Goal: Information Seeking & Learning: Learn about a topic

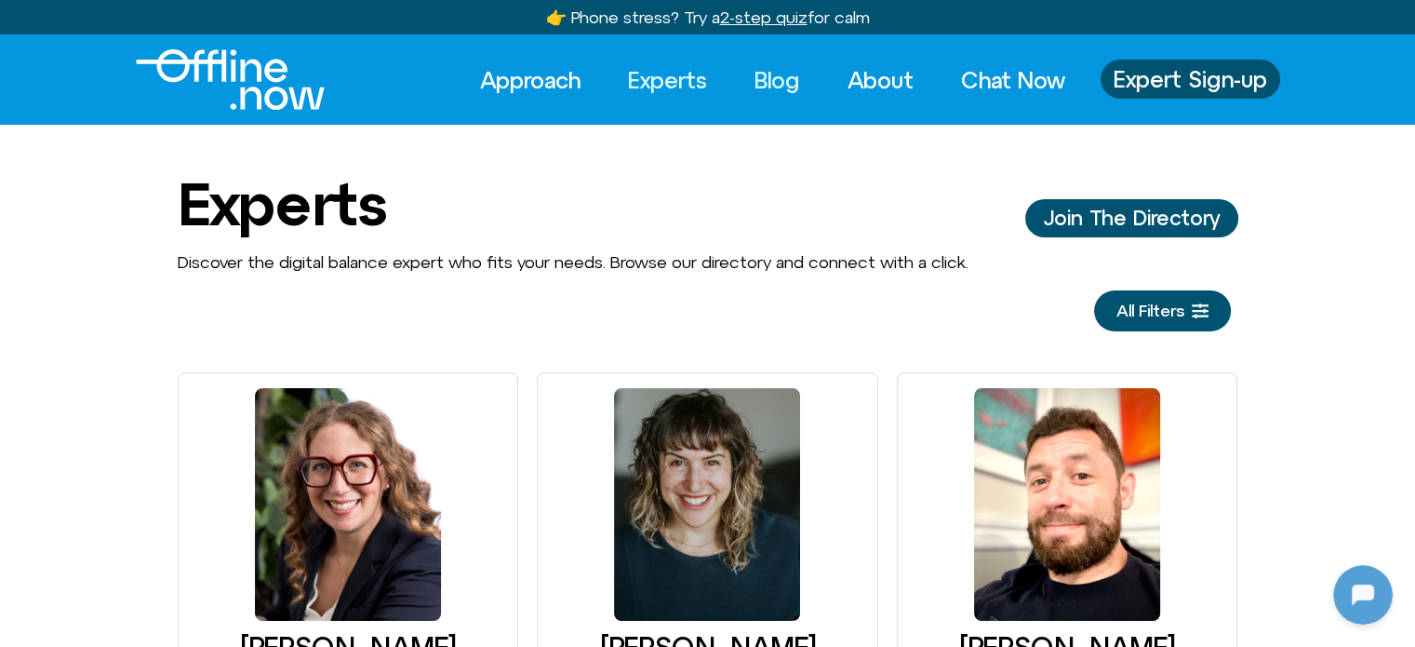
click at [779, 78] on link "Blog" at bounding box center [777, 80] width 79 height 41
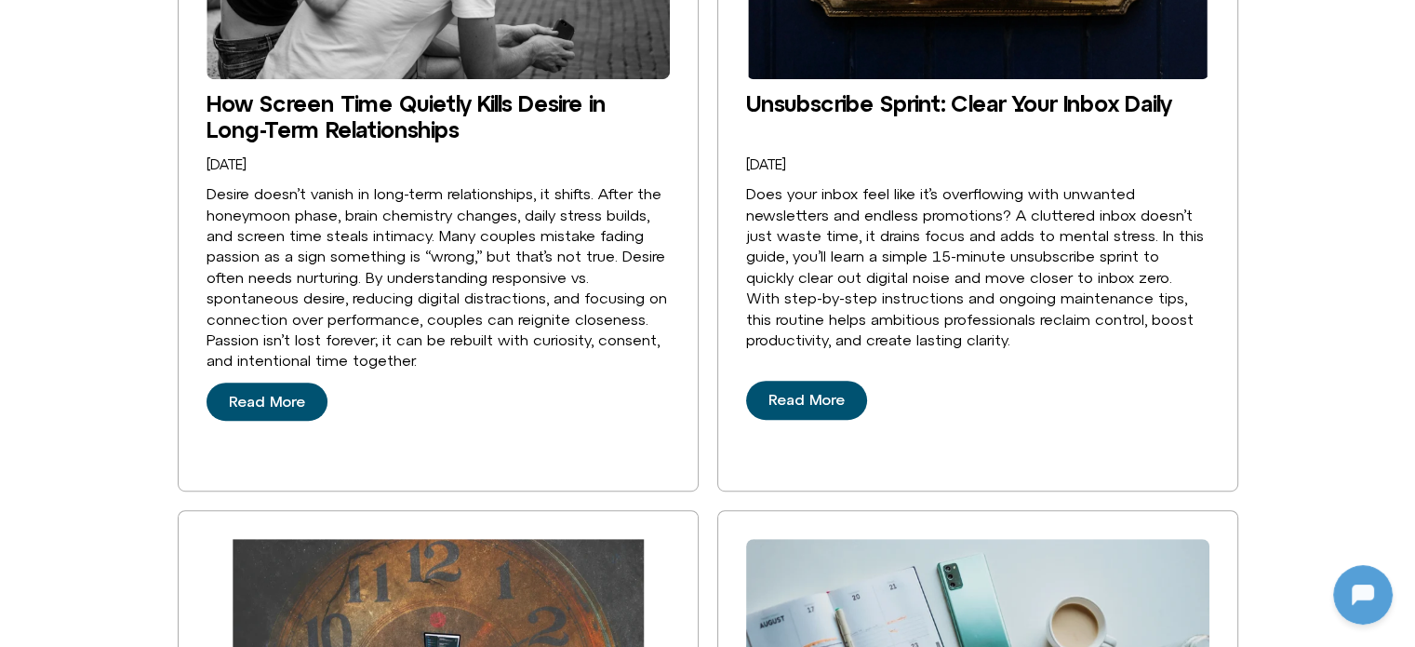
scroll to position [837, 0]
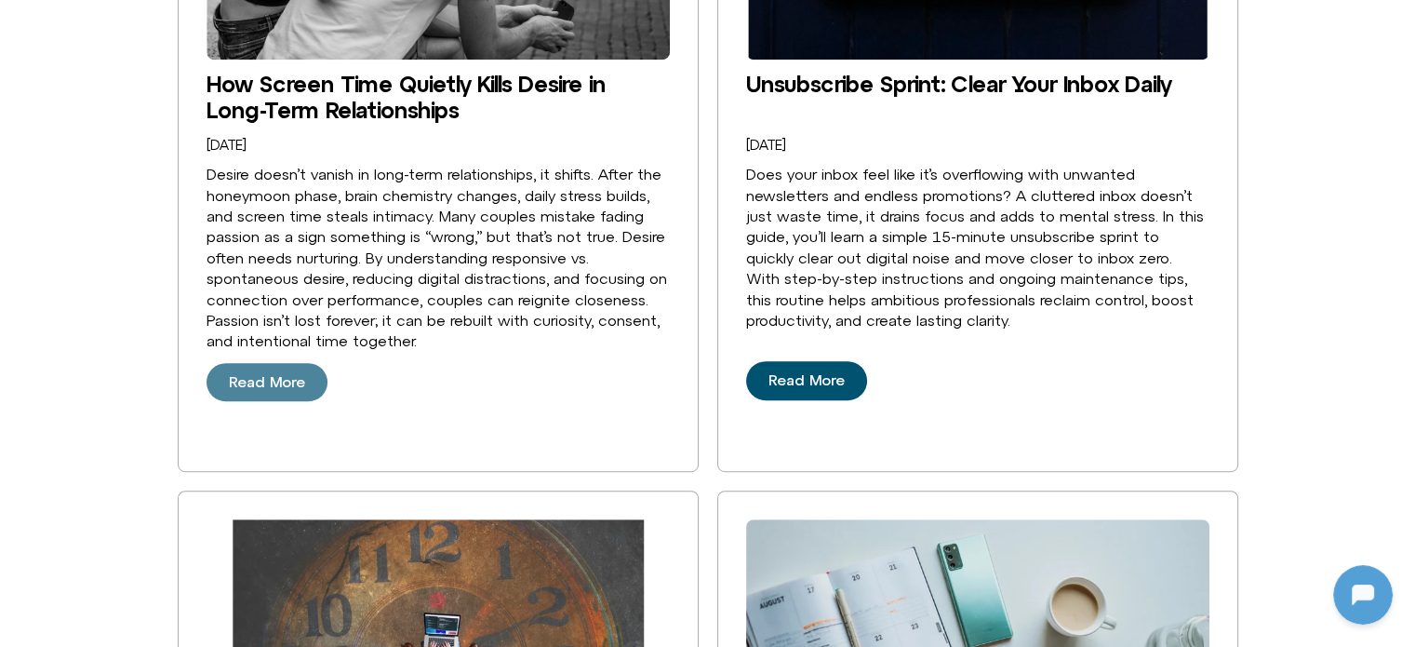
click at [267, 381] on span "Read More" at bounding box center [267, 382] width 76 height 17
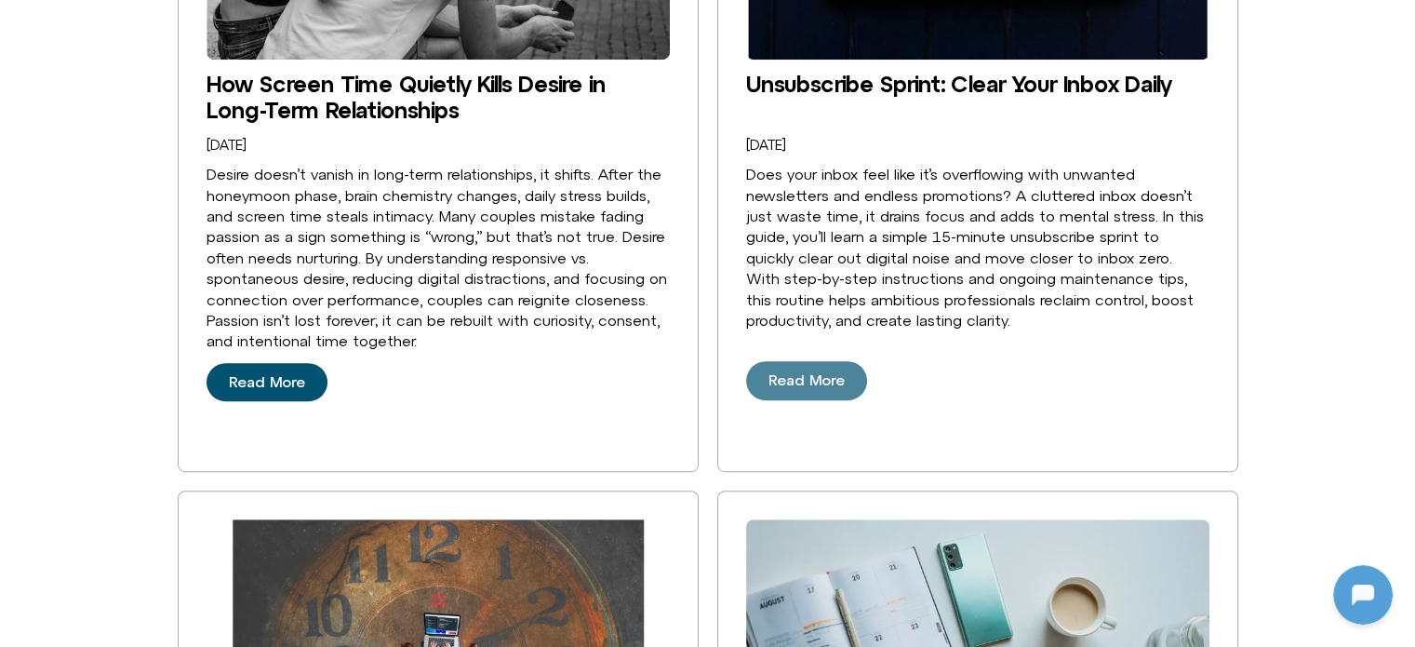
click at [828, 383] on span "Read More" at bounding box center [807, 380] width 76 height 17
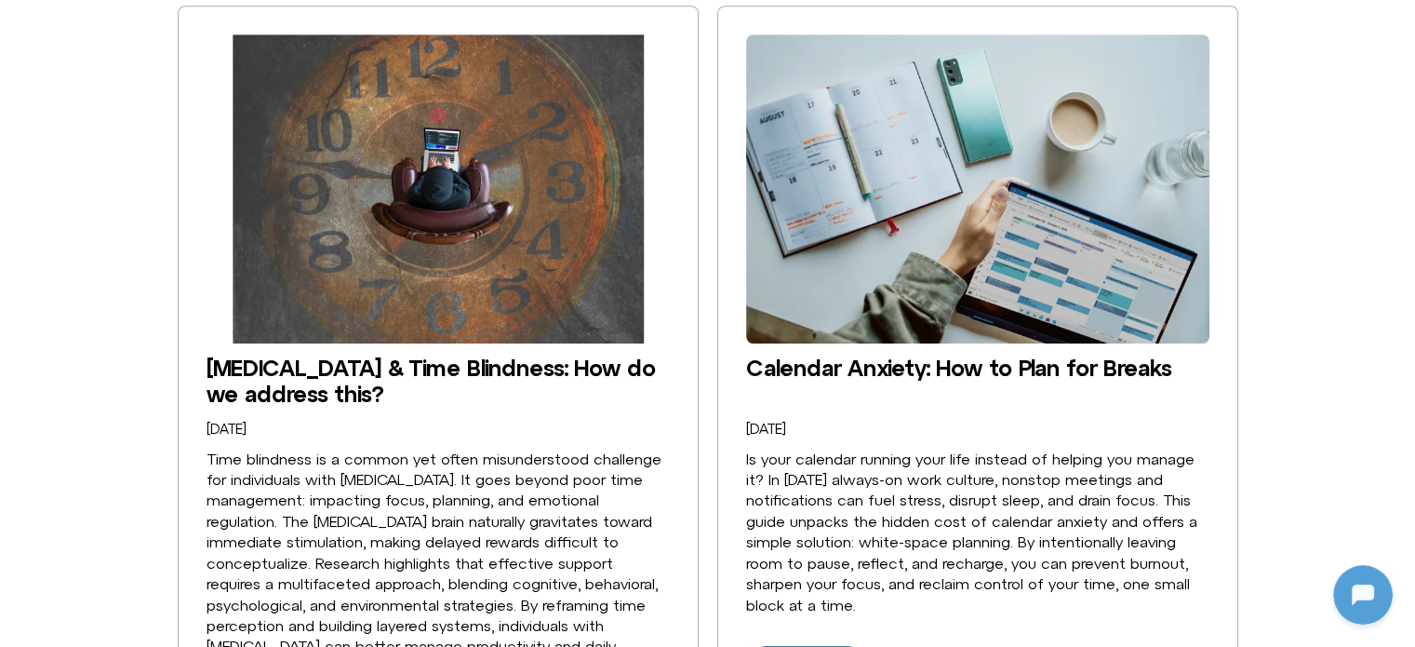
scroll to position [1675, 0]
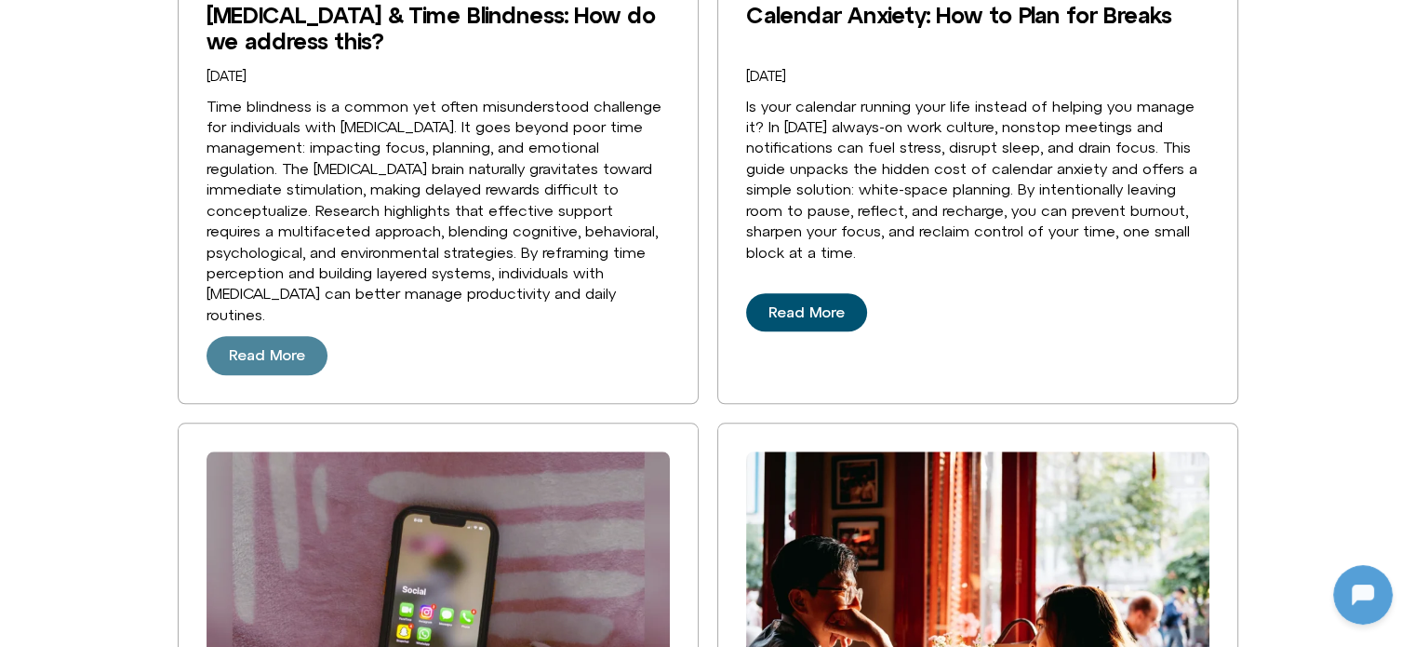
click at [263, 347] on span "Read More" at bounding box center [267, 355] width 76 height 17
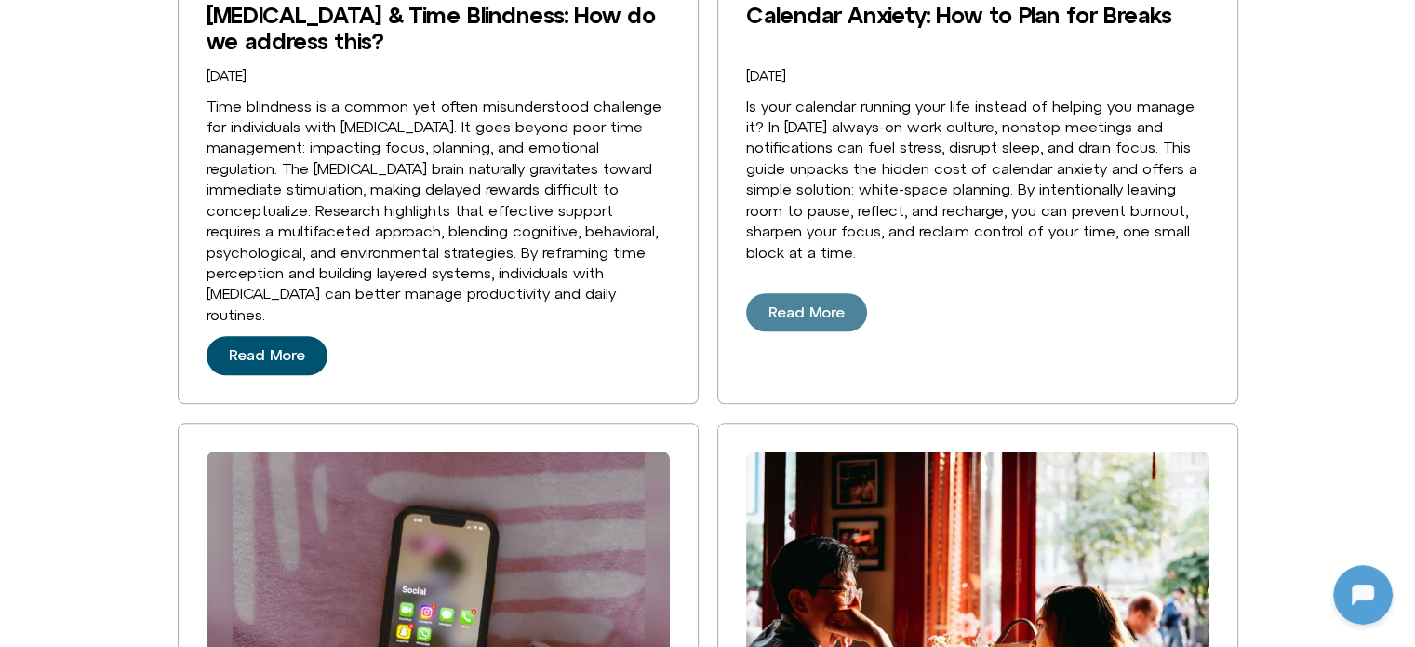
click at [818, 304] on span "Read More" at bounding box center [807, 312] width 76 height 17
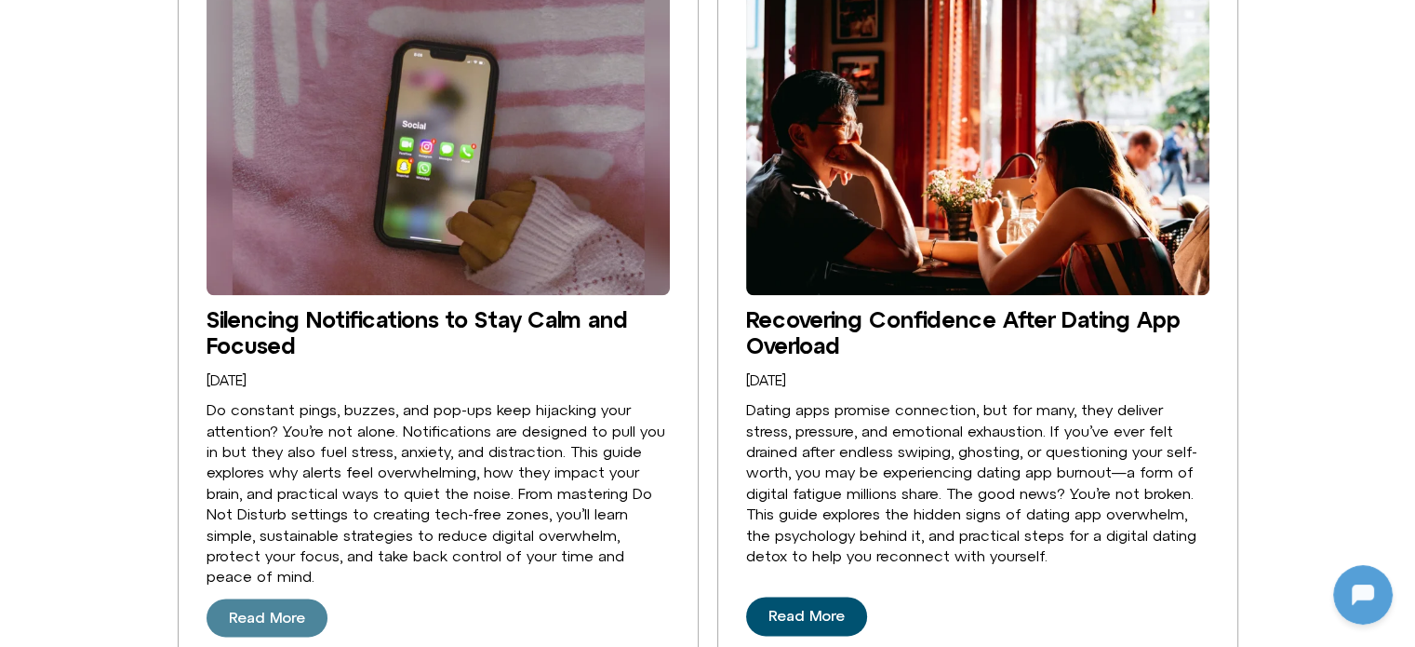
click at [267, 609] on span "Read More" at bounding box center [267, 617] width 76 height 17
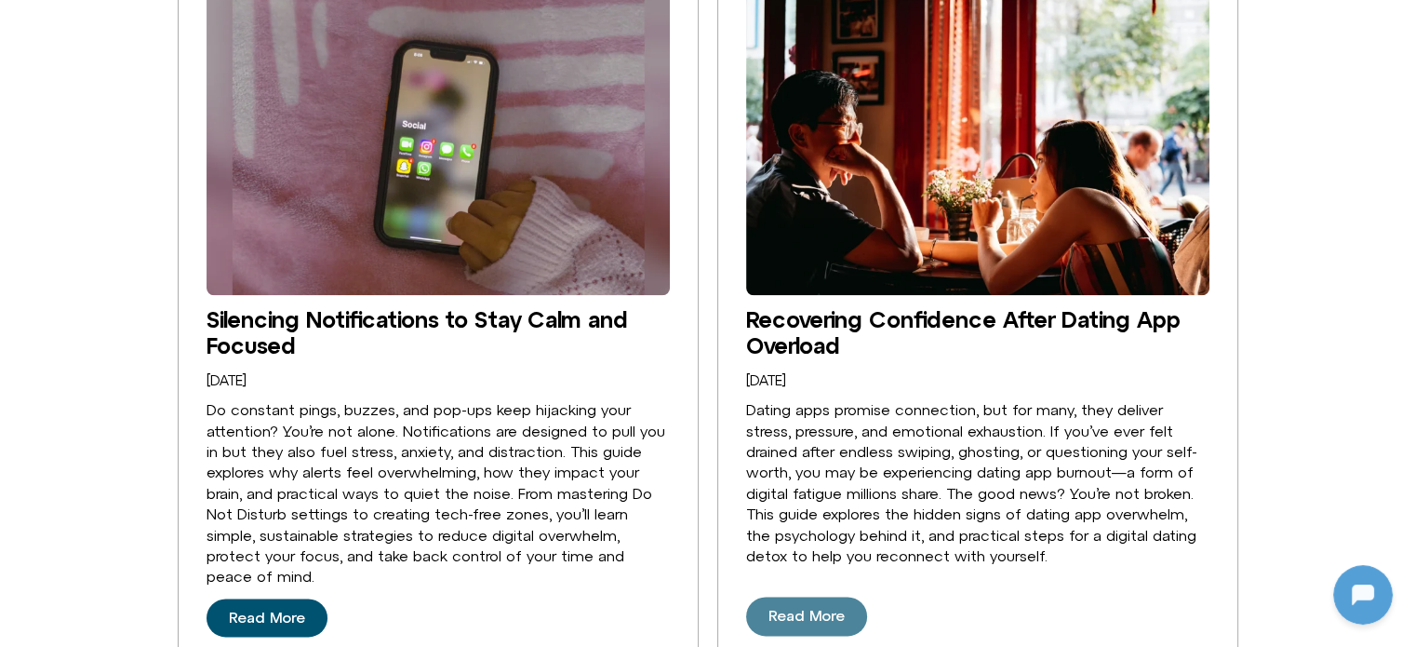
click at [770, 608] on span "Read More" at bounding box center [807, 616] width 76 height 17
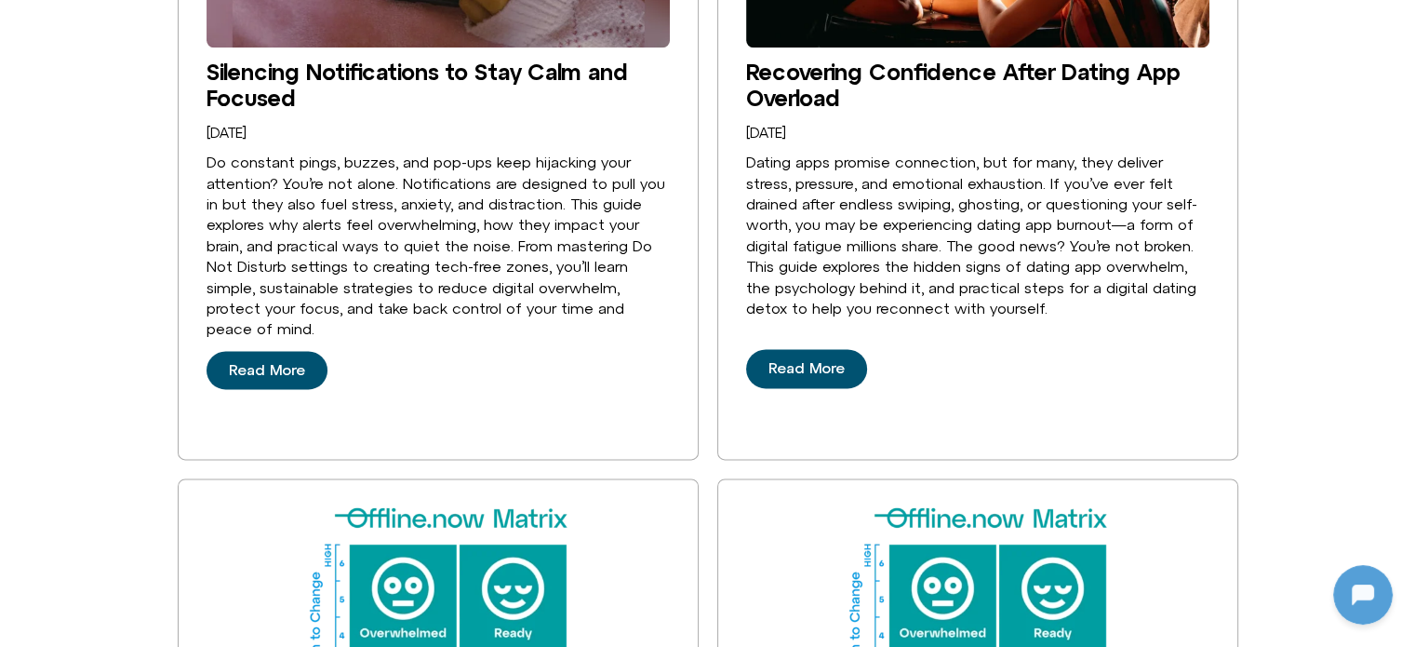
scroll to position [2512, 0]
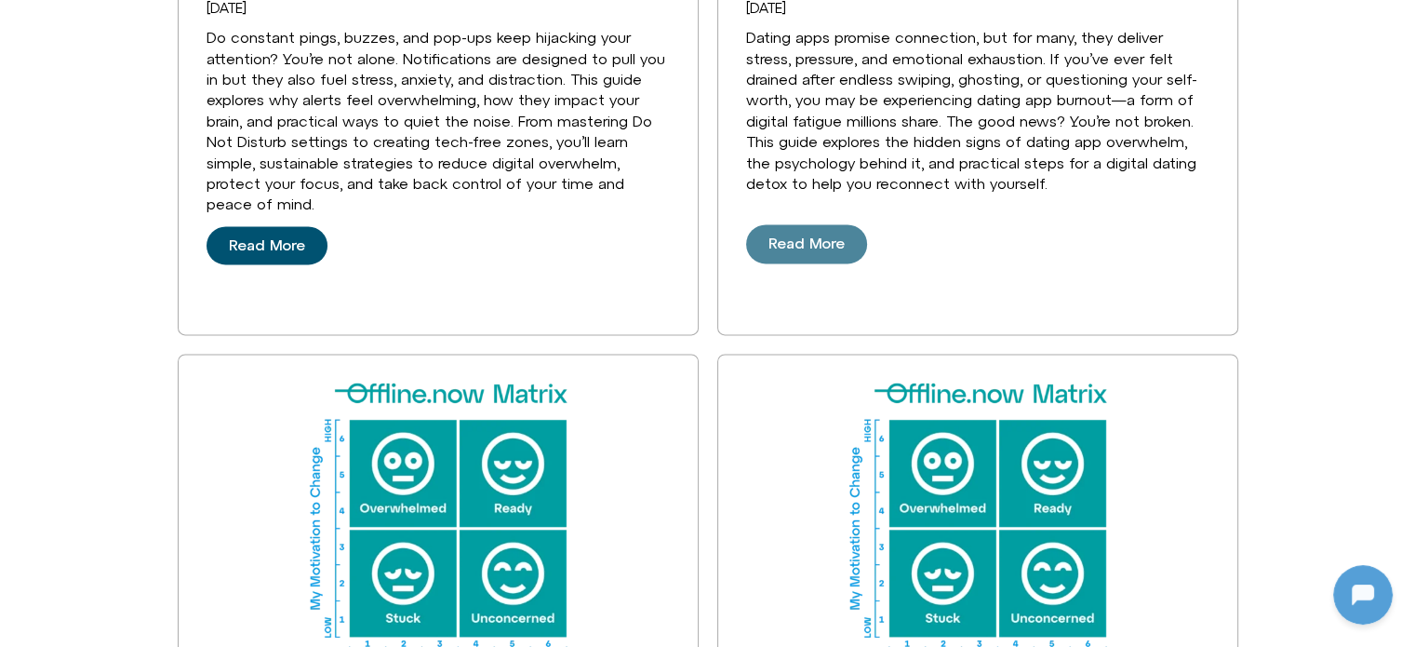
click at [790, 235] on span "Read More" at bounding box center [807, 243] width 76 height 17
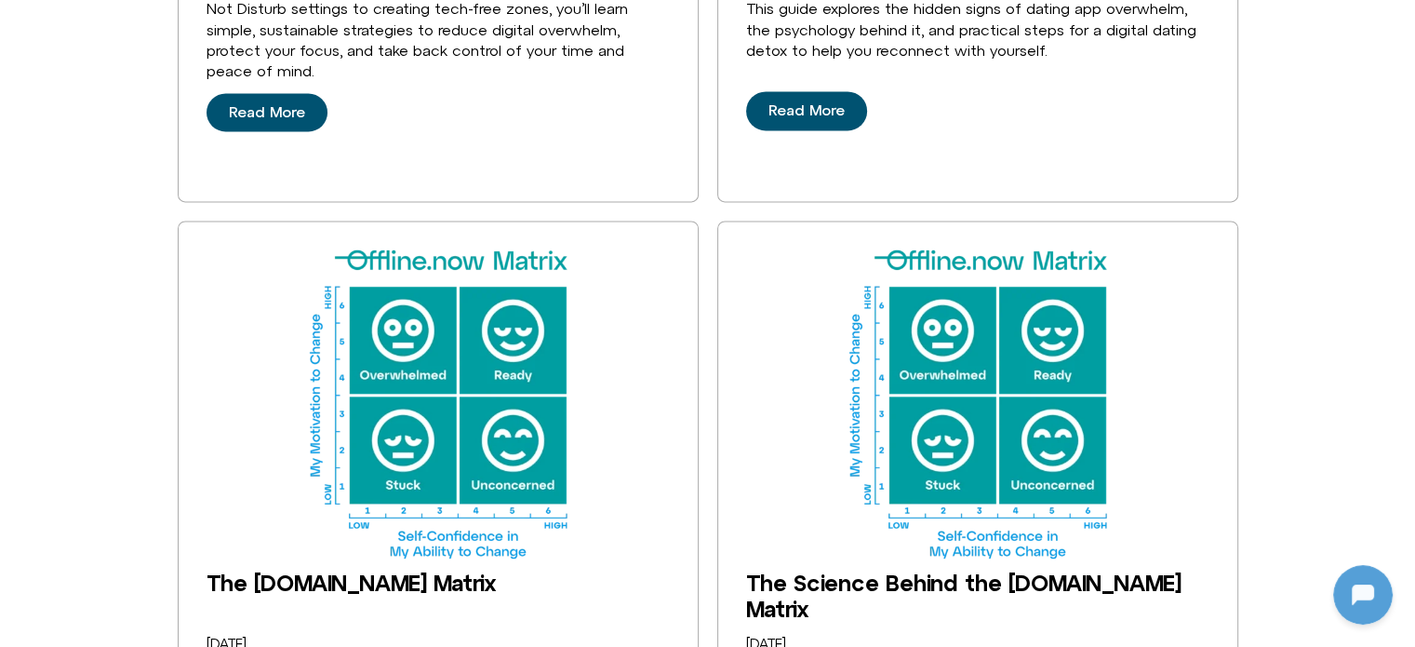
scroll to position [2884, 0]
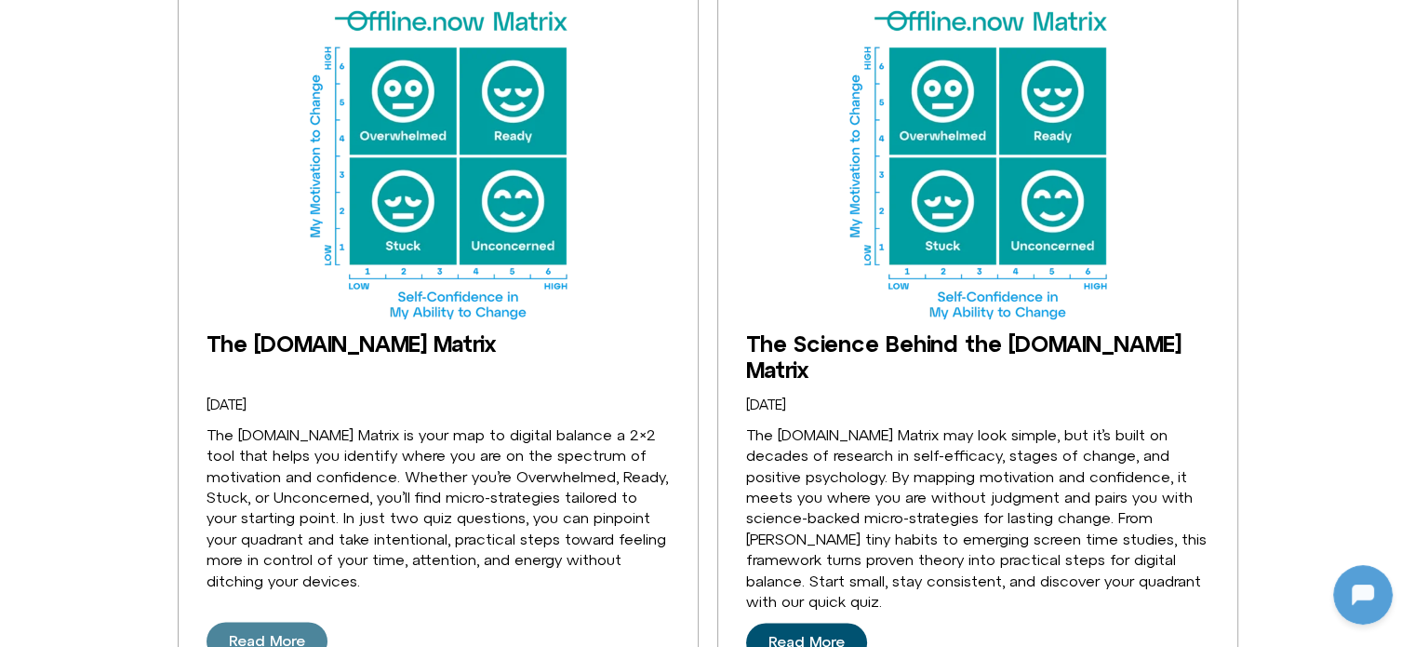
click at [259, 633] on span "Read More" at bounding box center [267, 641] width 76 height 17
click at [796, 634] on span "Read More" at bounding box center [807, 642] width 76 height 17
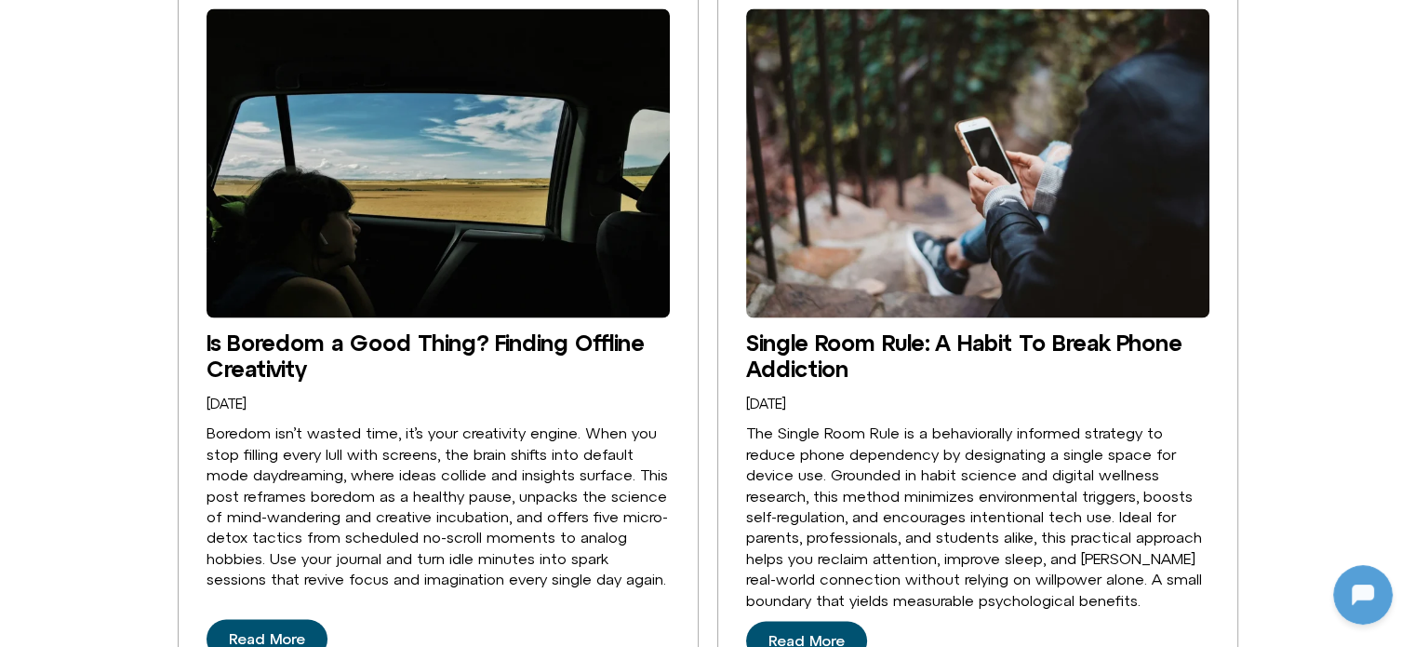
scroll to position [3815, 0]
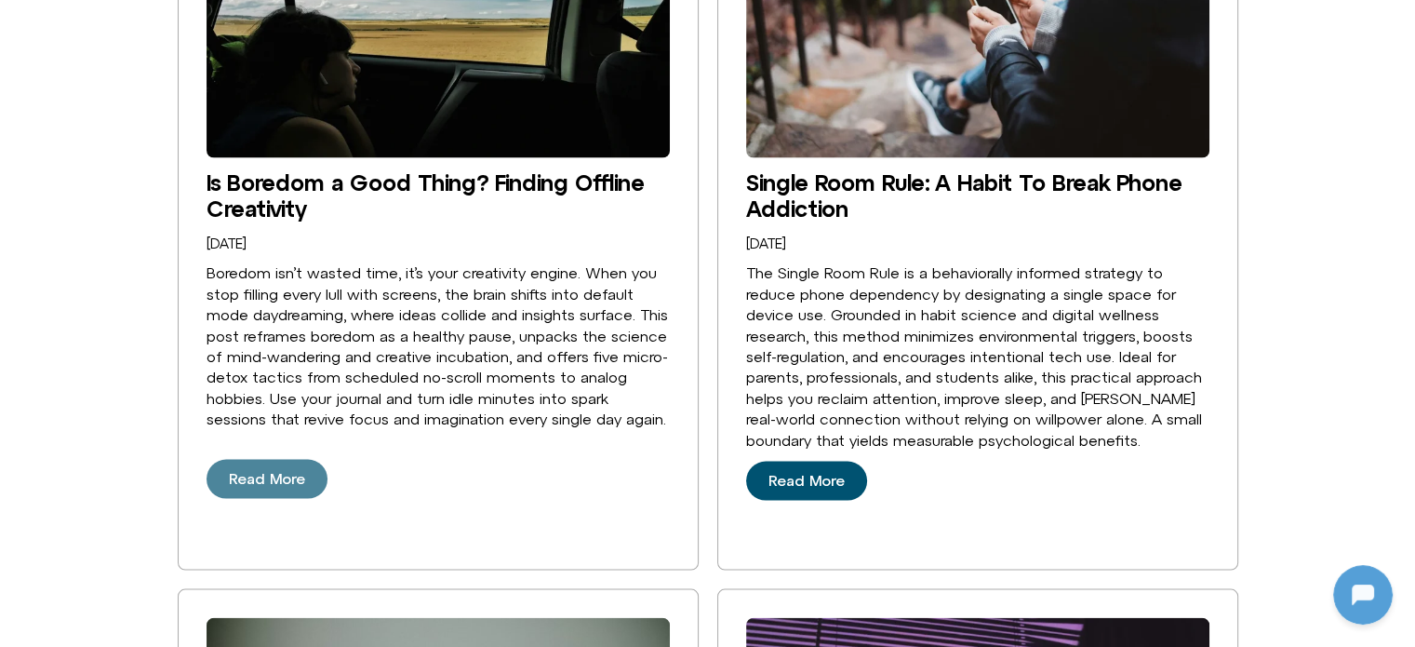
click at [271, 471] on span "Read More" at bounding box center [267, 479] width 76 height 17
click at [782, 473] on span "Read More" at bounding box center [807, 481] width 76 height 17
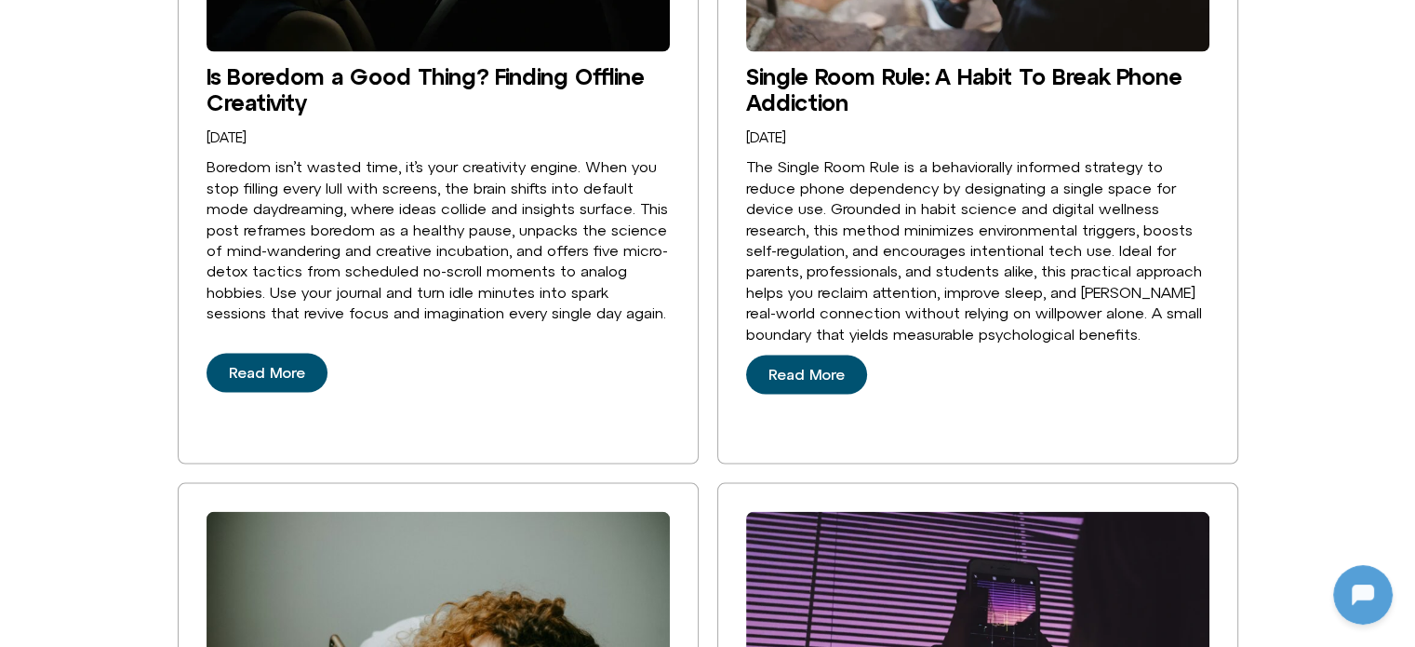
scroll to position [4466, 0]
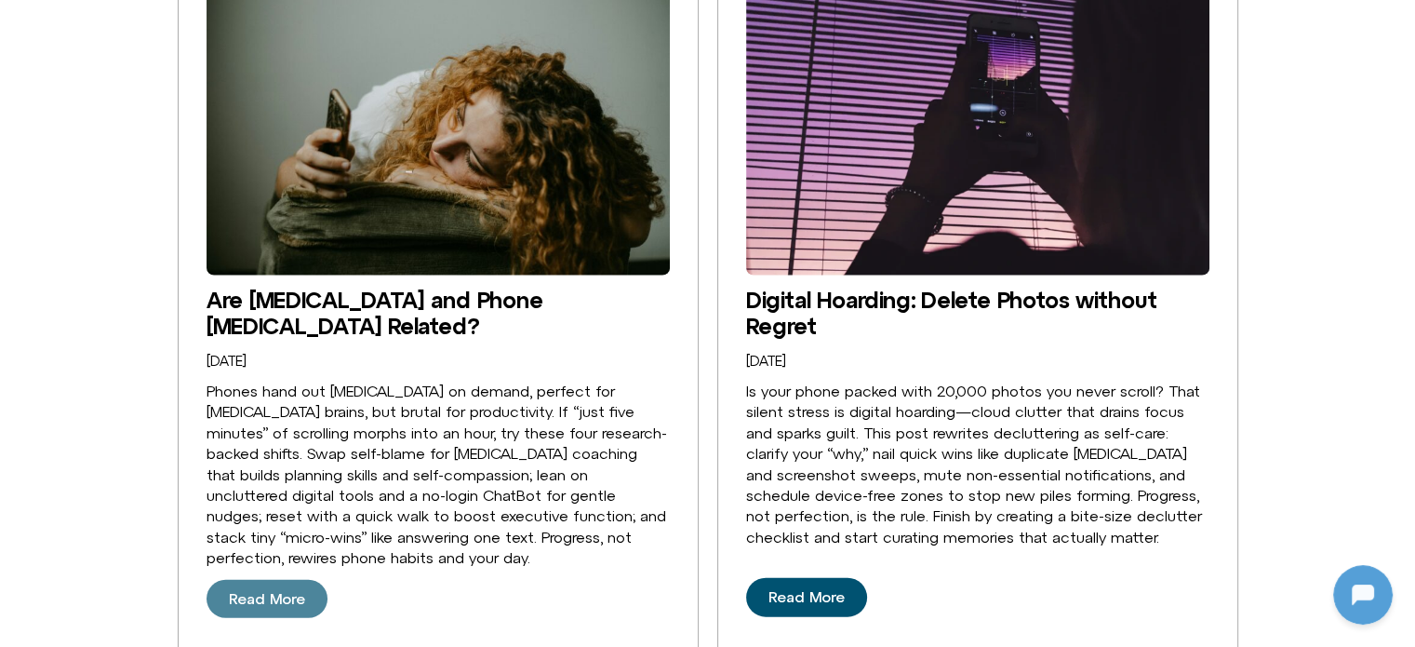
click at [280, 591] on span "Read More" at bounding box center [267, 599] width 76 height 17
click at [786, 589] on span "Read More" at bounding box center [807, 597] width 76 height 17
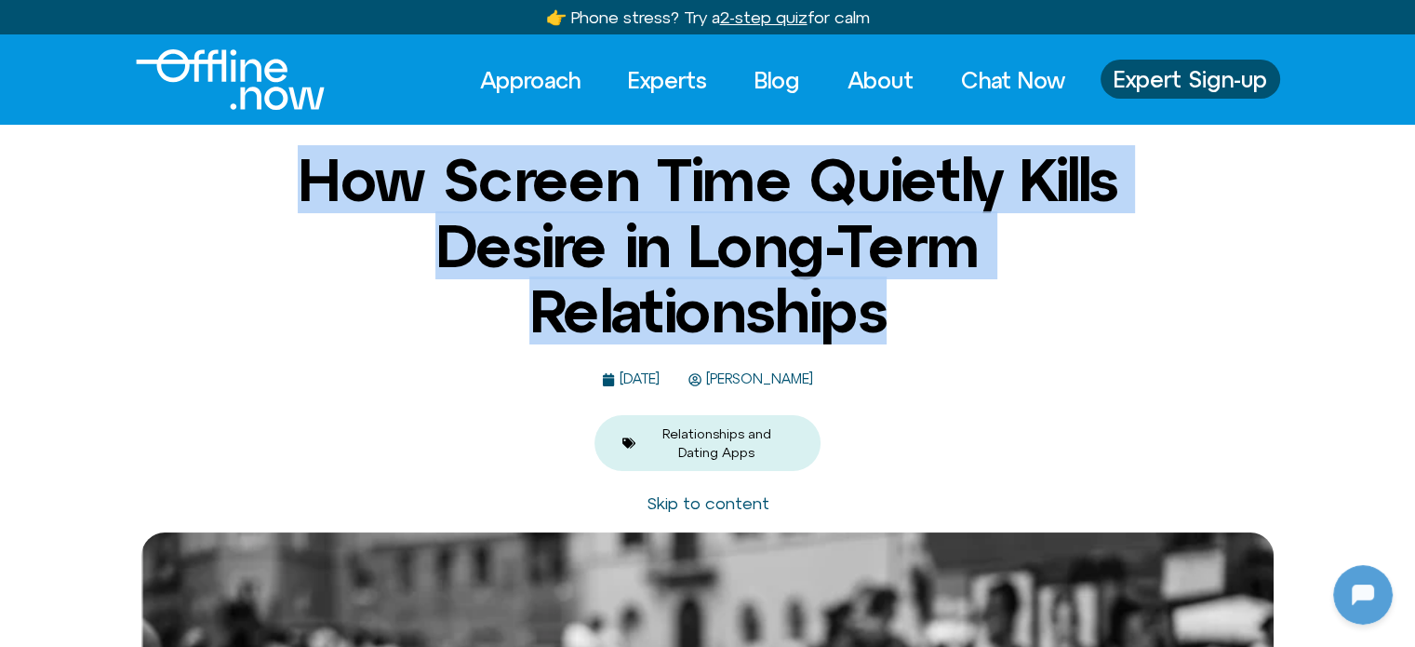
drag, startPoint x: 897, startPoint y: 315, endPoint x: 259, endPoint y: 186, distance: 651.3
click at [259, 186] on h1 "How Screen Time Quietly Kills Desire in Long-Term Relationships" at bounding box center [708, 245] width 903 height 196
copy h1 "How Screen Time Quietly Kills Desire in Long-Term Relationships"
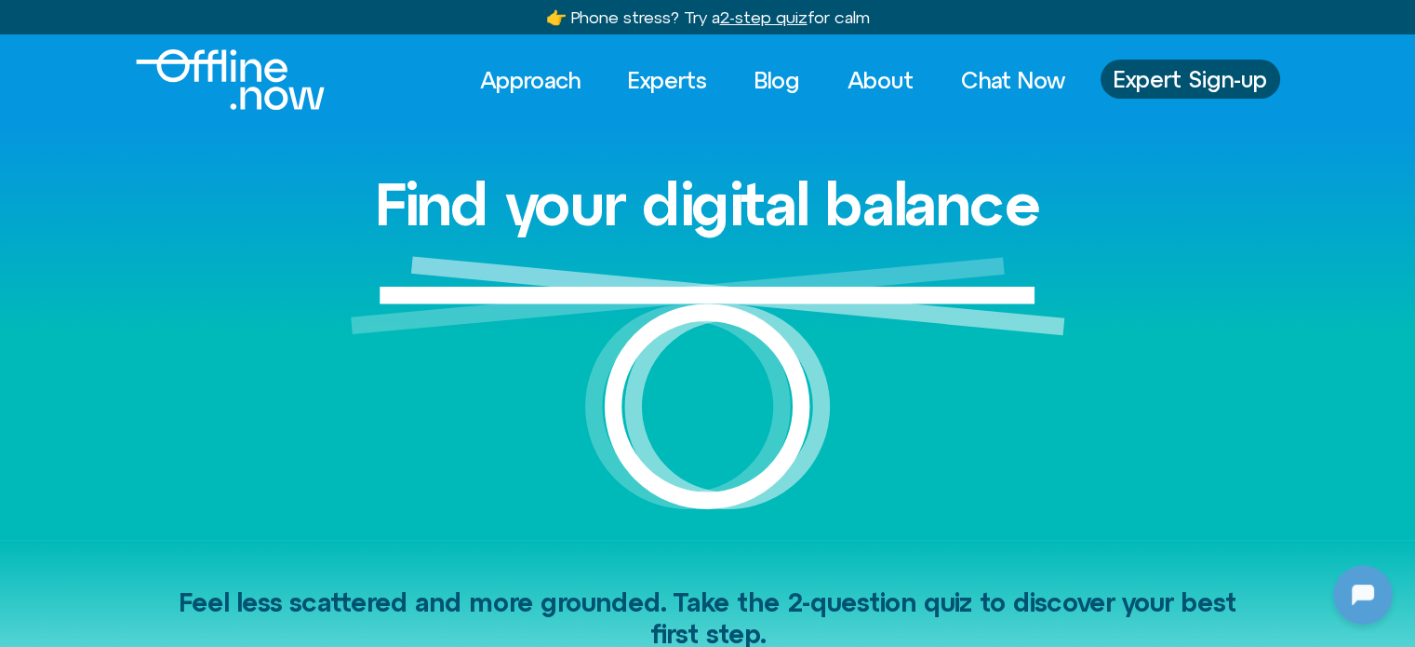
click at [234, 75] on img "Logo" at bounding box center [230, 79] width 189 height 60
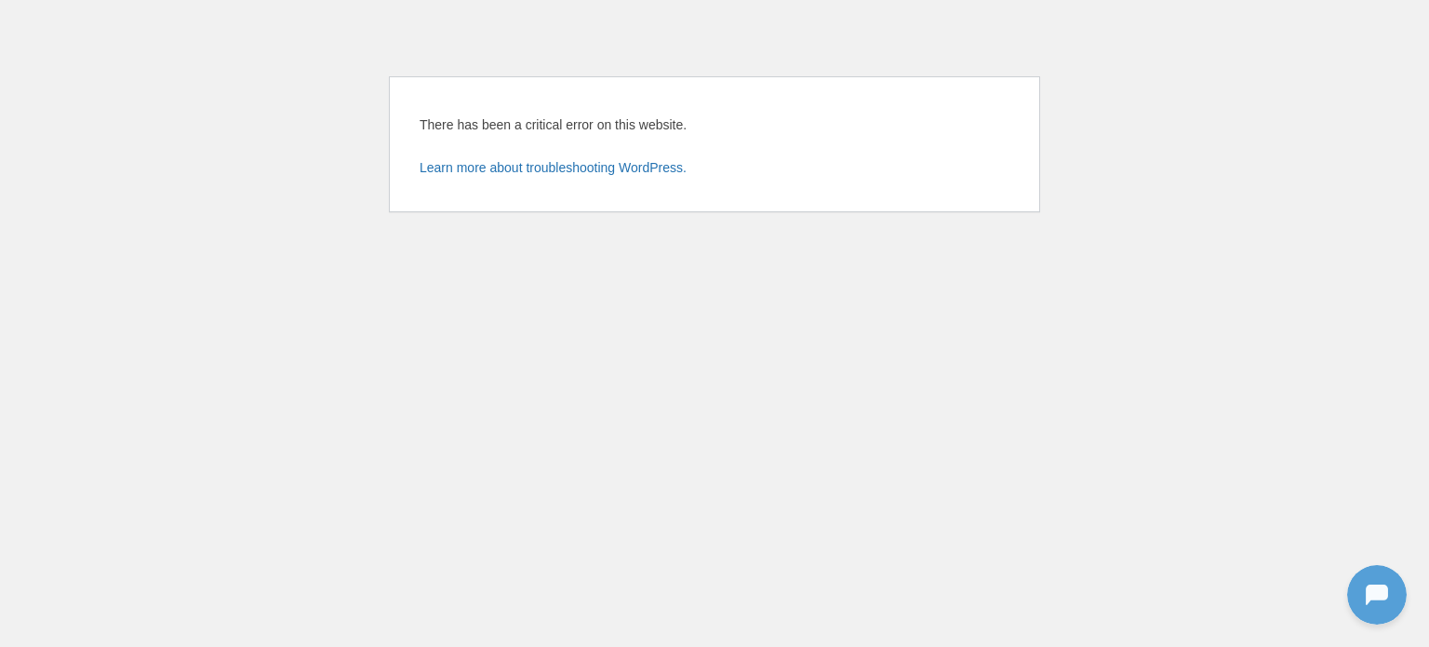
drag, startPoint x: 0, startPoint y: 0, endPoint x: 559, endPoint y: 204, distance: 595.2
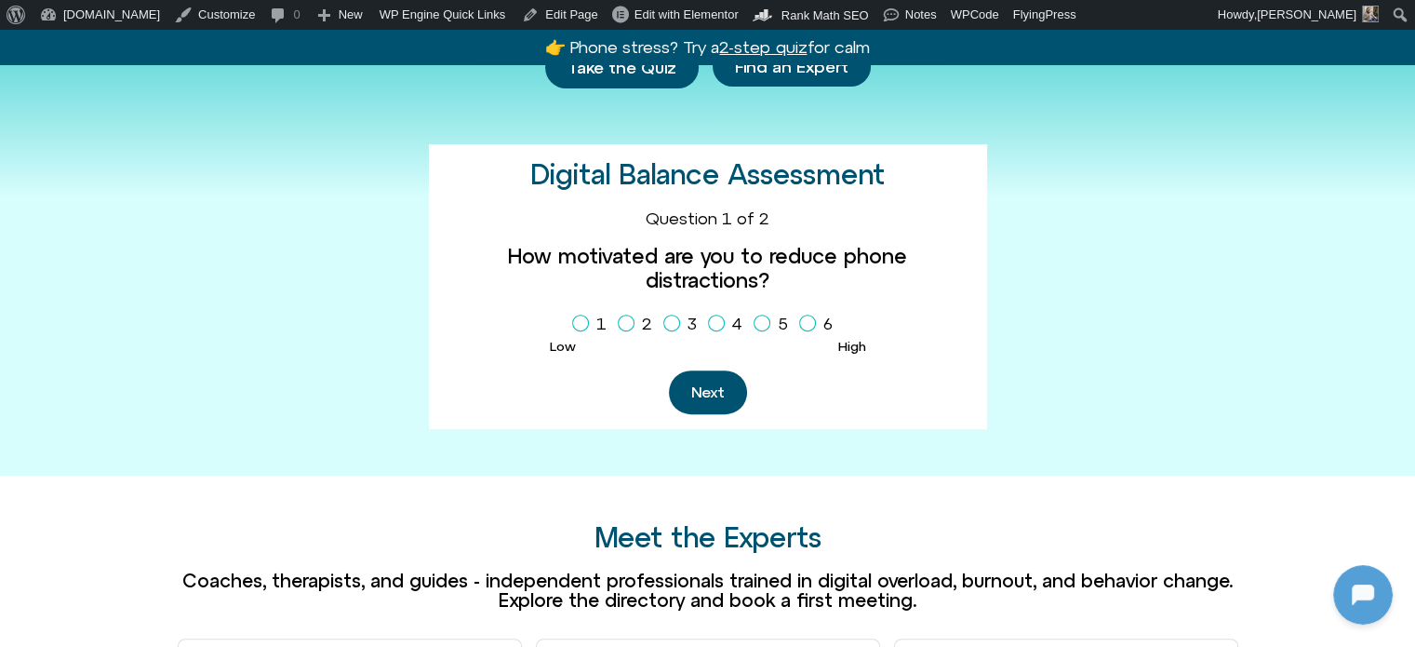
scroll to position [1303, 0]
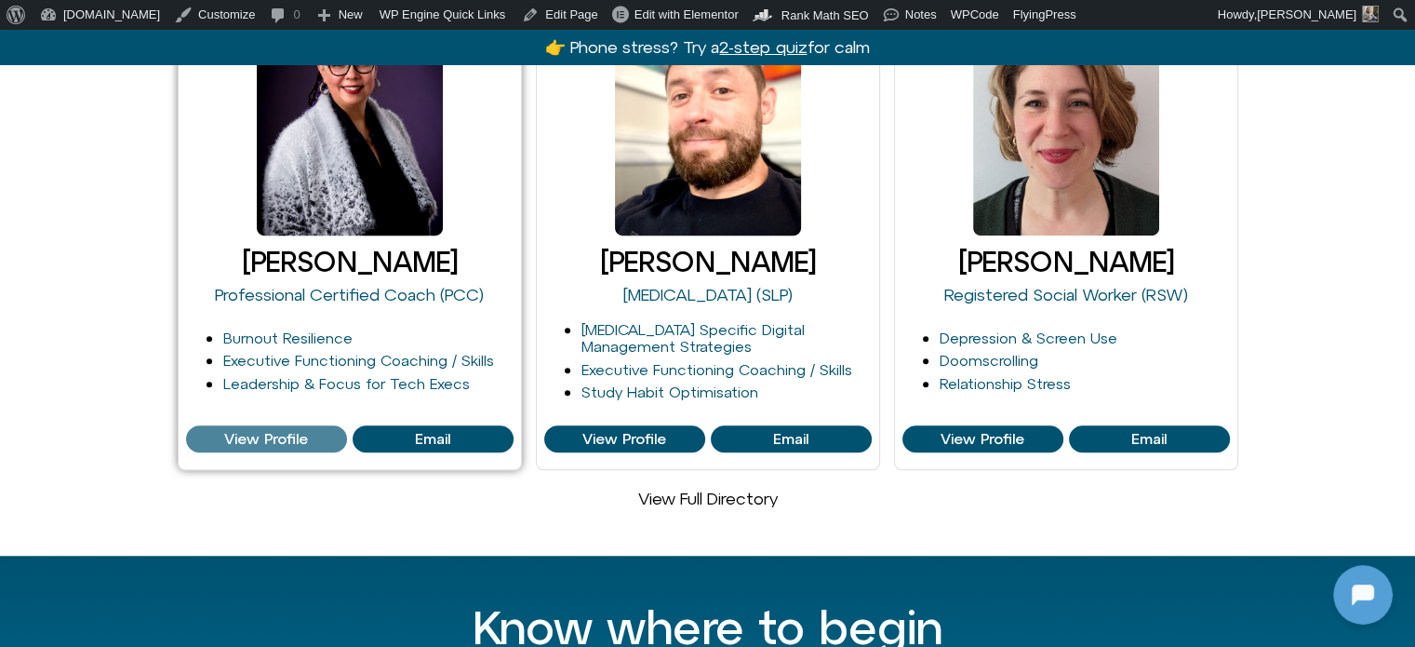
click at [265, 431] on span "View Profile" at bounding box center [266, 439] width 84 height 17
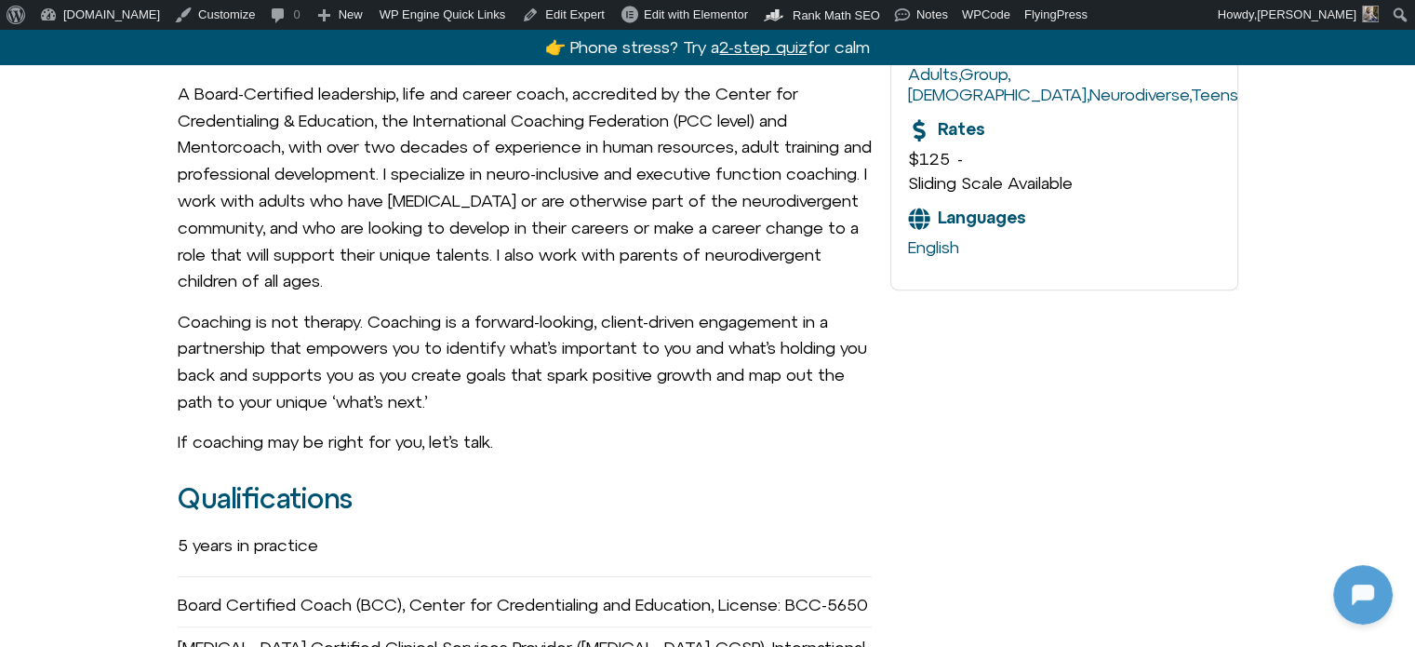
scroll to position [1117, 0]
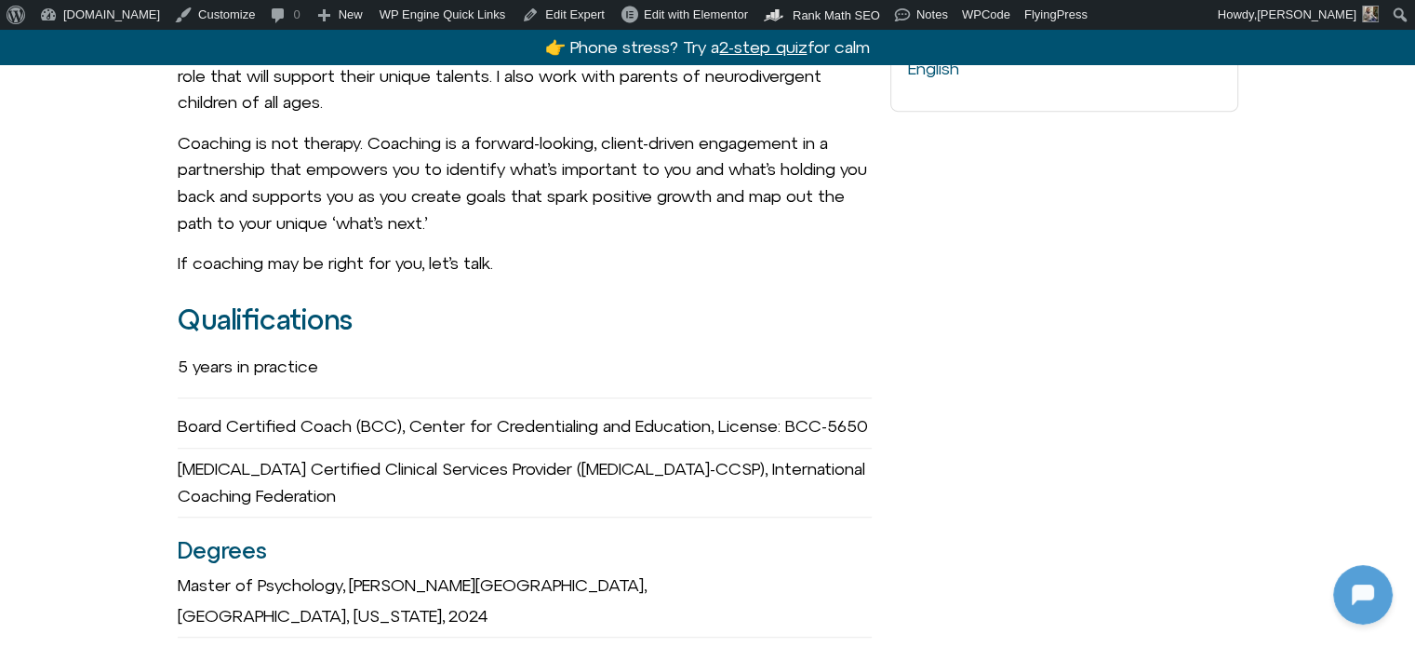
drag, startPoint x: 0, startPoint y: 0, endPoint x: 648, endPoint y: 320, distance: 722.4
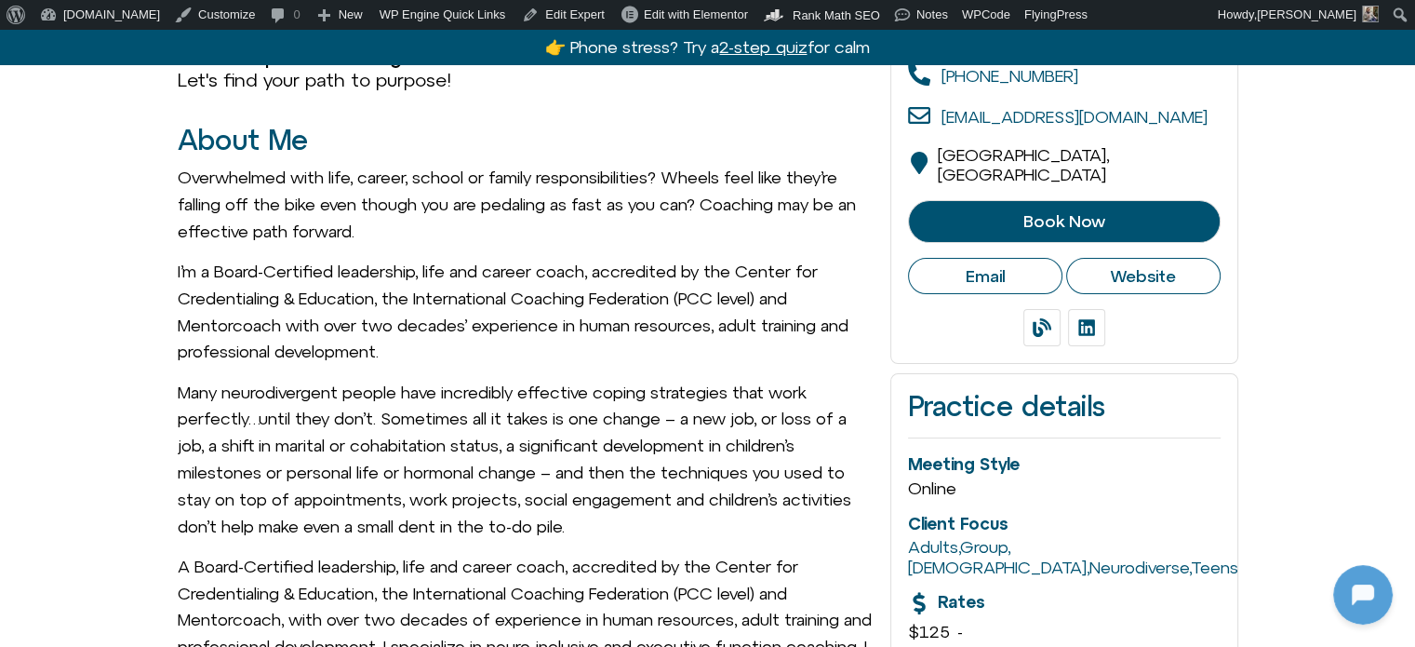
scroll to position [0, 0]
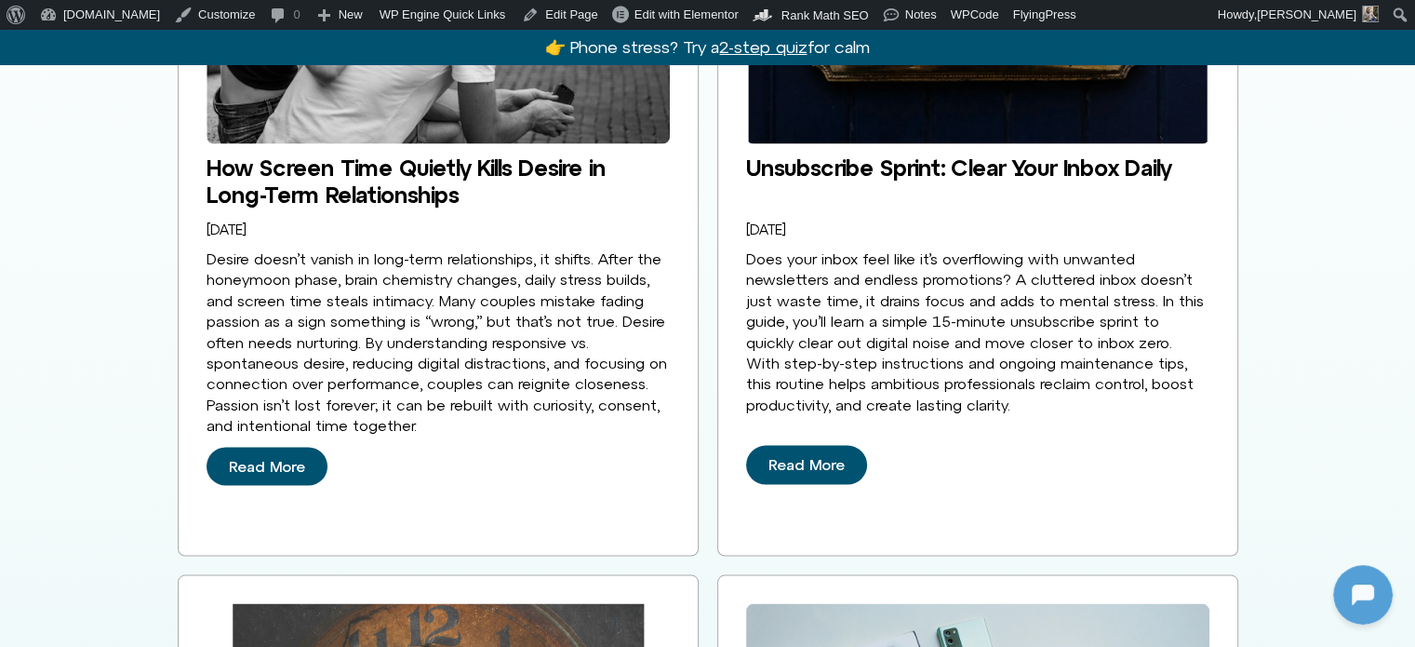
scroll to position [3722, 0]
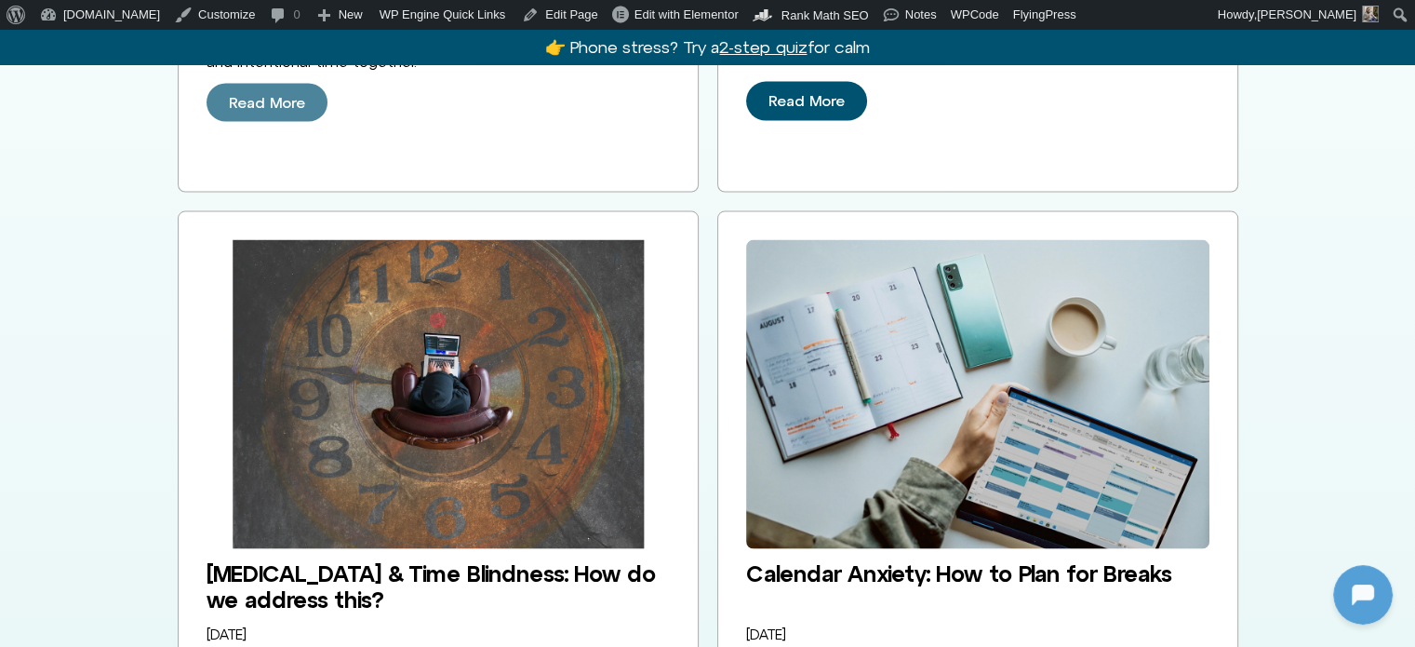
click at [263, 95] on span "Read More" at bounding box center [267, 103] width 76 height 17
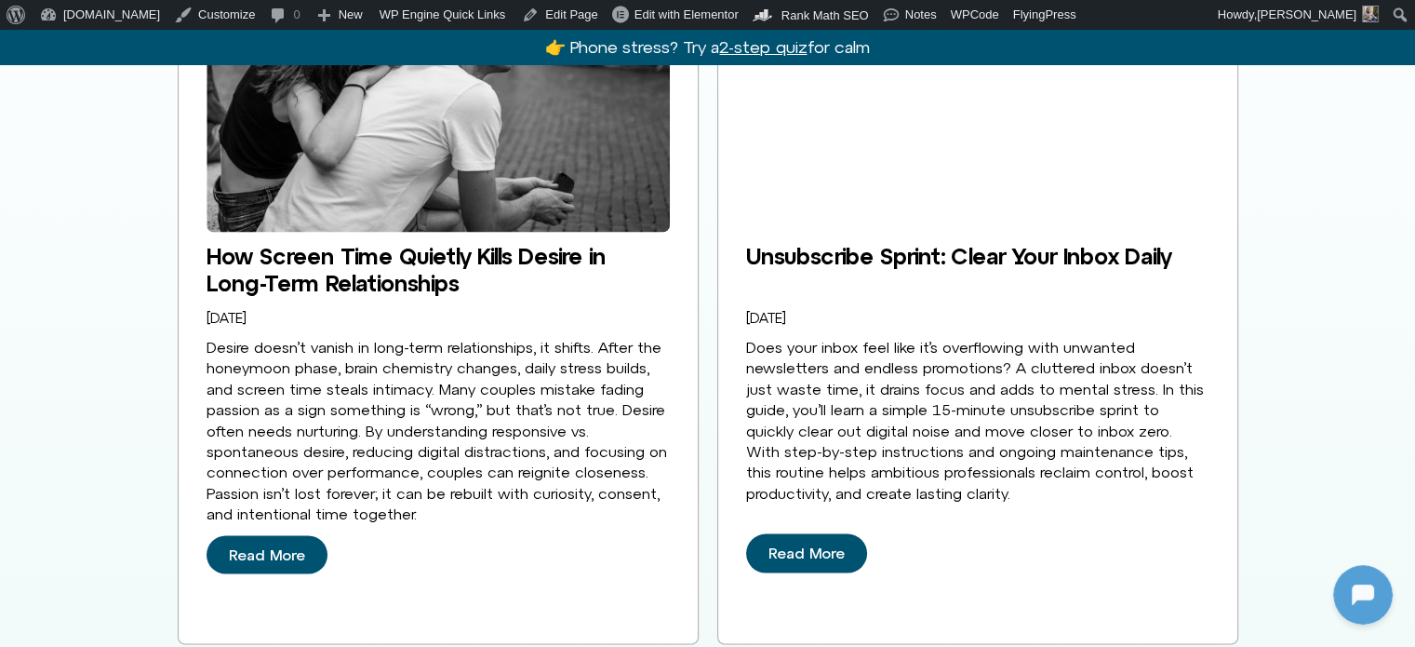
scroll to position [3350, 0]
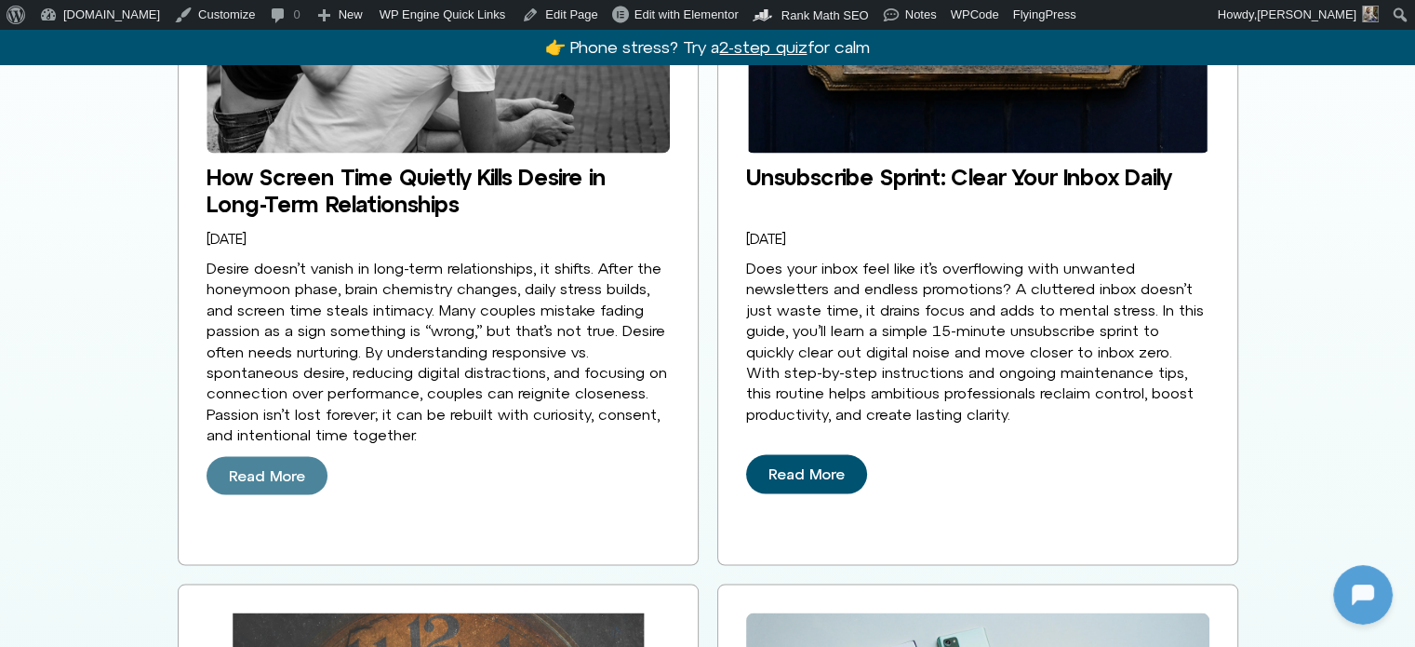
click at [273, 467] on span "Read More" at bounding box center [267, 475] width 76 height 17
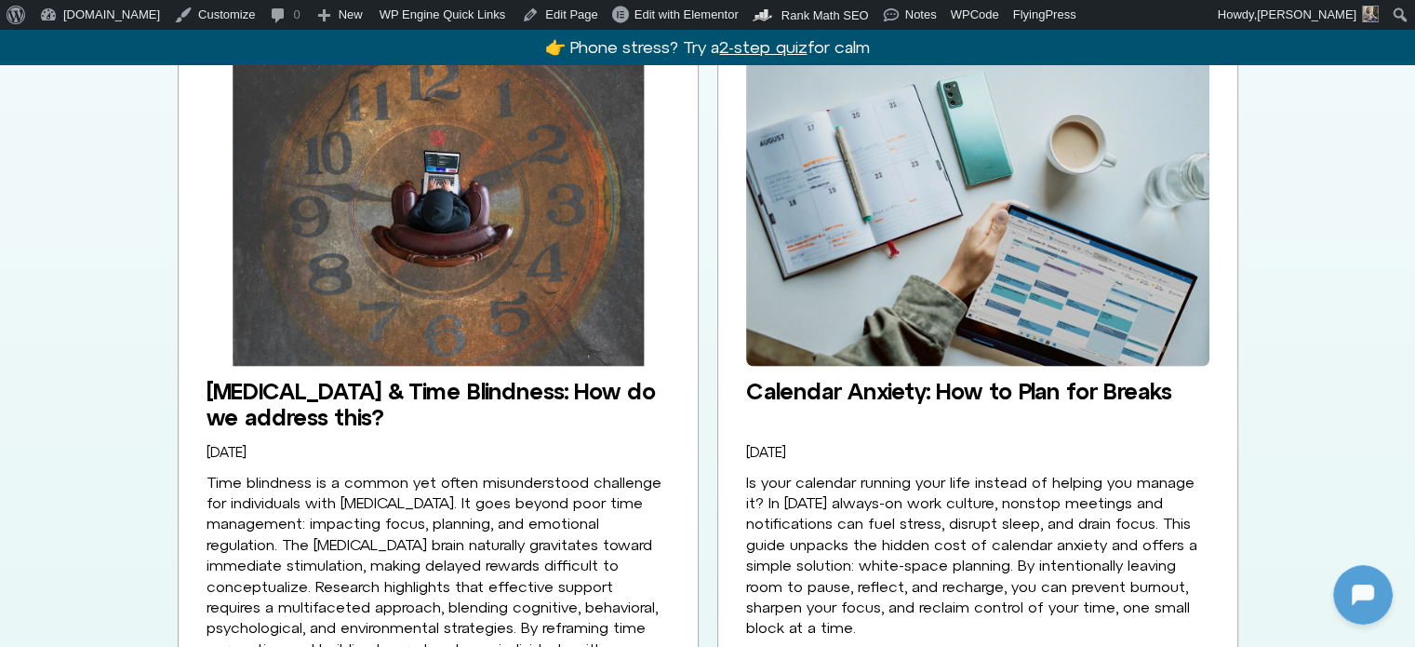
scroll to position [3908, 0]
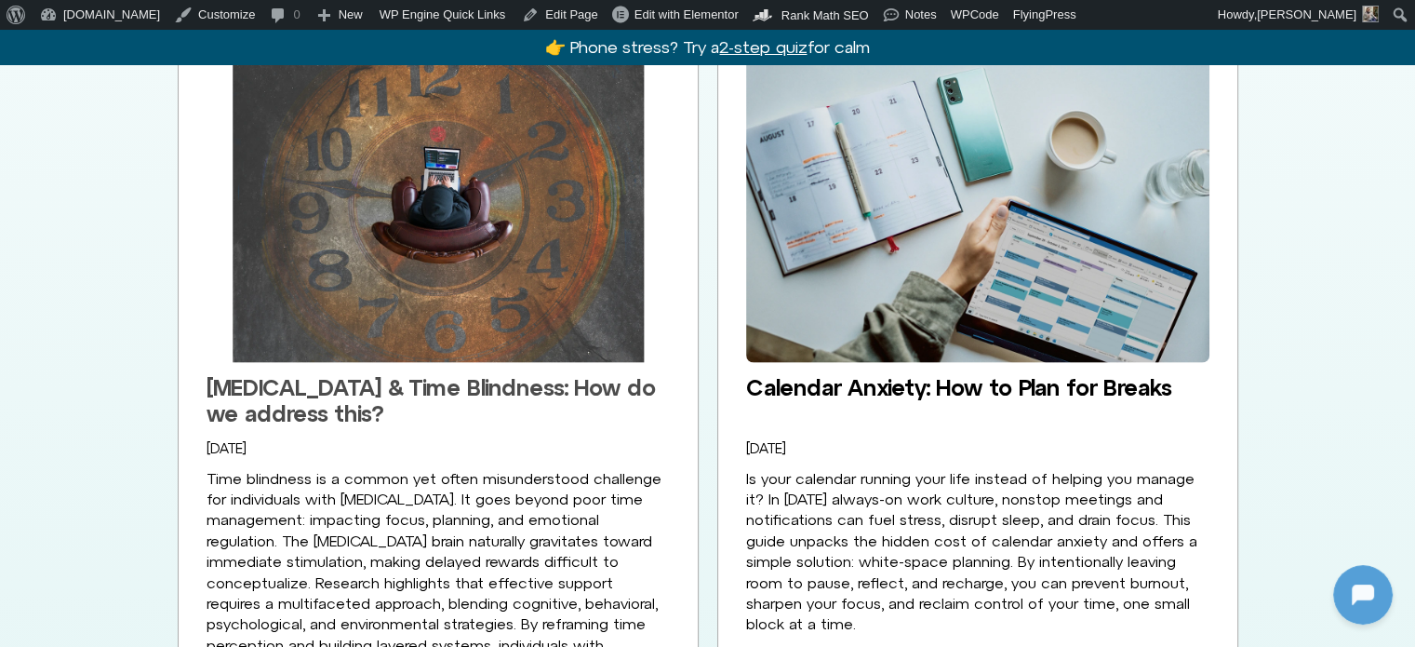
click at [497, 374] on link "[MEDICAL_DATA] & Time Blindness: How do we address this?" at bounding box center [431, 400] width 449 height 52
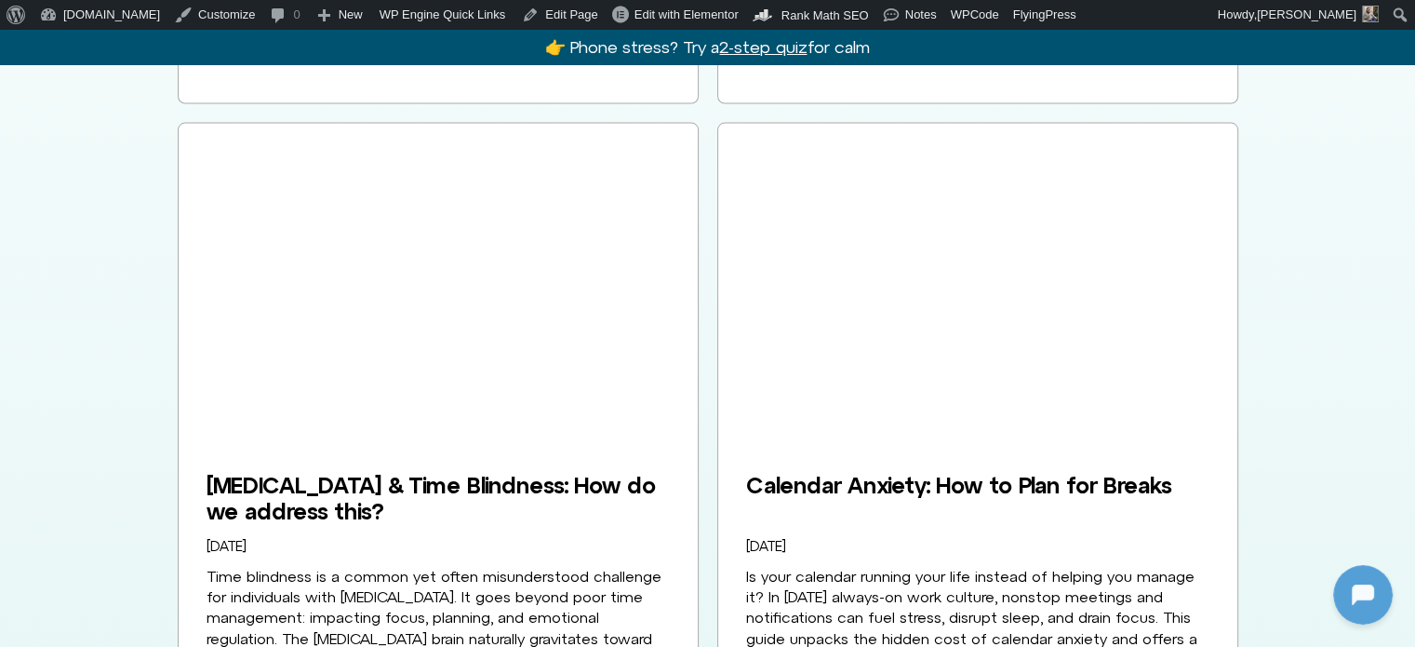
scroll to position [3815, 0]
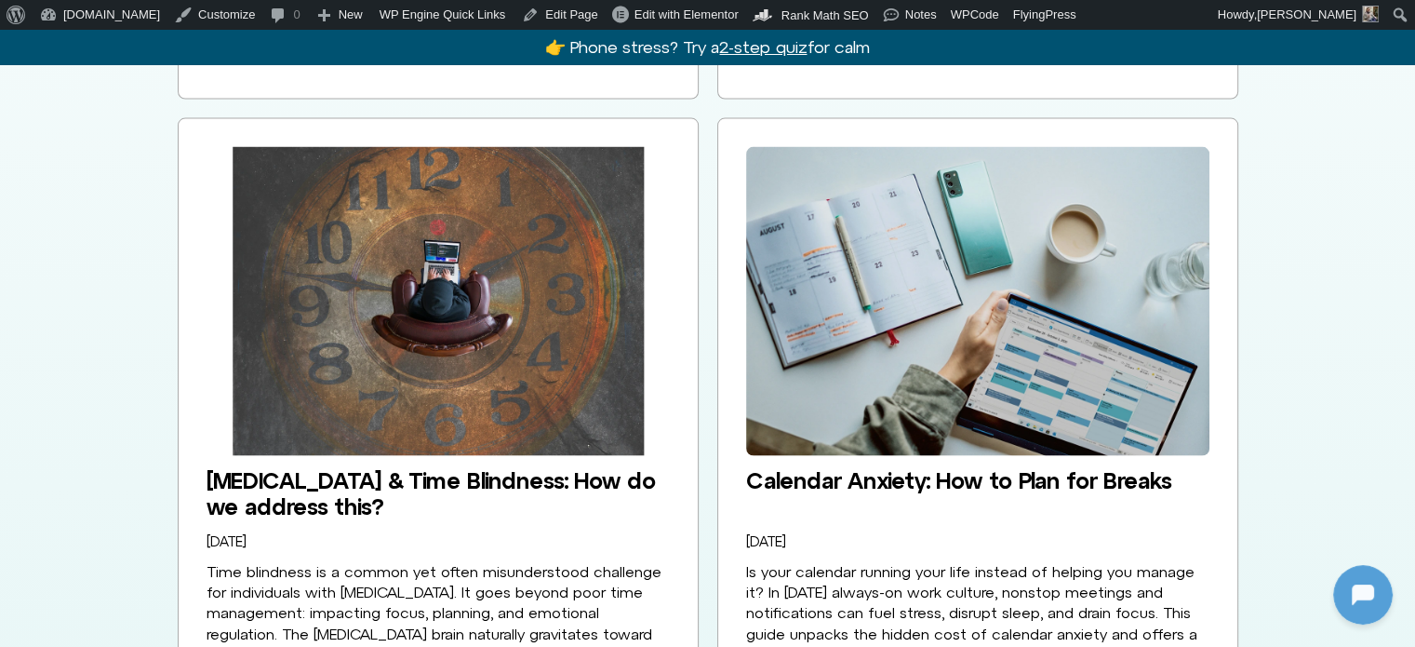
click at [492, 323] on img at bounding box center [438, 301] width 463 height 309
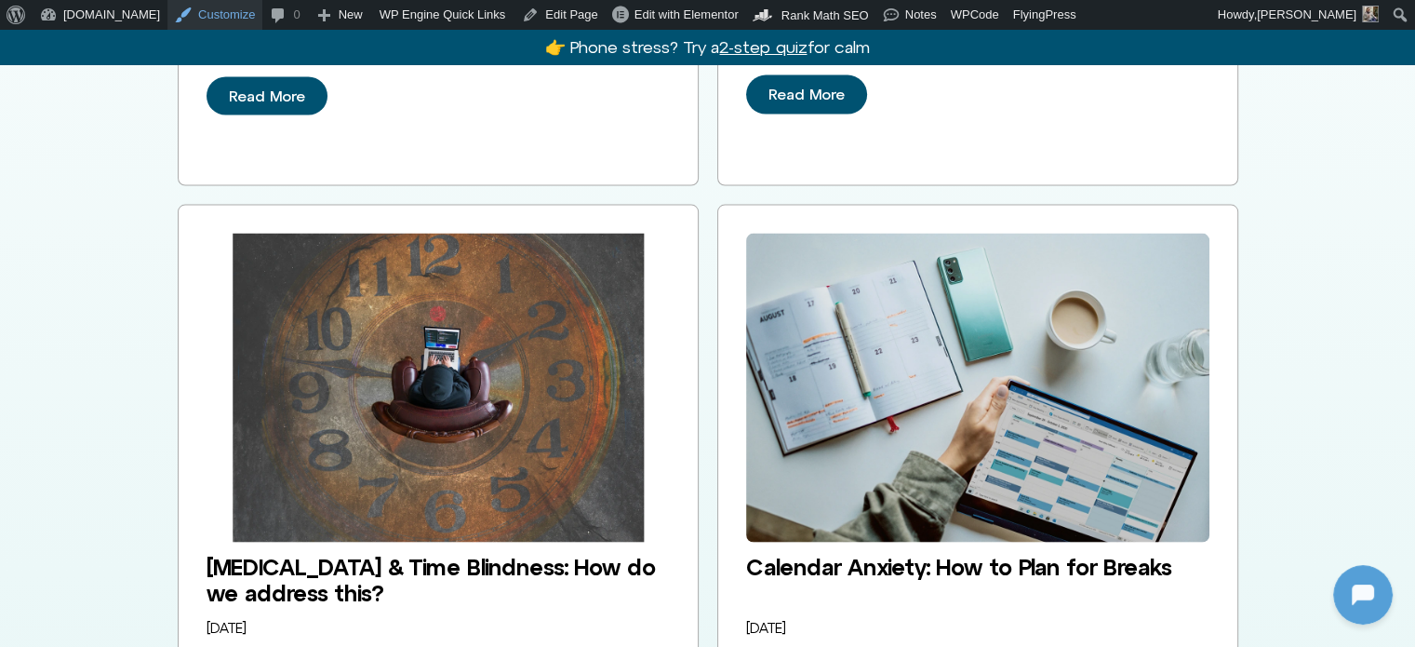
scroll to position [3722, 0]
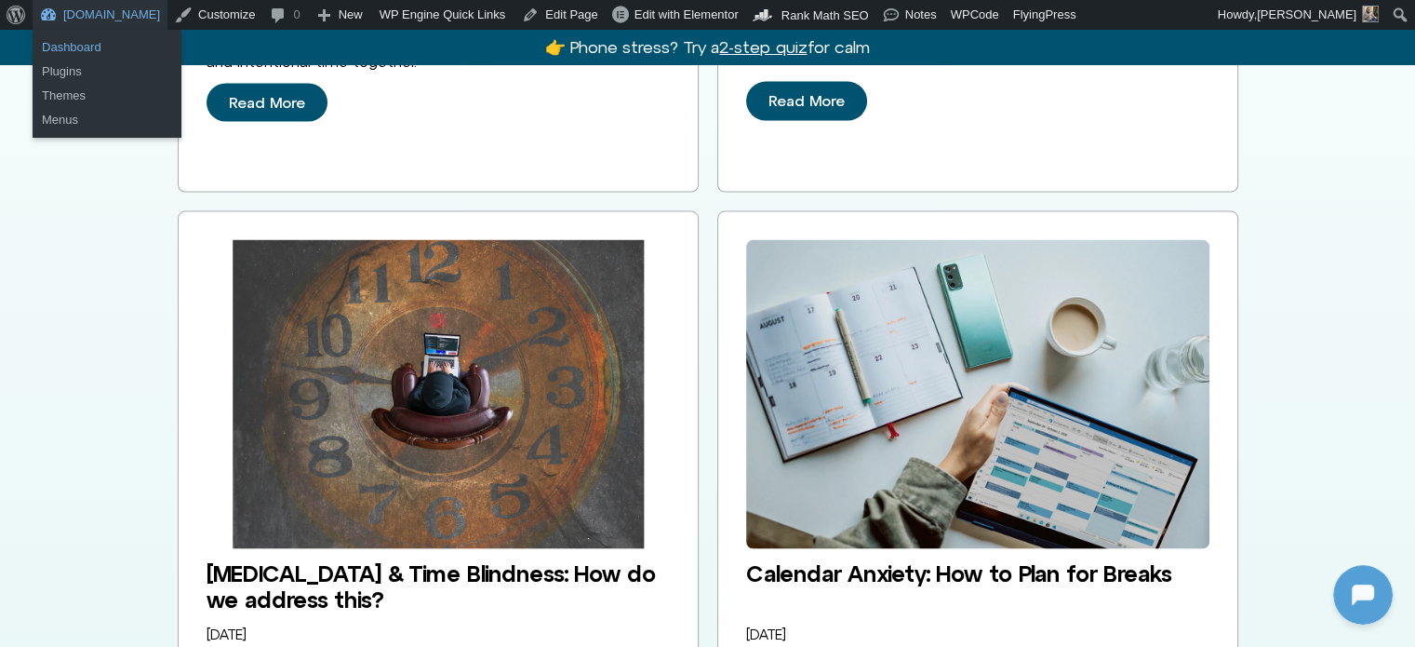
click at [86, 43] on link "Dashboard" at bounding box center [107, 47] width 149 height 24
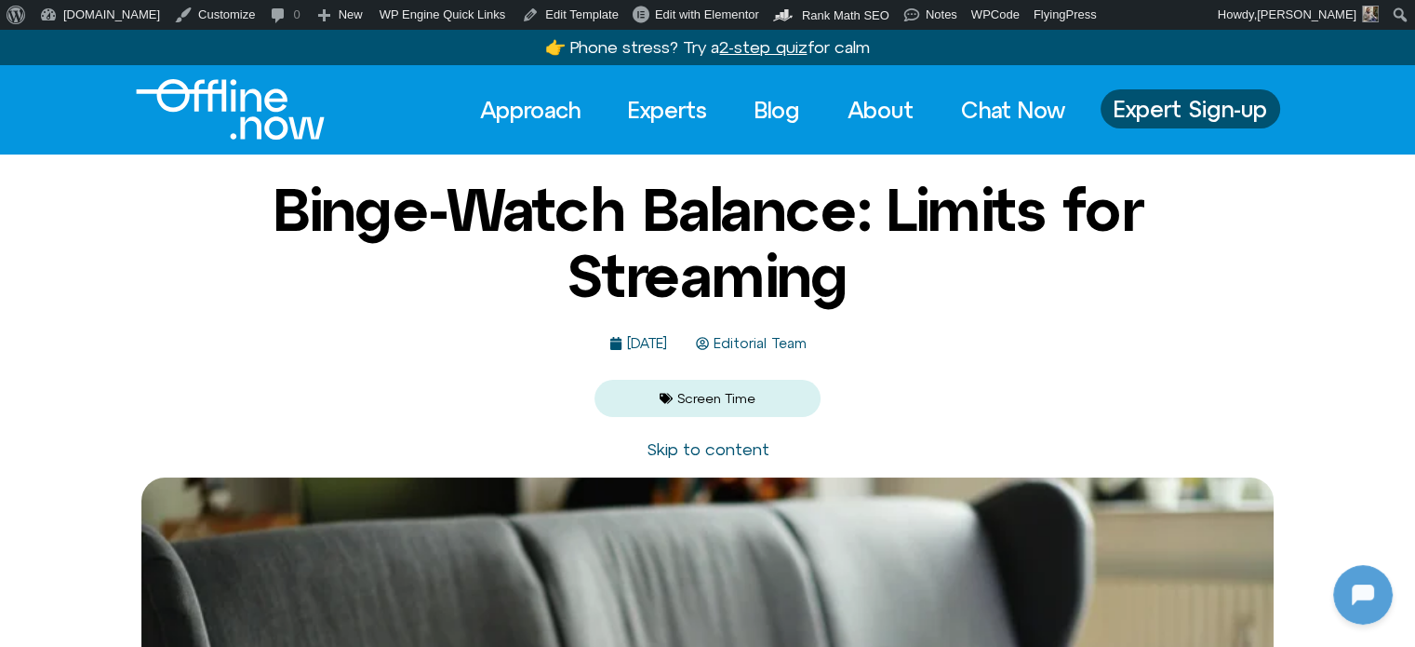
click at [298, 114] on img "Logo" at bounding box center [230, 109] width 189 height 60
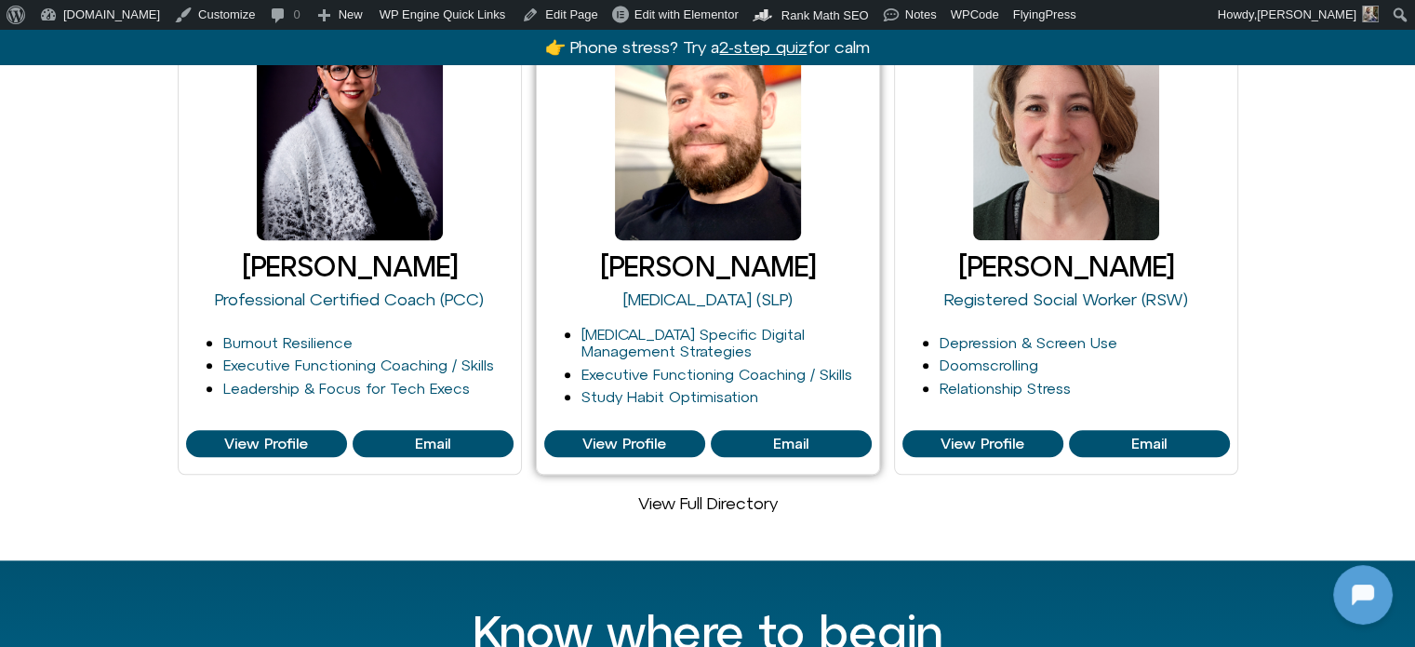
scroll to position [1303, 0]
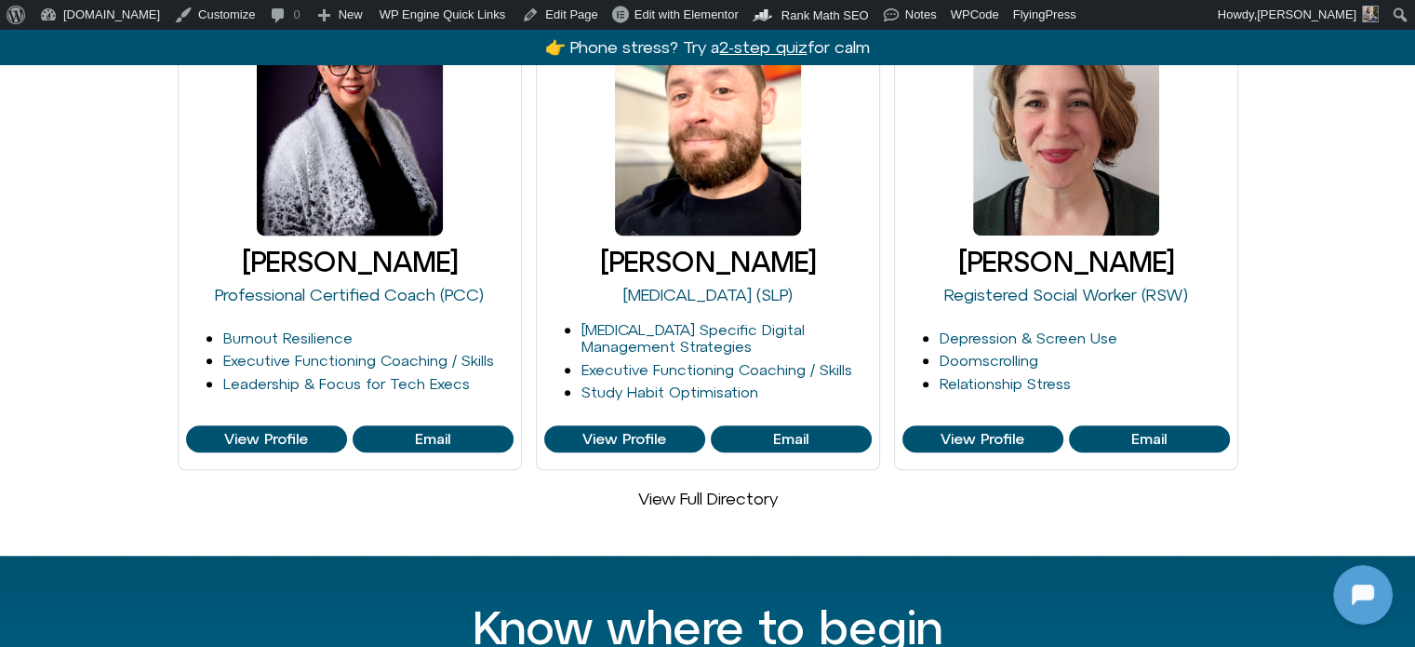
click at [696, 488] on link "View Full Directory" at bounding box center [708, 498] width 140 height 20
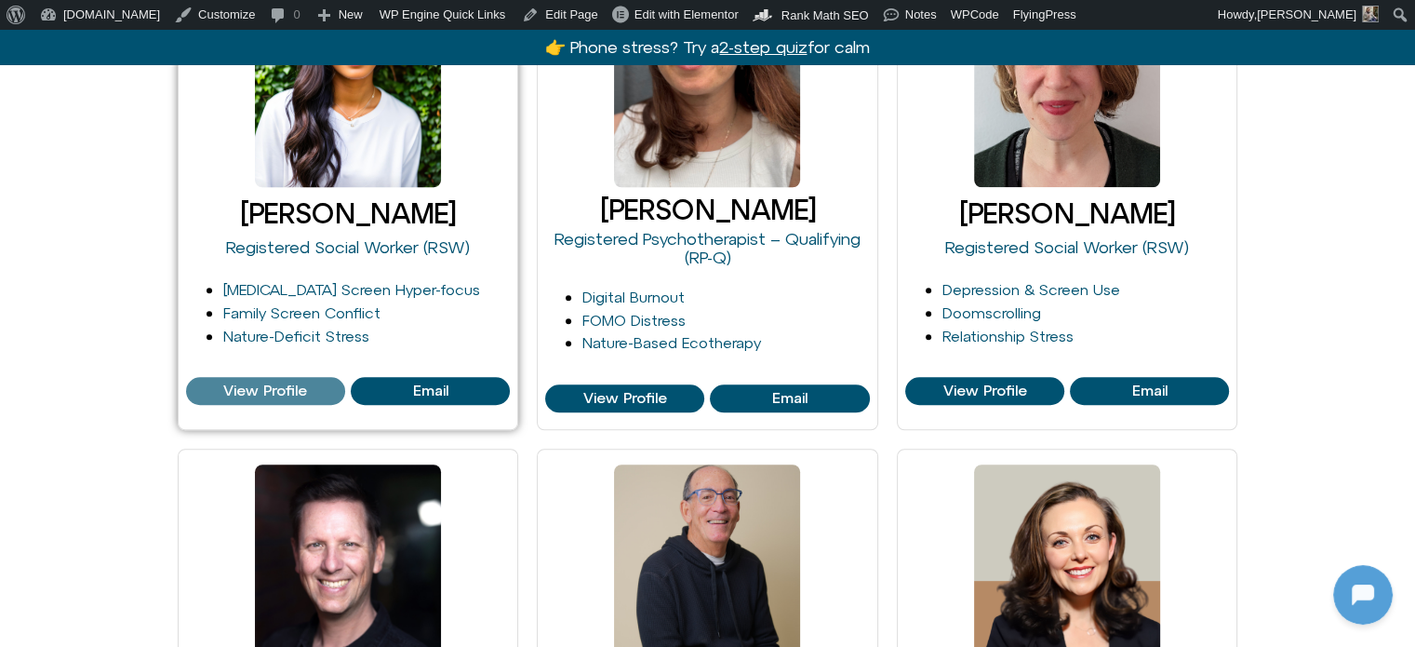
scroll to position [1489, 0]
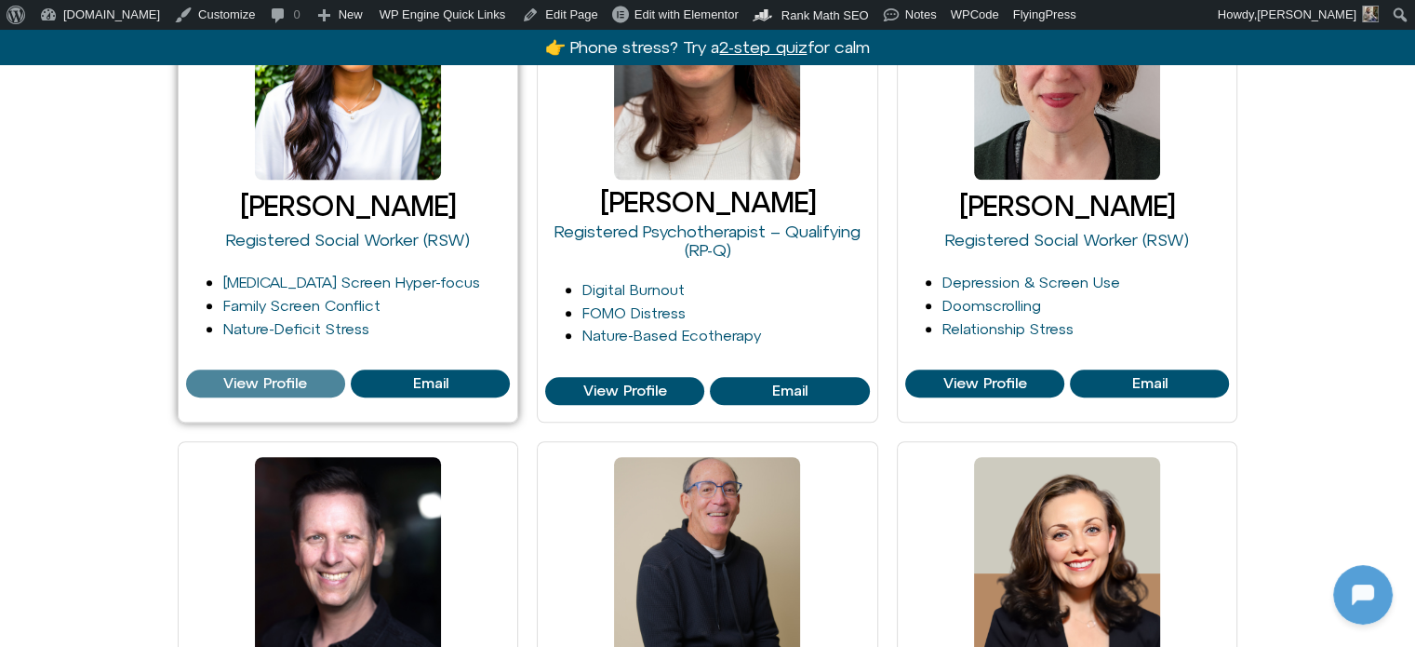
click at [229, 378] on span "View Profile" at bounding box center [265, 383] width 84 height 17
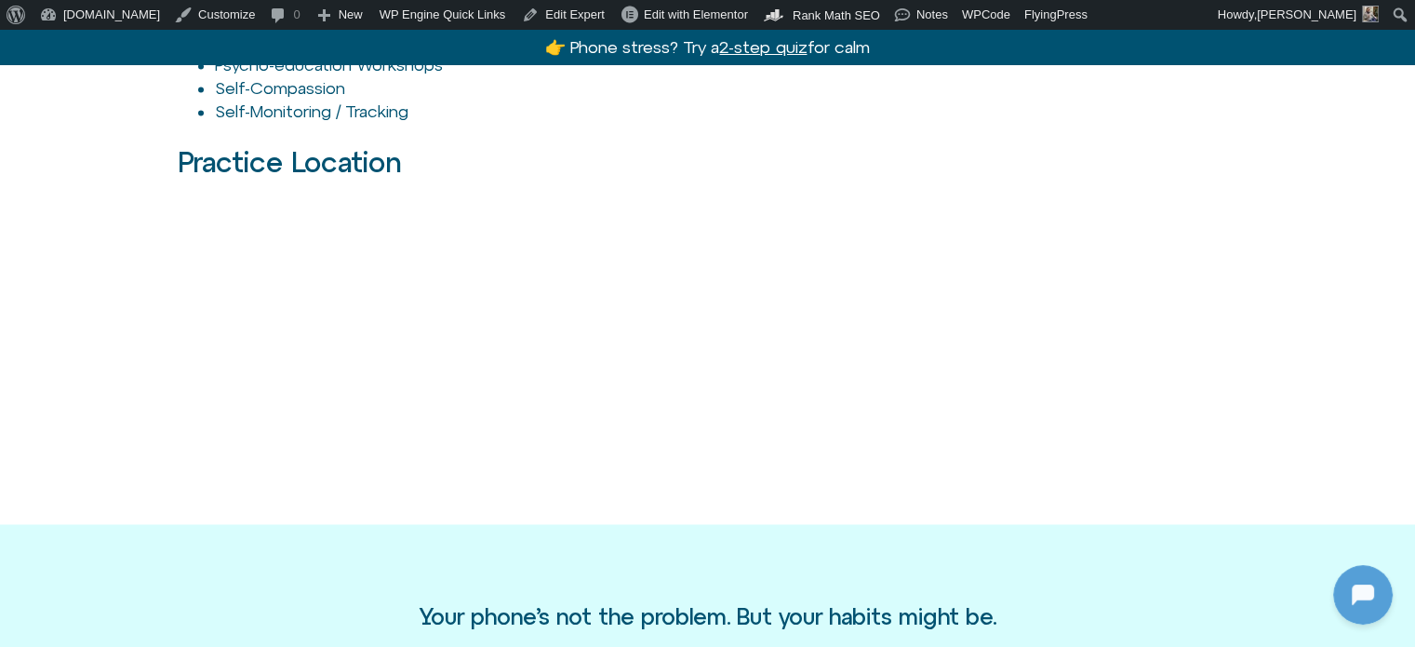
scroll to position [3164, 0]
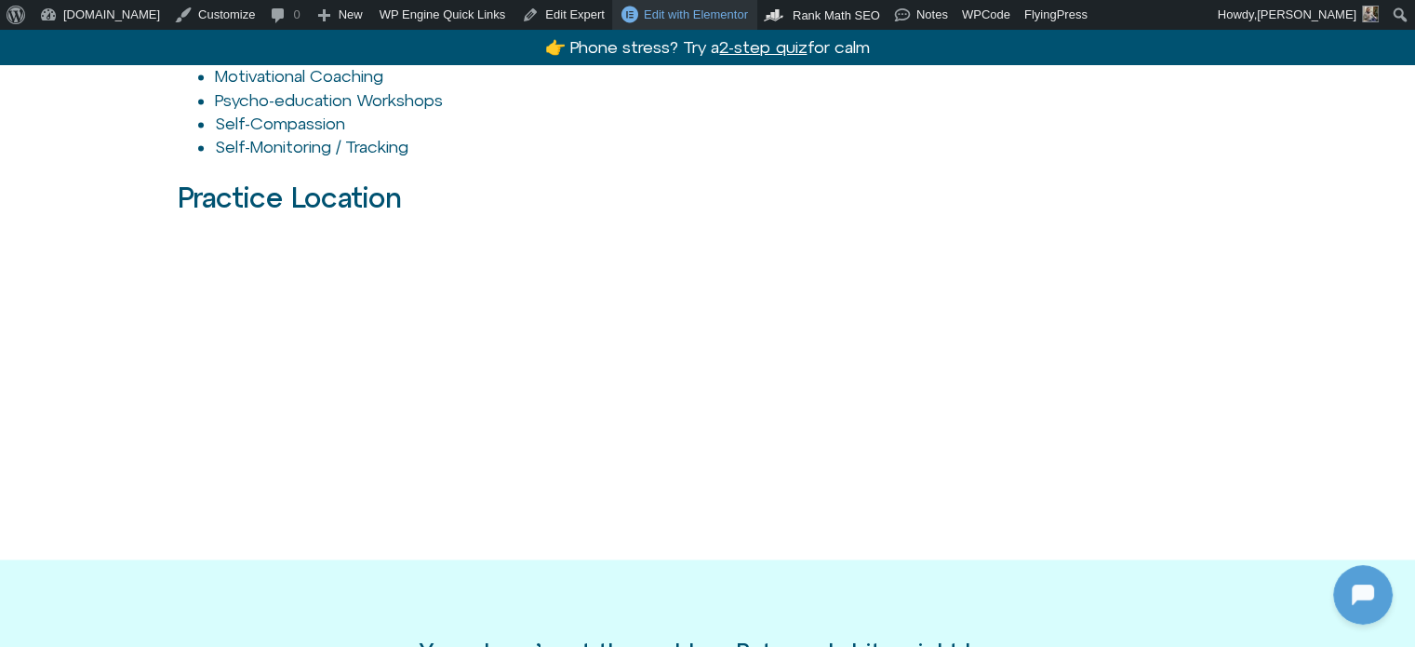
click at [644, 10] on span "Edit with Elementor" at bounding box center [696, 14] width 104 height 14
click at [515, 3] on link "Edit Expert" at bounding box center [564, 15] width 98 height 30
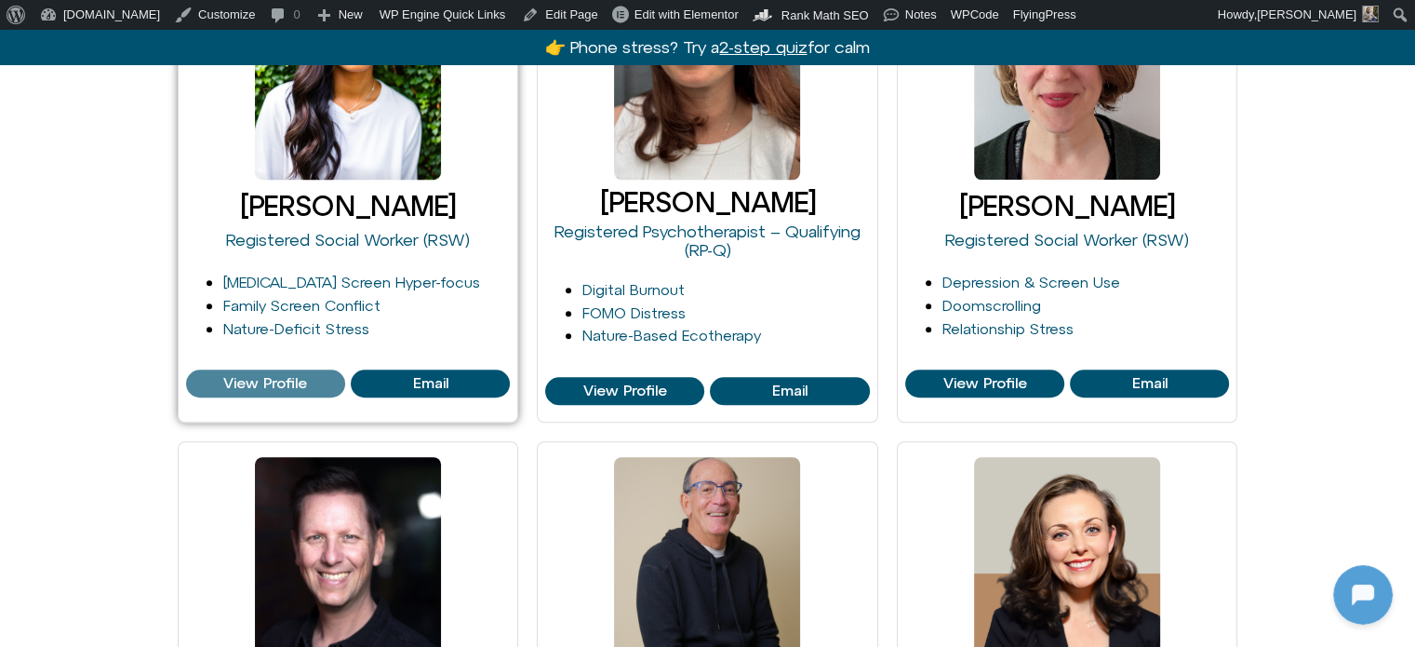
click at [253, 381] on span "View Profile" at bounding box center [265, 383] width 84 height 17
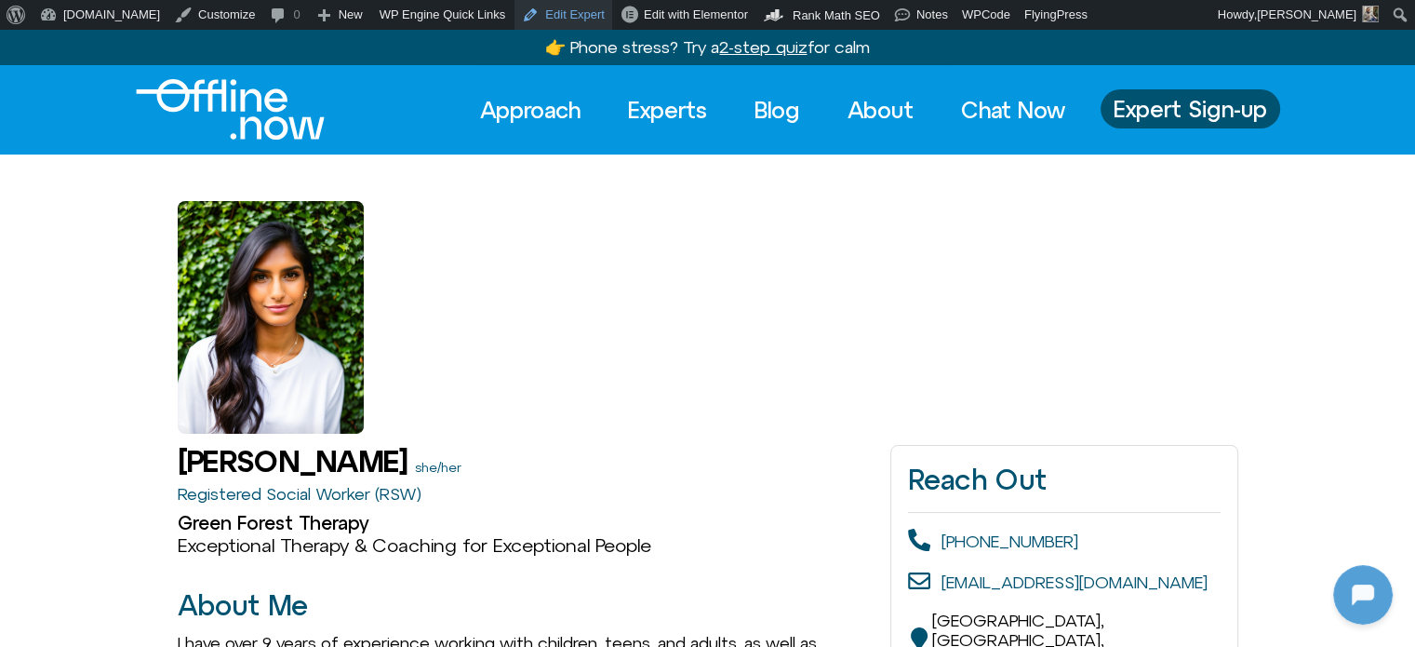
click at [542, 12] on link "Edit Expert" at bounding box center [564, 15] width 98 height 30
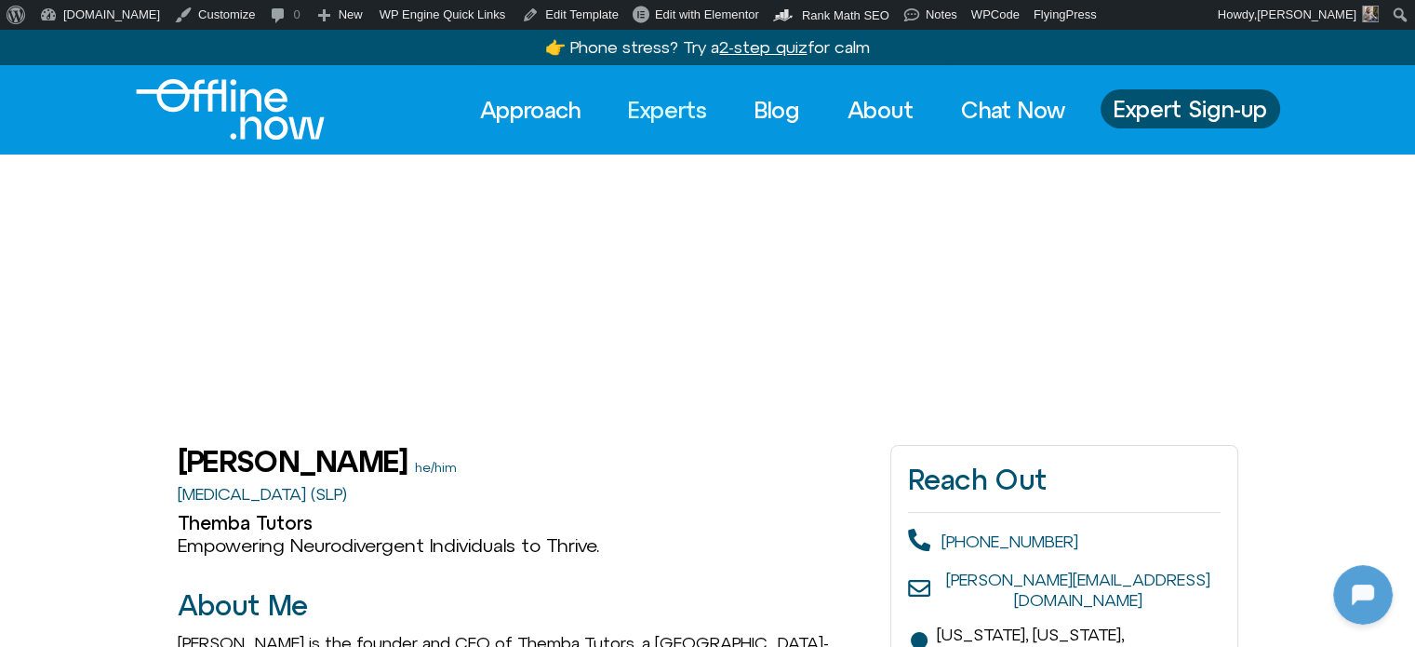
click at [683, 100] on link "Experts" at bounding box center [667, 109] width 113 height 41
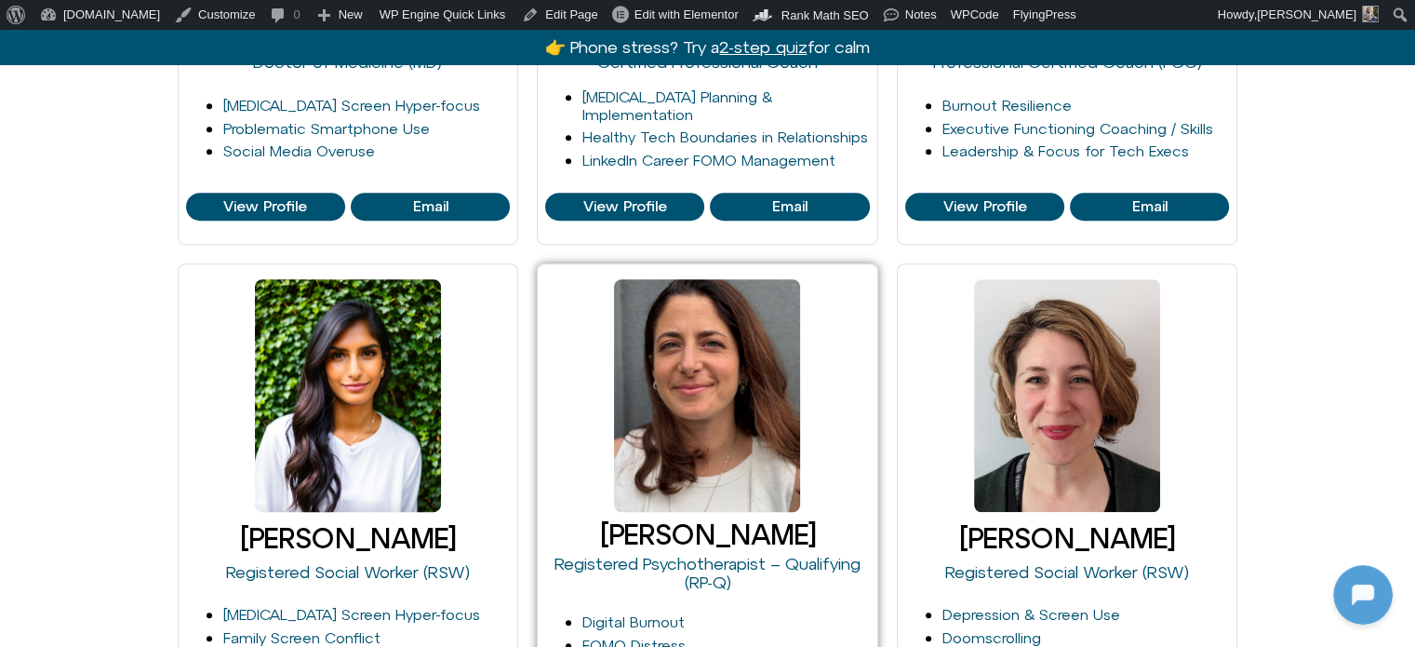
scroll to position [1396, 0]
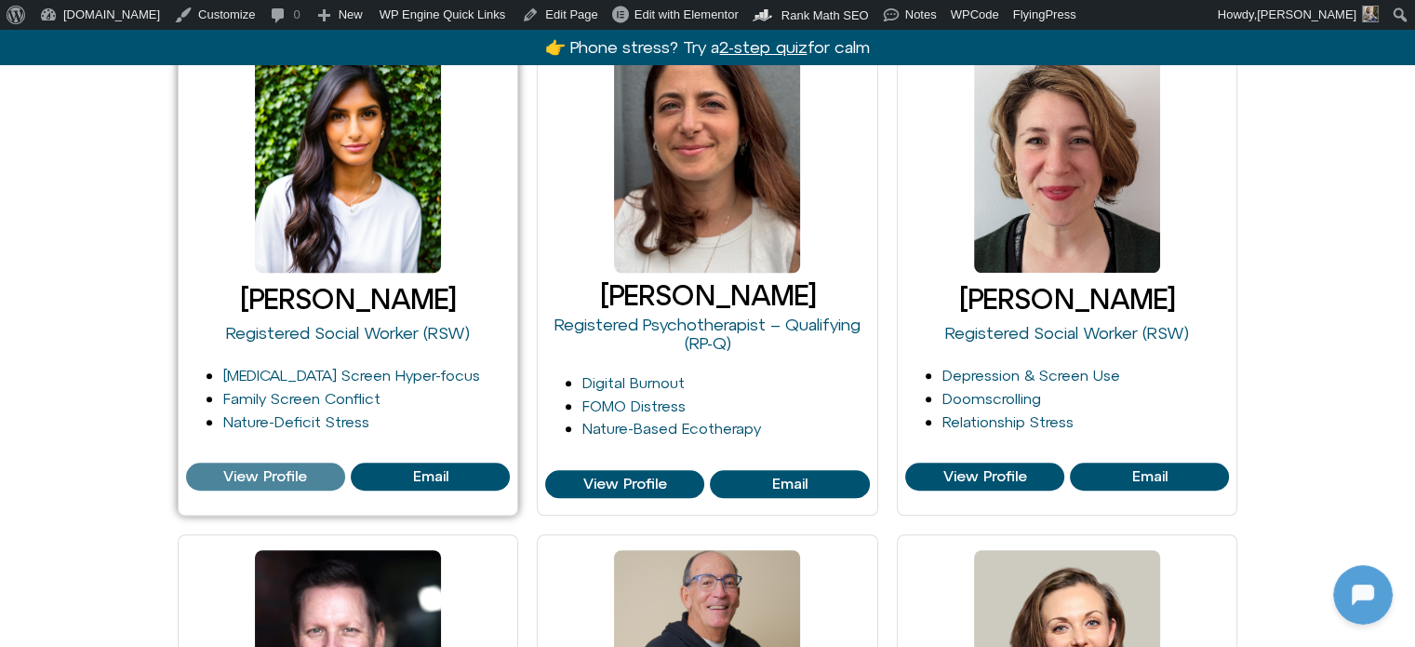
click at [227, 468] on span "View Profile" at bounding box center [265, 476] width 84 height 17
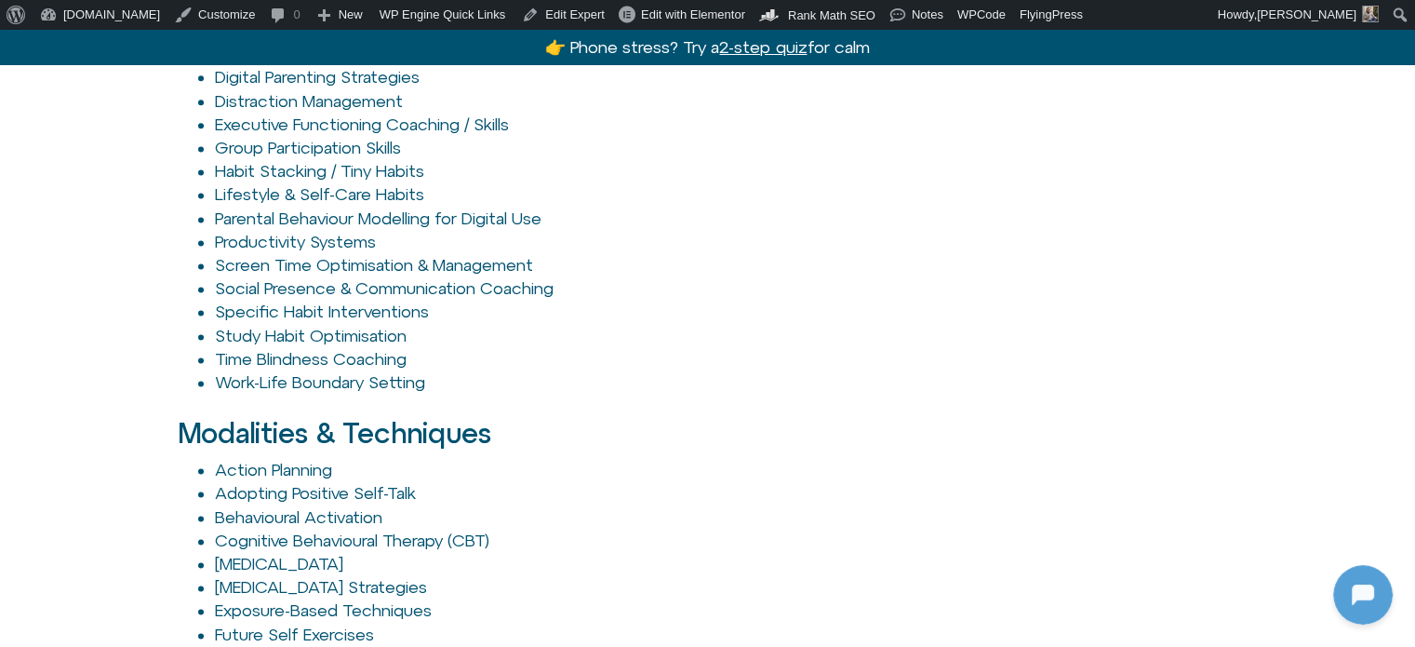
scroll to position [3164, 0]
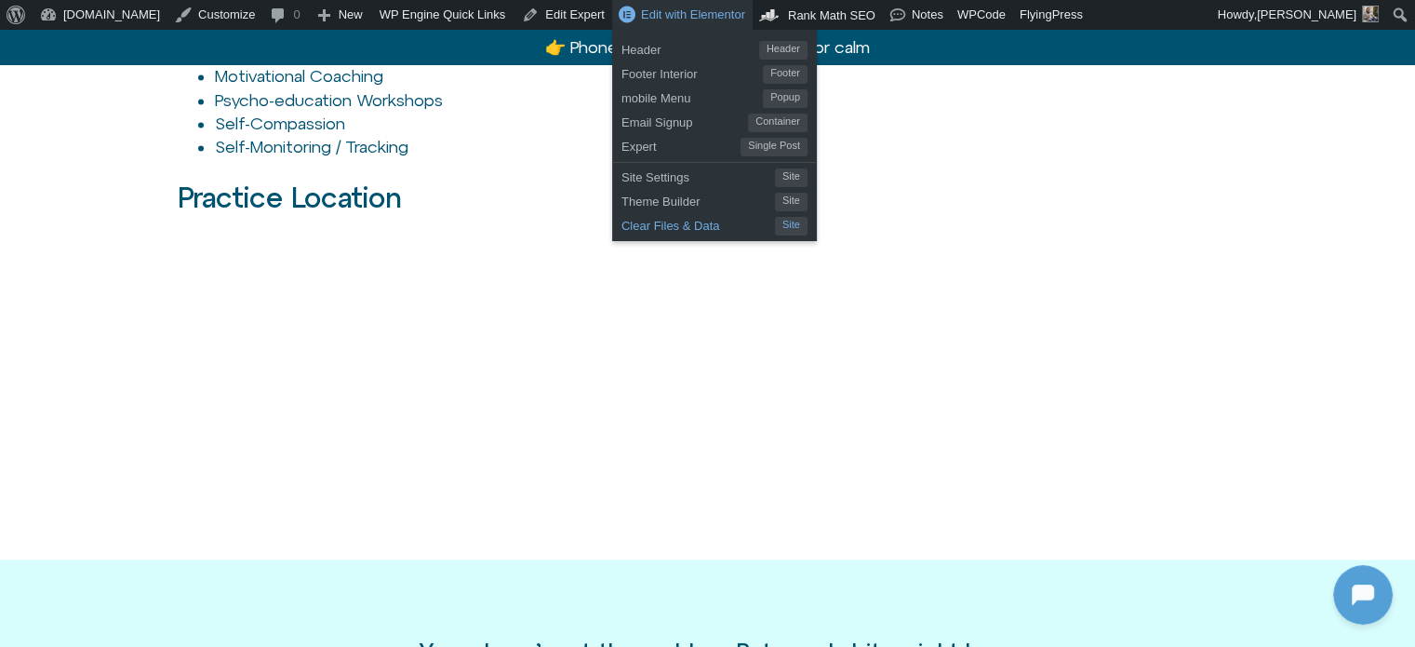
click at [642, 221] on span "Clear Files & Data" at bounding box center [699, 223] width 154 height 24
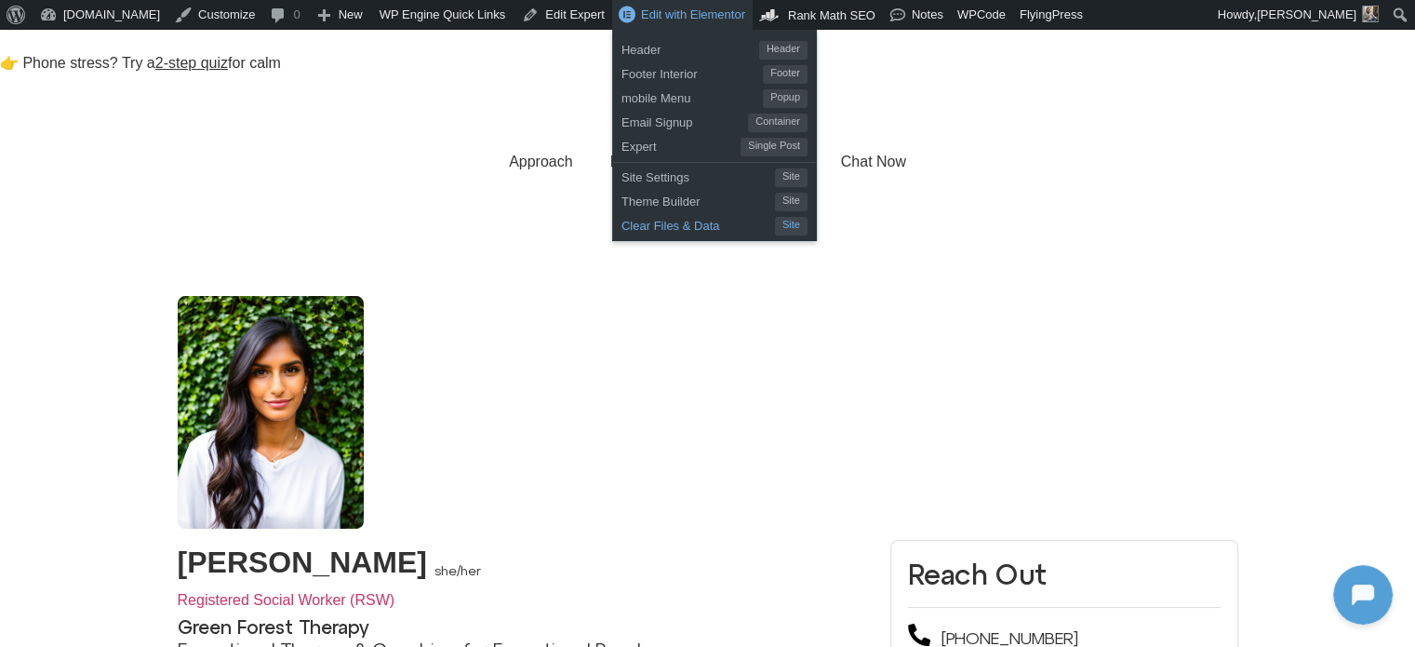
click at [636, 224] on span "Clear Files & Data" at bounding box center [699, 223] width 154 height 24
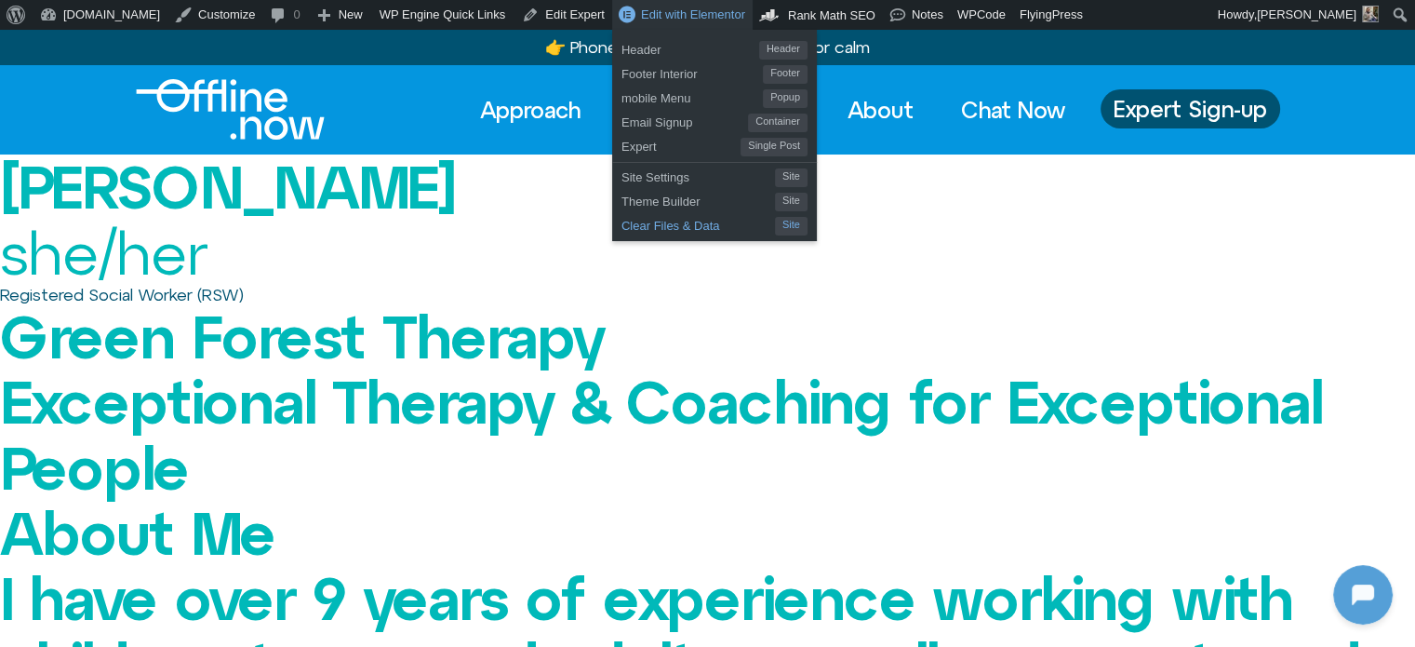
click at [622, 229] on span "Clear Files & Data" at bounding box center [699, 223] width 154 height 24
click at [622, 225] on span "Clear Files & Data" at bounding box center [699, 223] width 154 height 24
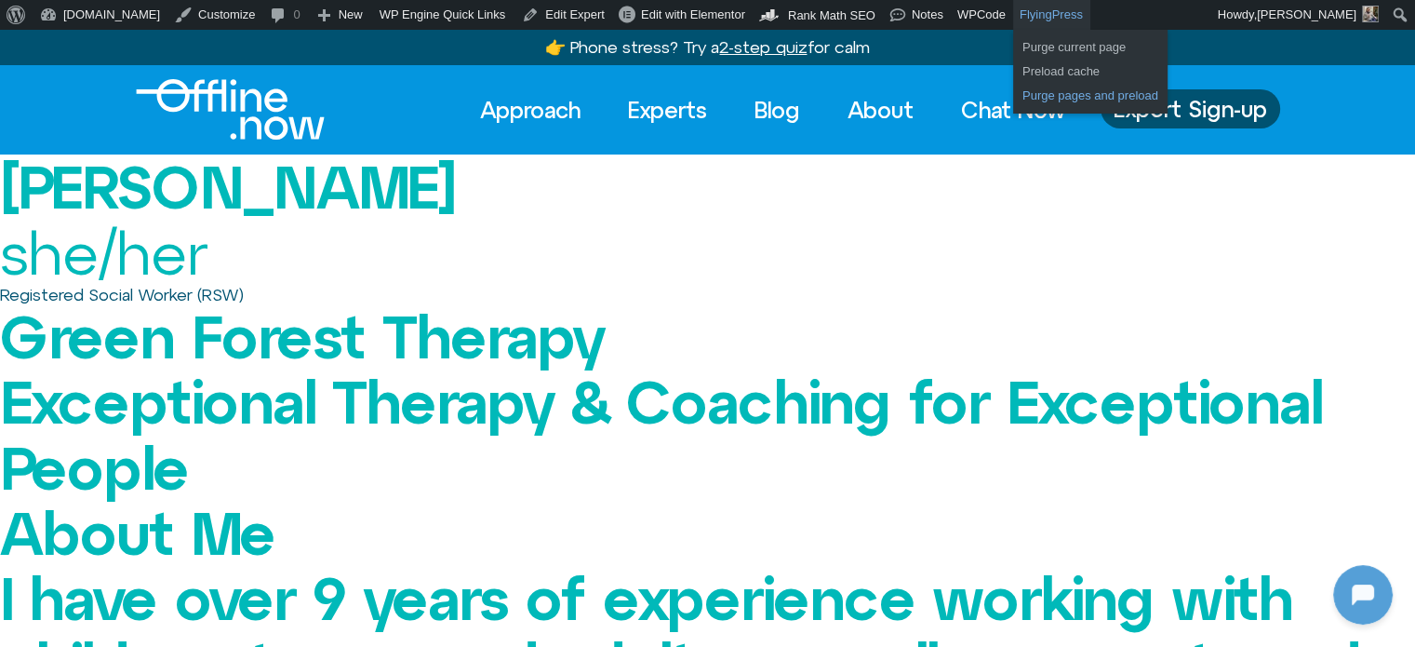
click at [1013, 95] on link "Purge pages and preload" at bounding box center [1090, 96] width 154 height 24
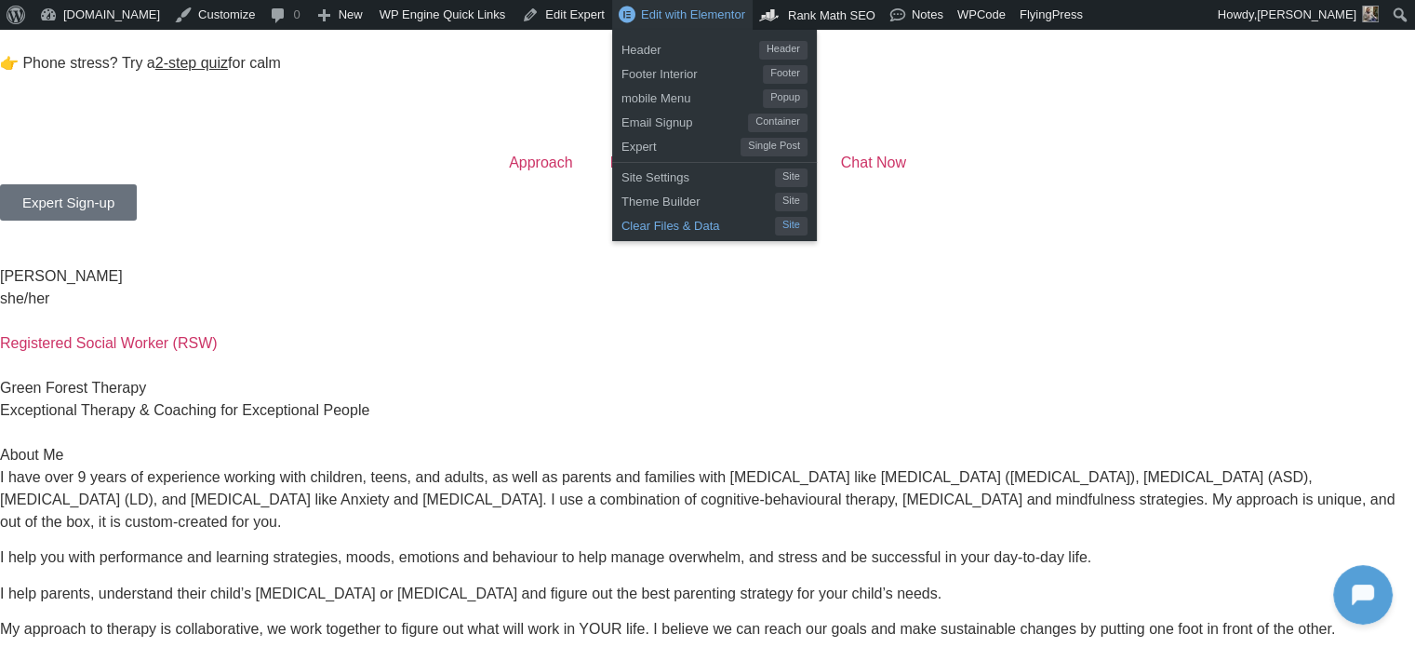
click at [622, 219] on span "Clear Files & Data" at bounding box center [699, 223] width 154 height 24
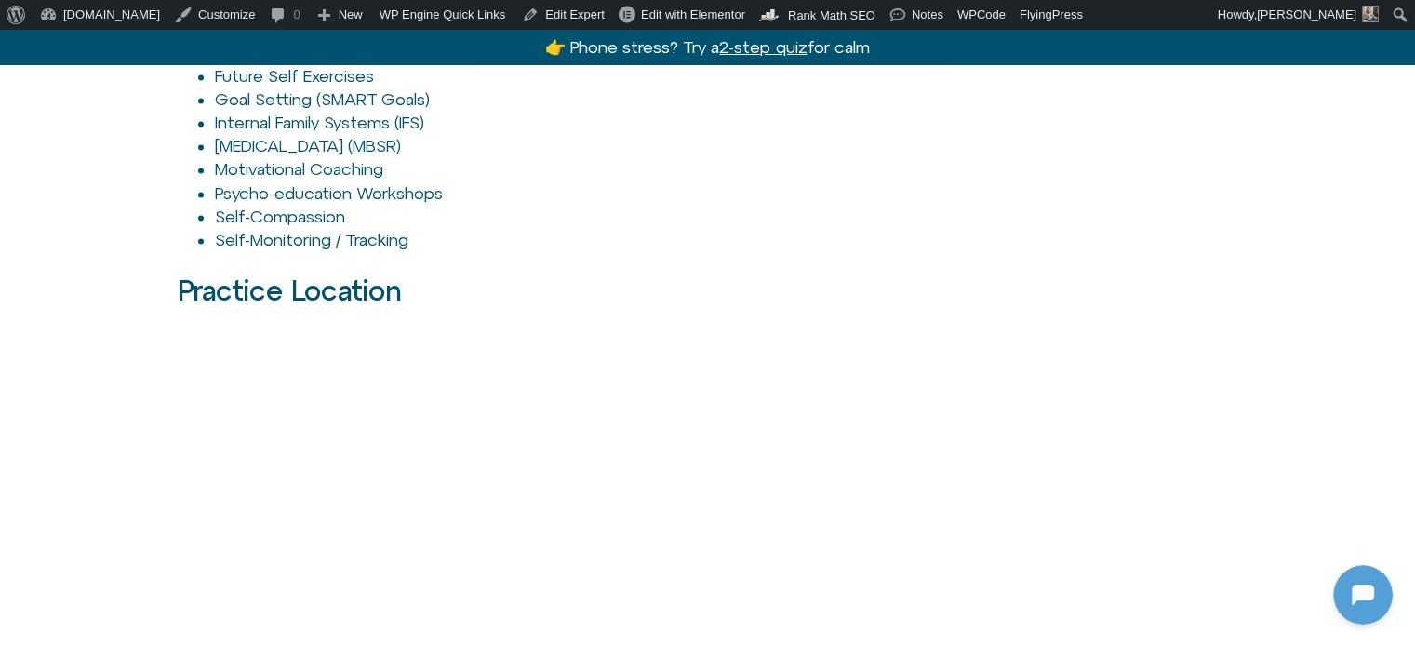
scroll to position [3536, 0]
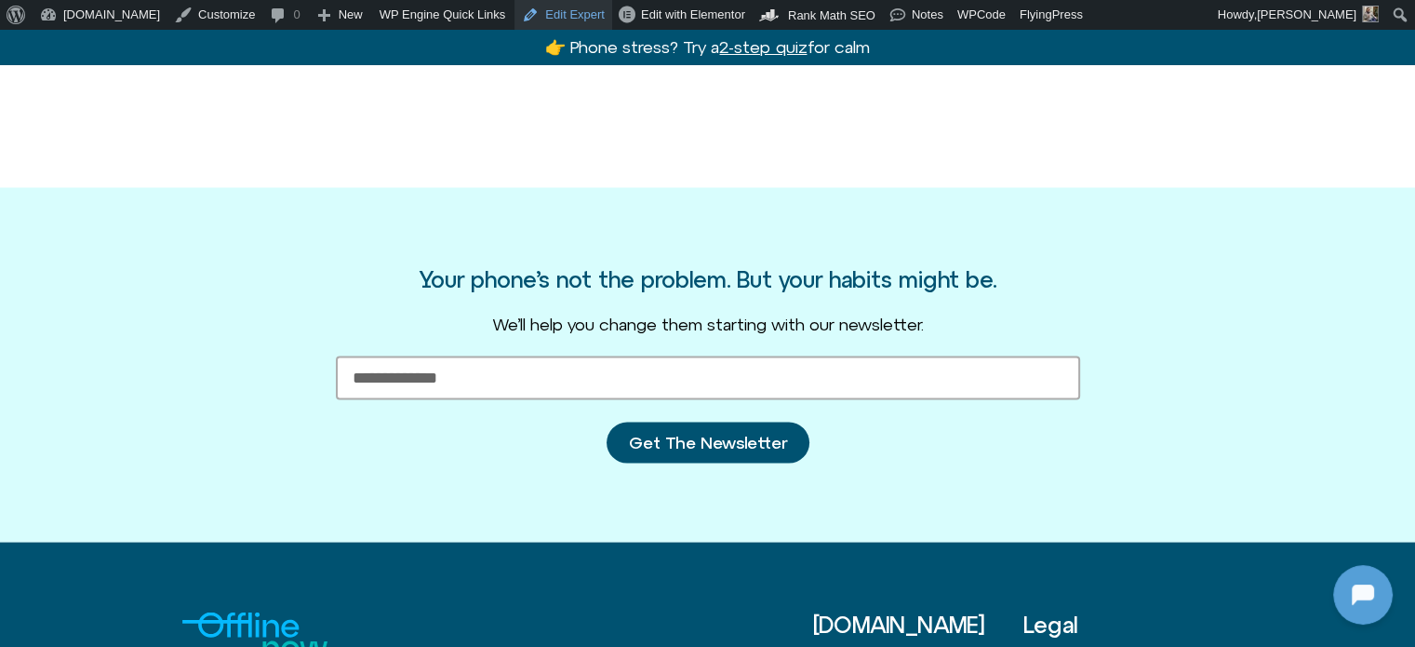
click at [529, 13] on link "Edit Expert" at bounding box center [564, 15] width 98 height 30
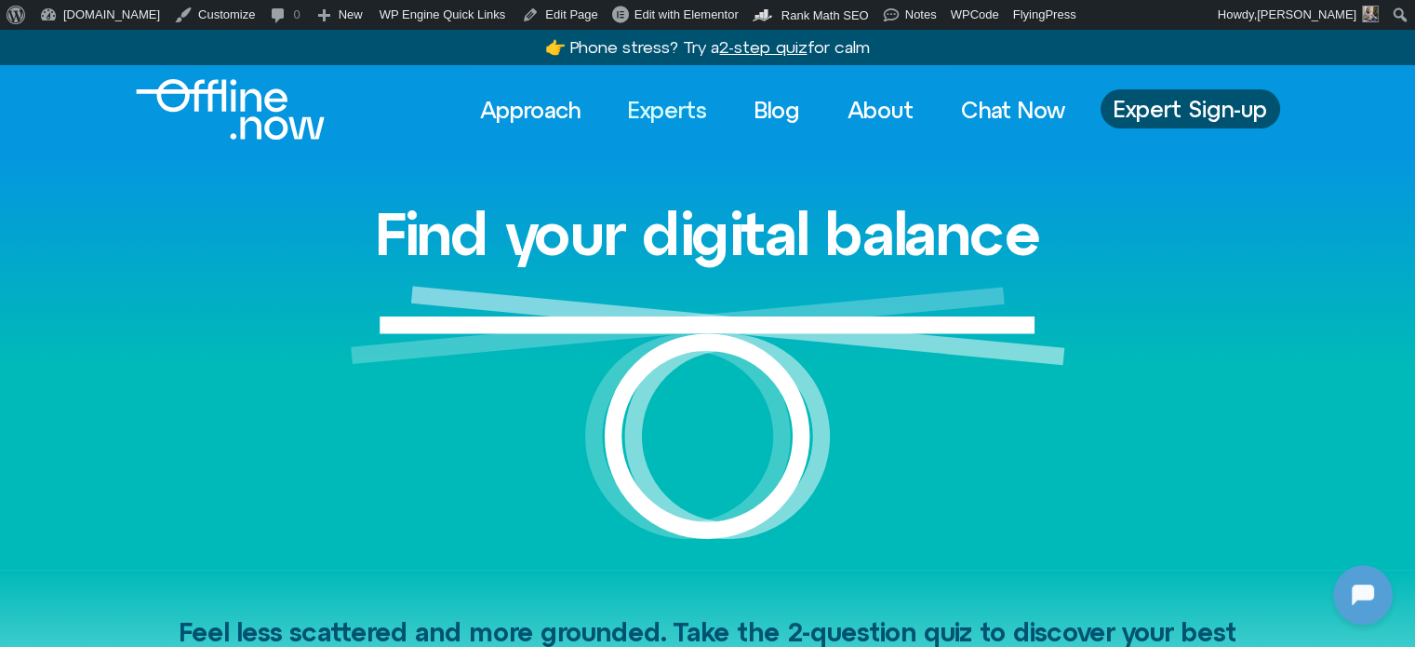
click at [668, 104] on link "Experts" at bounding box center [667, 109] width 113 height 41
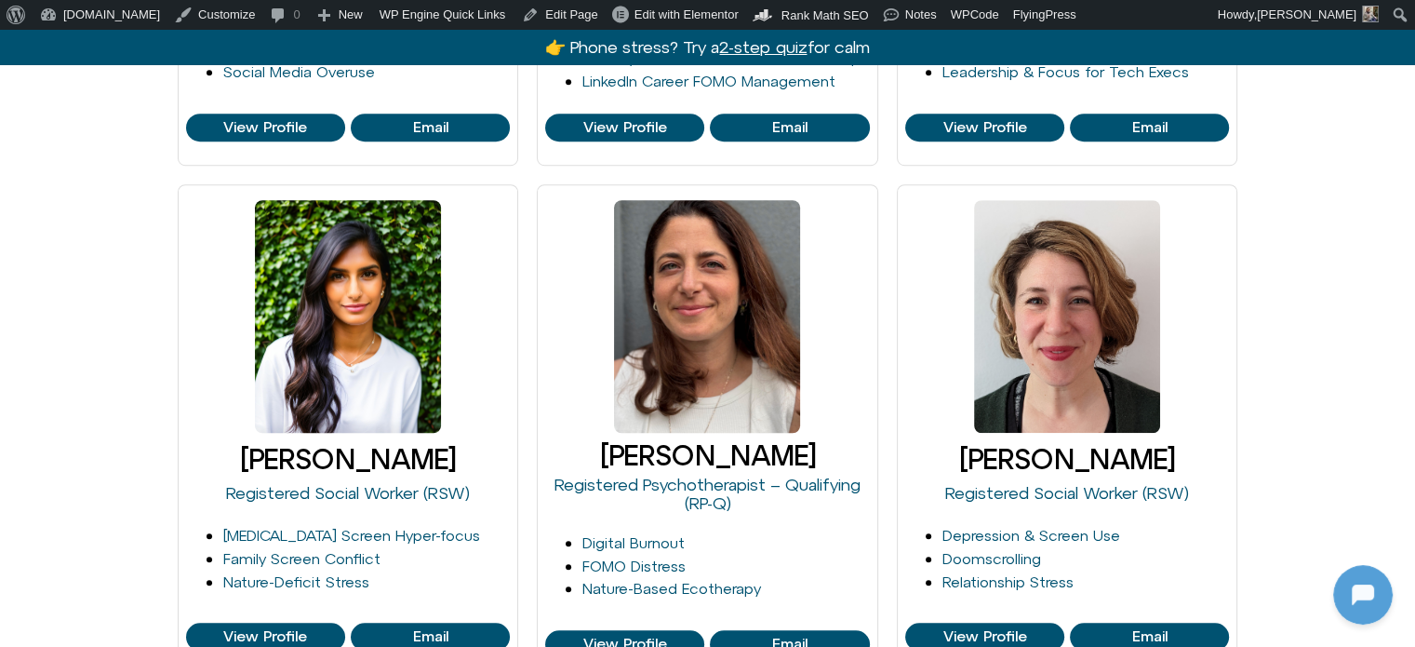
scroll to position [1489, 0]
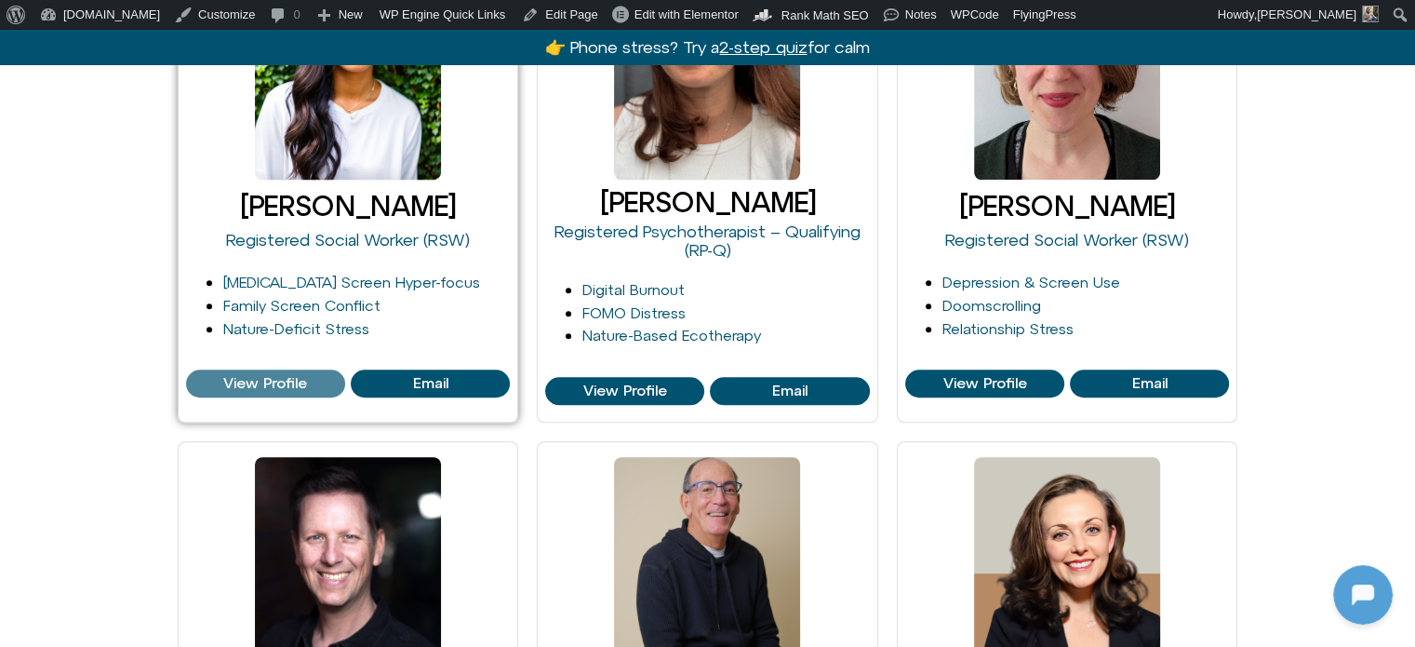
click at [239, 384] on span "View Profile" at bounding box center [265, 383] width 84 height 17
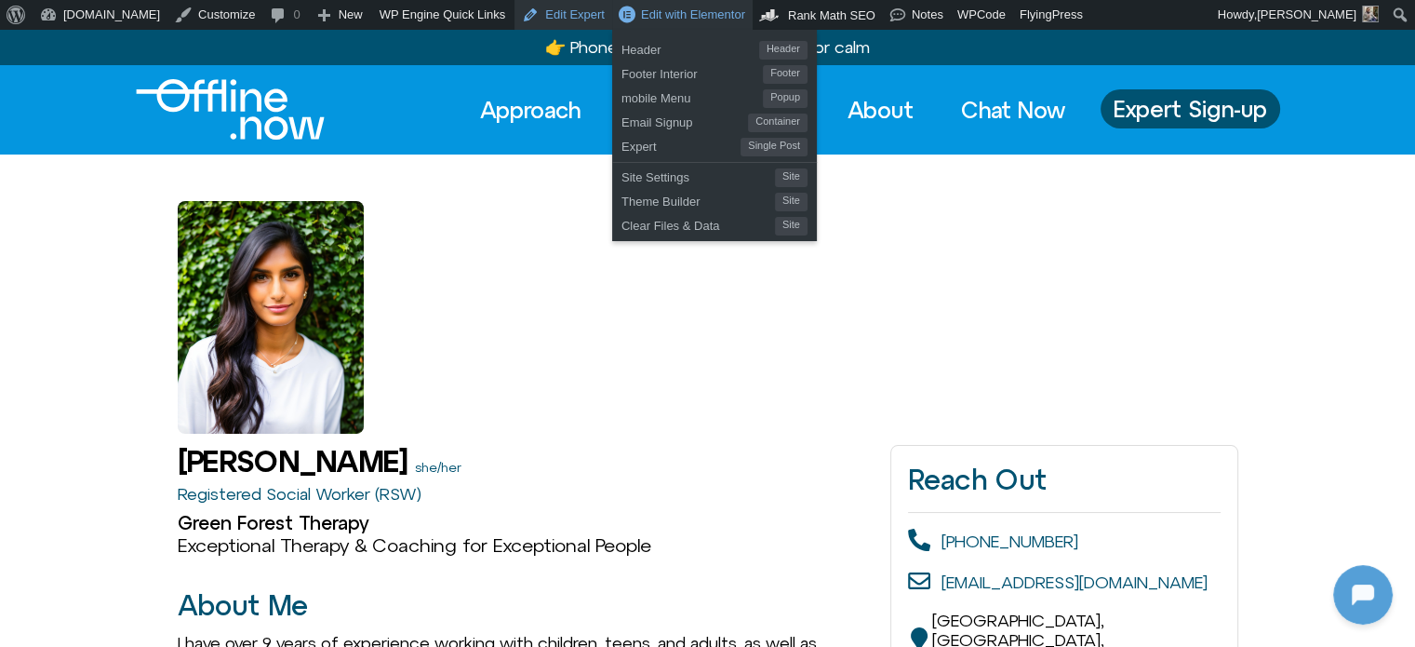
click at [529, 12] on link "Edit Expert" at bounding box center [564, 15] width 98 height 30
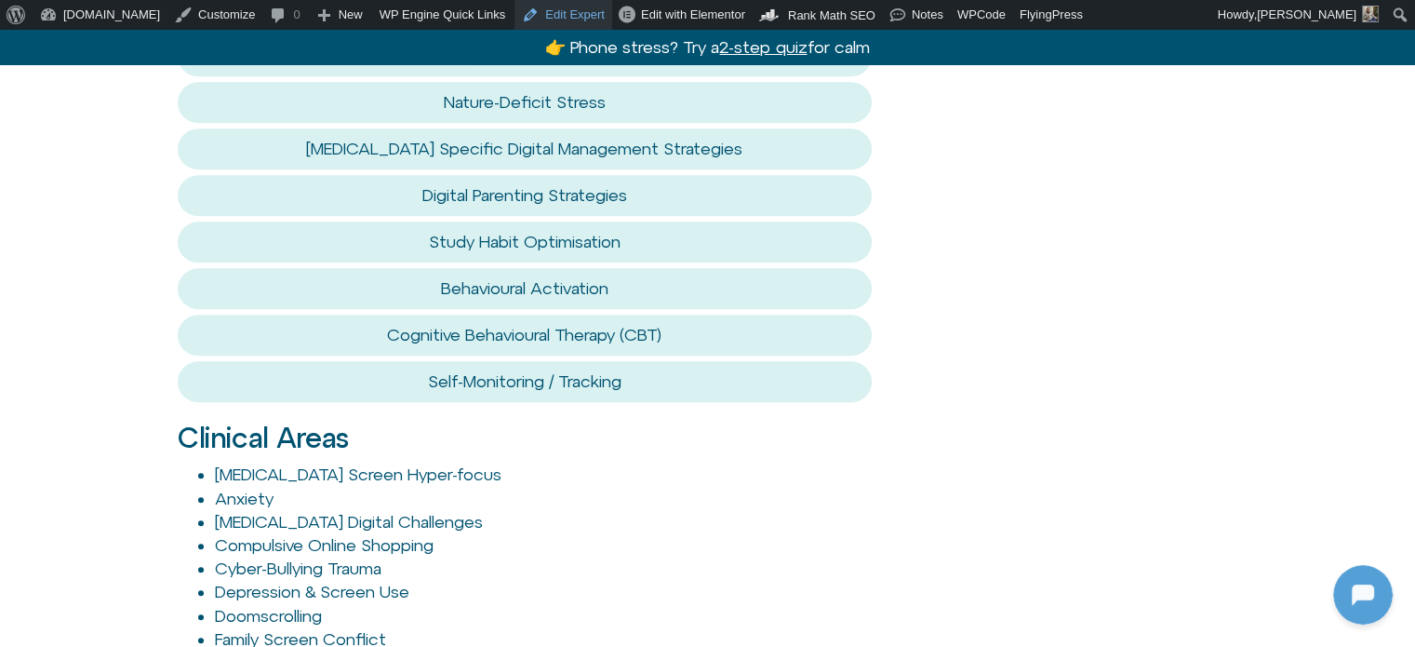
scroll to position [1911, 0]
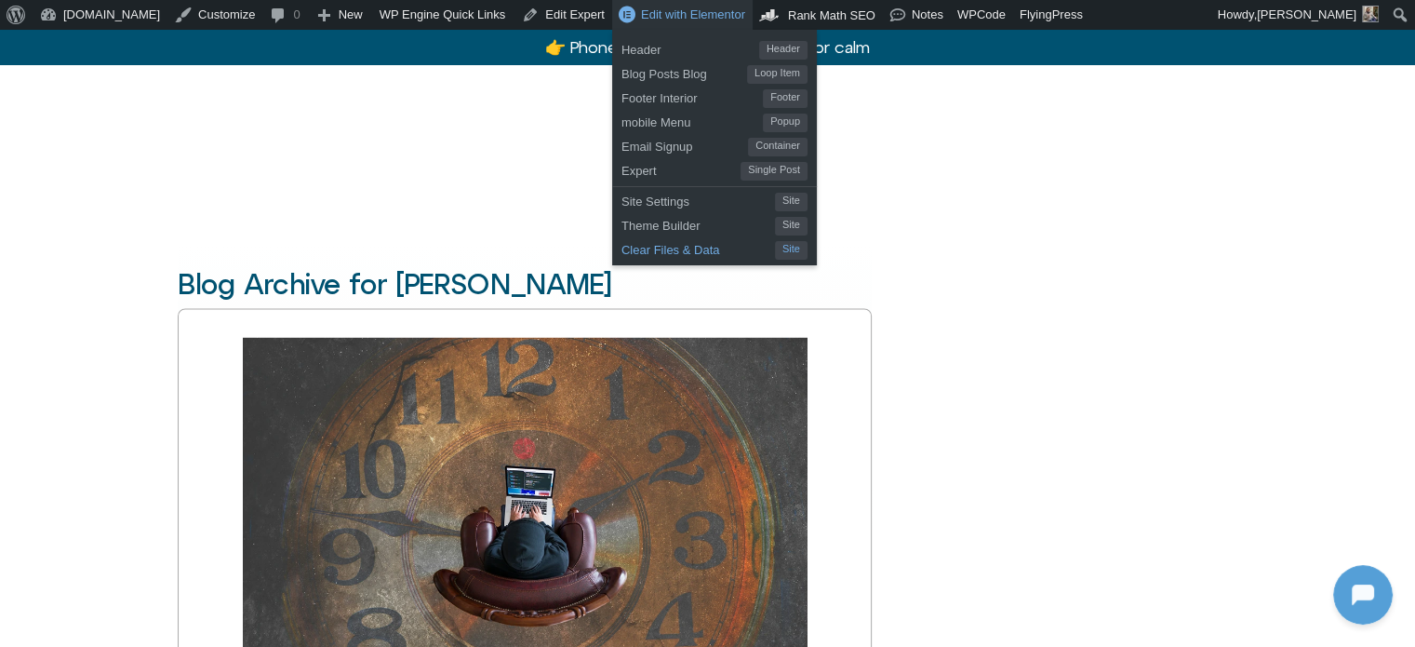
click at [622, 251] on span "Clear Files & Data" at bounding box center [699, 247] width 154 height 24
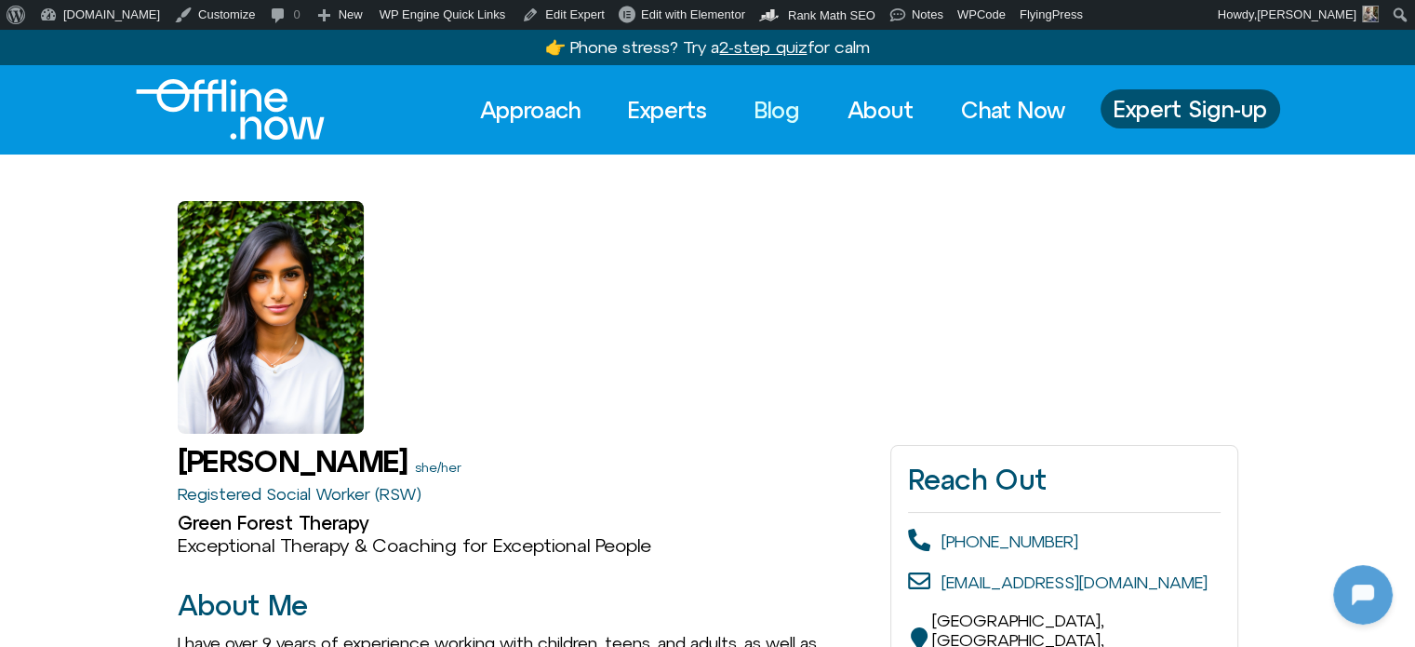
click at [762, 98] on link "Blog" at bounding box center [777, 109] width 79 height 41
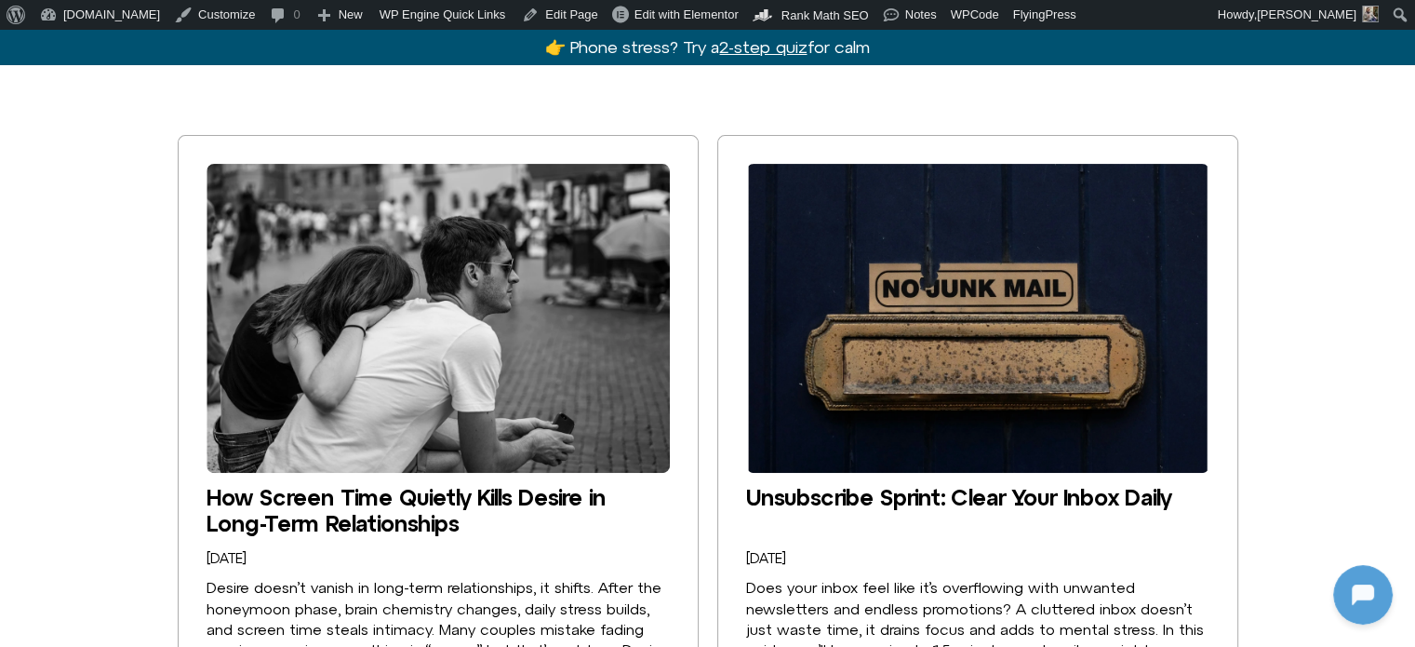
scroll to position [465, 0]
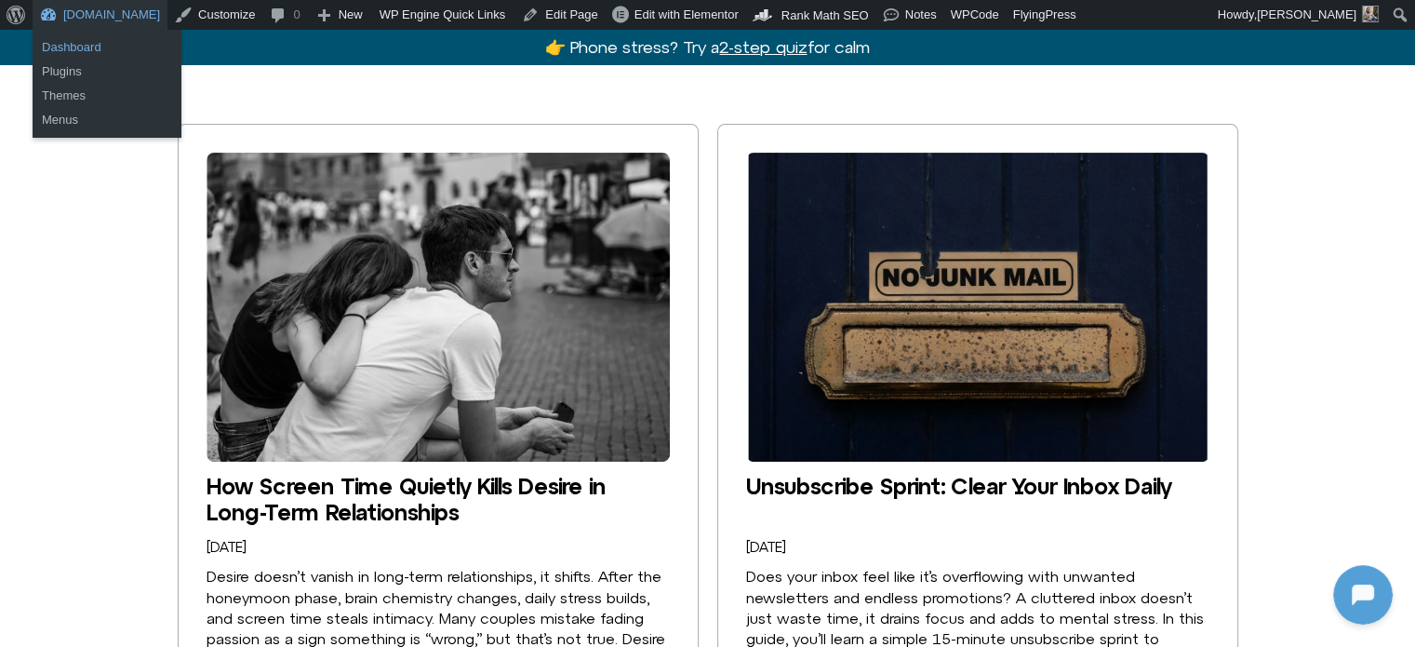
click at [47, 39] on link "Dashboard" at bounding box center [107, 47] width 149 height 24
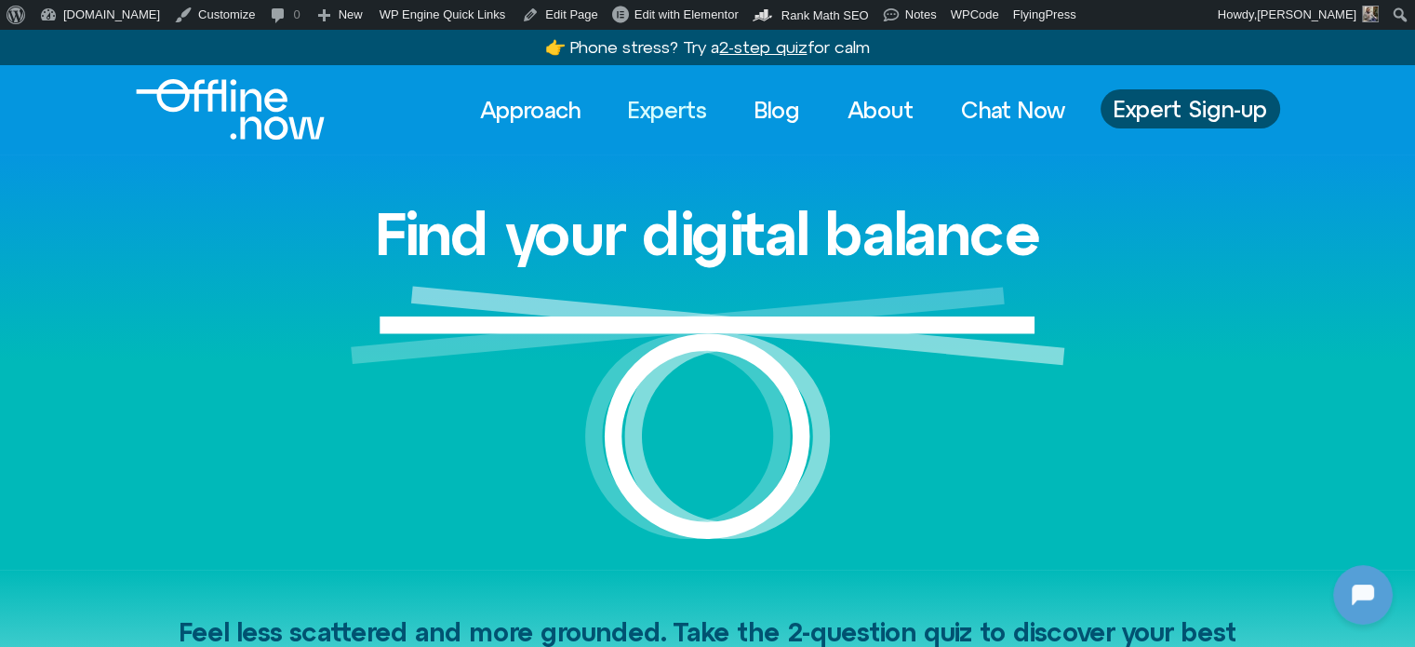
click at [666, 102] on link "Experts" at bounding box center [667, 109] width 113 height 41
click at [763, 102] on link "Blog" at bounding box center [777, 109] width 79 height 41
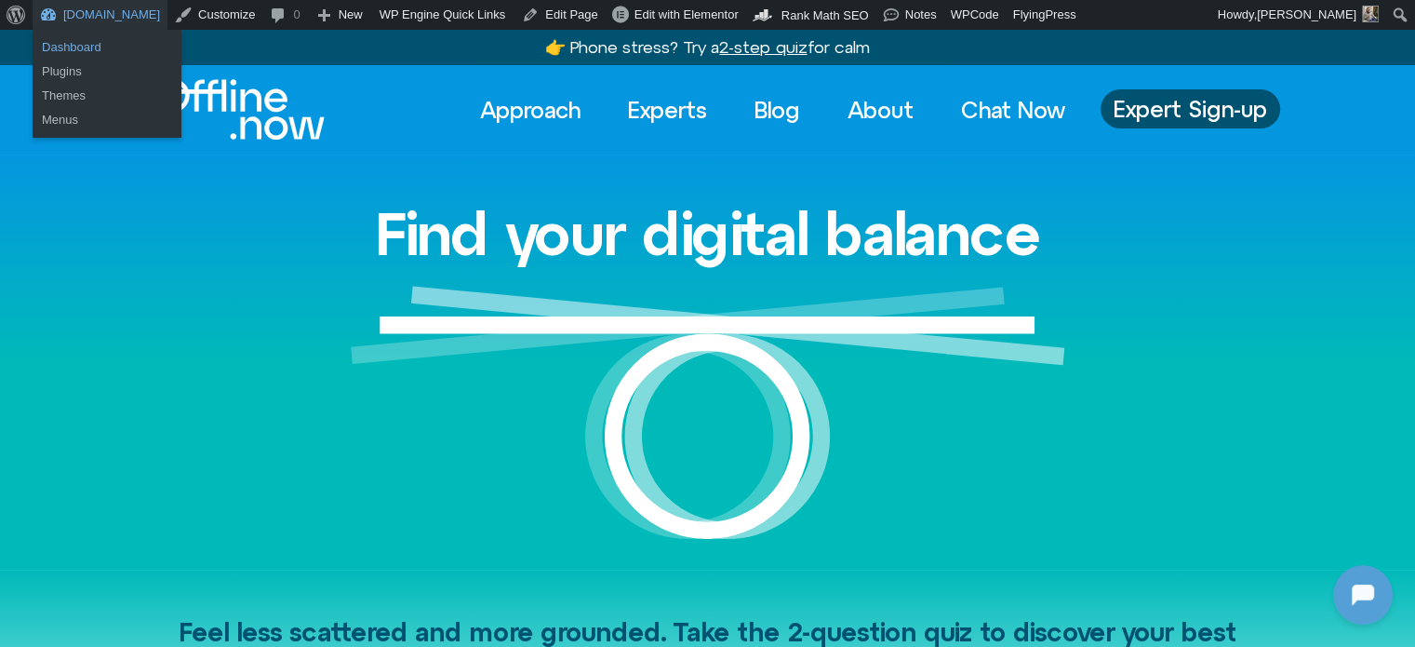
click at [67, 47] on link "Dashboard" at bounding box center [107, 47] width 149 height 24
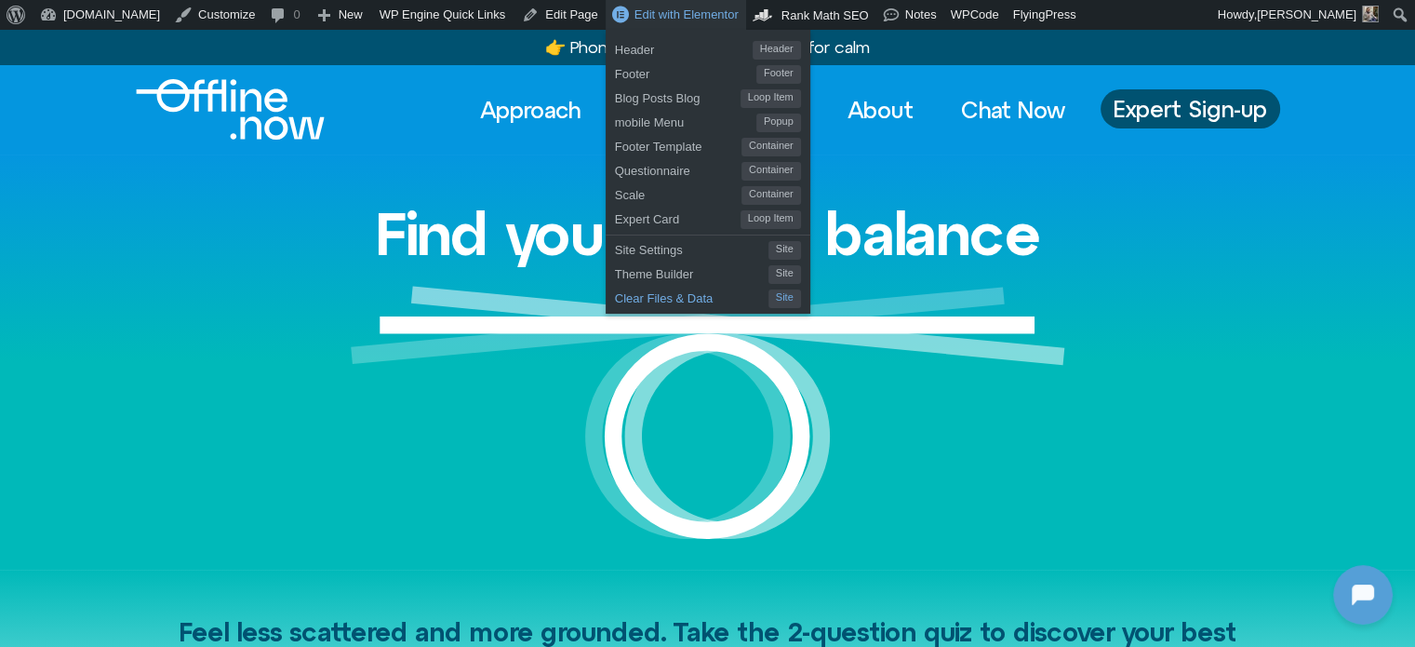
click at [615, 300] on span "Clear Files & Data" at bounding box center [692, 296] width 154 height 24
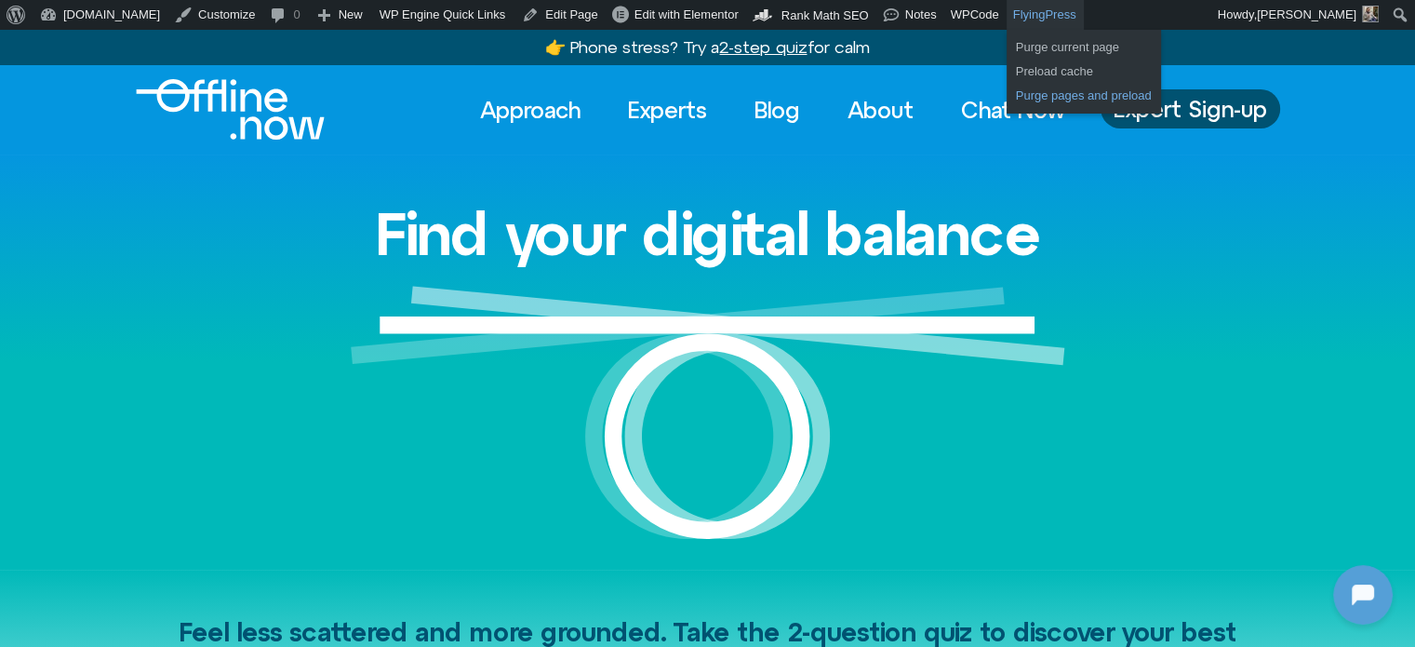
click at [1007, 101] on link "Purge pages and preload" at bounding box center [1084, 96] width 154 height 24
click at [1007, 94] on link "Purge pages and preload" at bounding box center [1084, 96] width 154 height 24
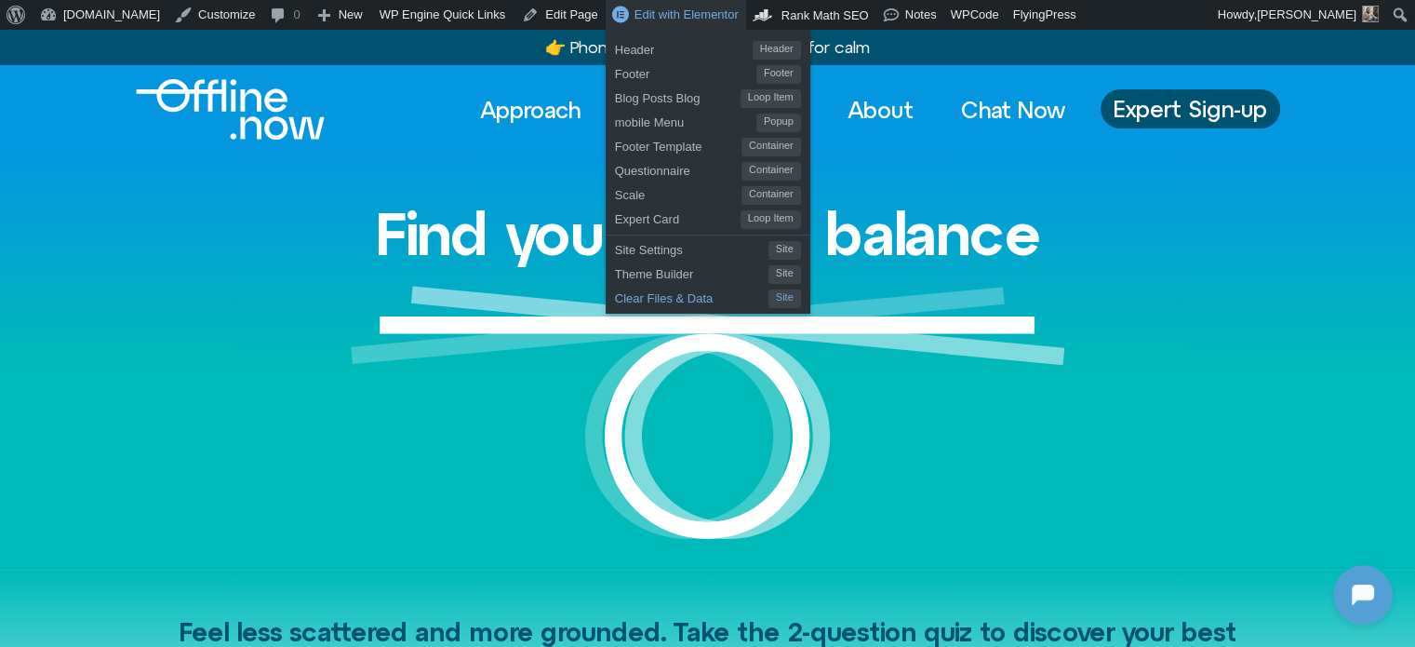
click at [615, 296] on span "Clear Files & Data" at bounding box center [692, 296] width 154 height 24
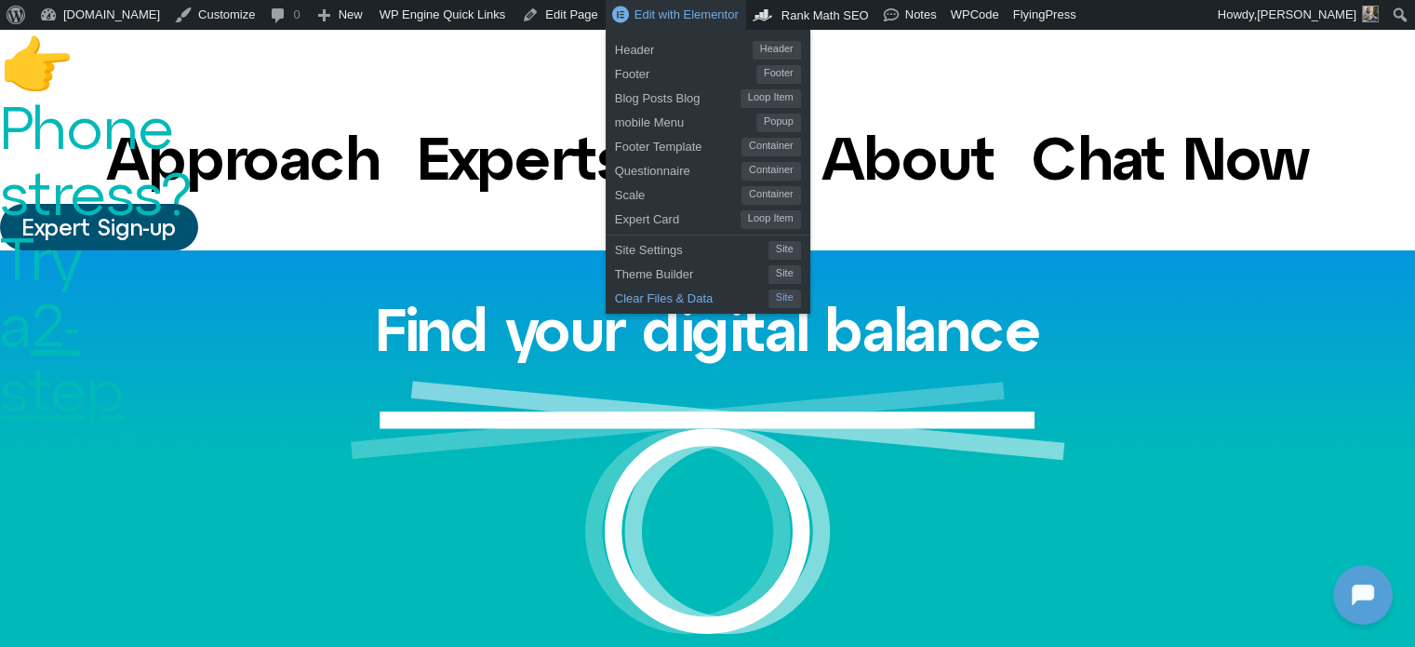
click at [615, 294] on span "Clear Files & Data" at bounding box center [692, 296] width 154 height 24
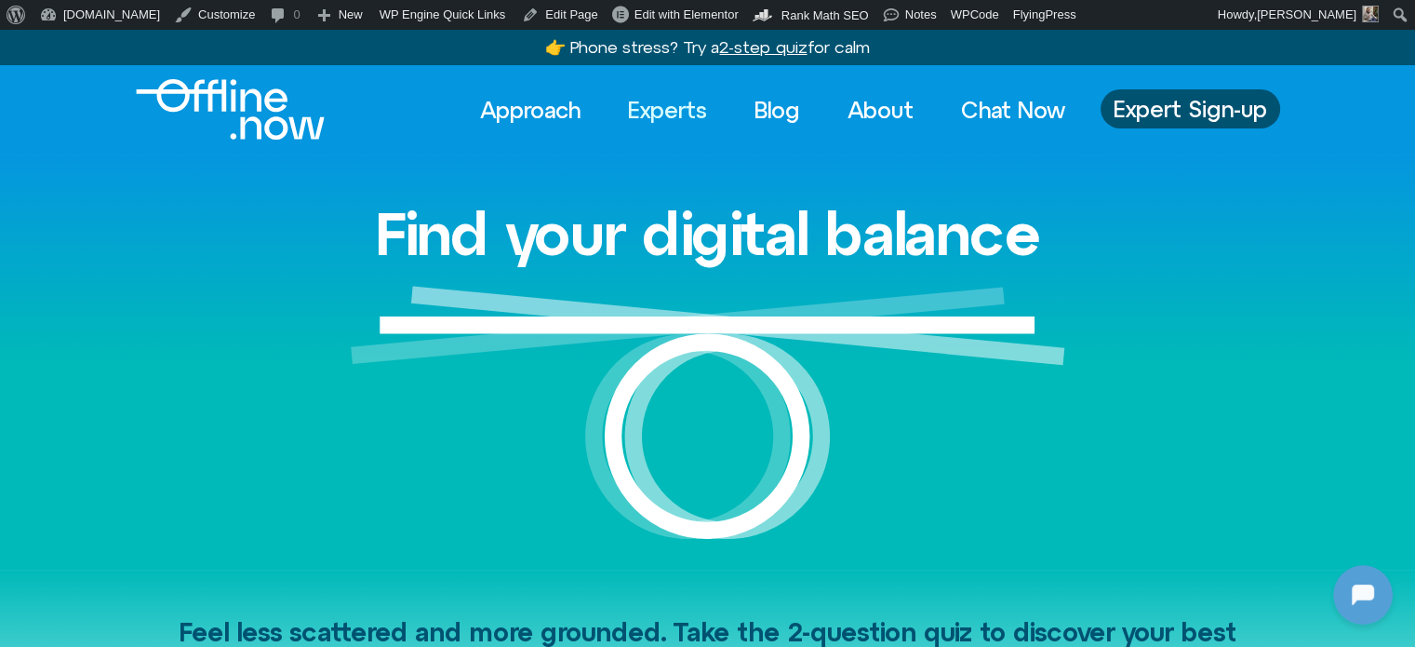
click at [665, 111] on link "Experts" at bounding box center [667, 109] width 113 height 41
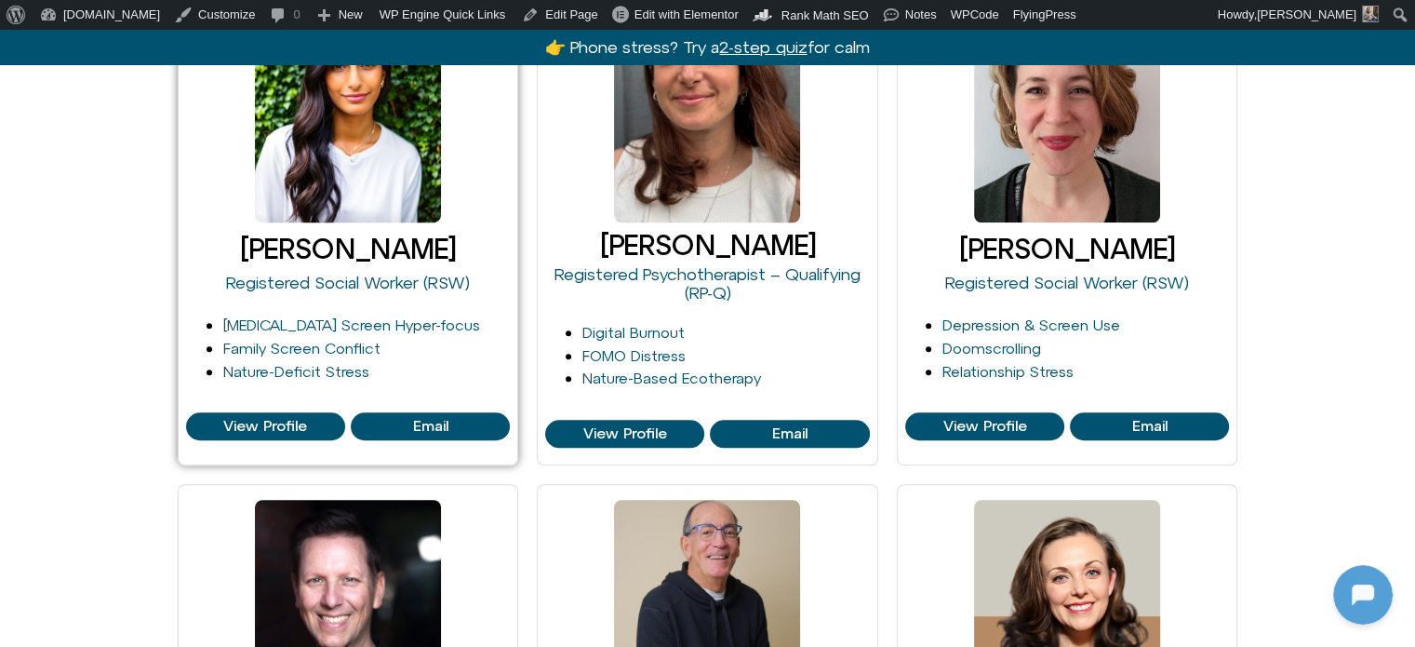
scroll to position [1489, 0]
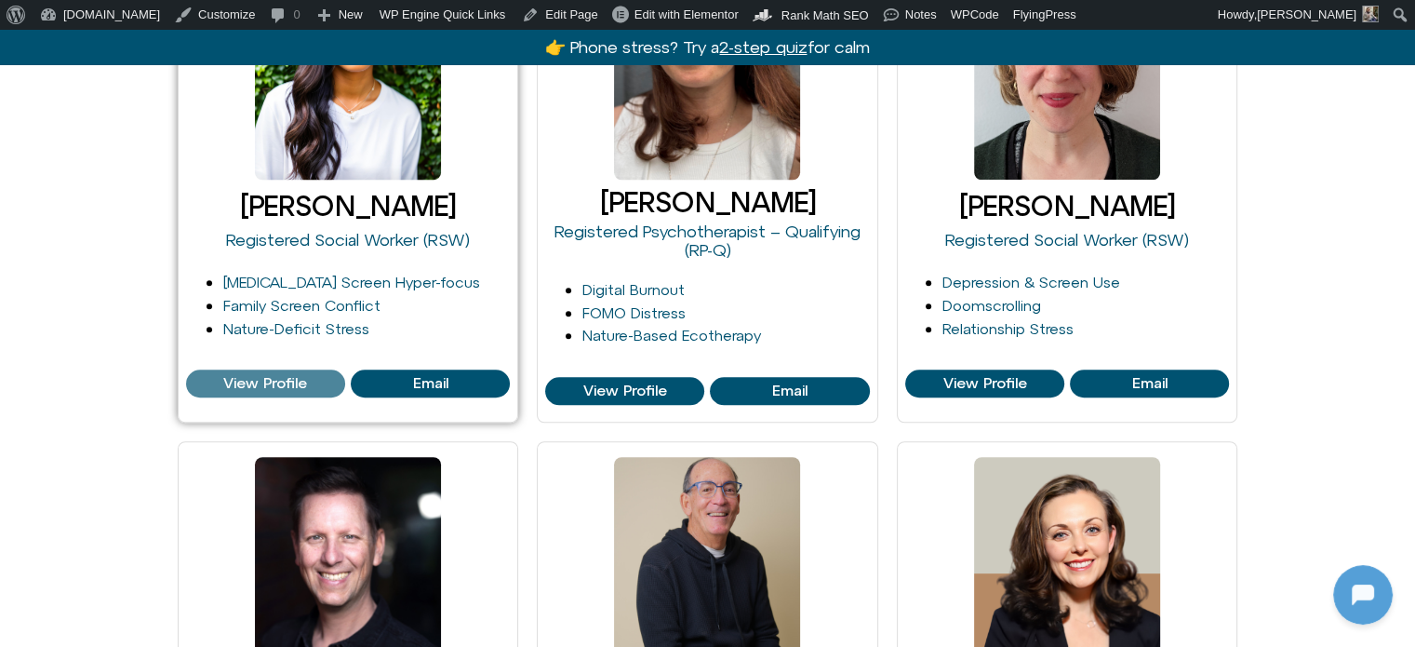
click at [253, 375] on span "View Profile" at bounding box center [265, 383] width 84 height 17
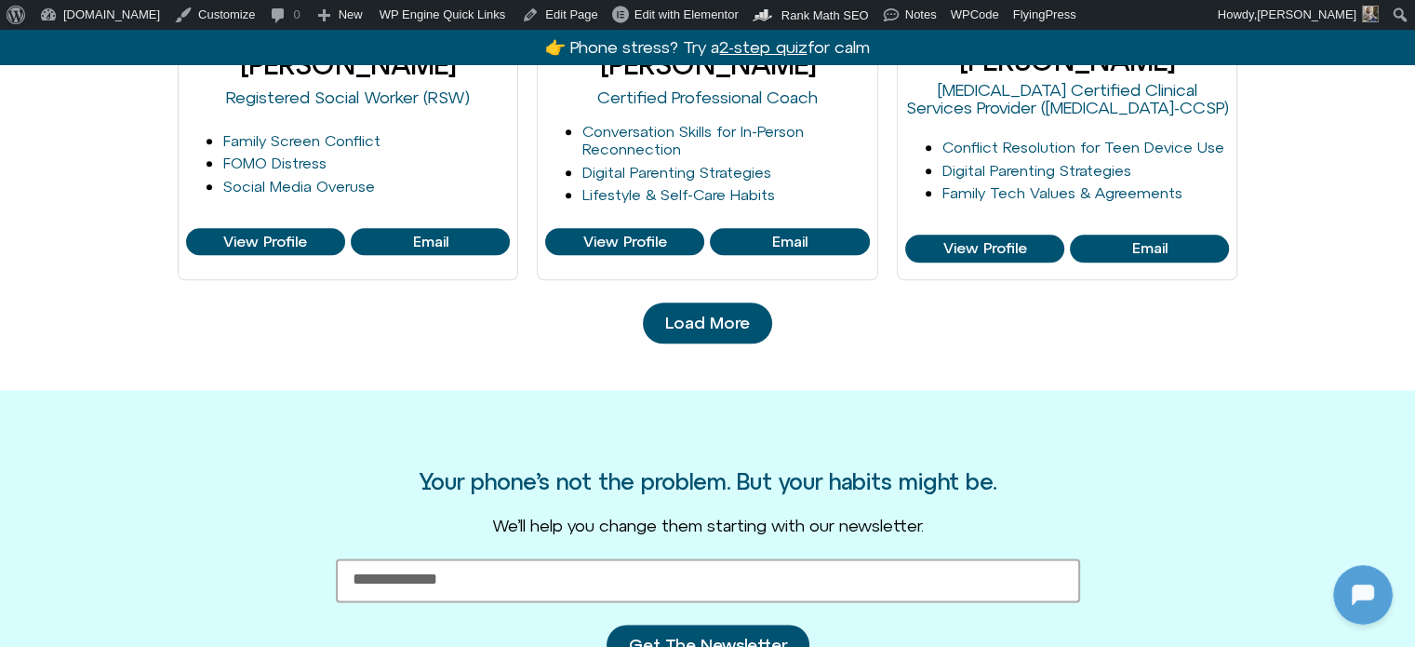
click at [716, 315] on span "Load More" at bounding box center [707, 323] width 85 height 19
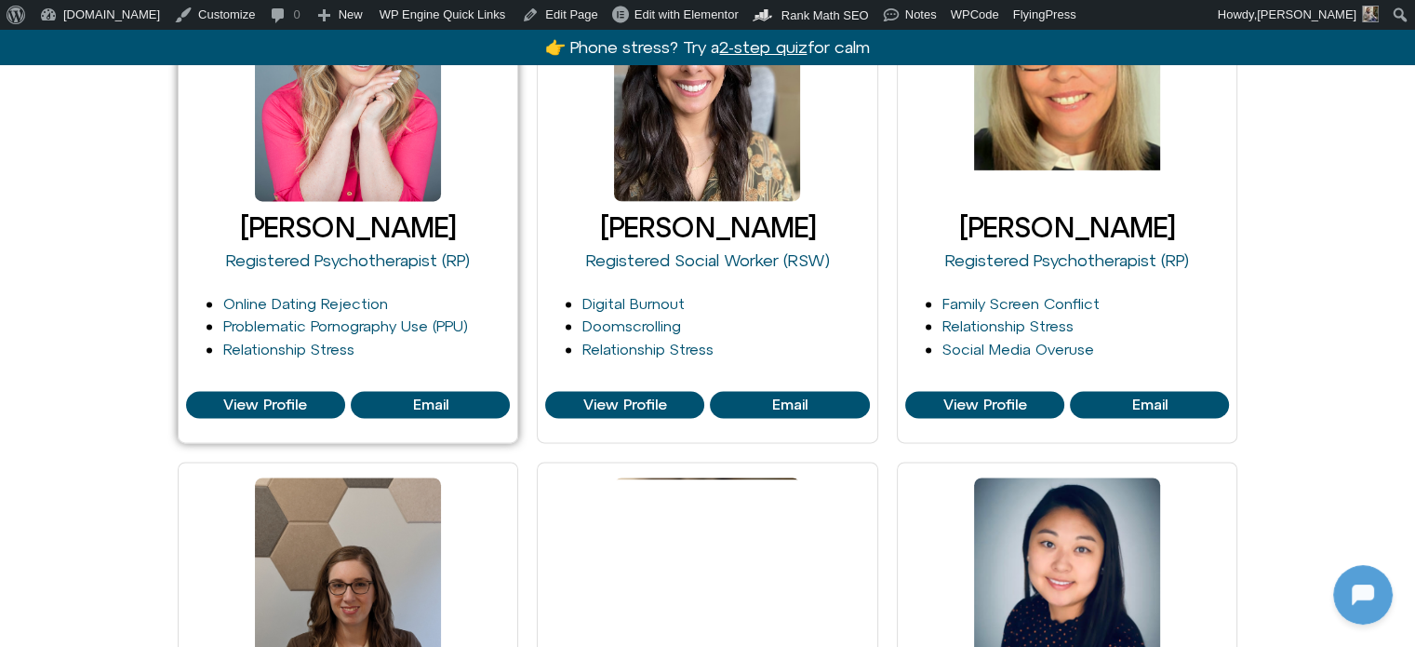
scroll to position [2512, 0]
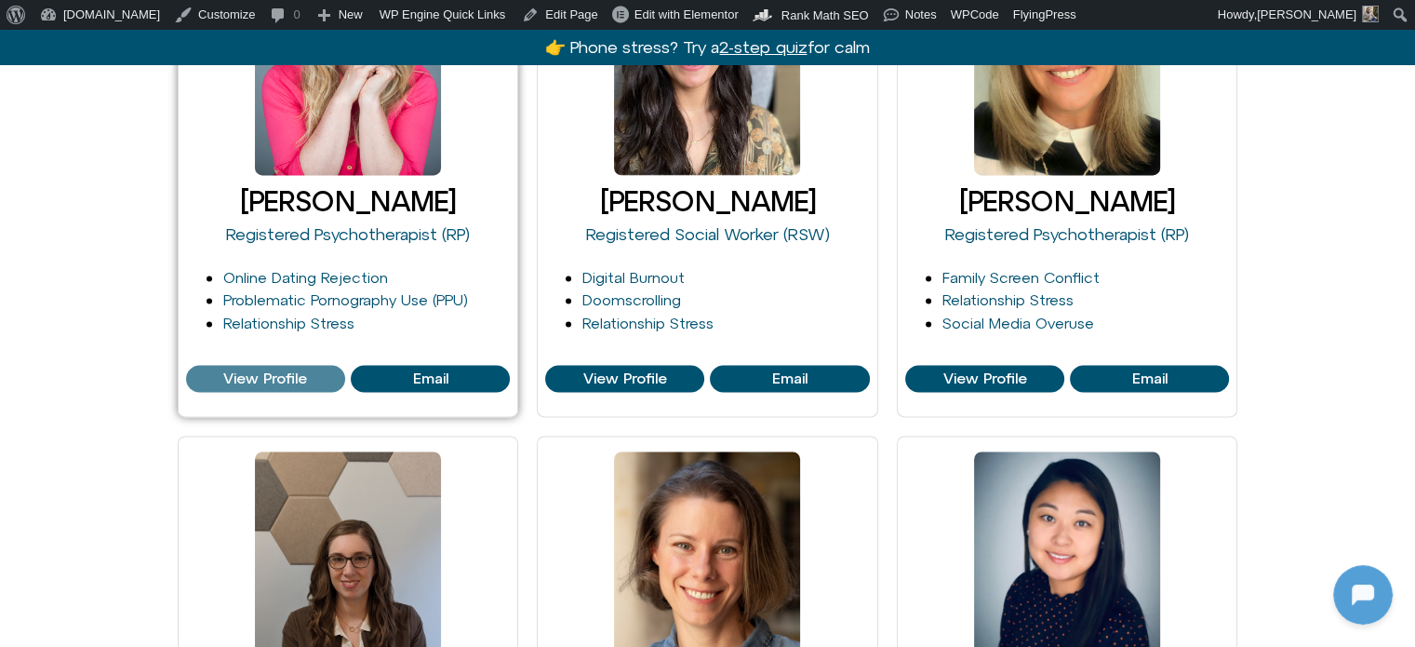
click at [279, 379] on span "View Profile" at bounding box center [265, 378] width 84 height 17
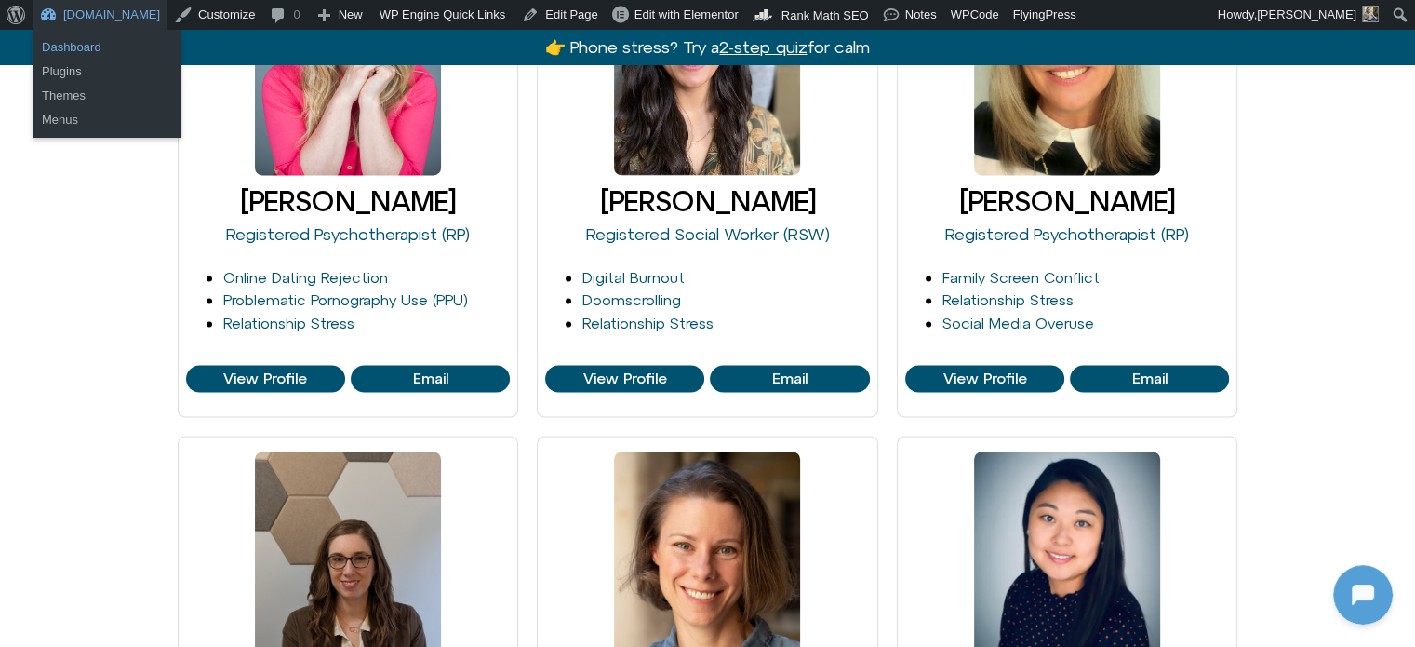
click at [68, 37] on link "Dashboard" at bounding box center [107, 47] width 149 height 24
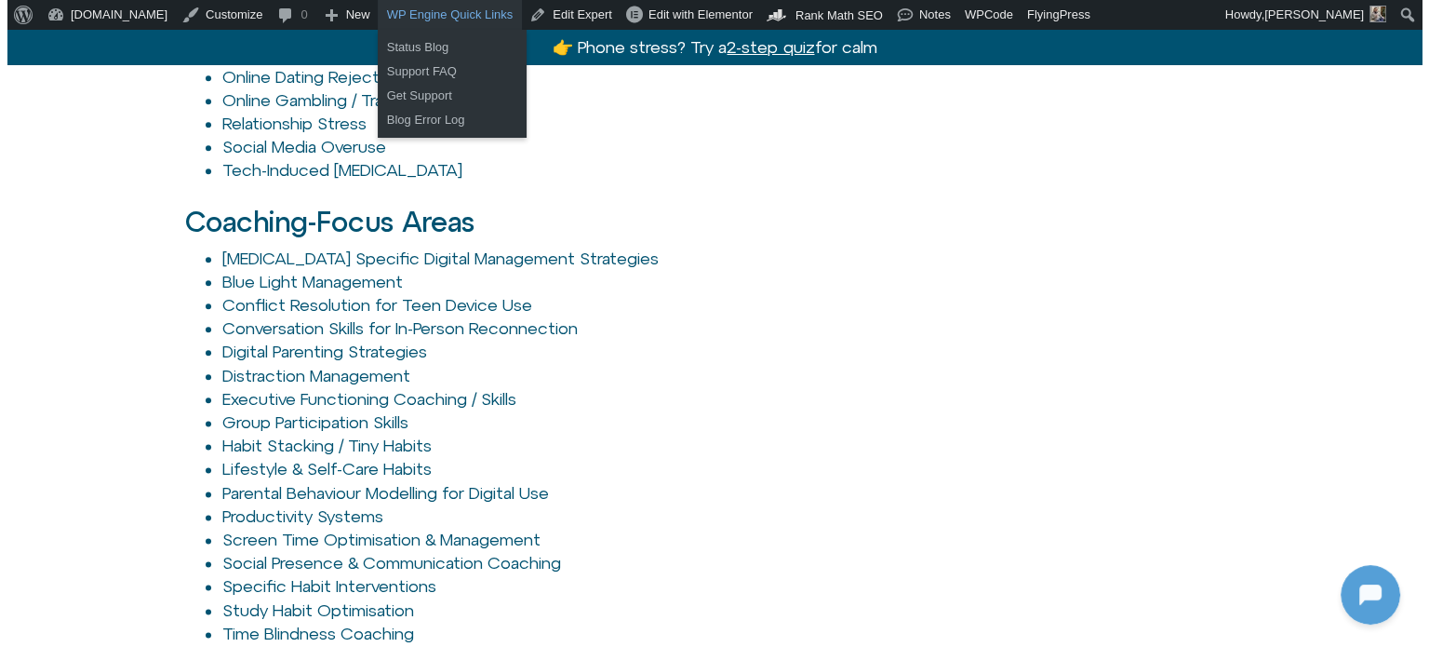
scroll to position [2233, 0]
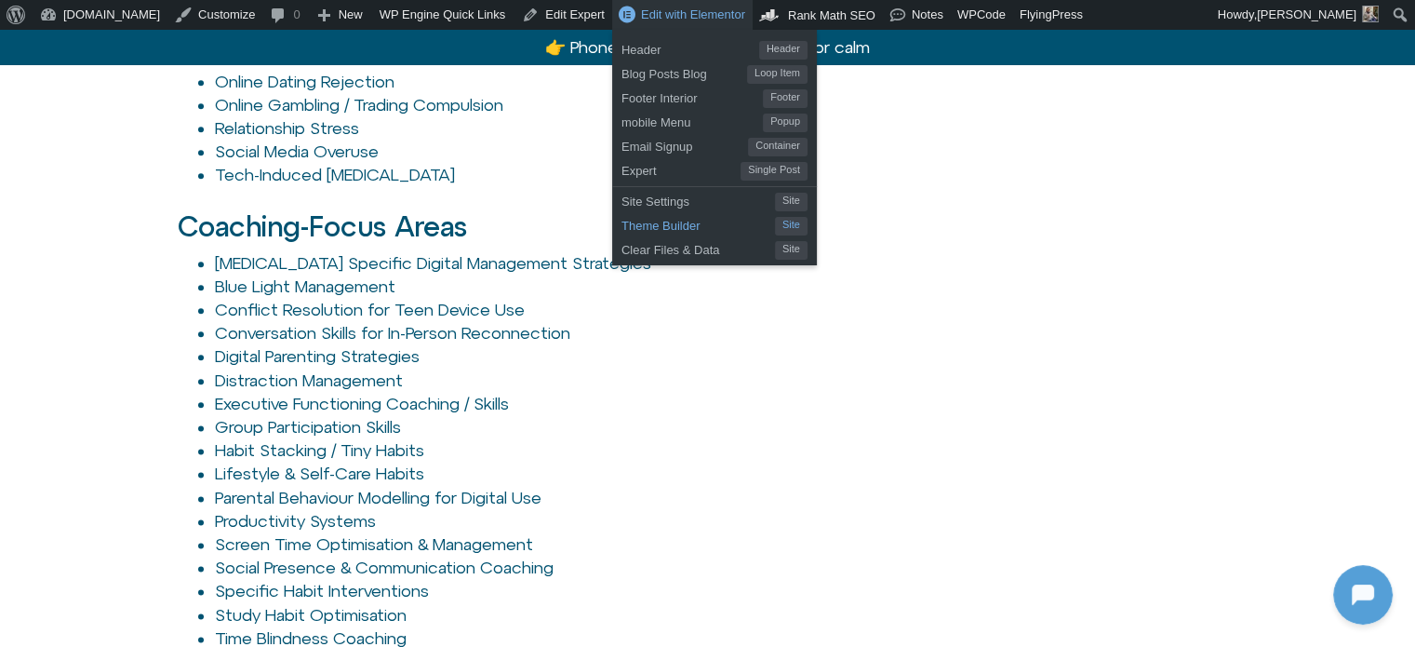
click at [622, 234] on span "Theme Builder" at bounding box center [699, 223] width 154 height 24
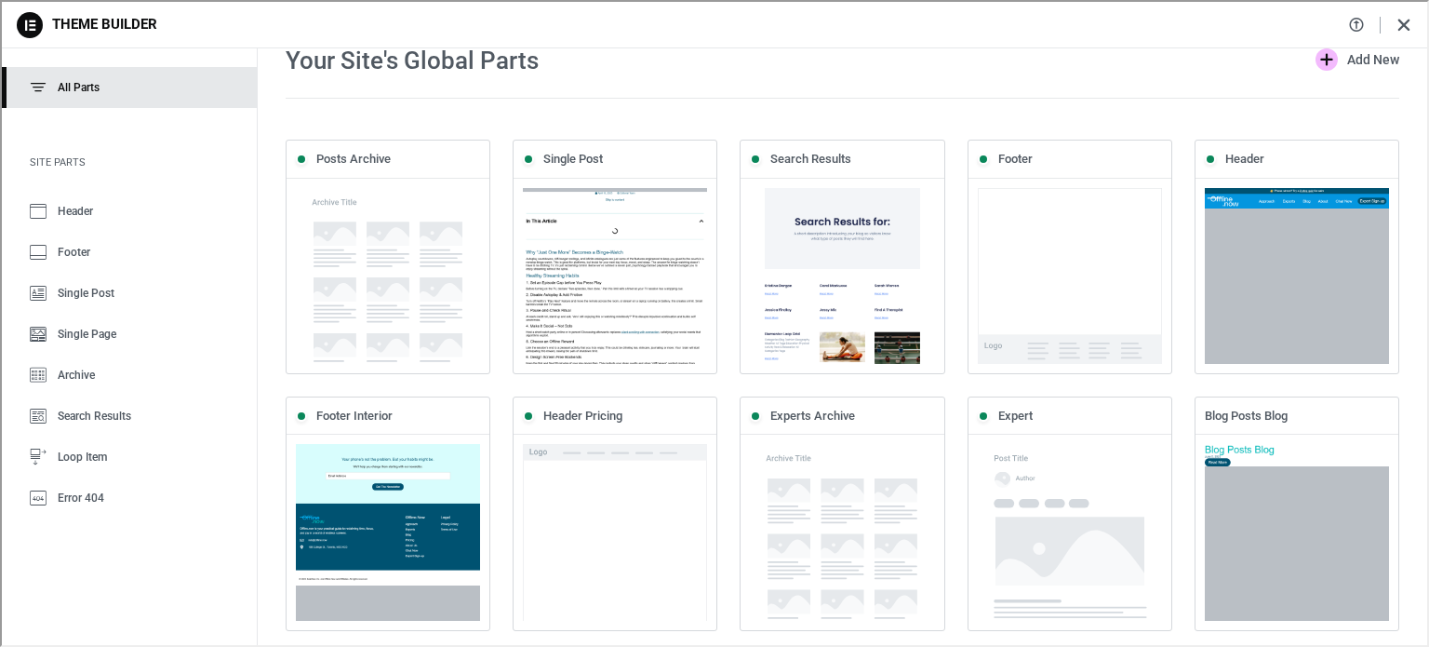
scroll to position [0, 0]
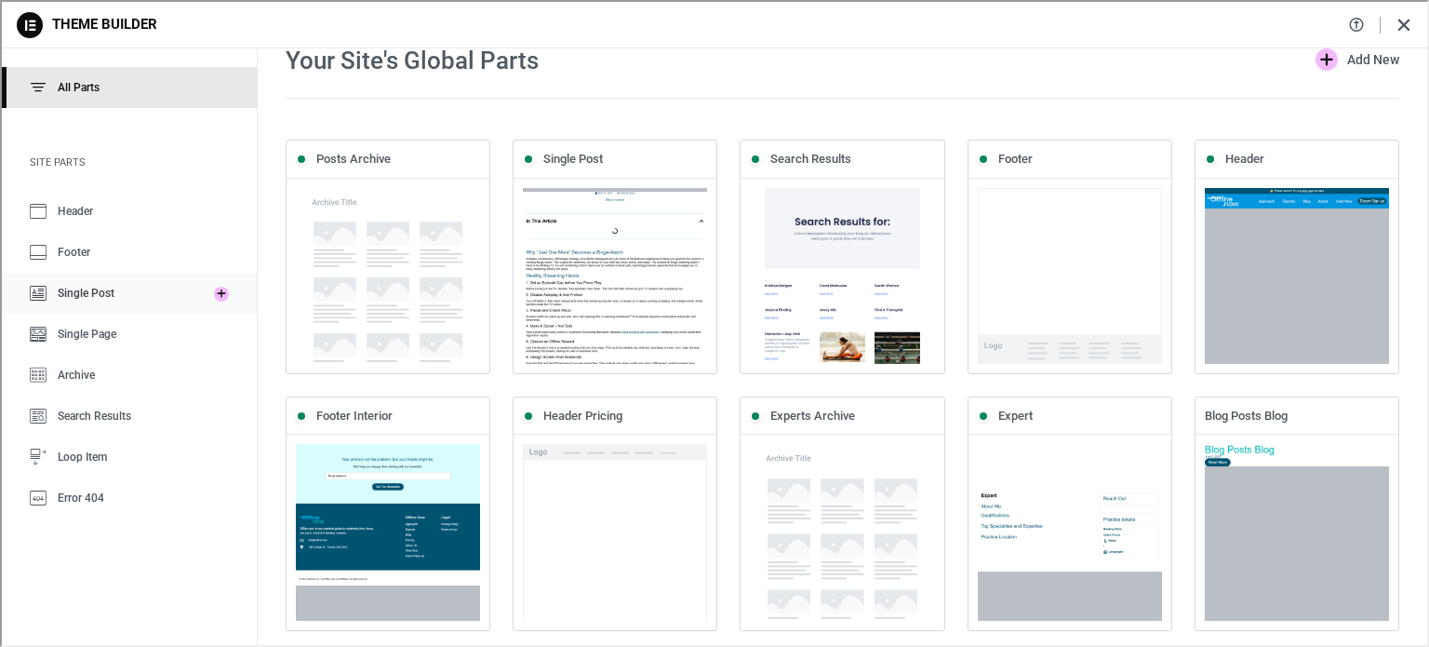
drag, startPoint x: 49, startPoint y: 280, endPoint x: 65, endPoint y: 281, distance: 15.8
click at [49, 280] on link "Single Post" at bounding box center [101, 291] width 203 height 41
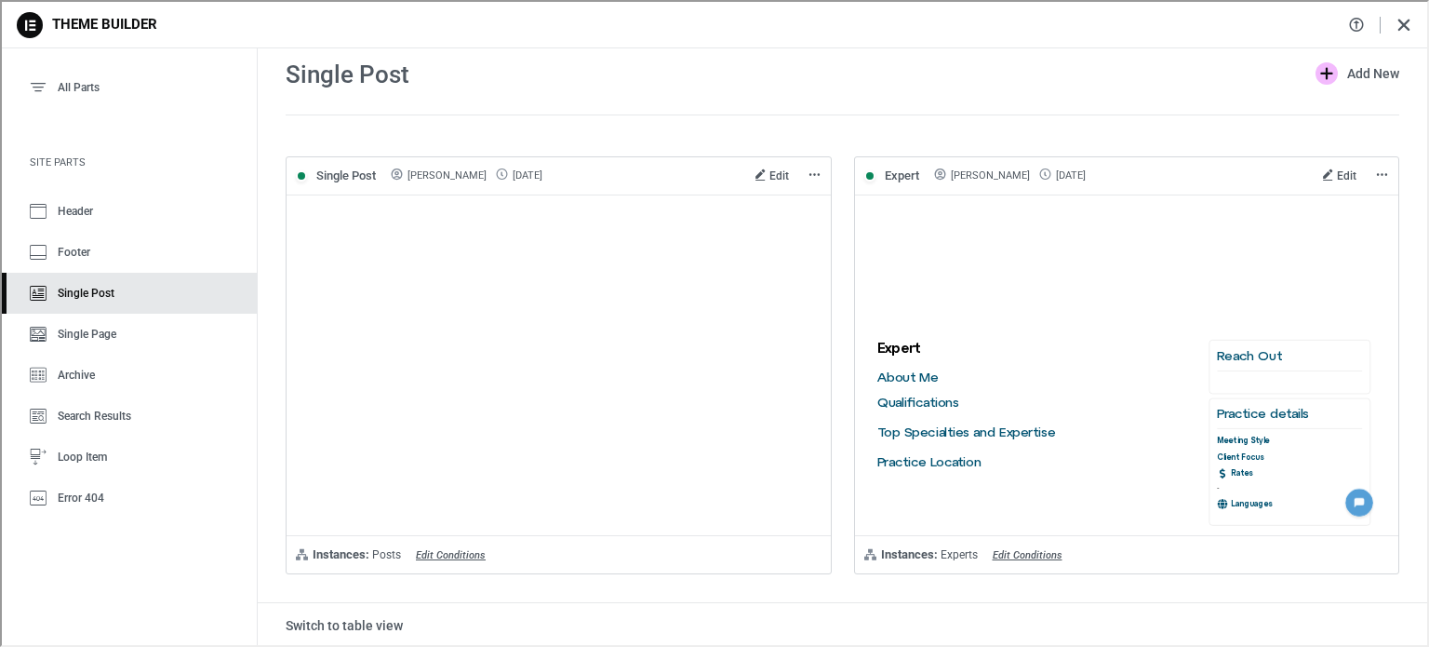
click at [768, 172] on span "Edit" at bounding box center [778, 173] width 20 height 13
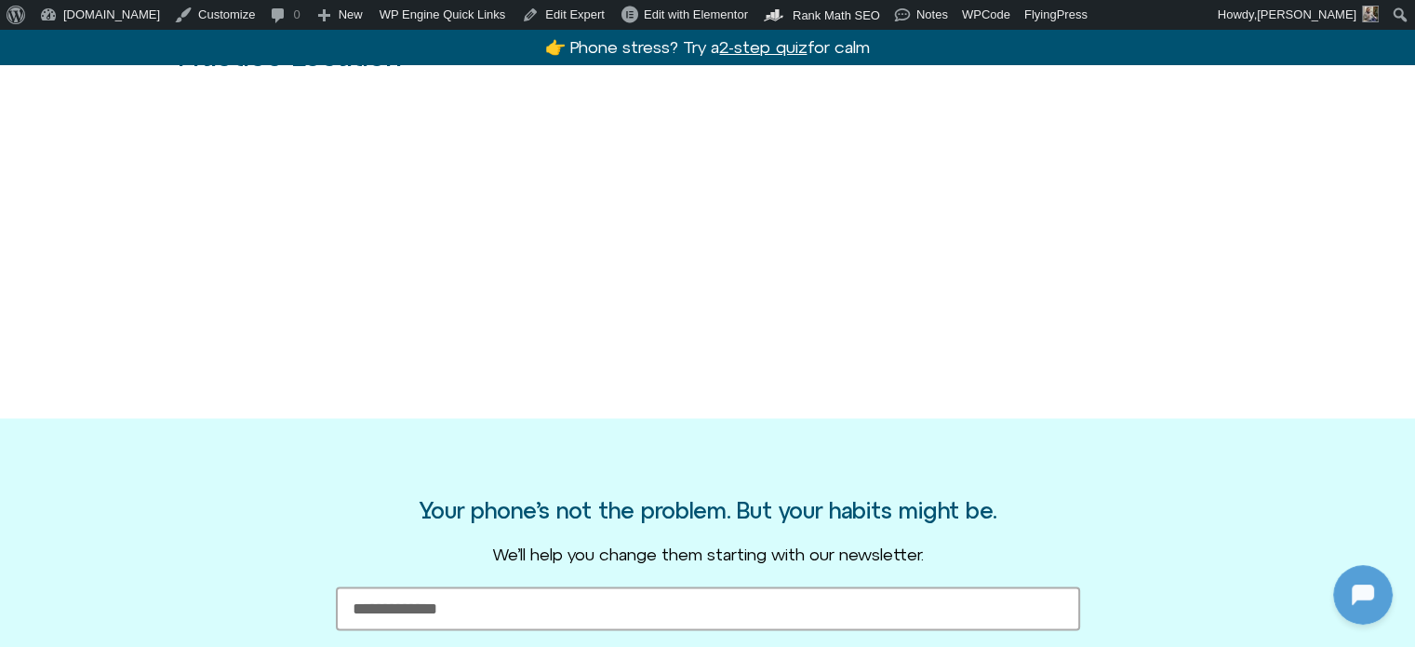
scroll to position [3443, 0]
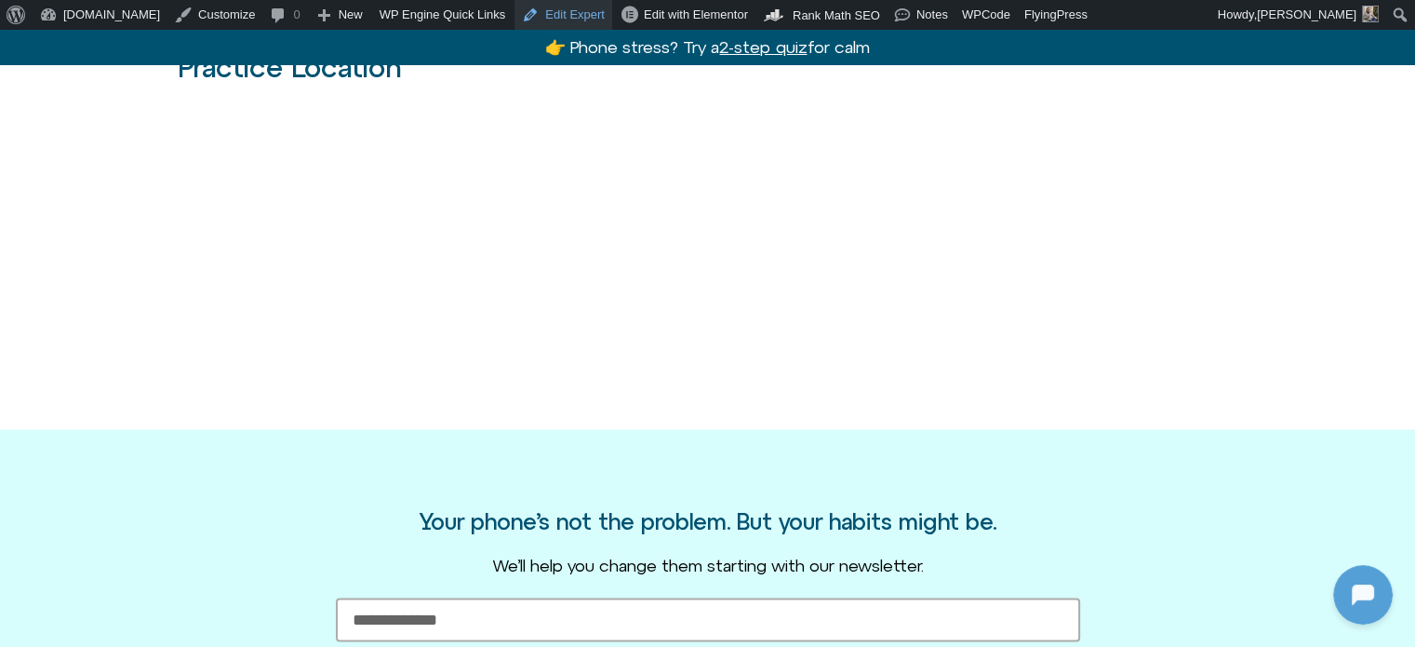
click at [536, 15] on link "Edit Expert" at bounding box center [564, 15] width 98 height 30
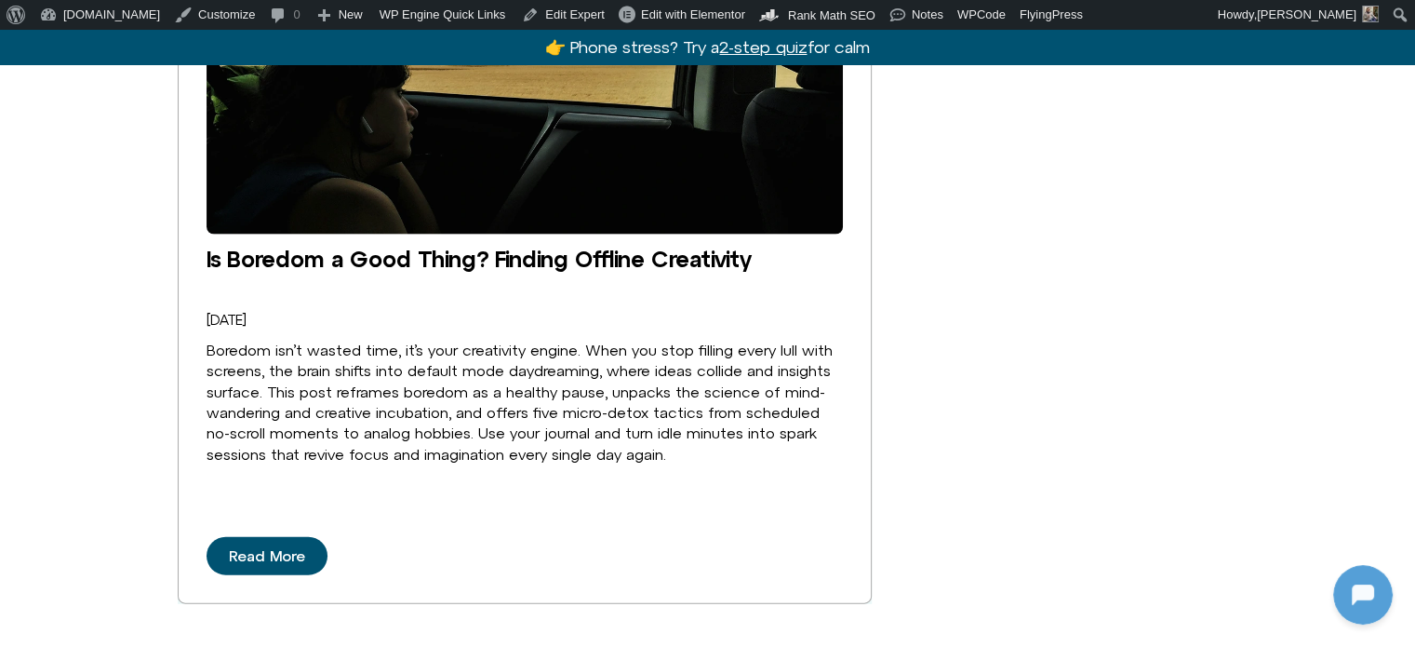
scroll to position [4094, 0]
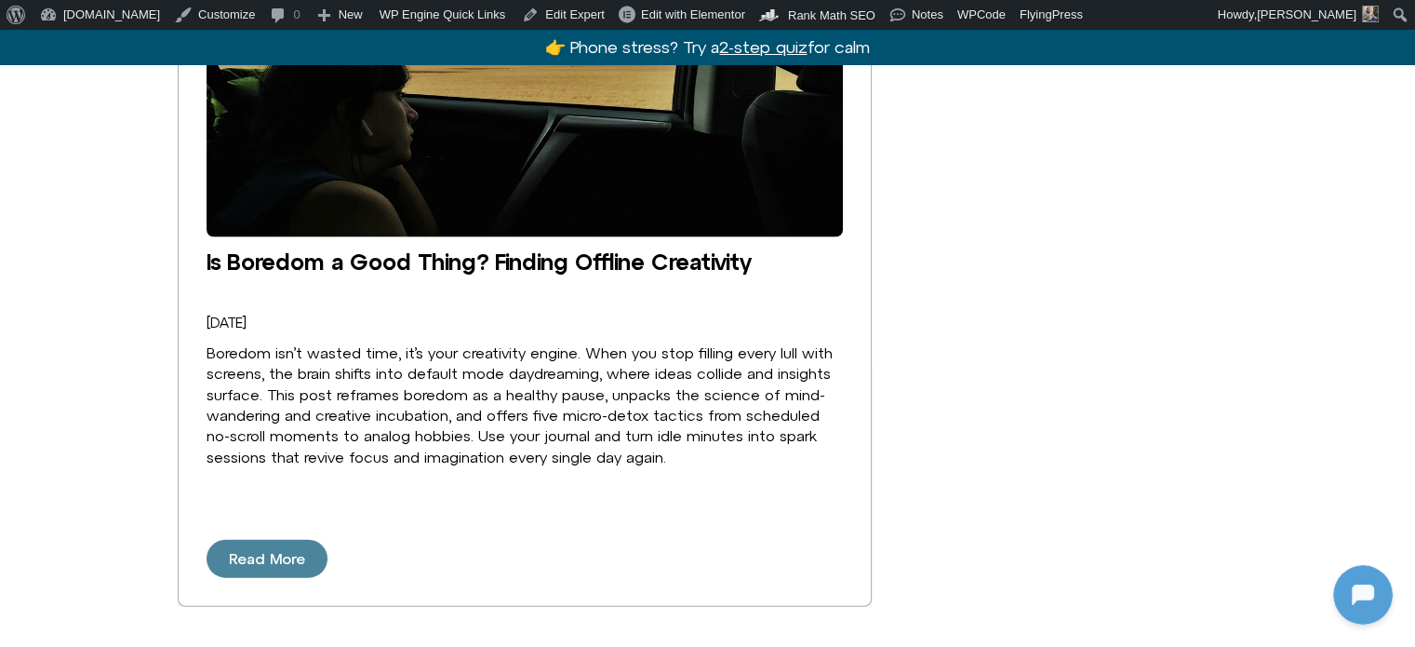
click at [232, 551] on span "Read More" at bounding box center [267, 559] width 76 height 17
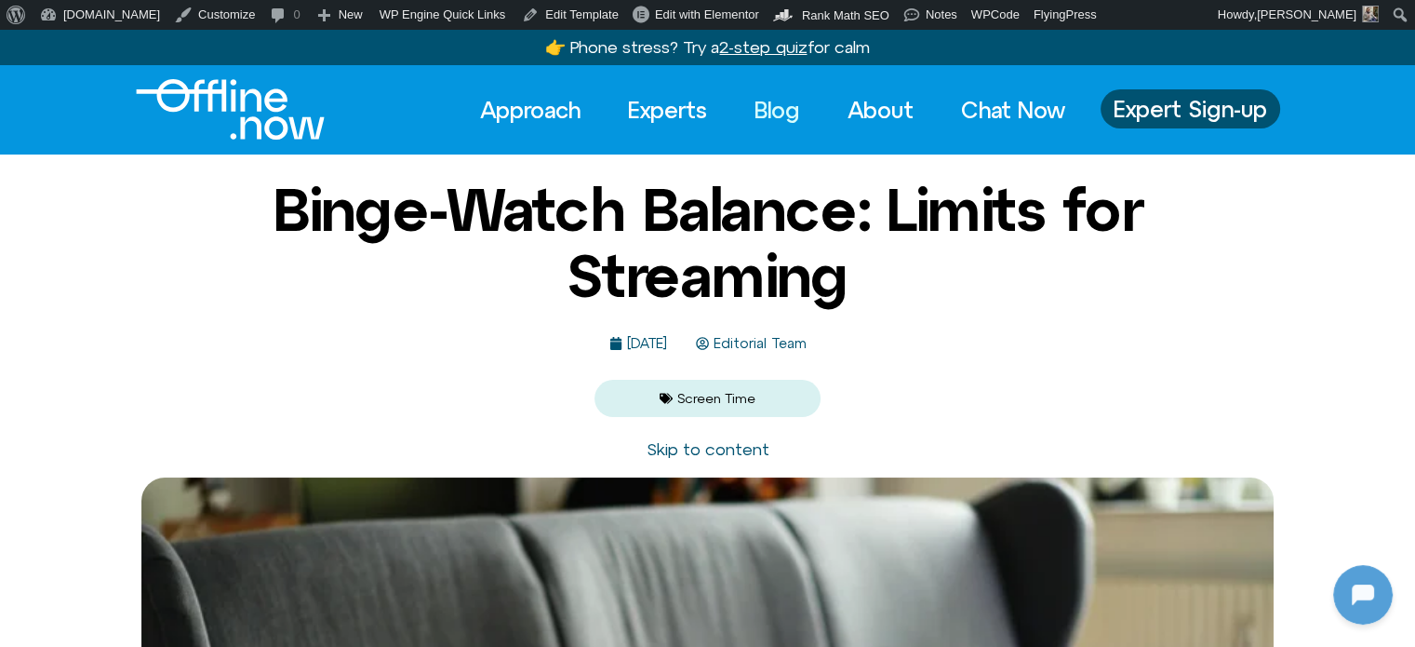
click at [743, 110] on link "Blog" at bounding box center [777, 109] width 79 height 41
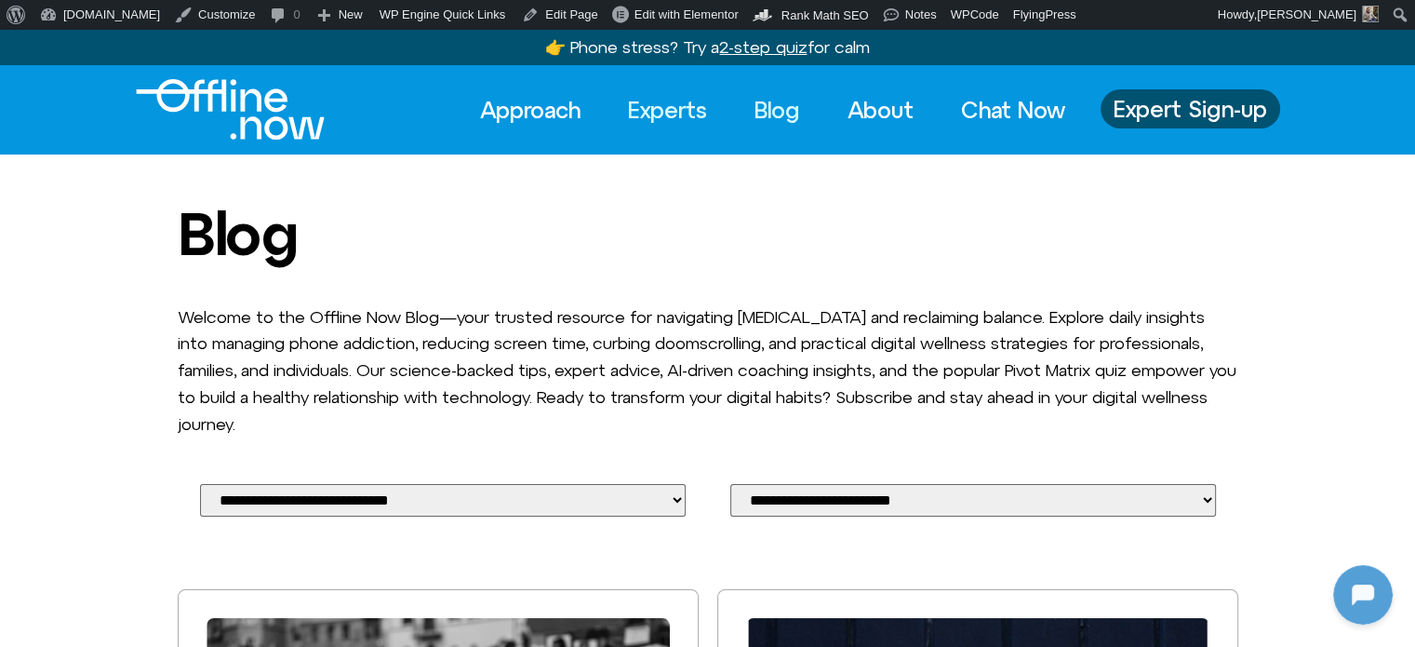
click at [630, 113] on link "Experts" at bounding box center [667, 109] width 113 height 41
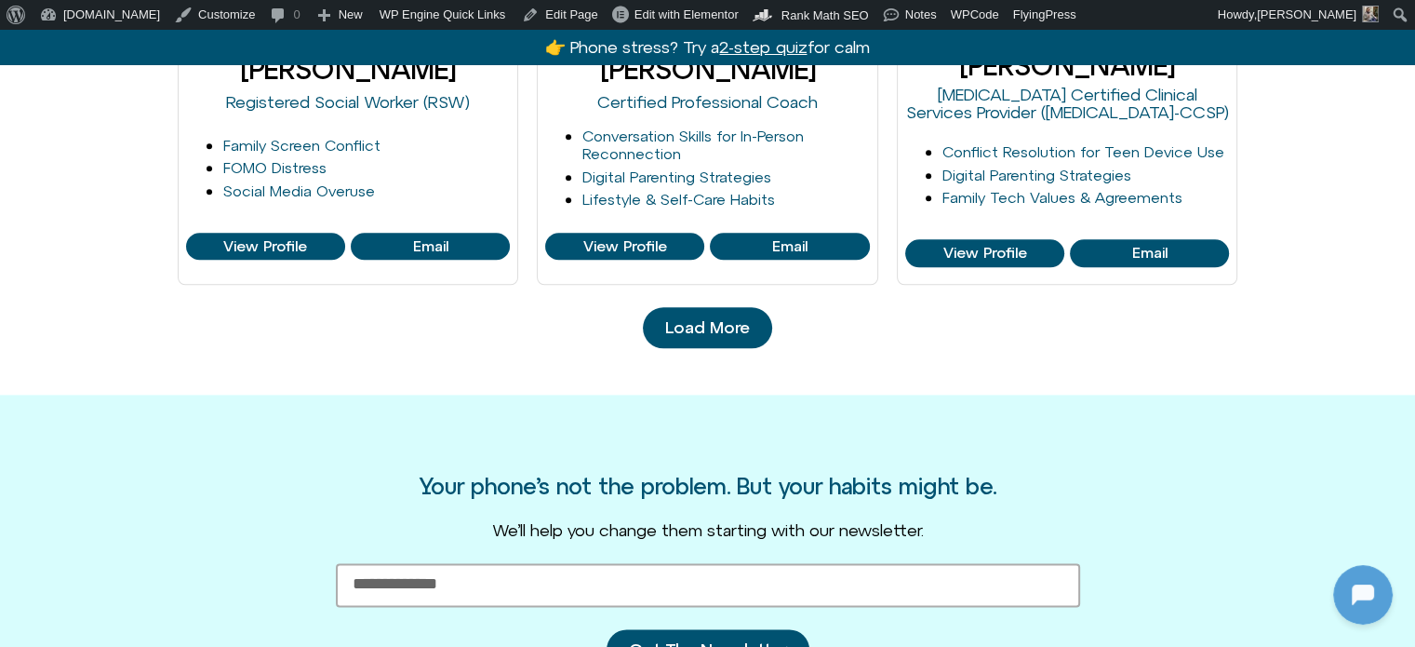
scroll to position [2140, 0]
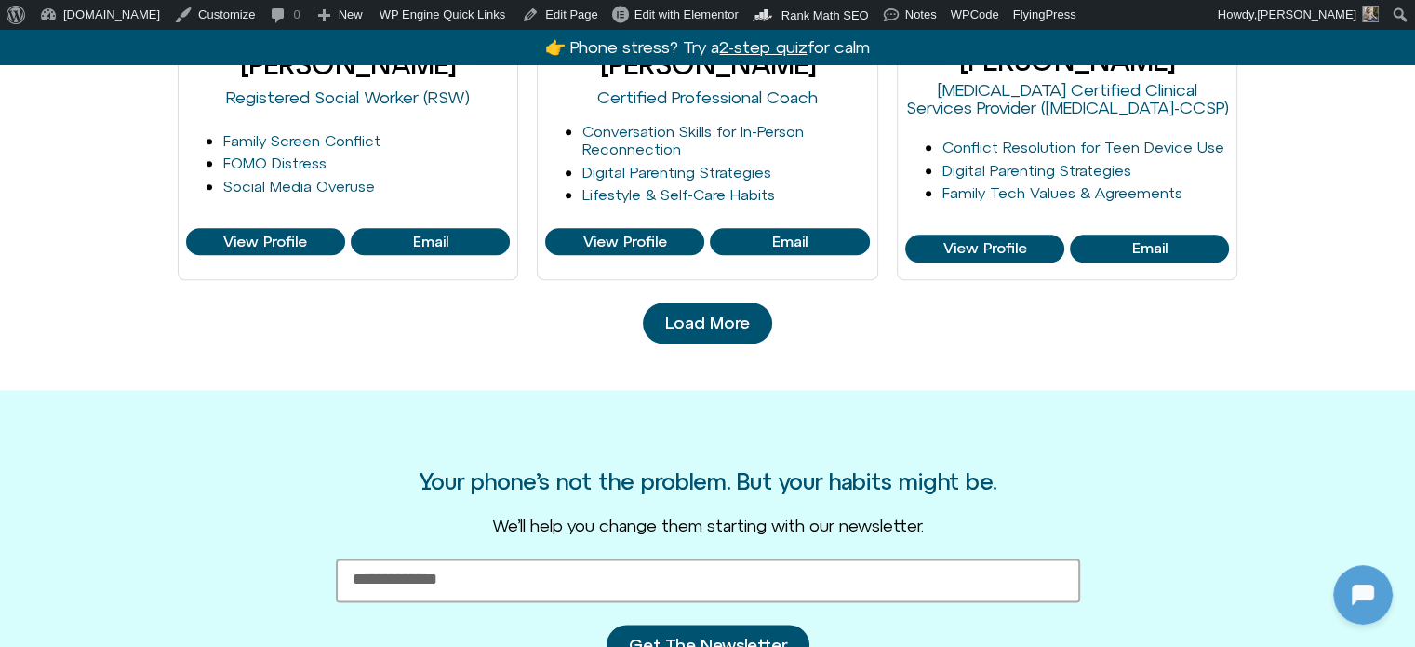
click at [676, 328] on span "Load More" at bounding box center [707, 323] width 85 height 19
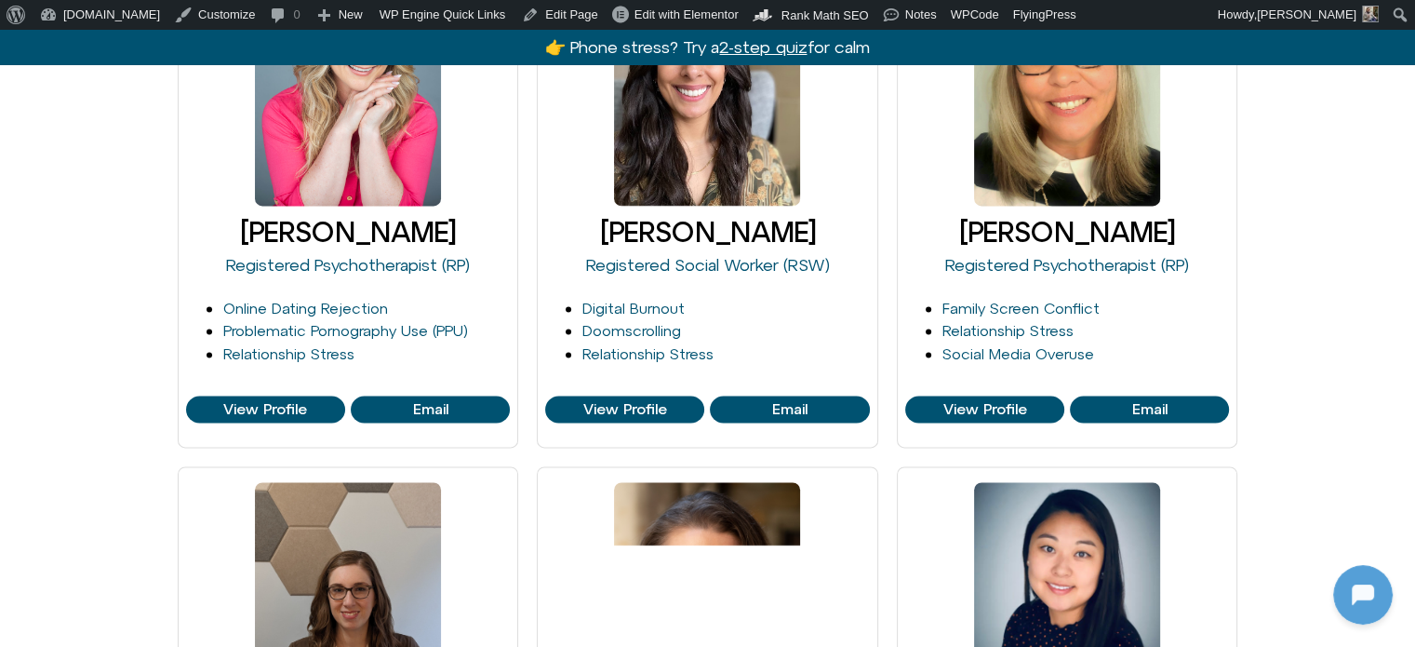
scroll to position [2512, 0]
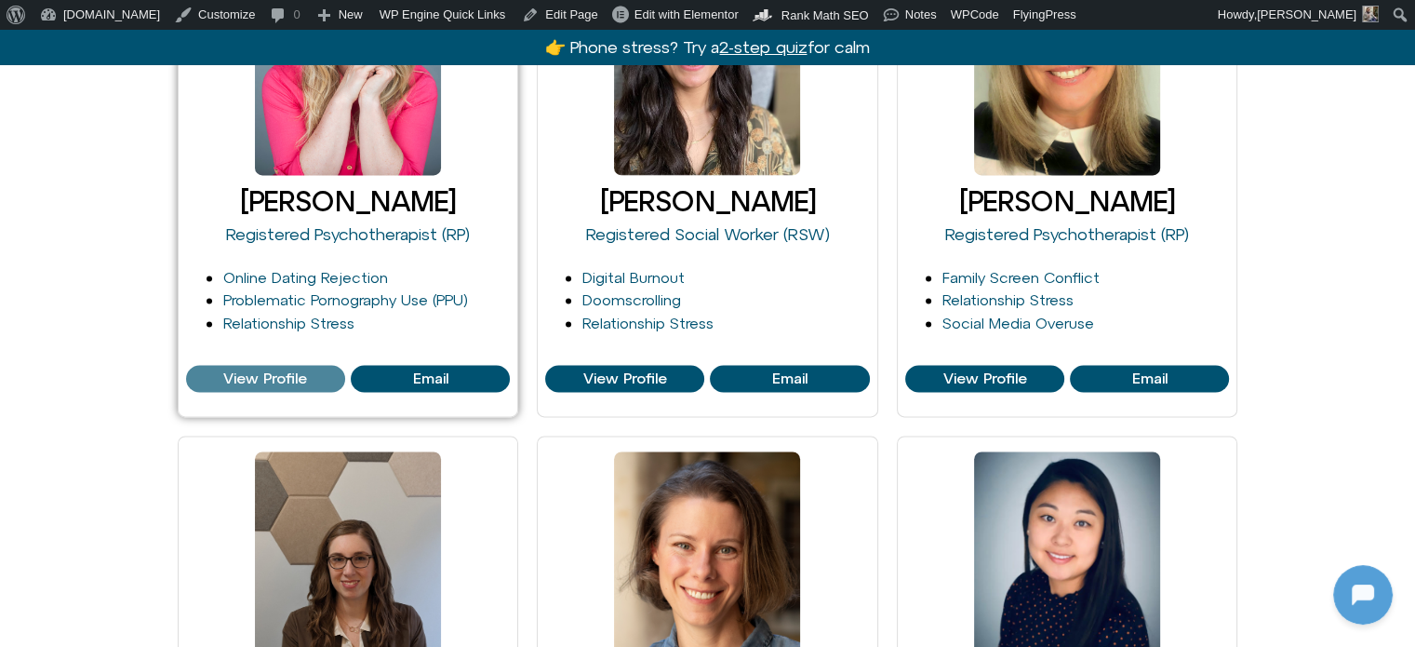
click at [274, 386] on link "View Profile" at bounding box center [265, 379] width 159 height 28
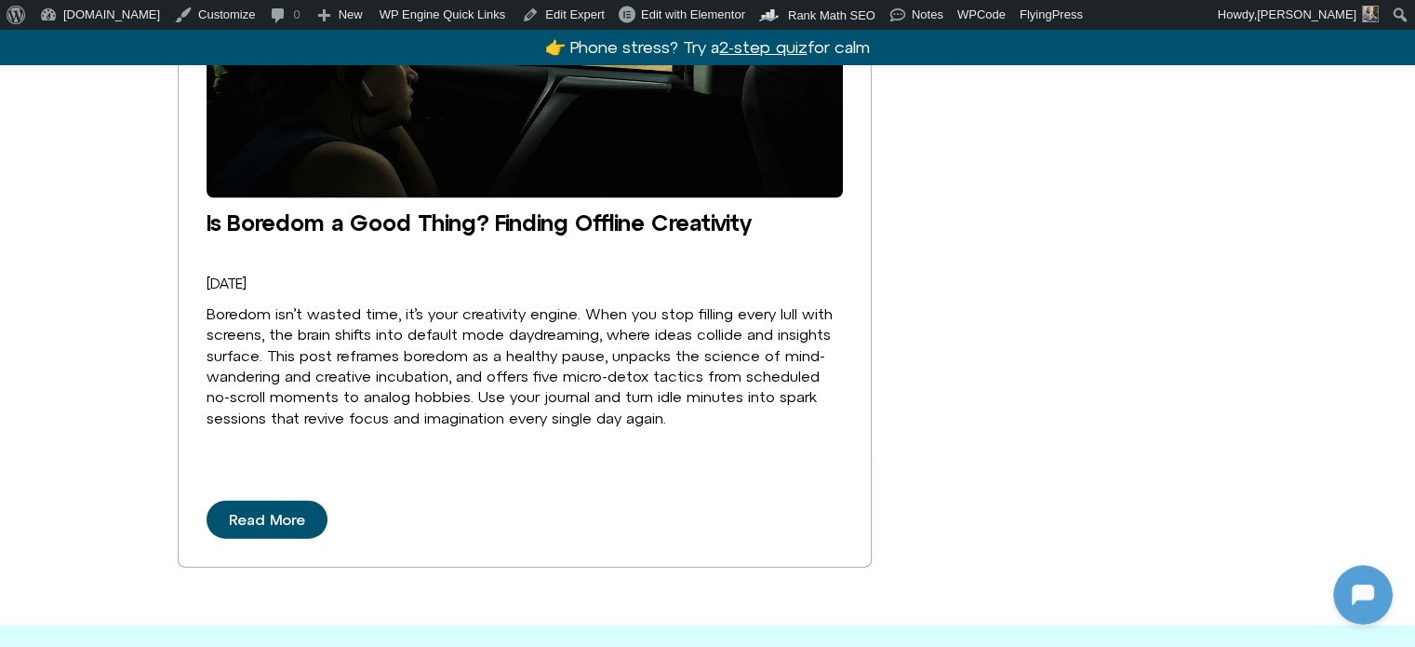
scroll to position [4373, 0]
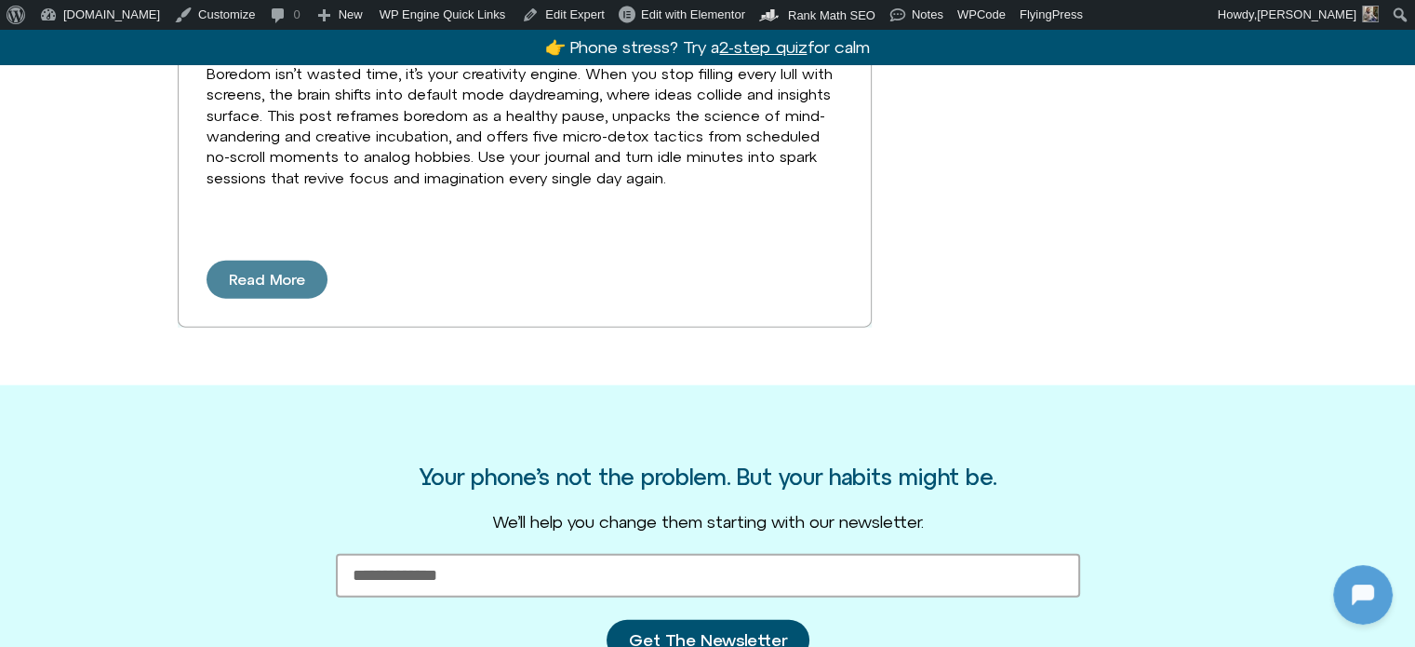
click at [277, 272] on span "Read More" at bounding box center [267, 280] width 76 height 17
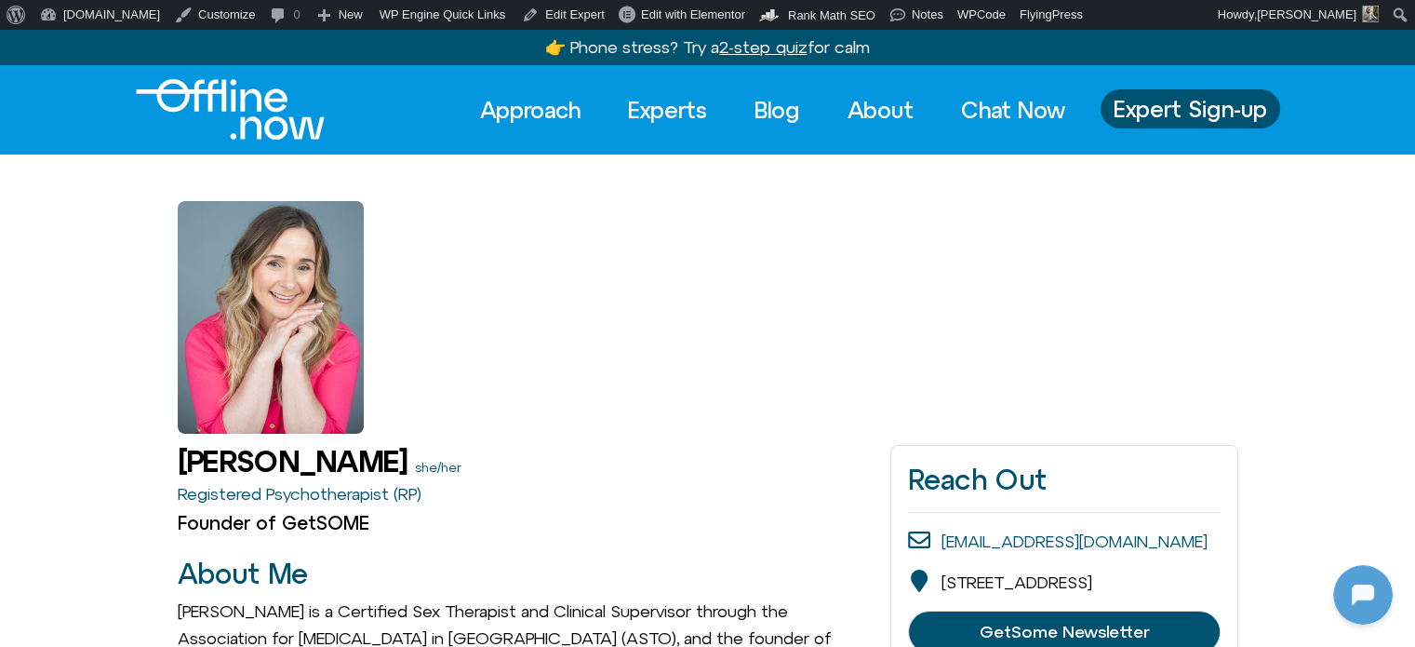
scroll to position [0, 0]
click at [636, 107] on link "Experts" at bounding box center [667, 109] width 113 height 41
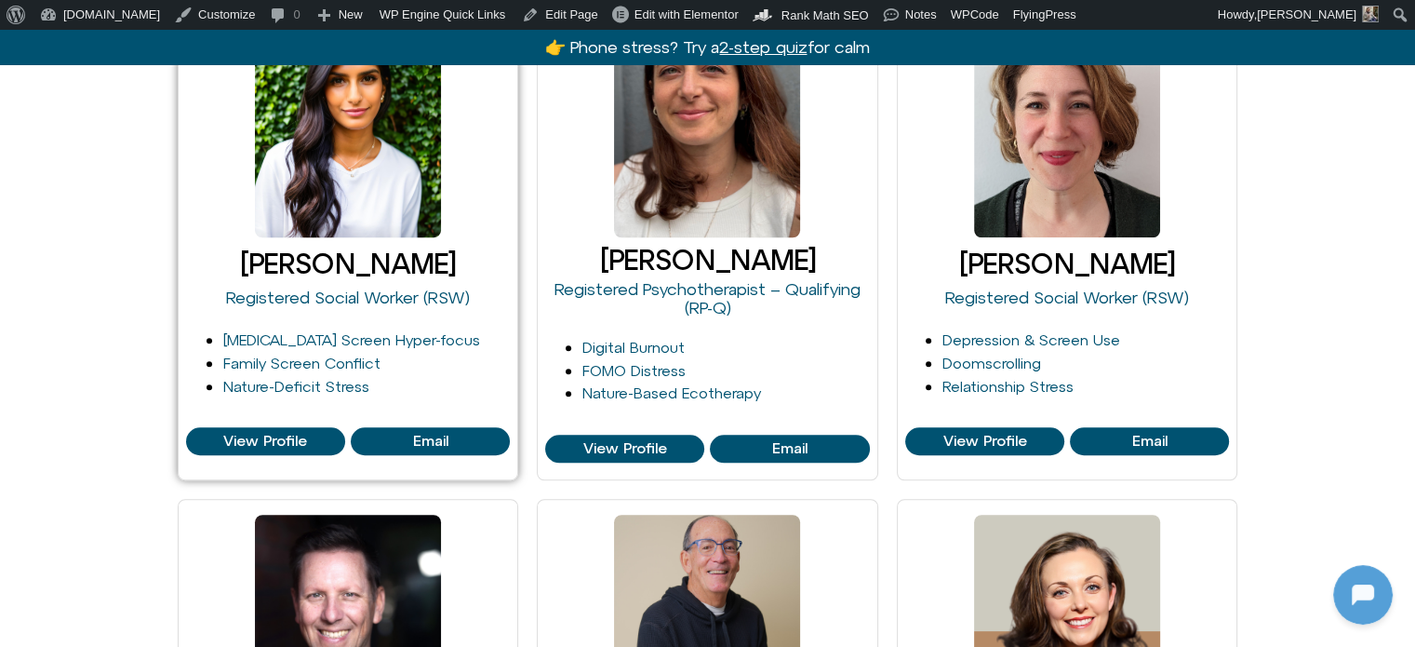
scroll to position [1489, 0]
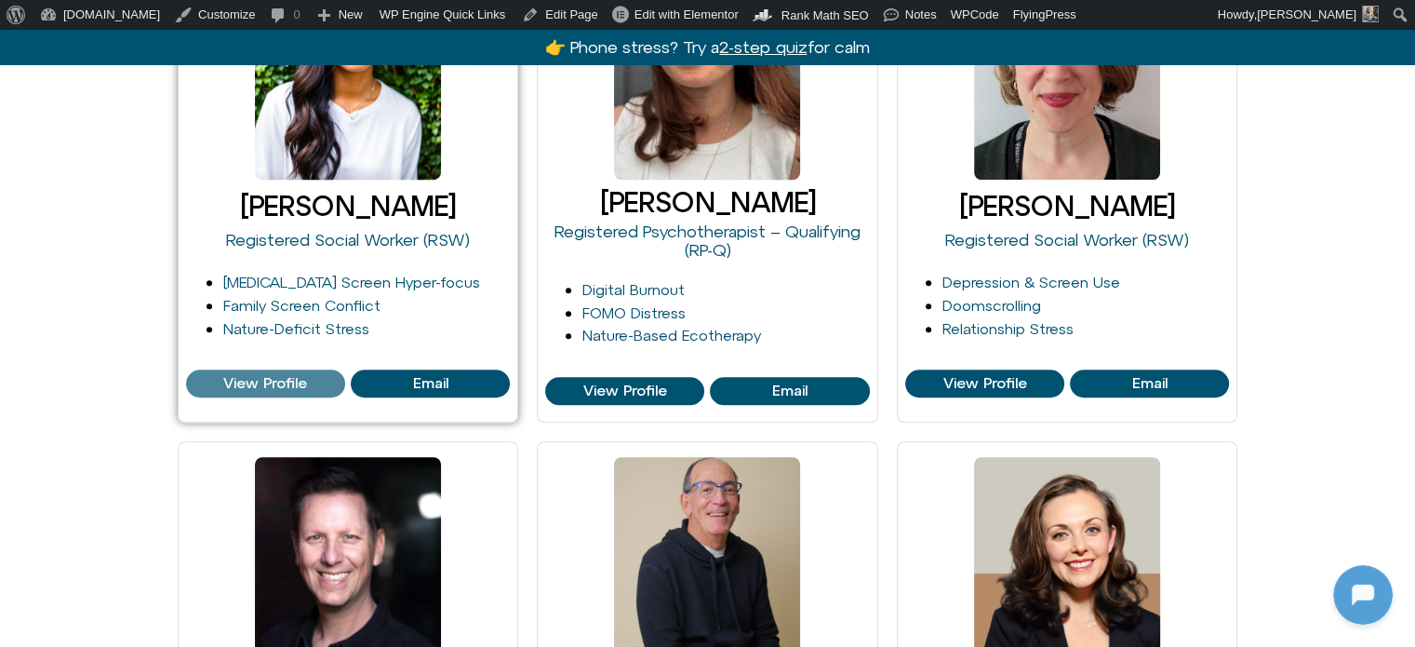
click at [272, 385] on span "View Profile" at bounding box center [265, 383] width 84 height 17
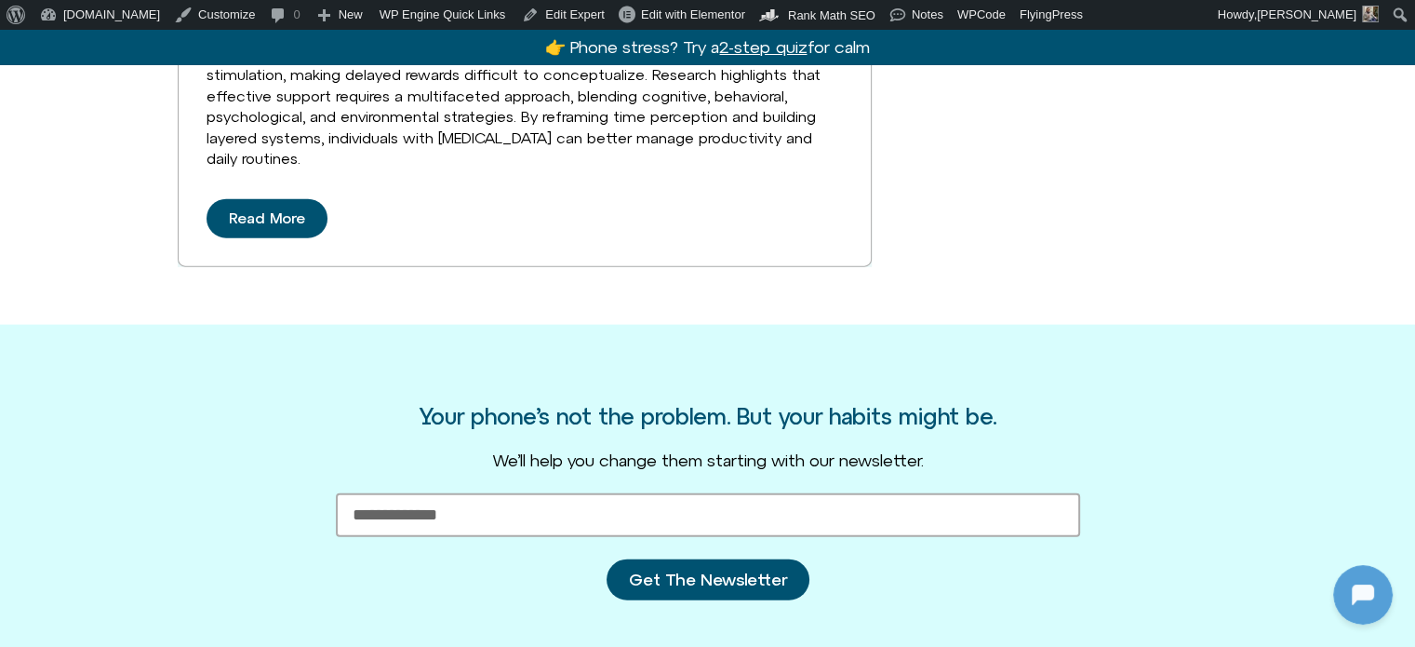
scroll to position [4280, 0]
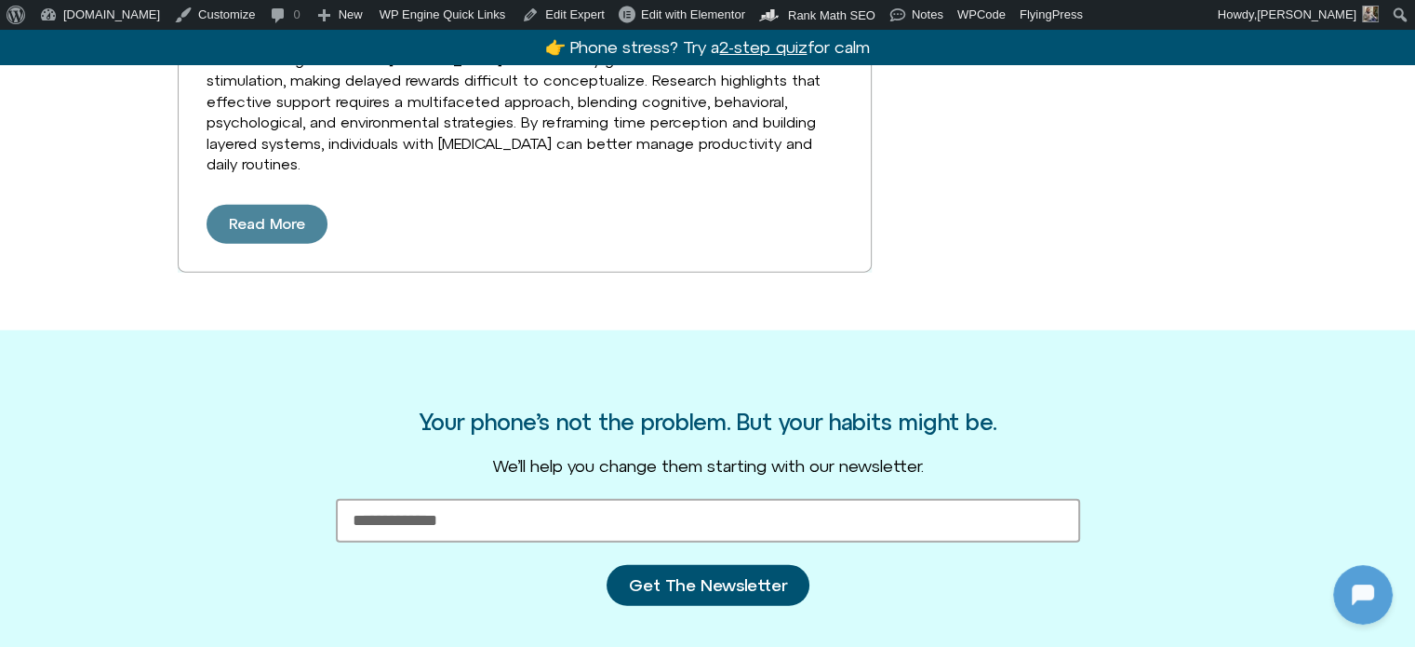
click at [265, 210] on link "Read More" at bounding box center [267, 224] width 121 height 39
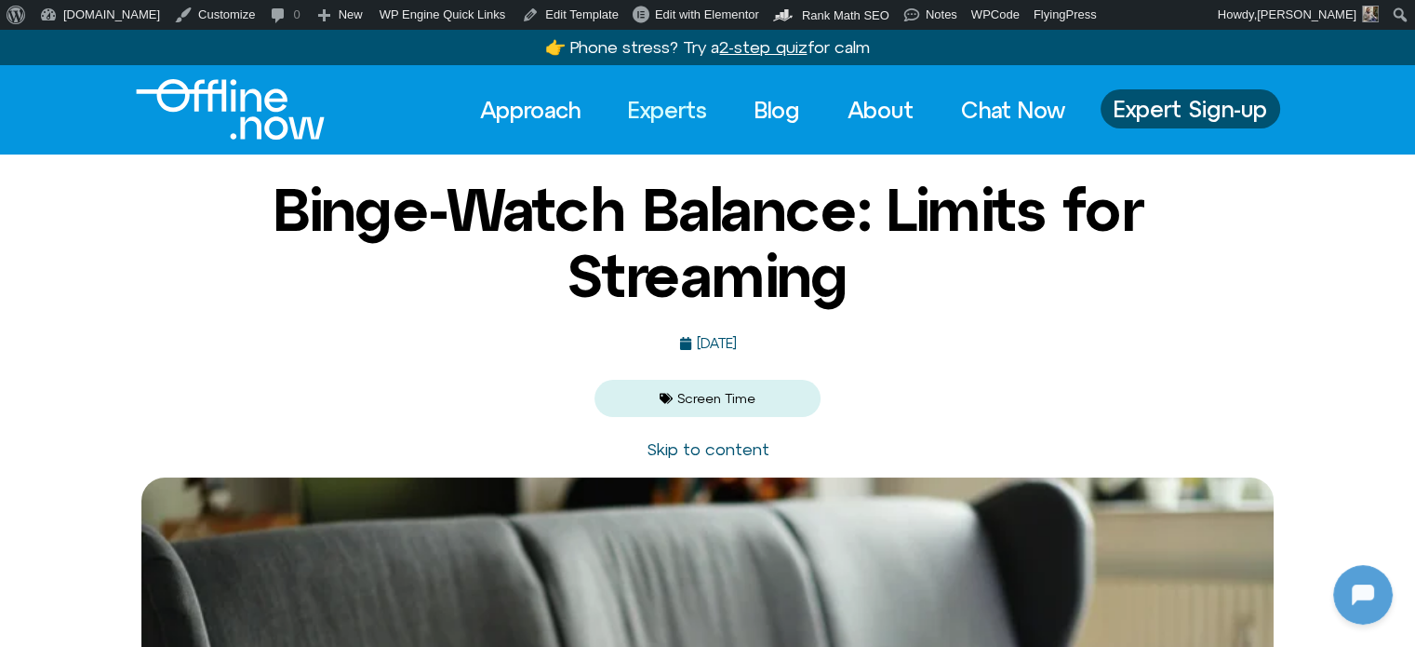
click at [667, 105] on link "Experts" at bounding box center [667, 109] width 113 height 41
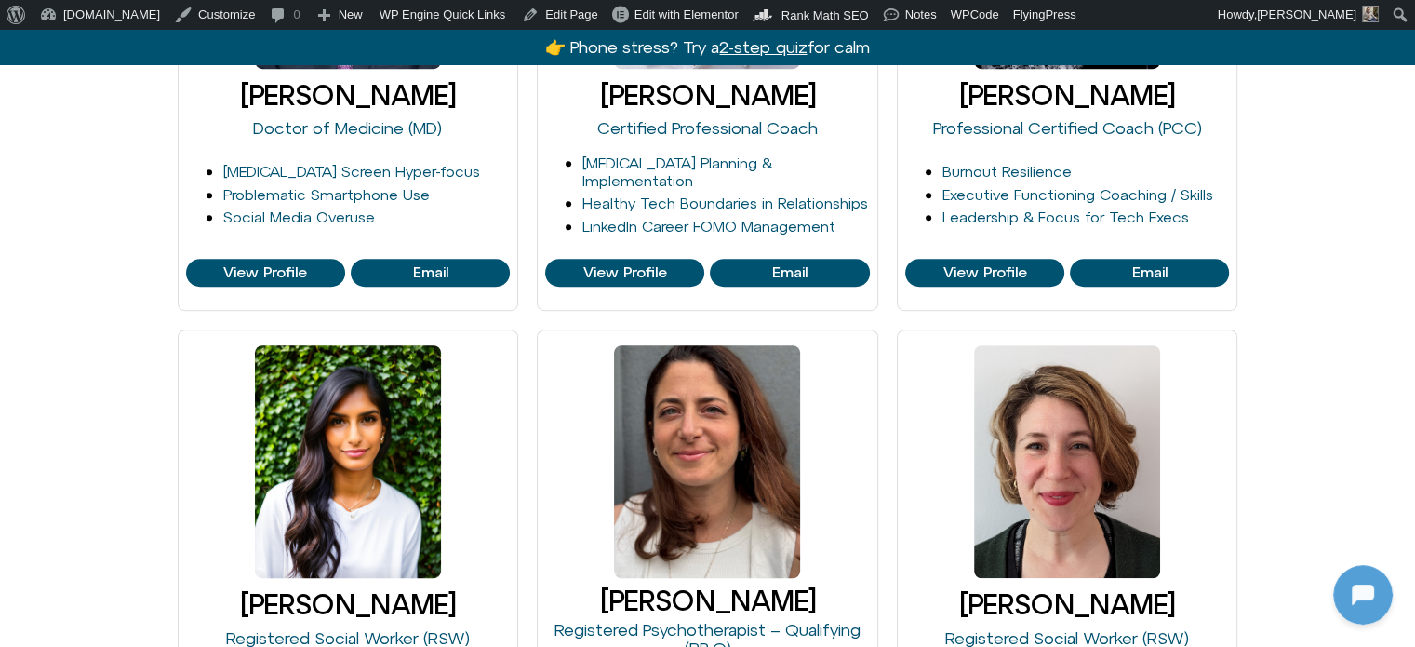
scroll to position [1303, 0]
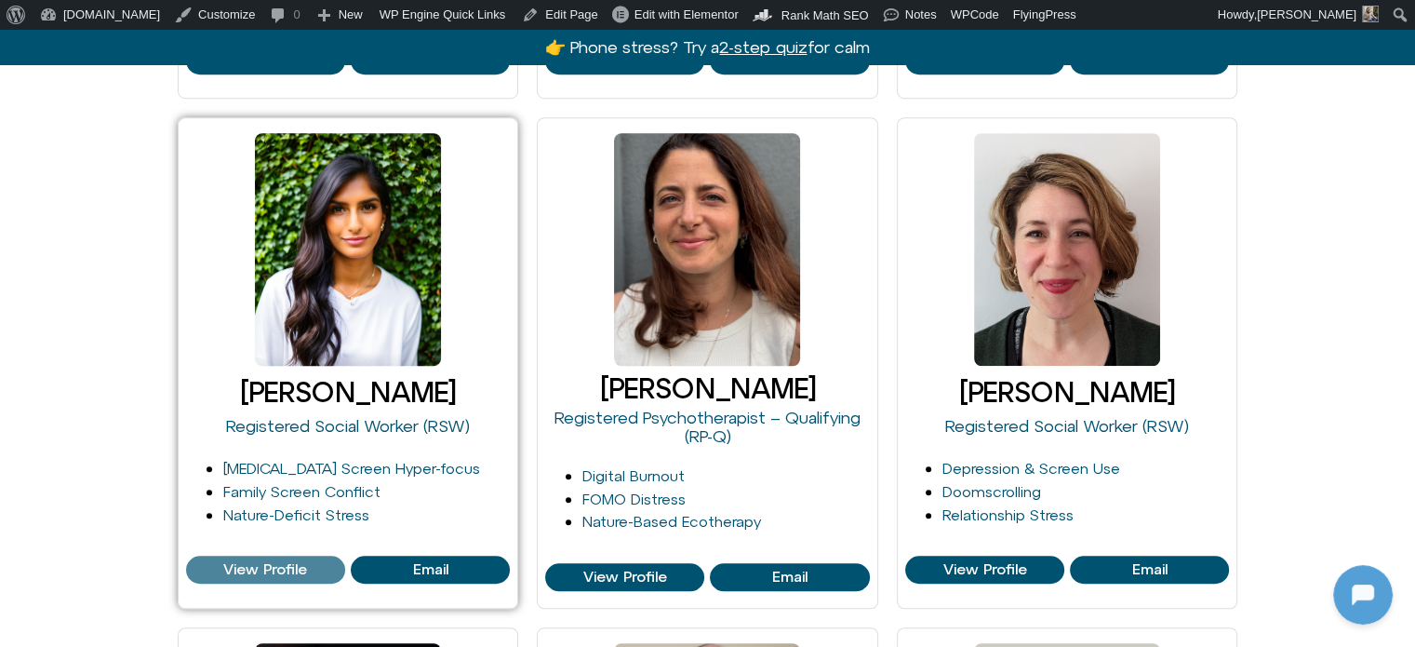
click at [235, 570] on span "View Profile" at bounding box center [265, 569] width 84 height 17
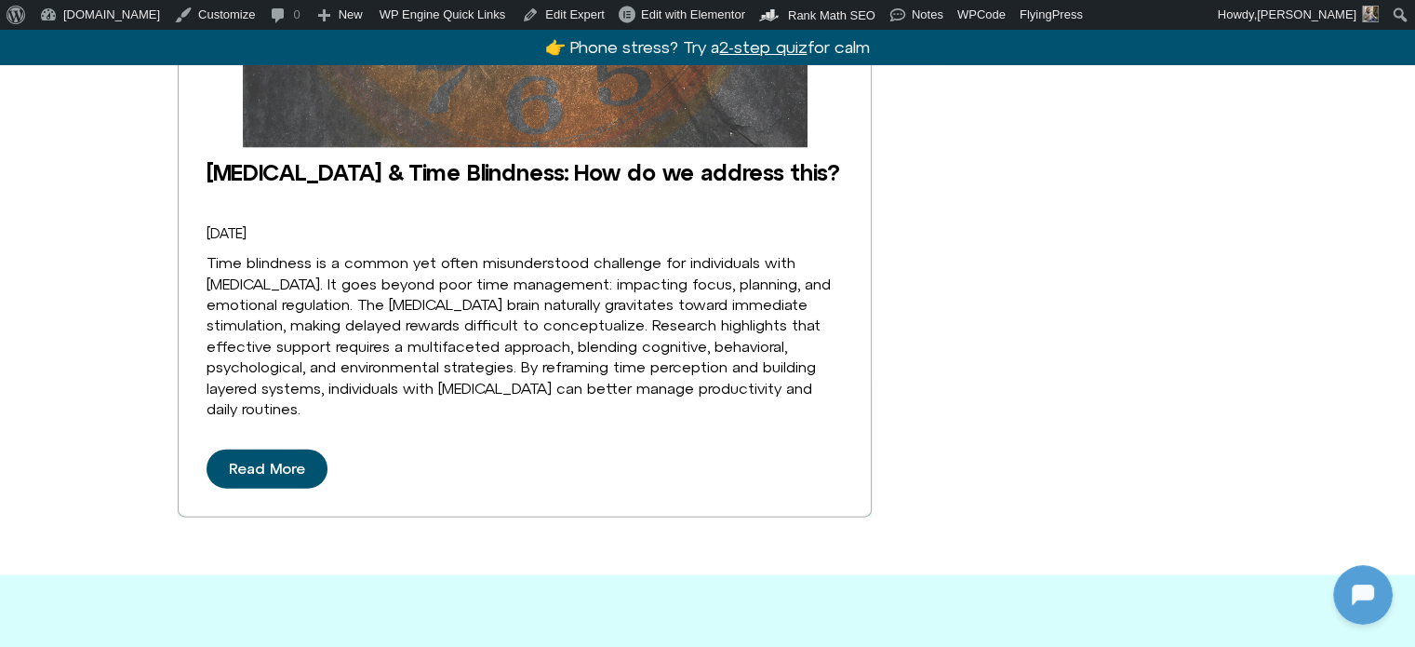
scroll to position [4280, 0]
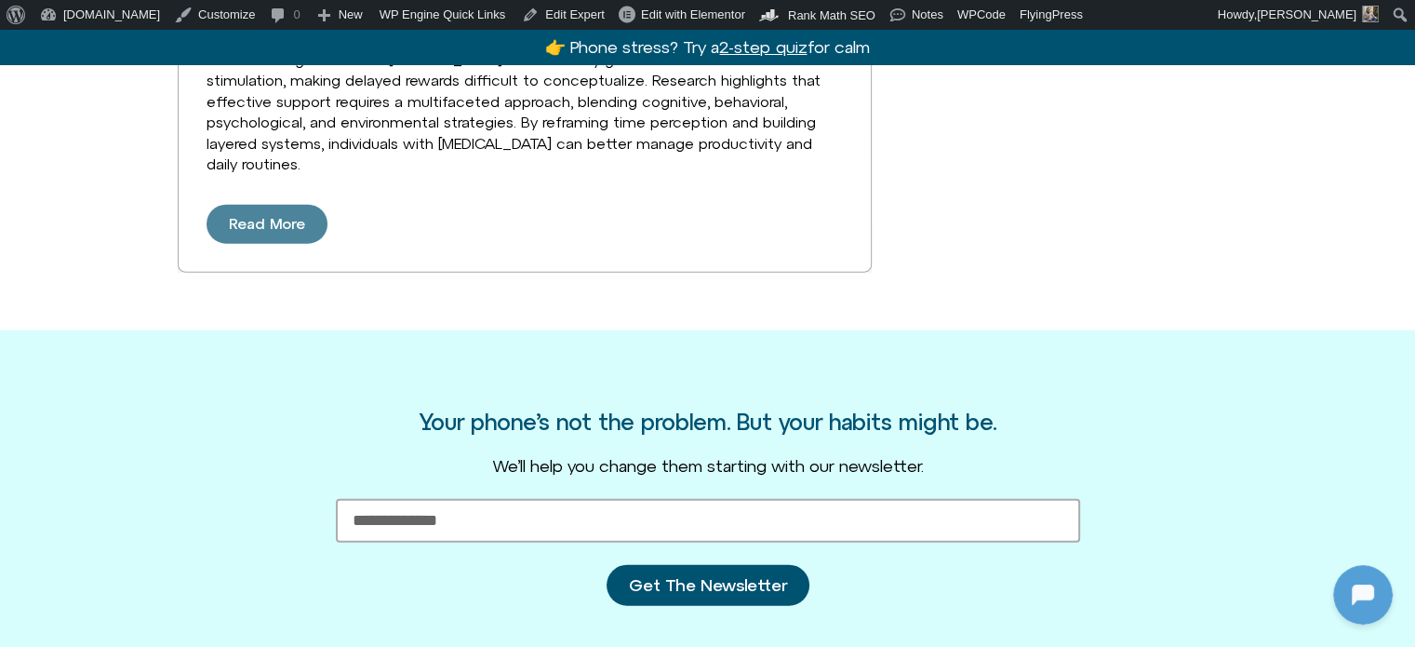
click at [258, 211] on link "Read More" at bounding box center [267, 224] width 121 height 39
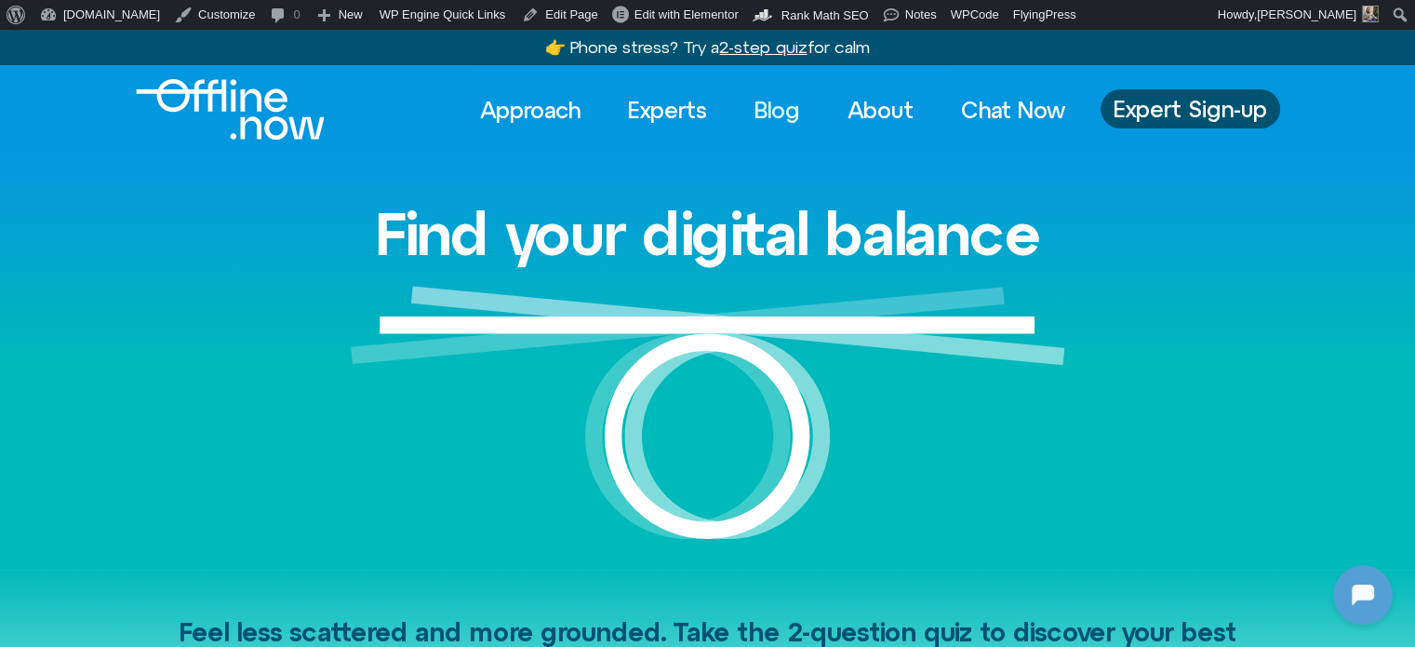
click link "Blog"
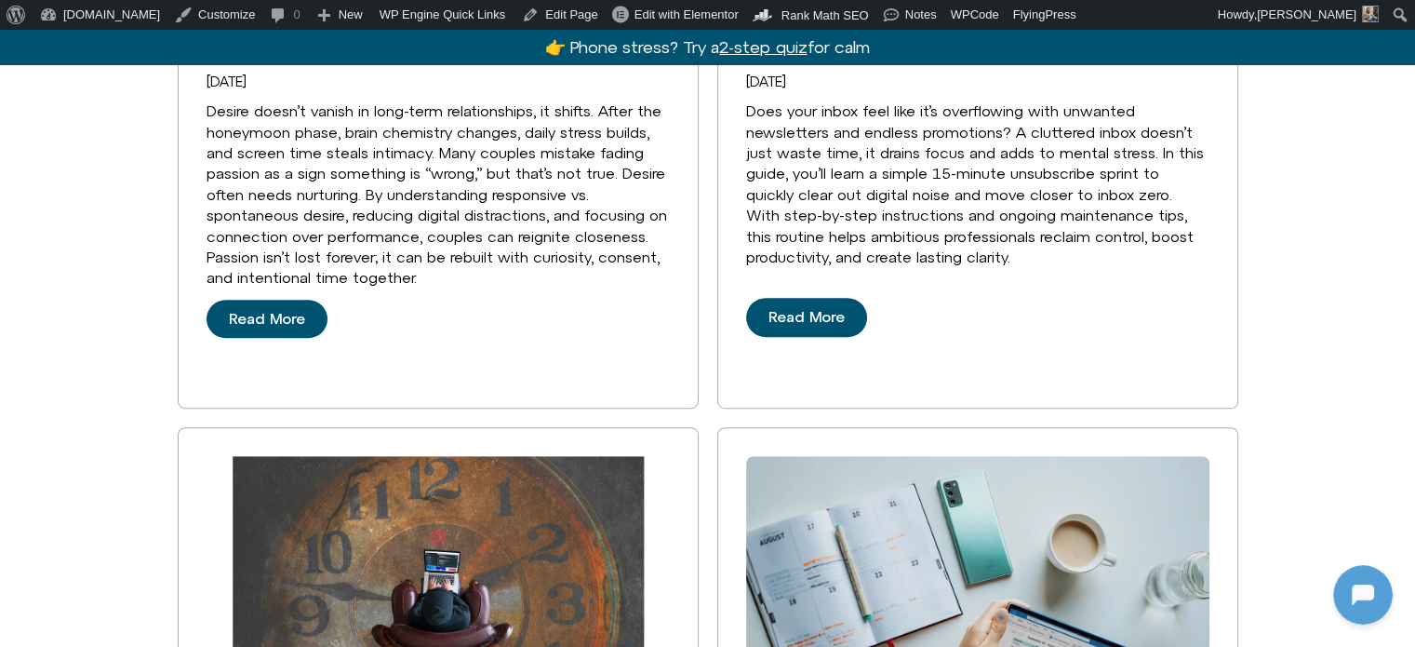
scroll to position [1396, 0]
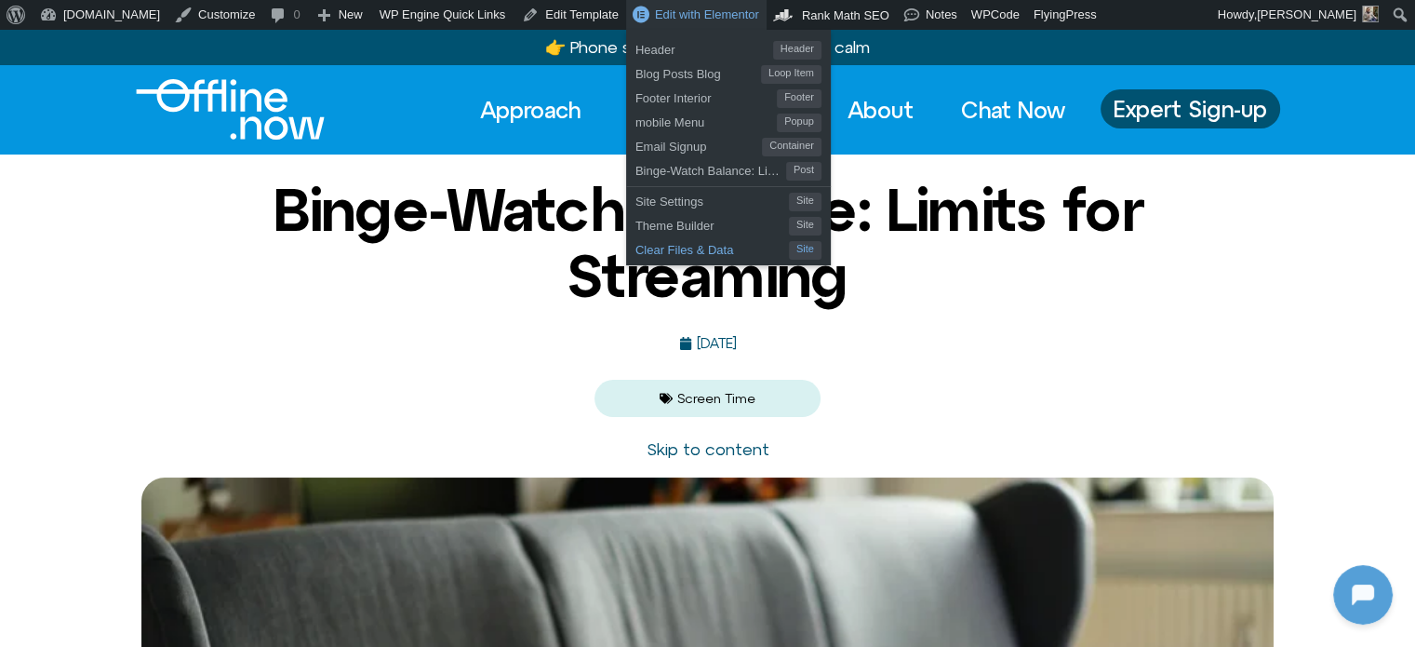
click at [636, 250] on span "Clear Files & Data" at bounding box center [713, 247] width 154 height 24
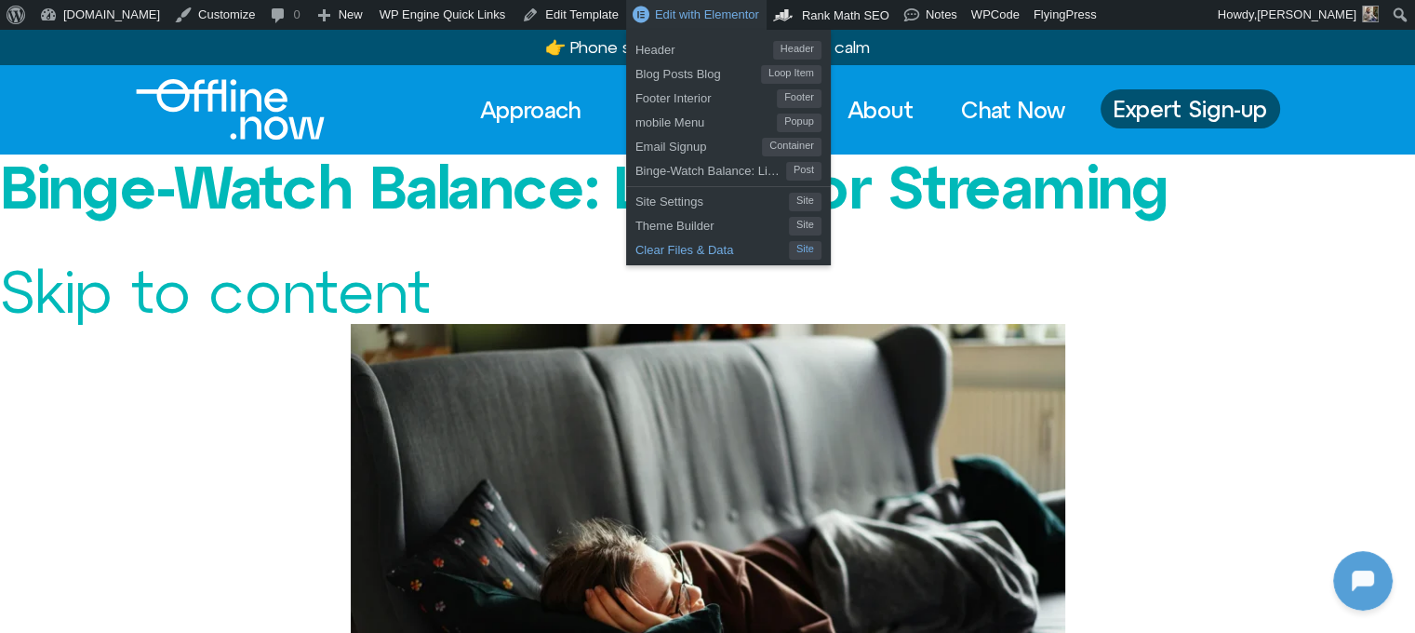
click at [648, 251] on span "Clear Files & Data" at bounding box center [713, 247] width 154 height 24
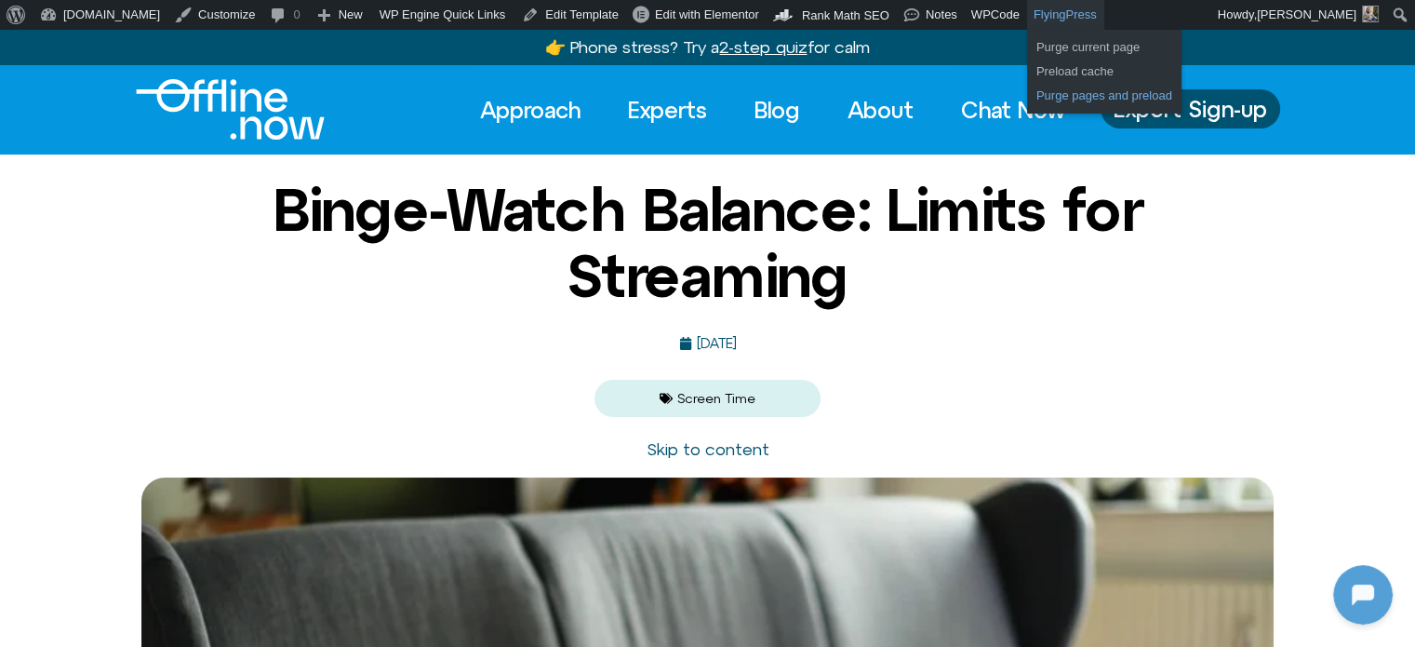
click at [1027, 88] on link "Purge pages and preload" at bounding box center [1104, 96] width 154 height 24
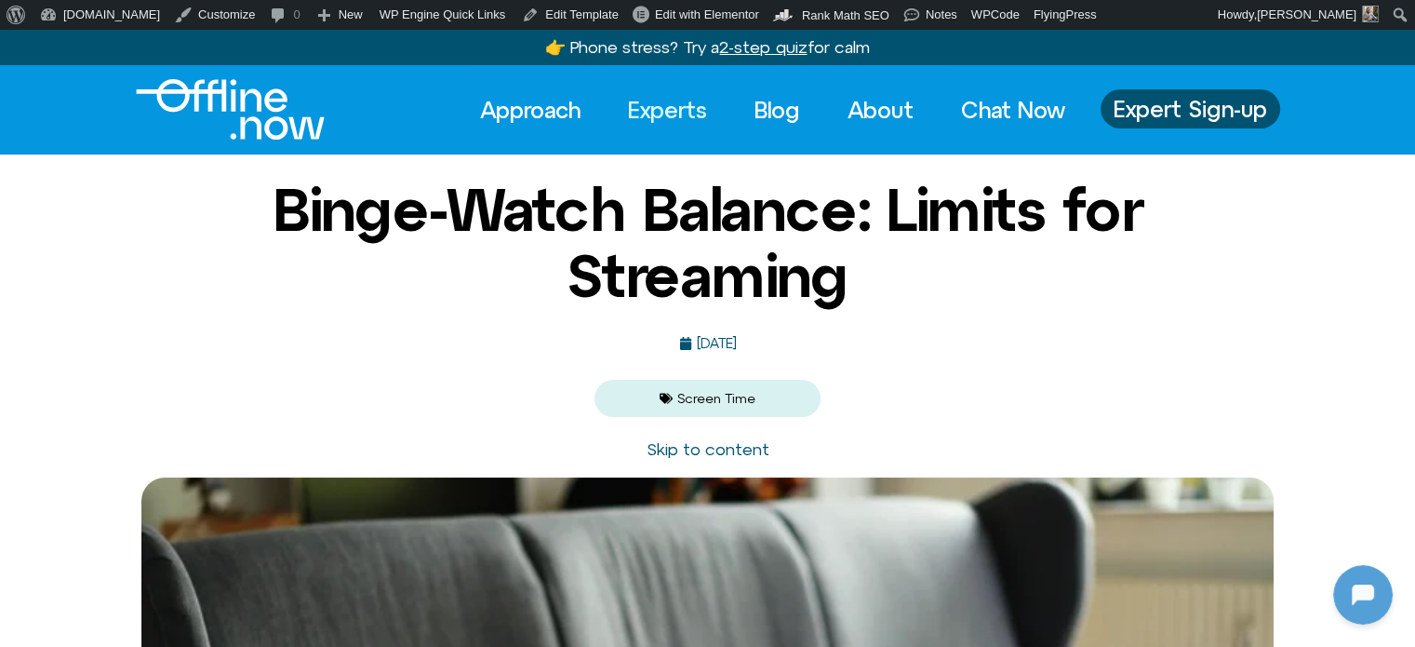
drag, startPoint x: 678, startPoint y: 106, endPoint x: 680, endPoint y: 122, distance: 15.9
click at [678, 106] on link "Experts" at bounding box center [667, 109] width 113 height 41
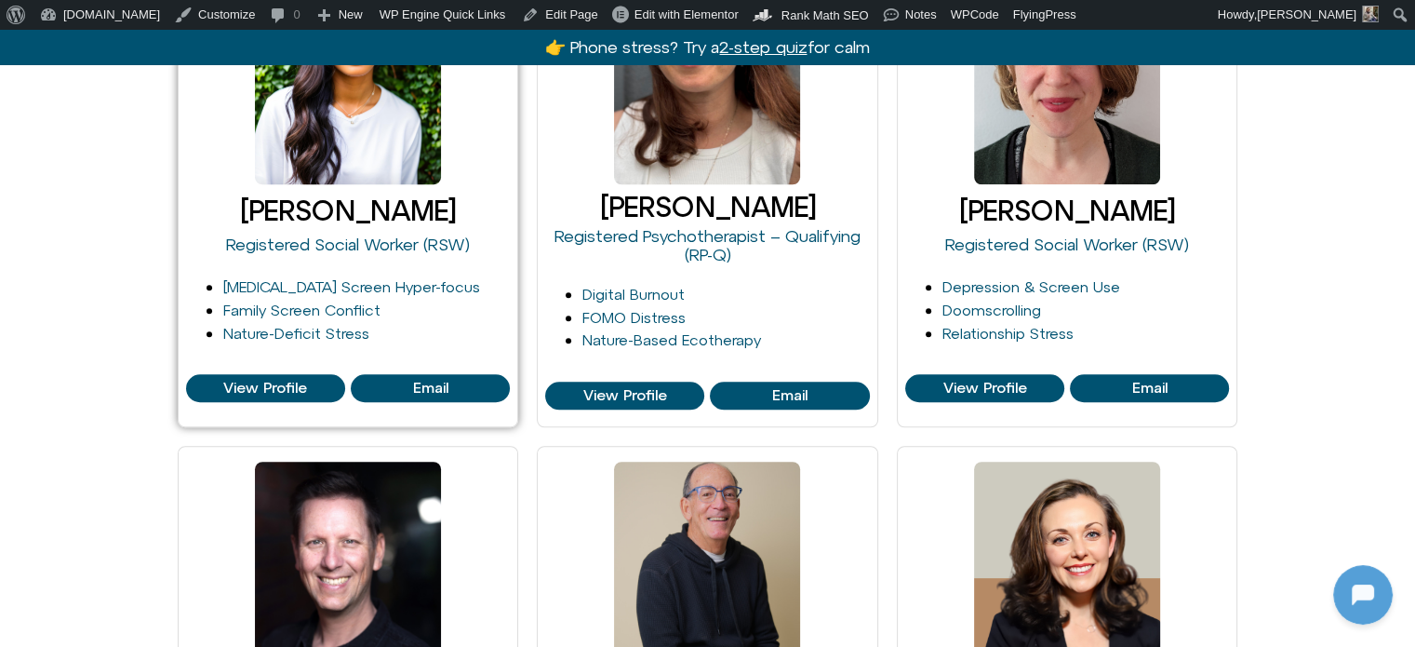
scroll to position [1489, 0]
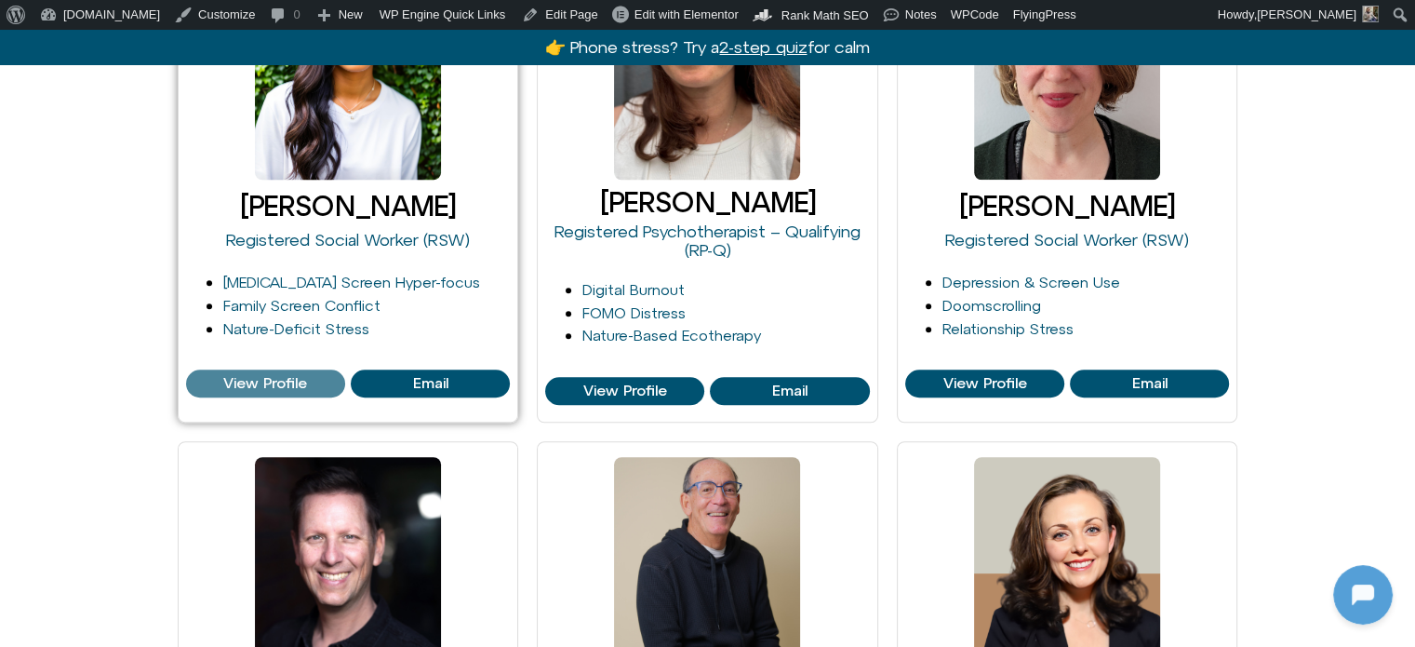
click at [258, 384] on span "View Profile" at bounding box center [265, 383] width 84 height 17
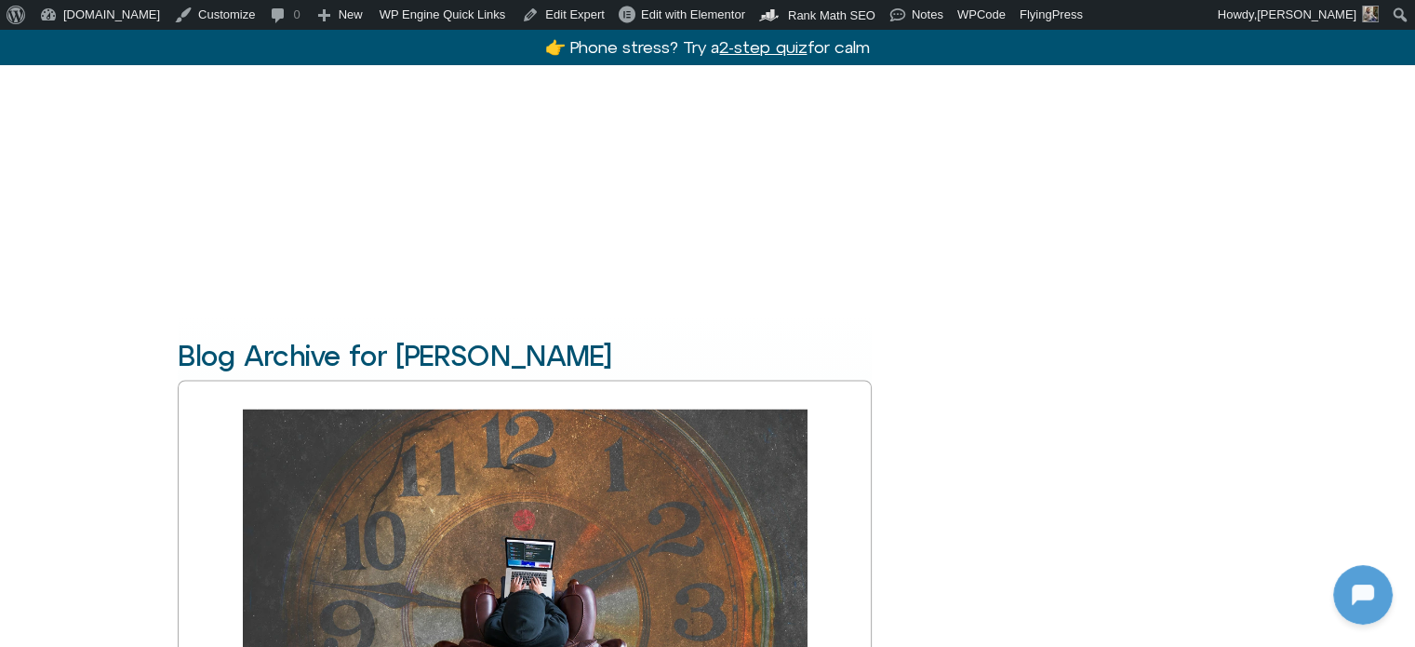
scroll to position [3908, 0]
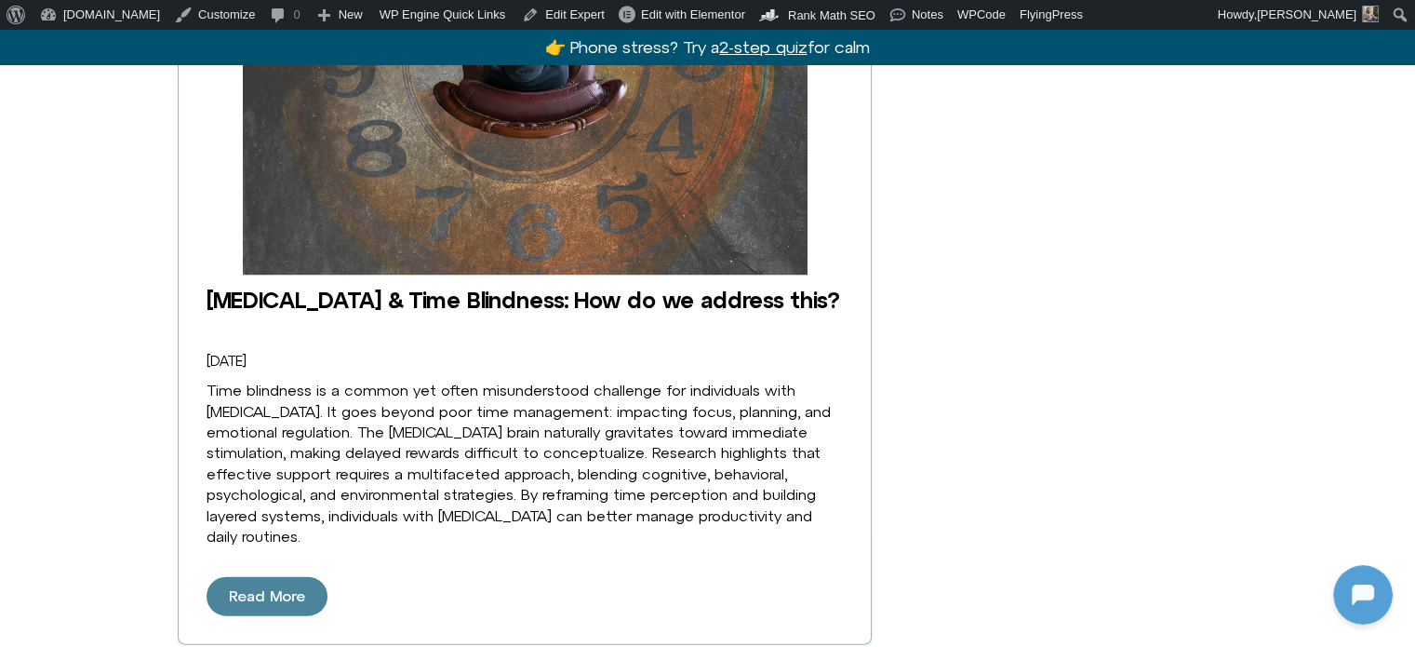
click at [272, 603] on span "Read More" at bounding box center [267, 596] width 76 height 17
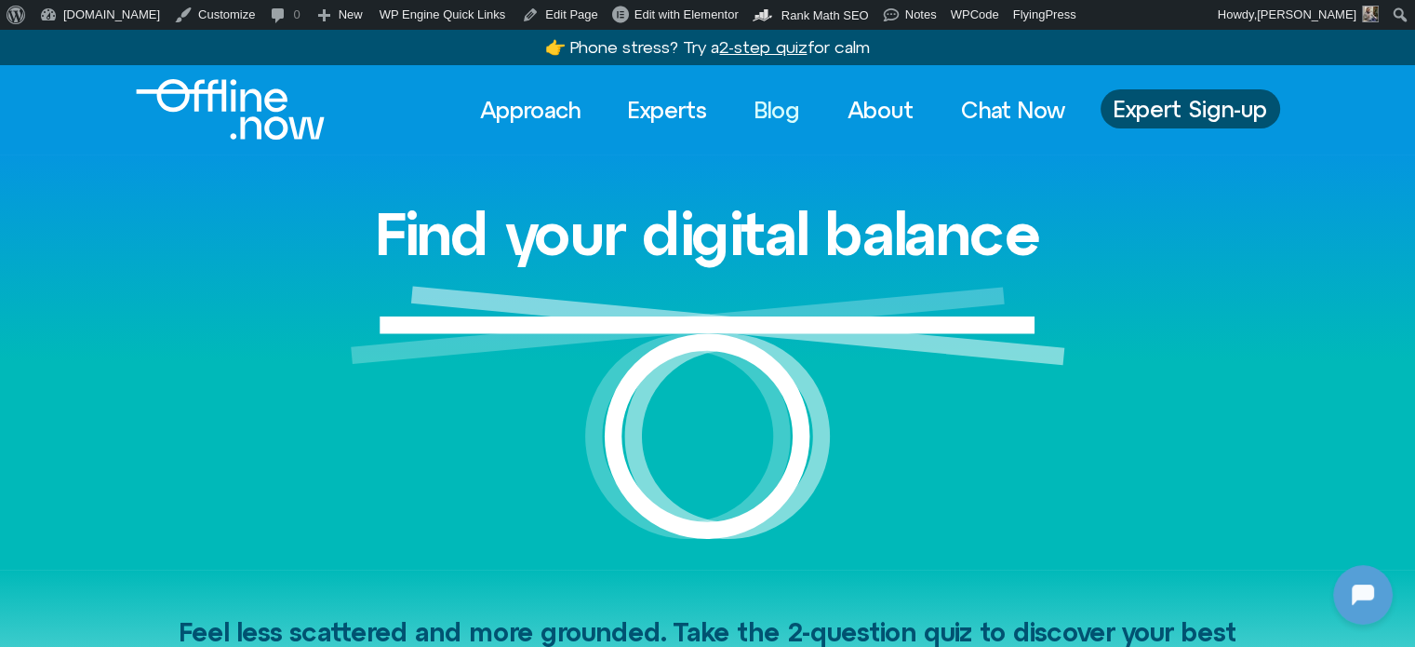
click at [760, 117] on link "Blog" at bounding box center [777, 109] width 79 height 41
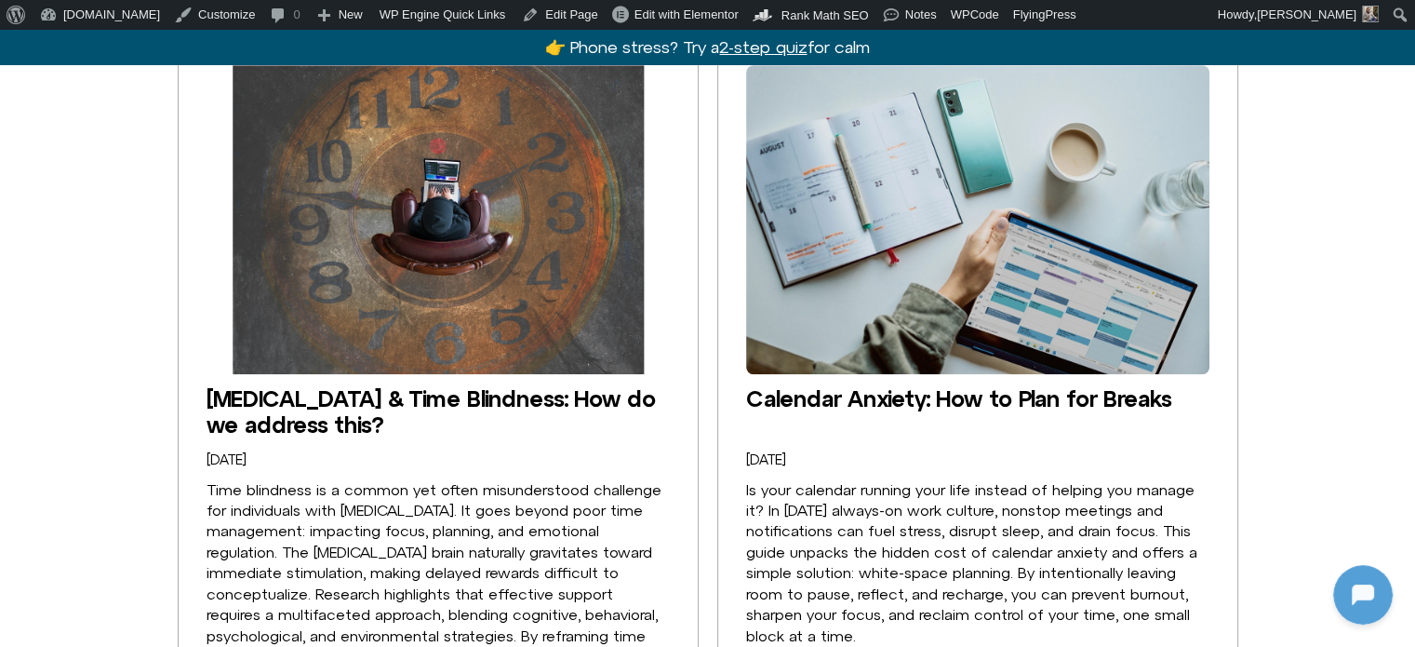
scroll to position [1582, 0]
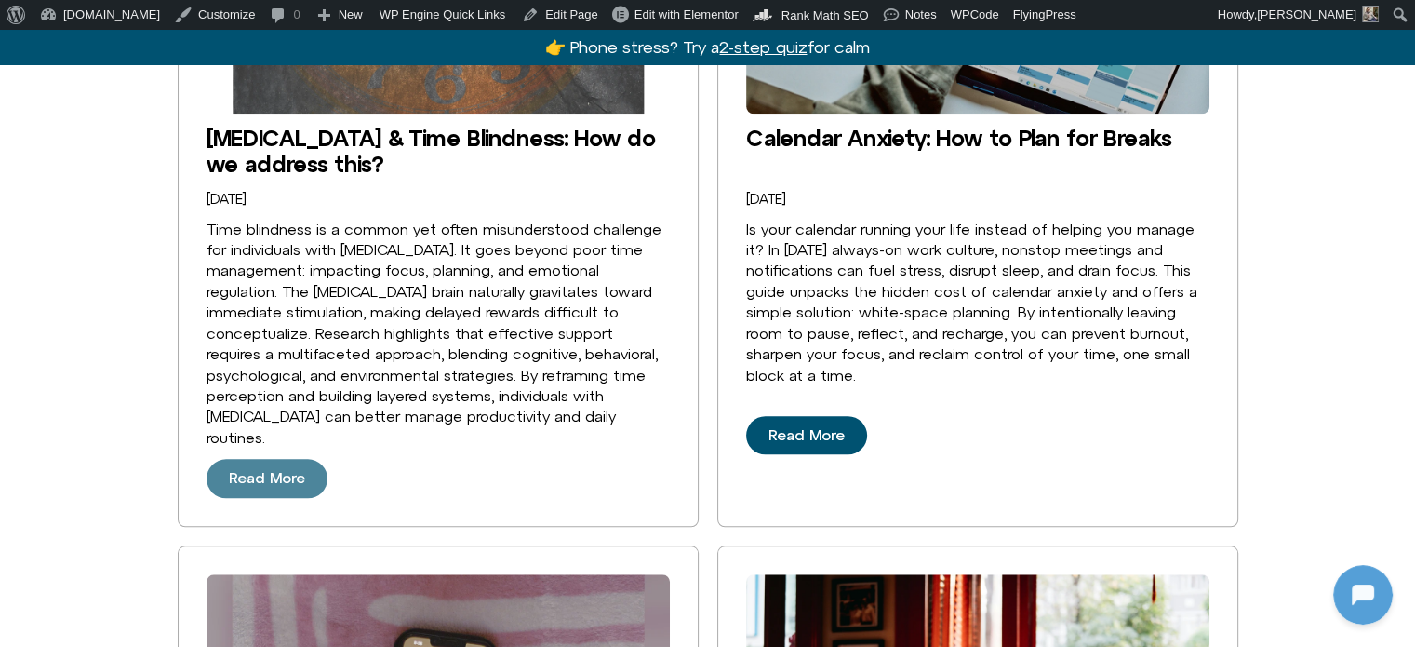
click at [251, 470] on span "Read More" at bounding box center [267, 478] width 76 height 17
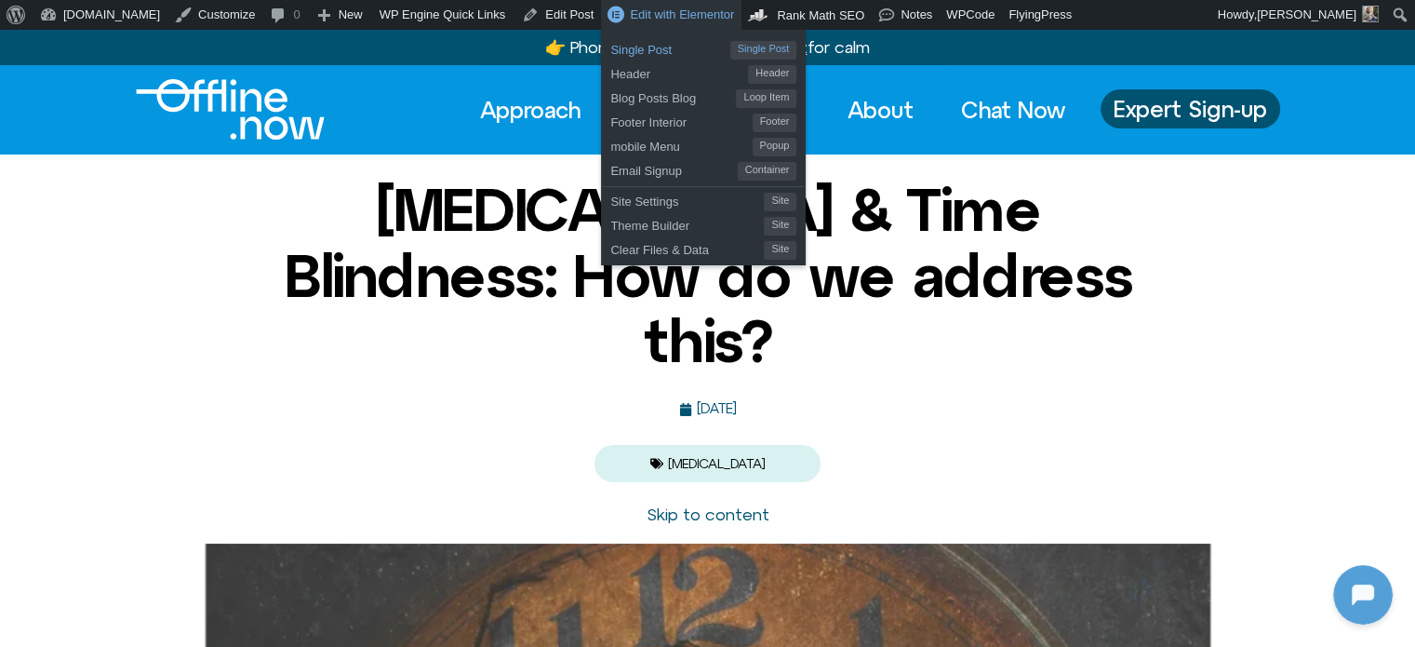
click at [610, 39] on span "Single Post" at bounding box center [669, 47] width 119 height 24
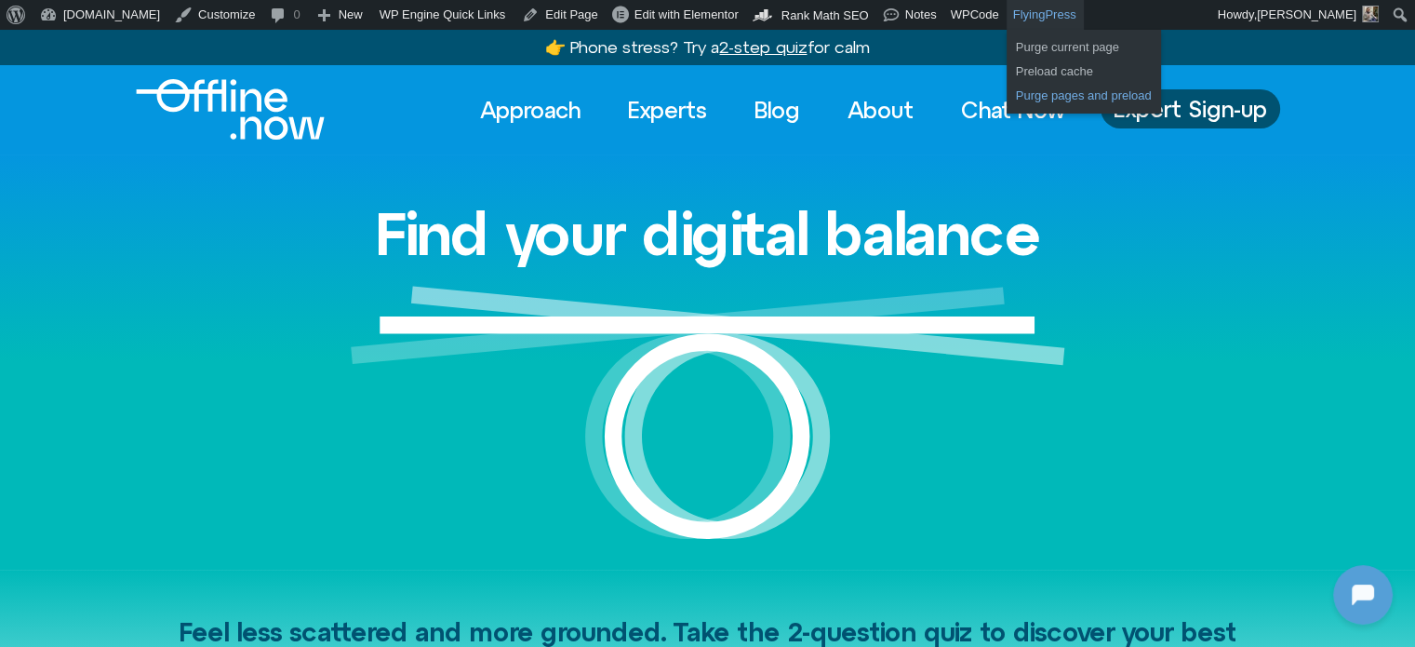
click at [1007, 96] on link "Purge pages and preload" at bounding box center [1084, 96] width 154 height 24
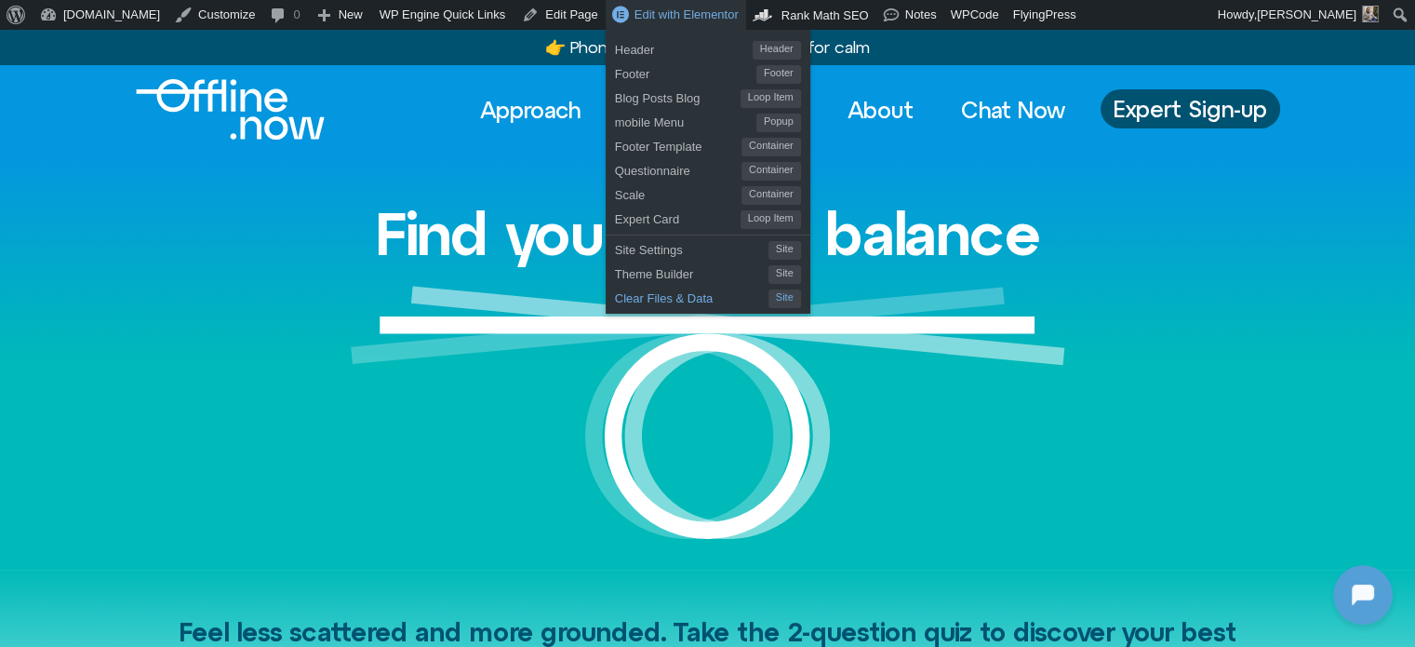
click at [615, 291] on span "Clear Files & Data" at bounding box center [692, 296] width 154 height 24
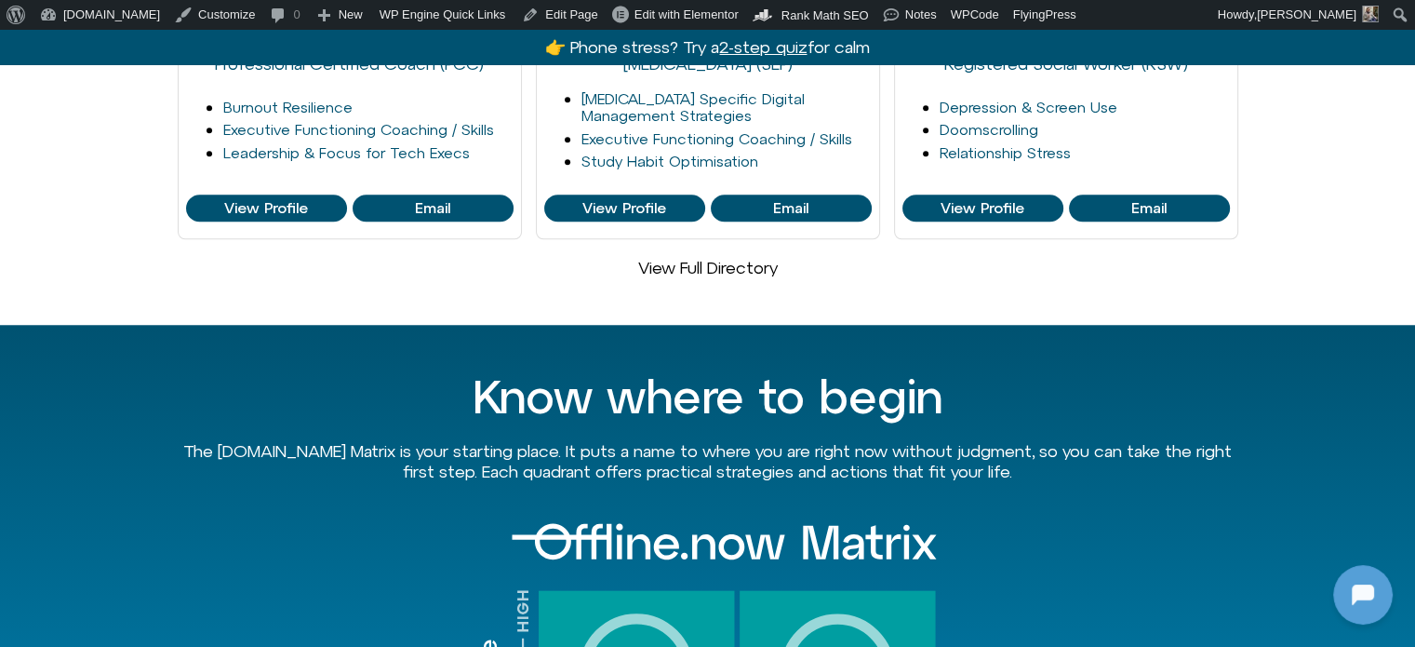
scroll to position [1582, 0]
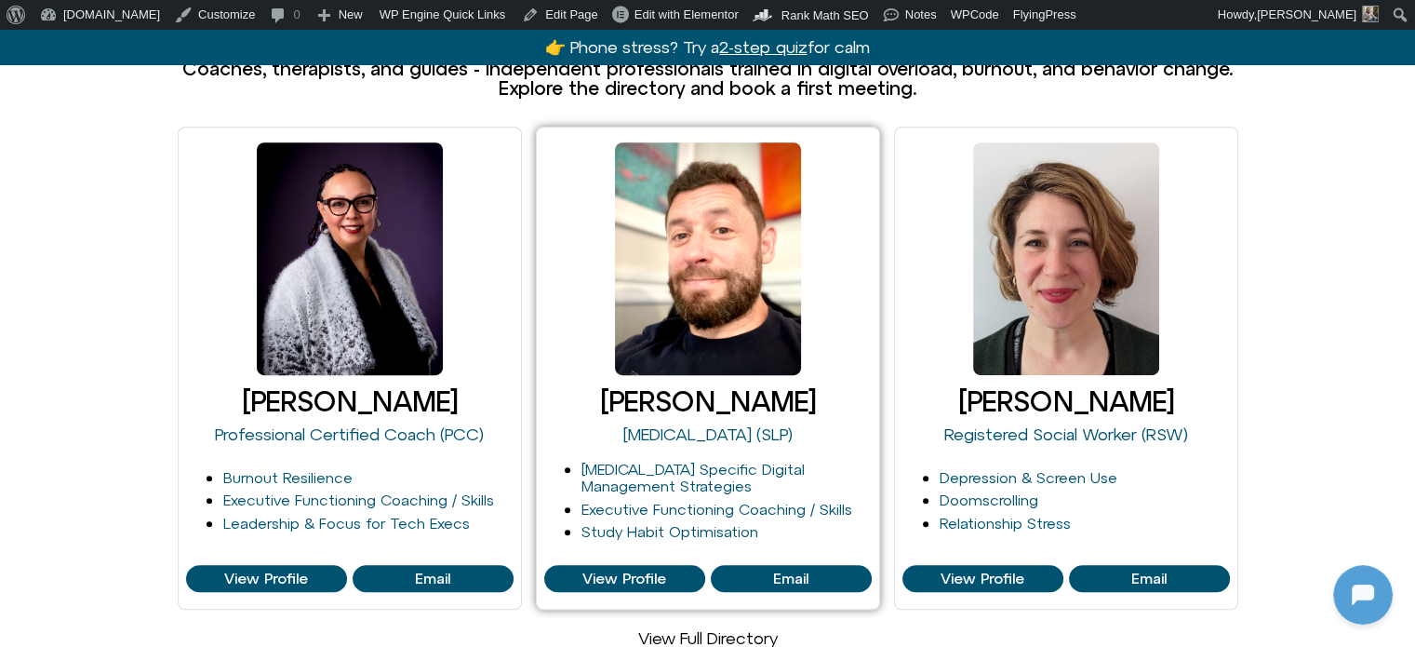
scroll to position [1489, 0]
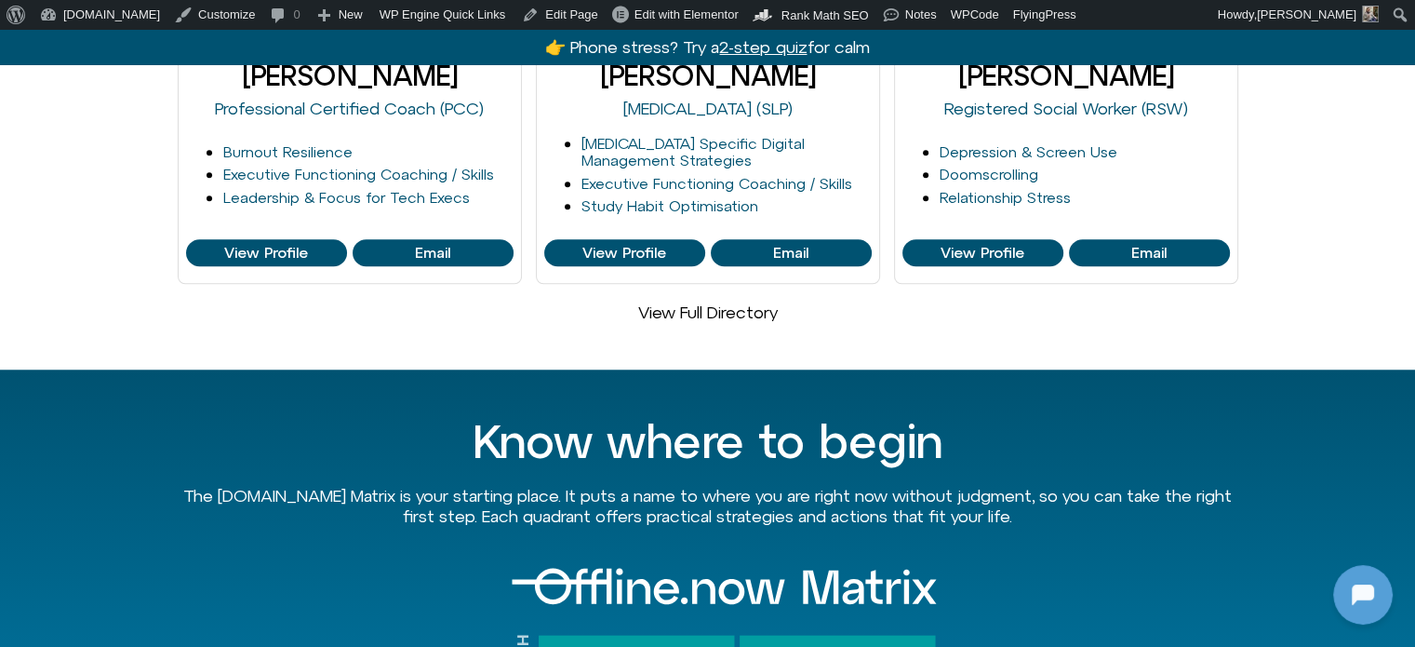
click at [711, 302] on link "View Full Directory" at bounding box center [708, 312] width 140 height 20
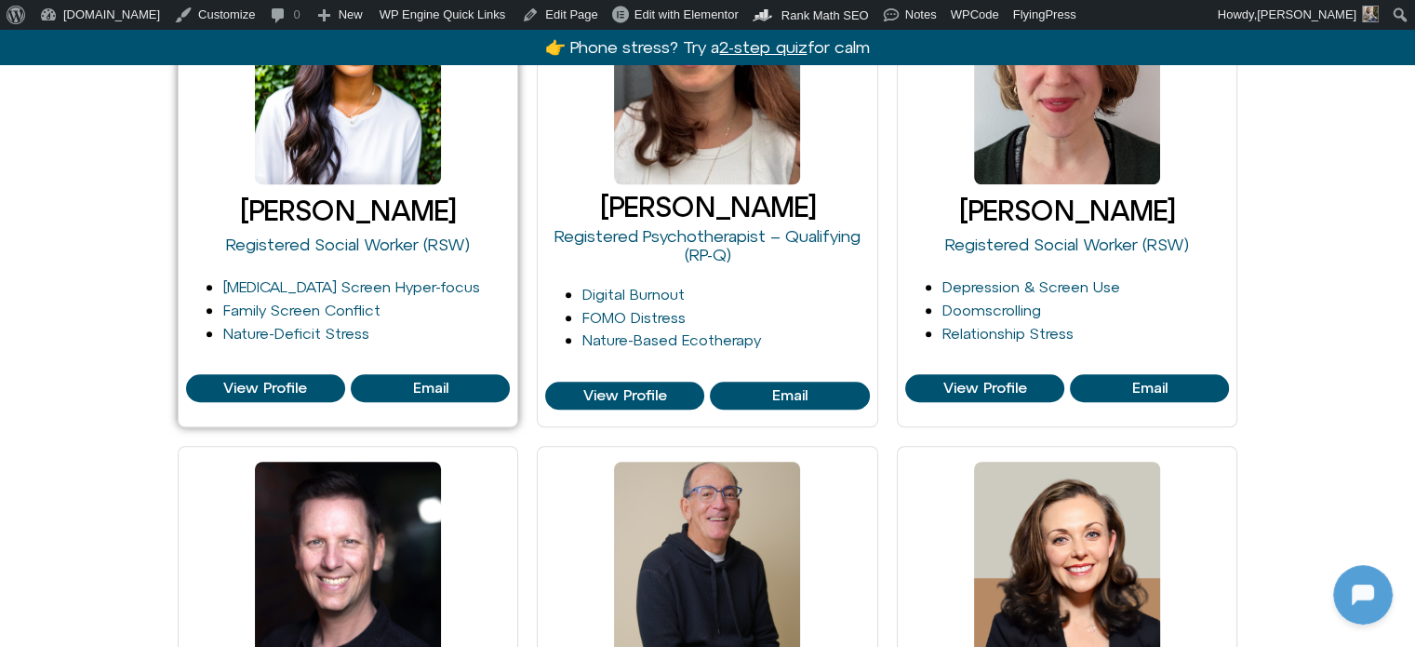
scroll to position [1489, 0]
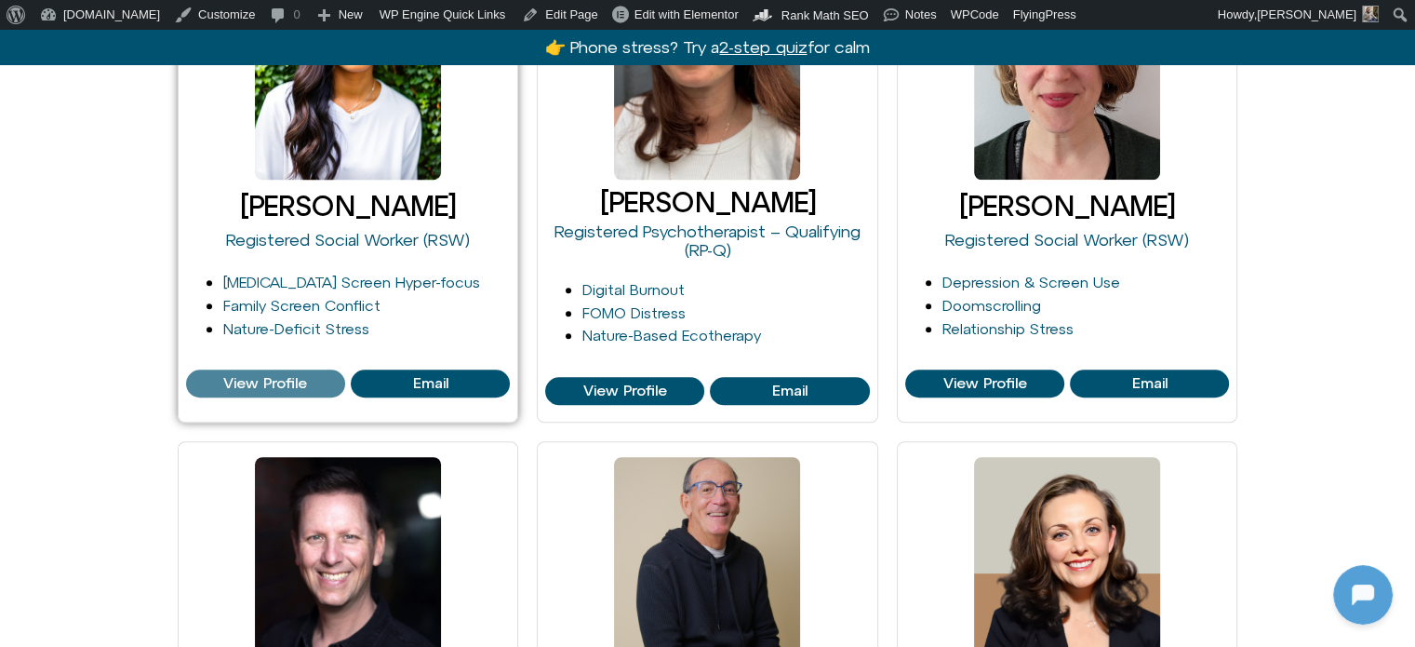
click at [263, 381] on span "View Profile" at bounding box center [265, 383] width 84 height 17
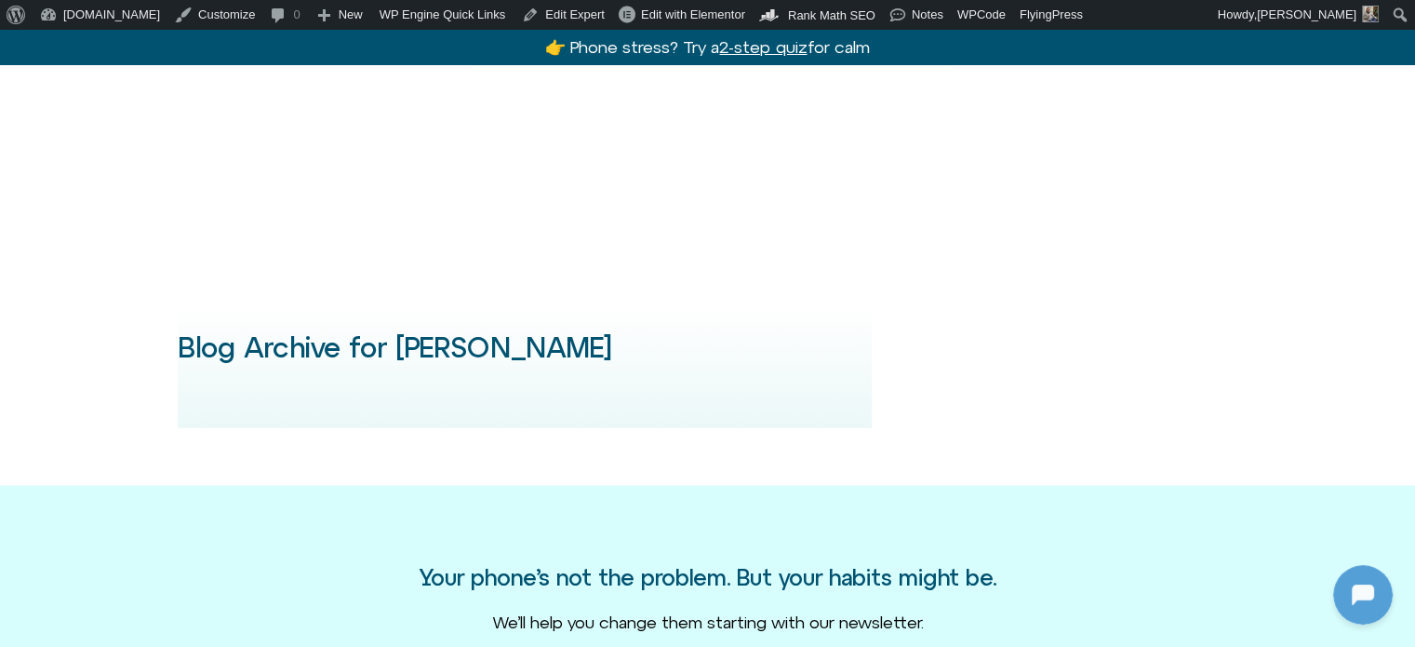
scroll to position [3350, 0]
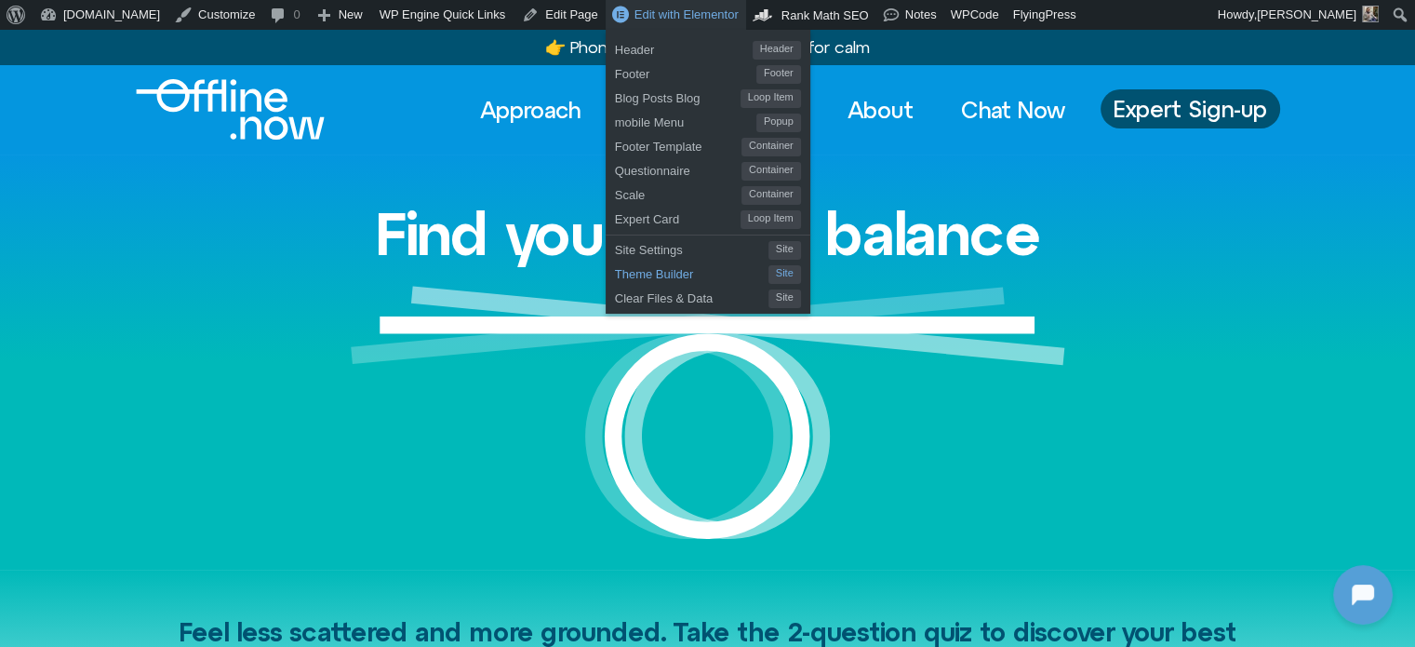
click at [615, 272] on span "Theme Builder" at bounding box center [692, 272] width 154 height 24
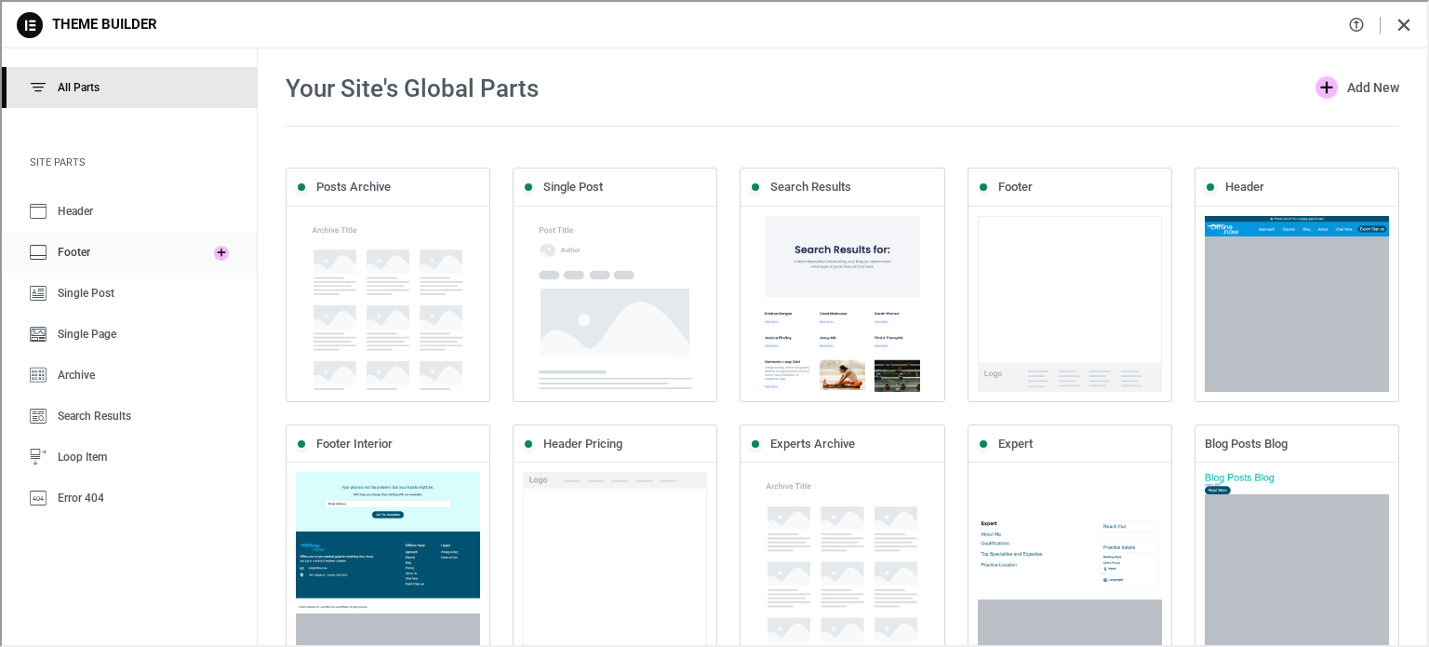
scroll to position [28, 0]
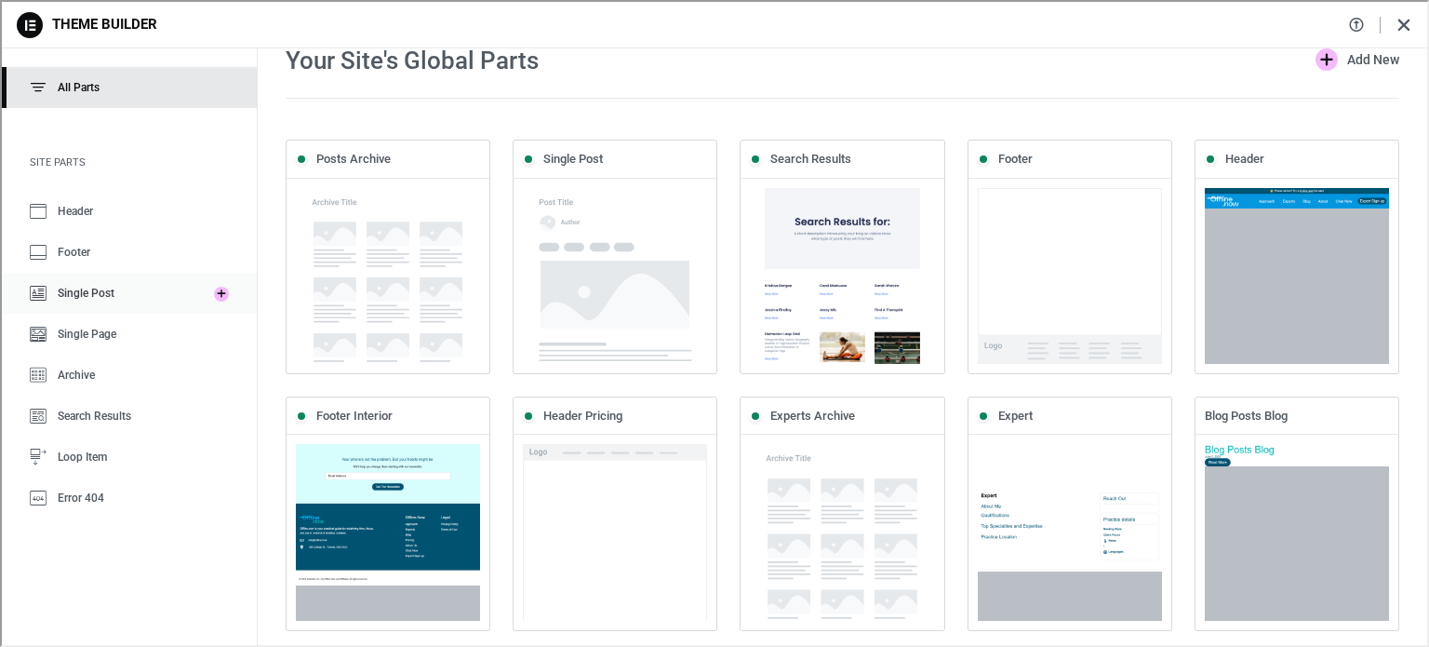
click at [71, 291] on span "Single Post" at bounding box center [84, 291] width 57 height 13
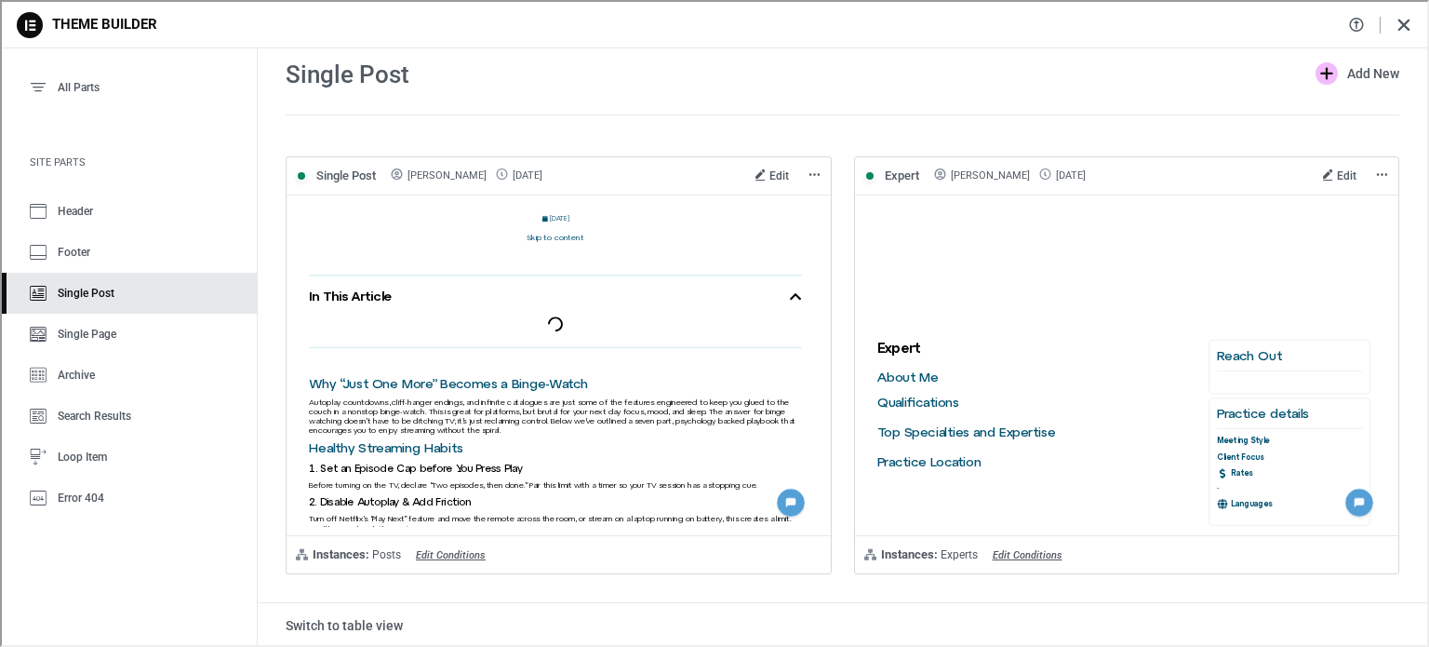
scroll to position [0, 0]
click at [1335, 168] on span "Edit" at bounding box center [1345, 173] width 20 height 13
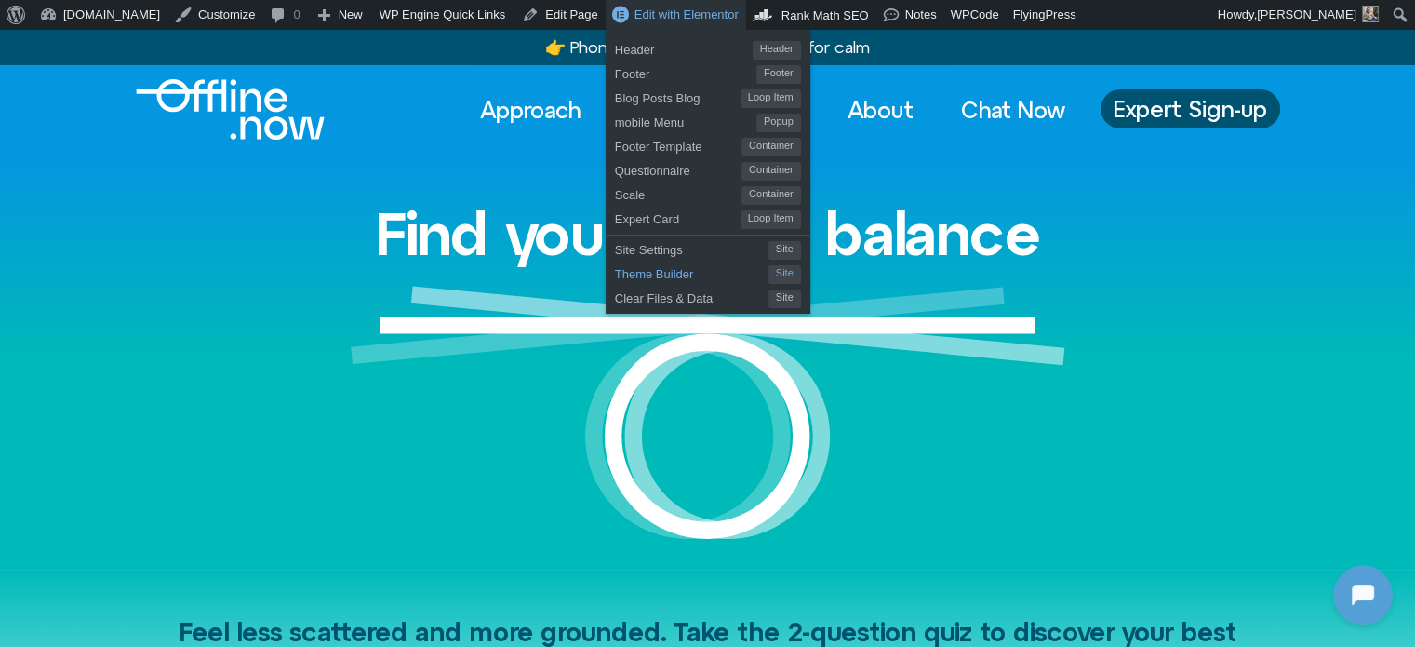
click at [615, 275] on span "Theme Builder" at bounding box center [692, 272] width 154 height 24
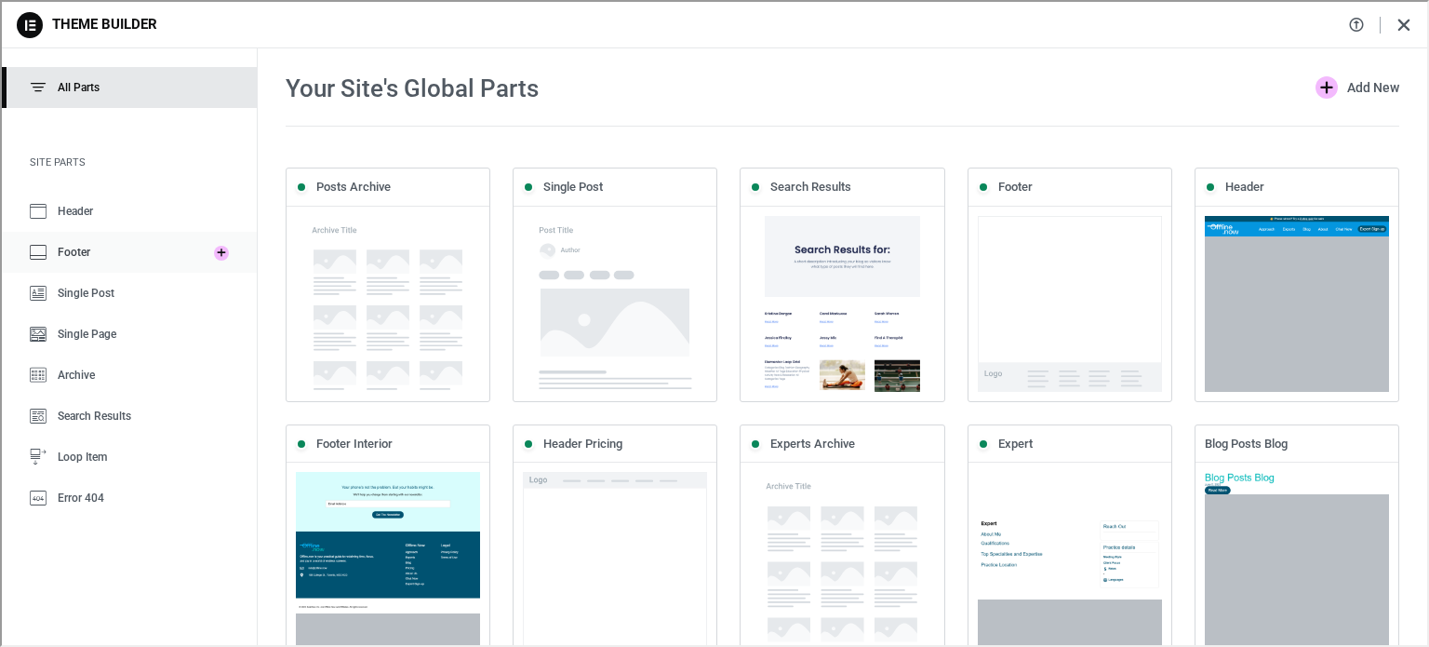
scroll to position [28, 0]
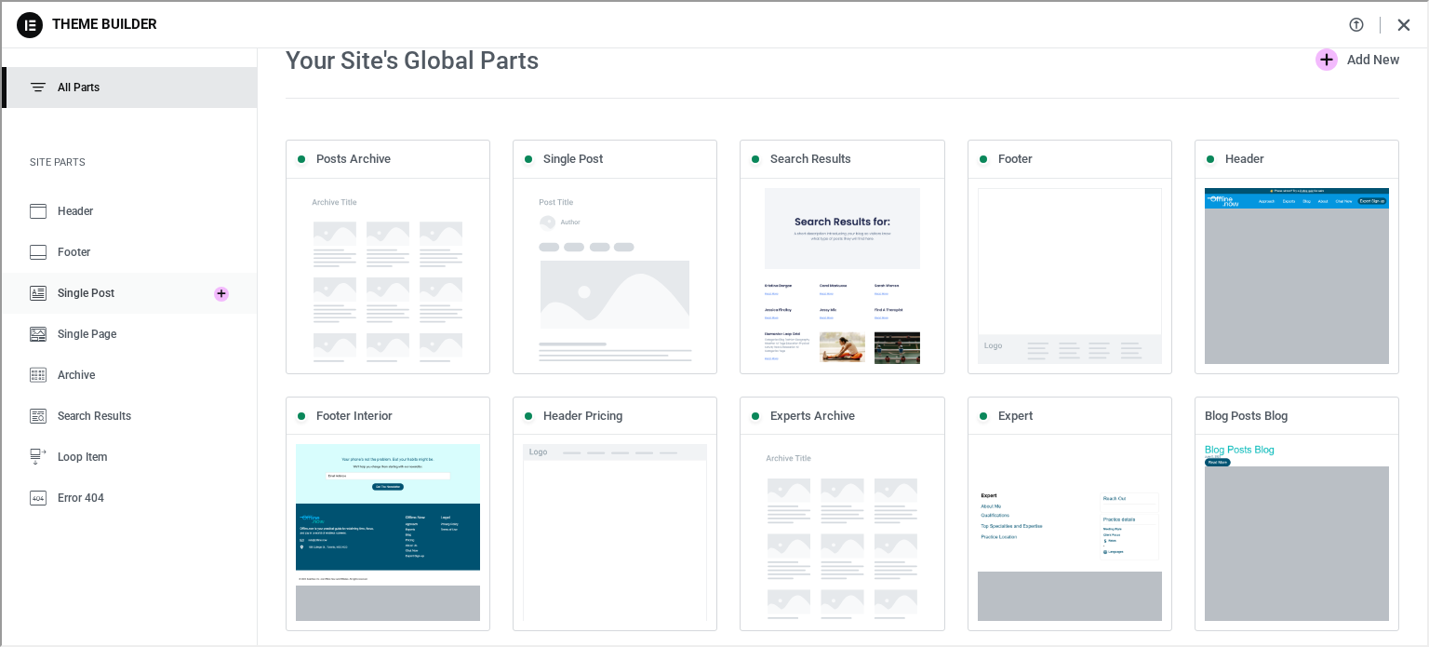
click at [80, 295] on span "Single Post" at bounding box center [84, 291] width 57 height 13
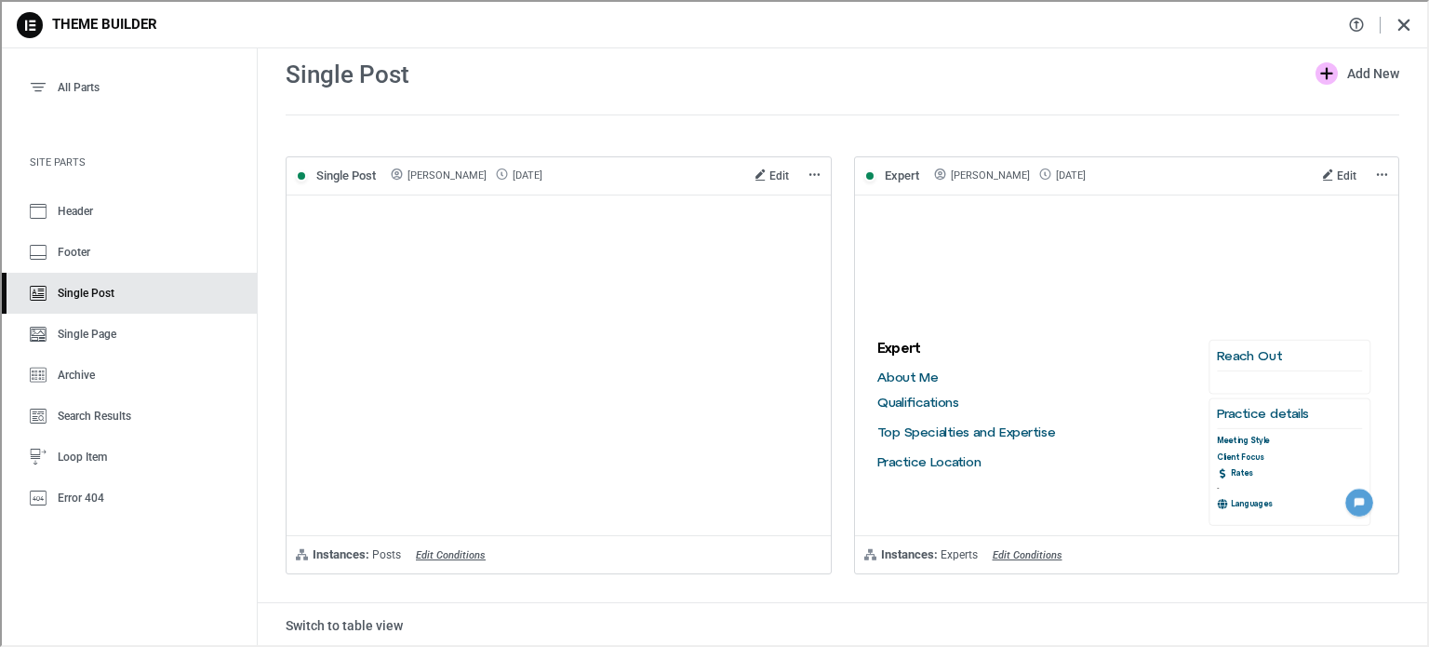
scroll to position [0, 0]
click at [768, 170] on span "Edit" at bounding box center [778, 173] width 20 height 13
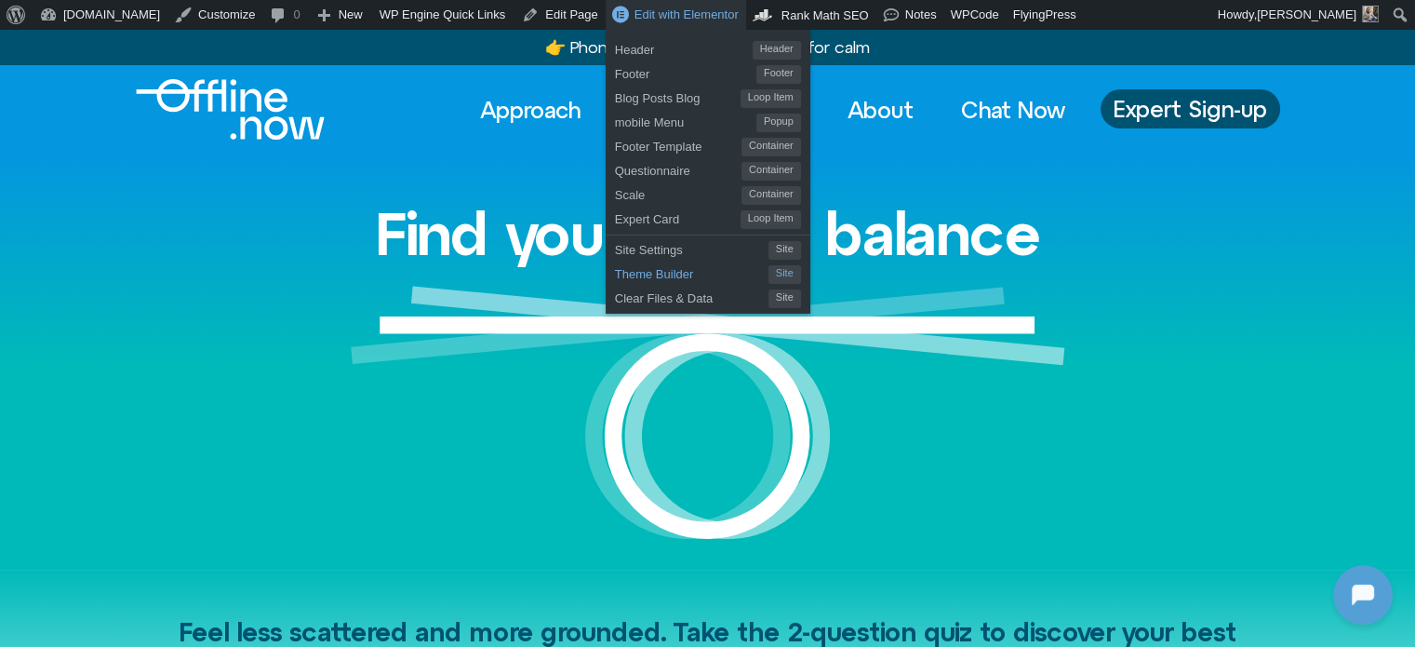
click at [615, 282] on span "Theme Builder" at bounding box center [692, 272] width 154 height 24
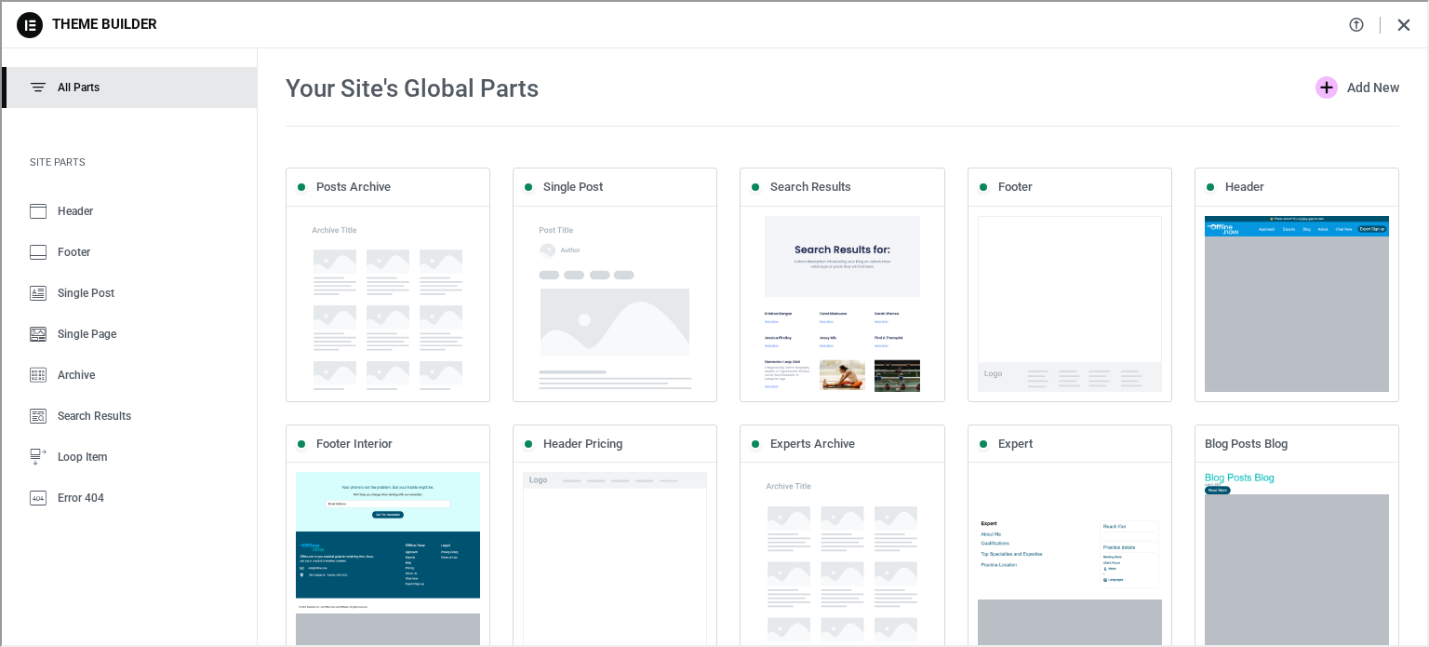
scroll to position [28, 0]
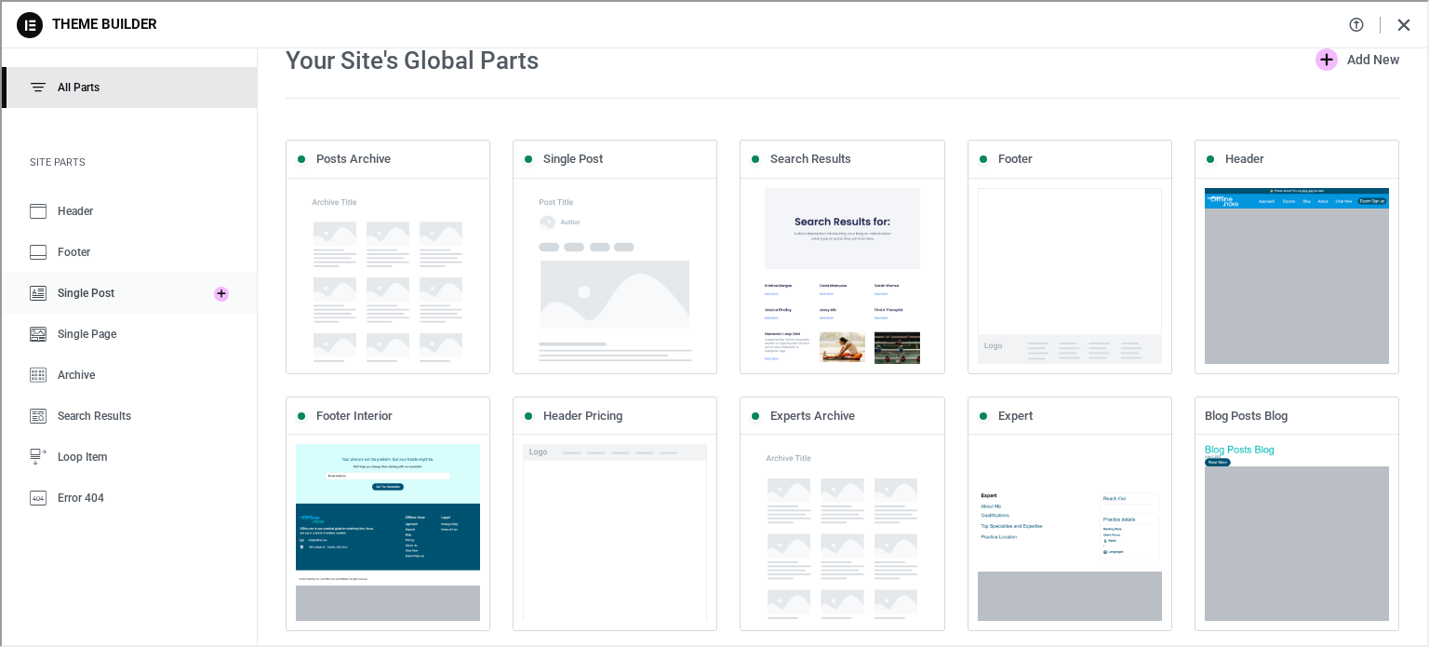
click at [41, 285] on icon at bounding box center [36, 291] width 17 height 17
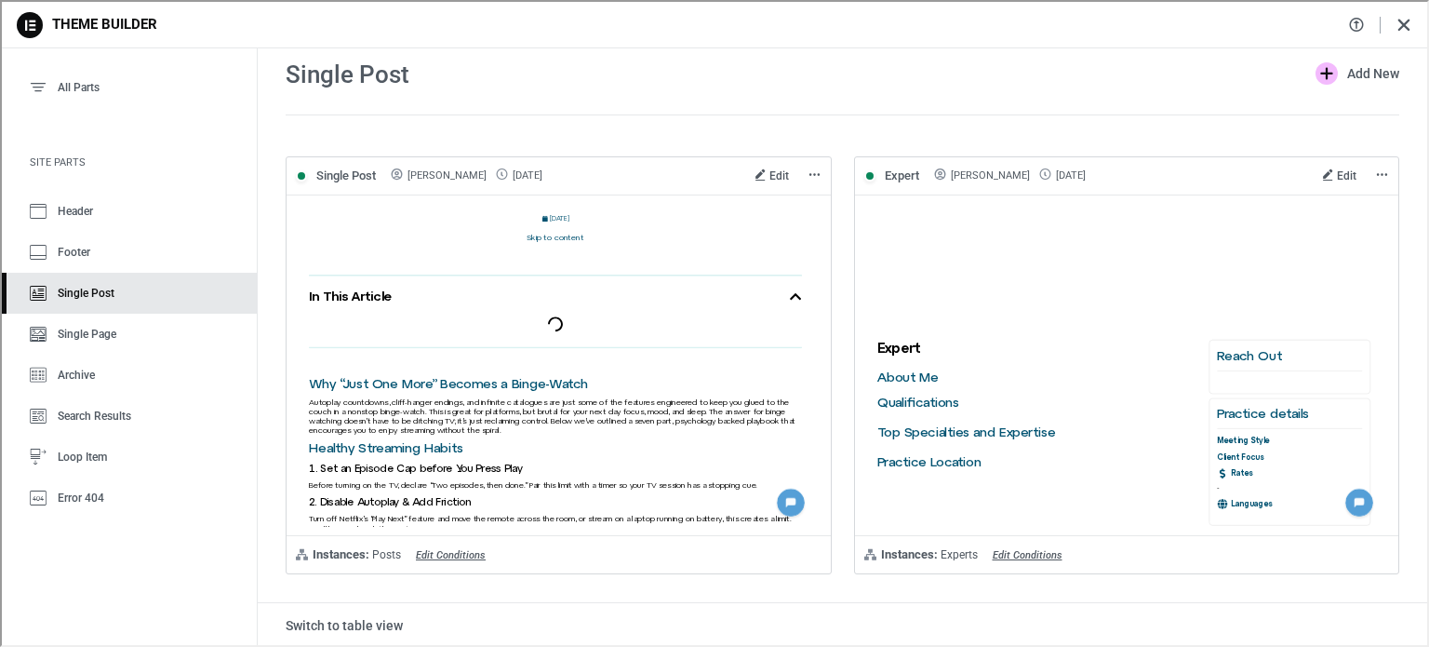
scroll to position [0, 0]
click at [768, 167] on span "Edit" at bounding box center [778, 173] width 20 height 13
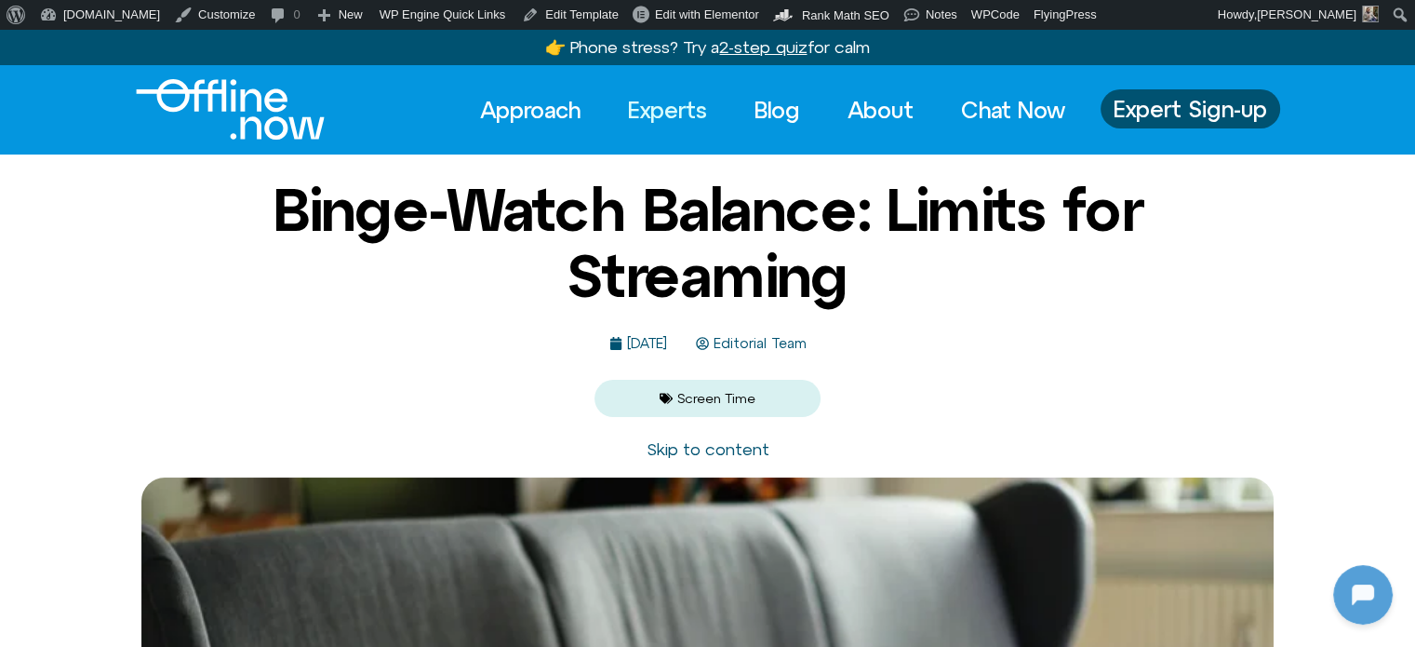
click at [672, 107] on link "Experts" at bounding box center [667, 109] width 113 height 41
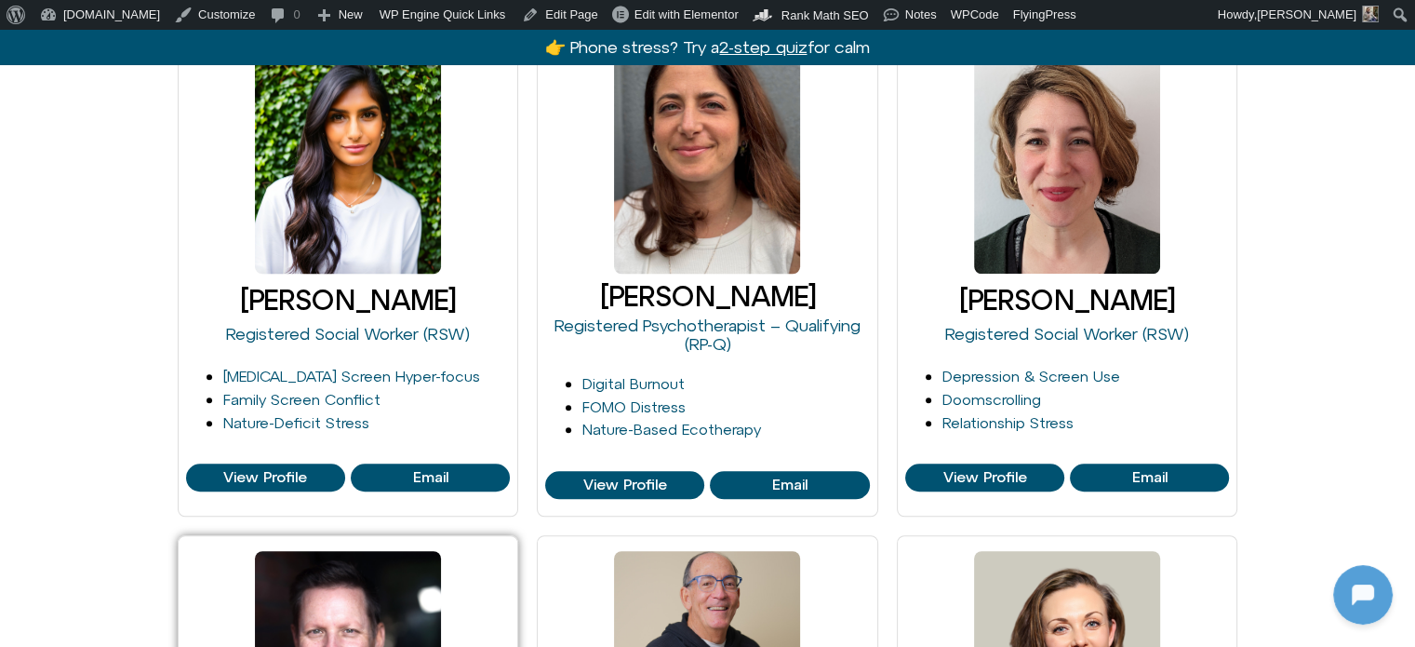
scroll to position [1396, 0]
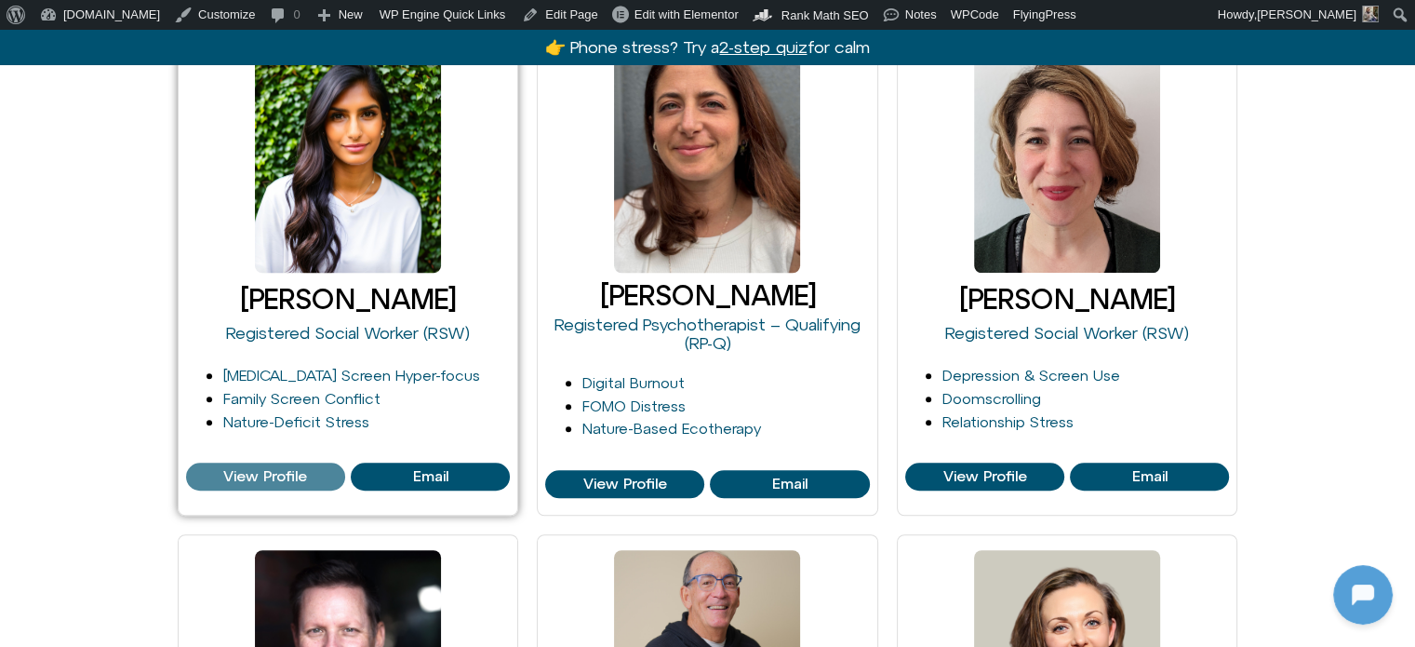
click at [247, 463] on link "View Profile" at bounding box center [265, 476] width 159 height 28
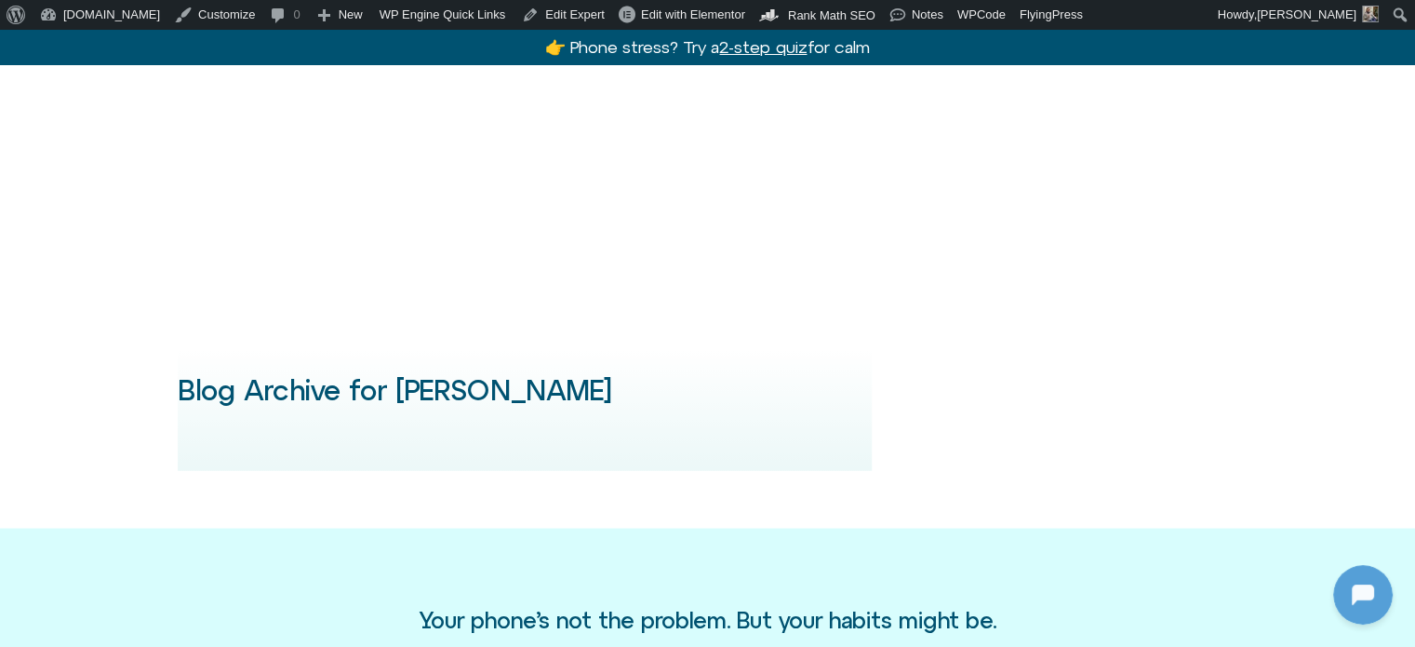
scroll to position [3257, 0]
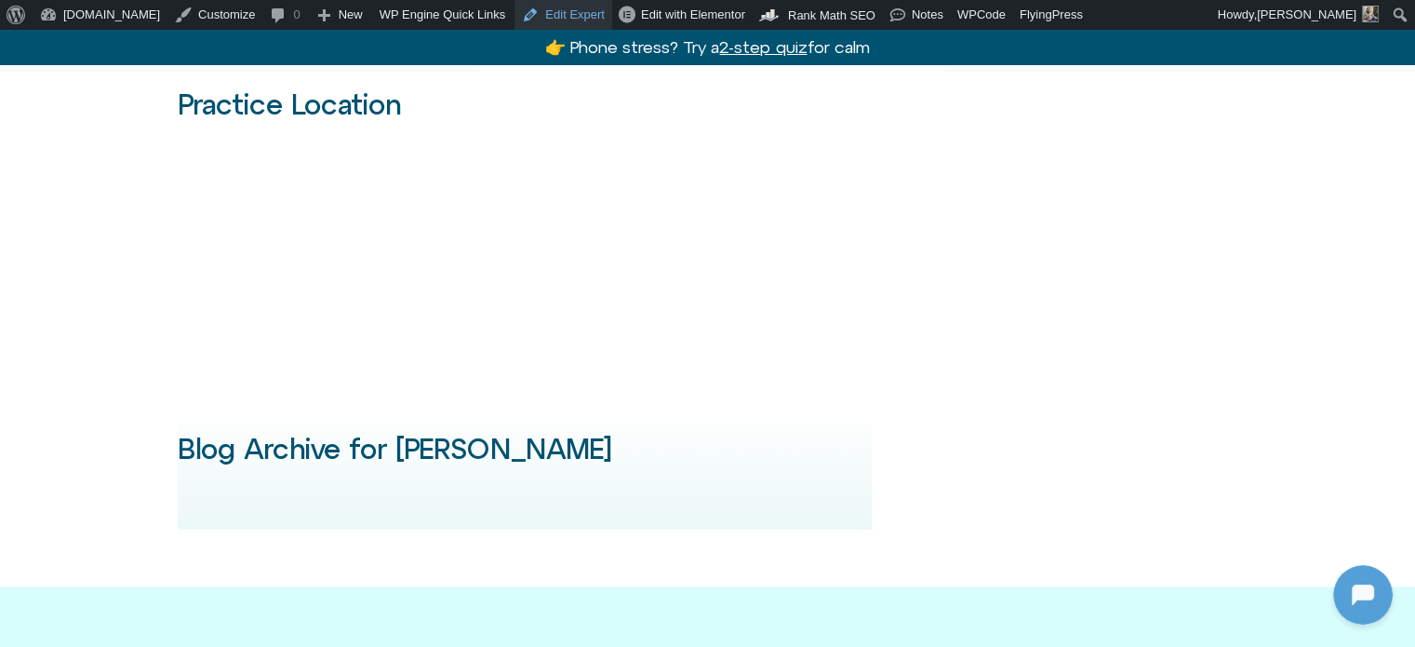
click at [541, 16] on link "Edit Expert" at bounding box center [564, 15] width 98 height 30
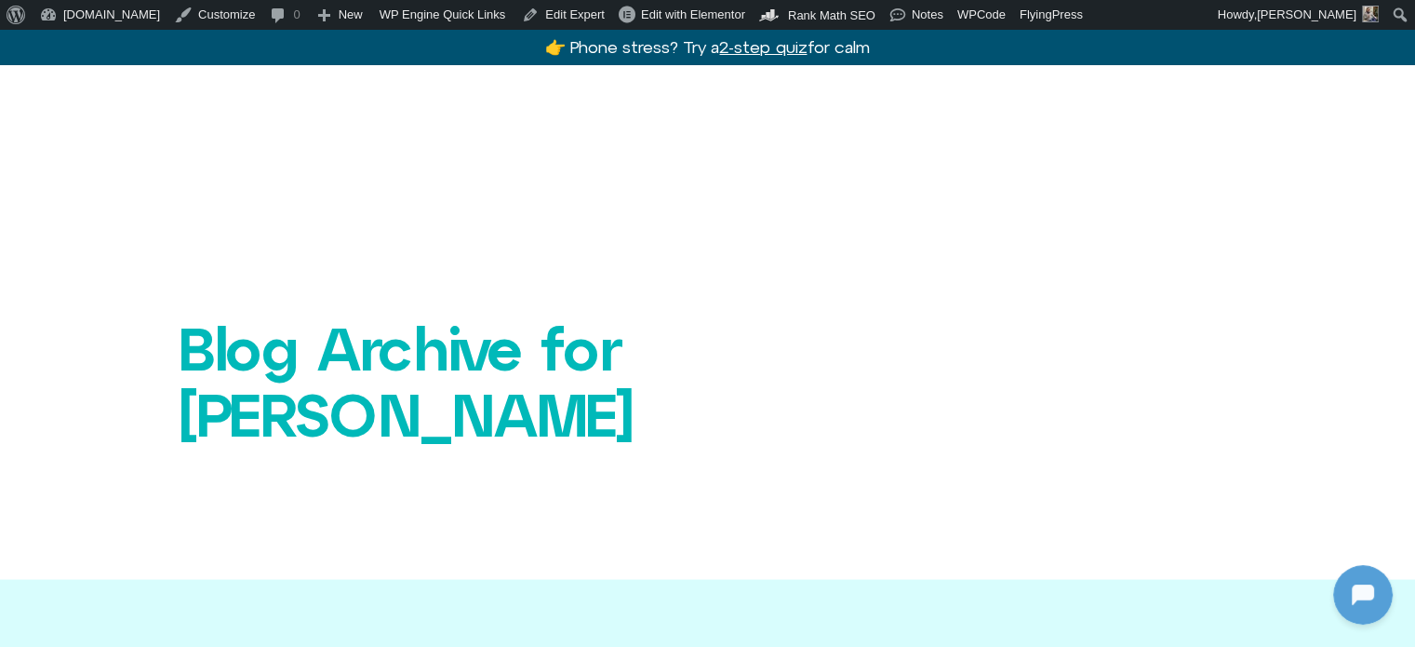
scroll to position [3350, 0]
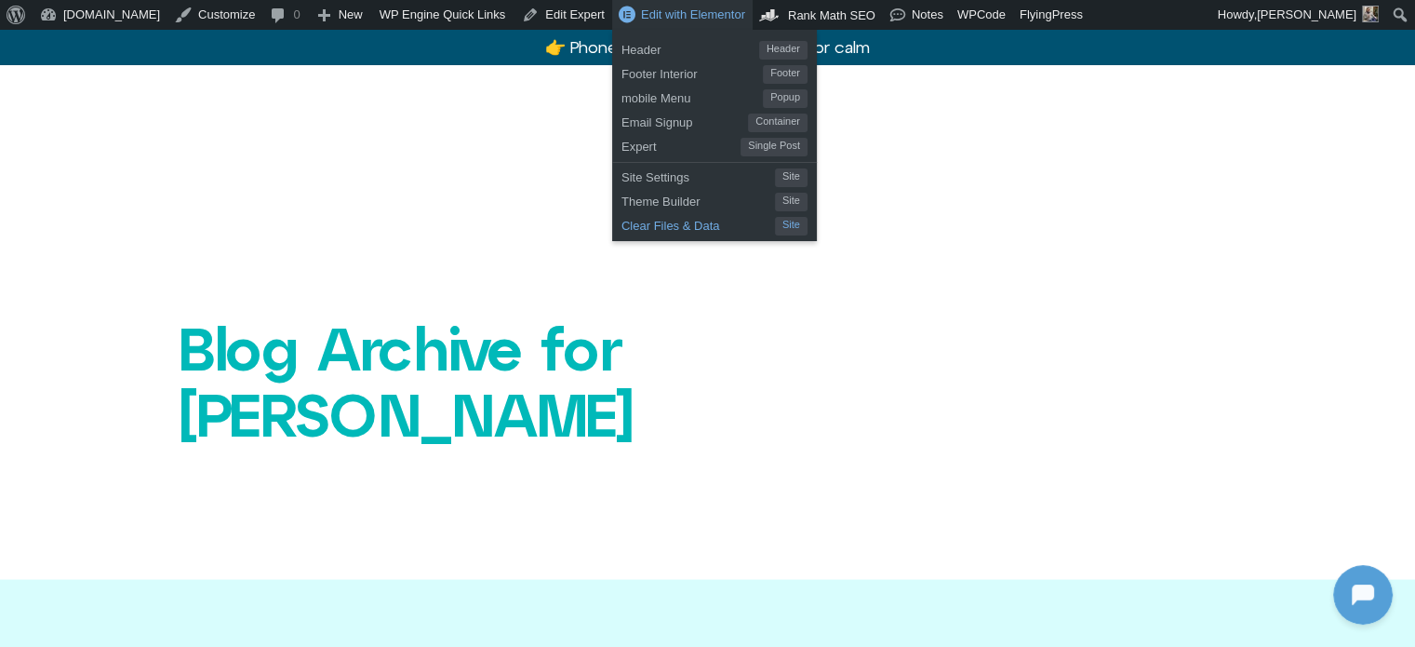
drag, startPoint x: 612, startPoint y: 225, endPoint x: 683, endPoint y: 235, distance: 71.5
click at [622, 225] on span "Clear Files & Data" at bounding box center [699, 223] width 154 height 24
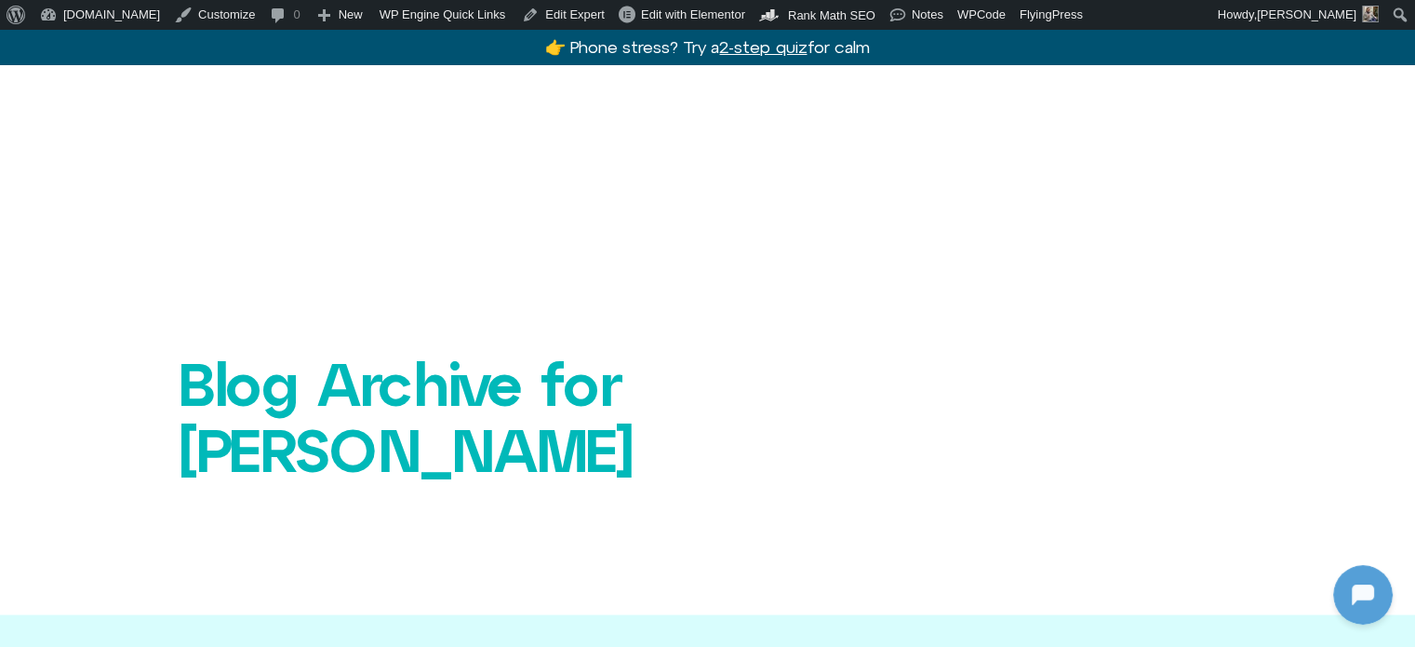
scroll to position [3257, 0]
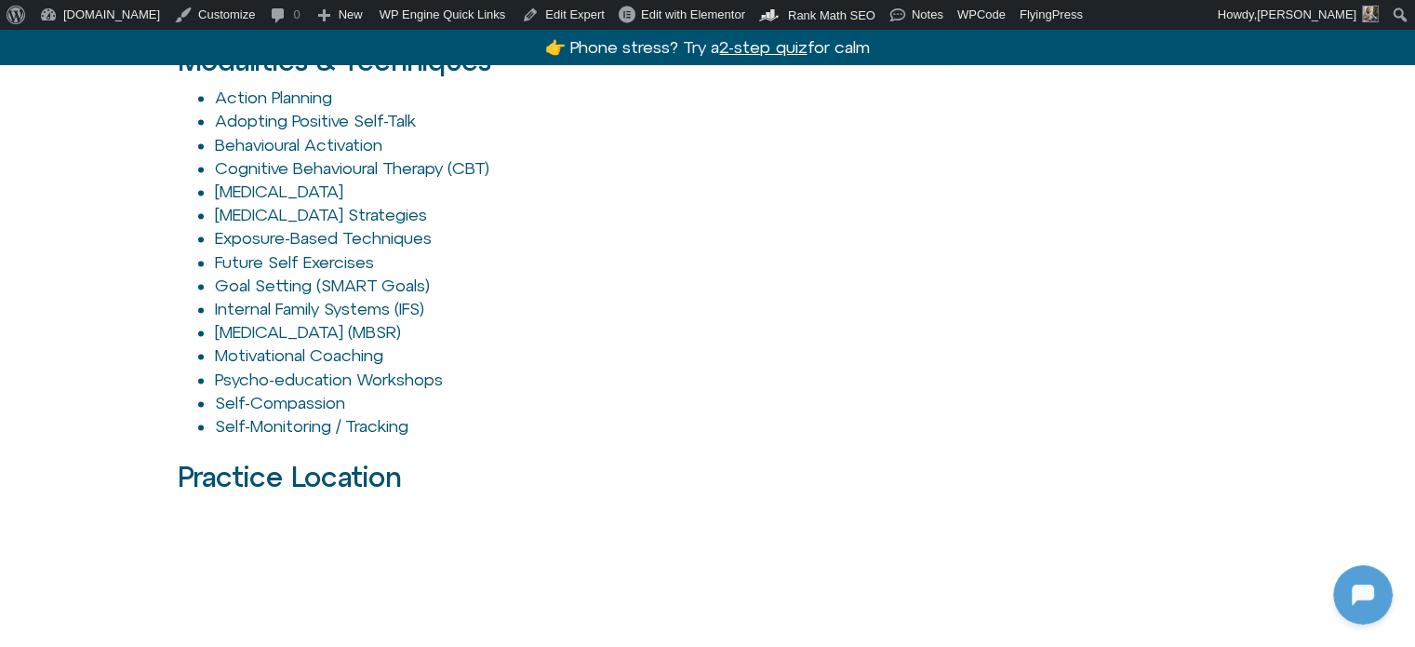
scroll to position [3536, 0]
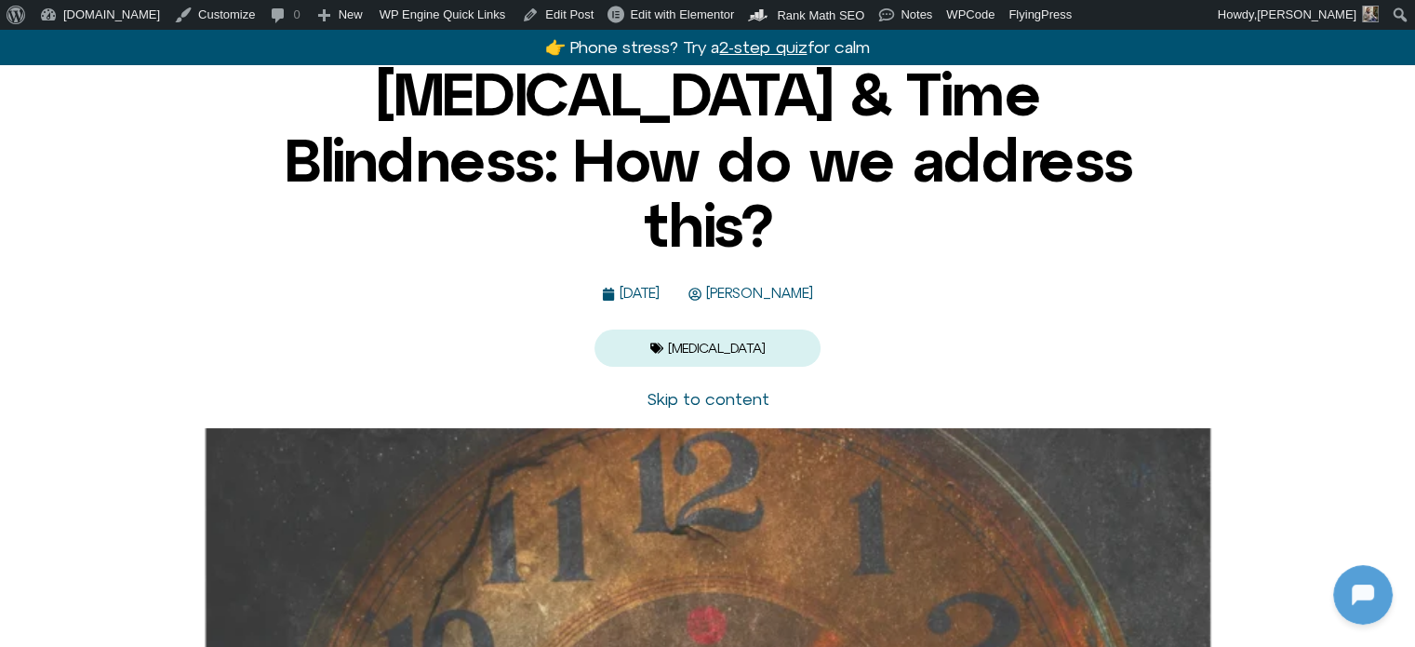
scroll to position [93, 0]
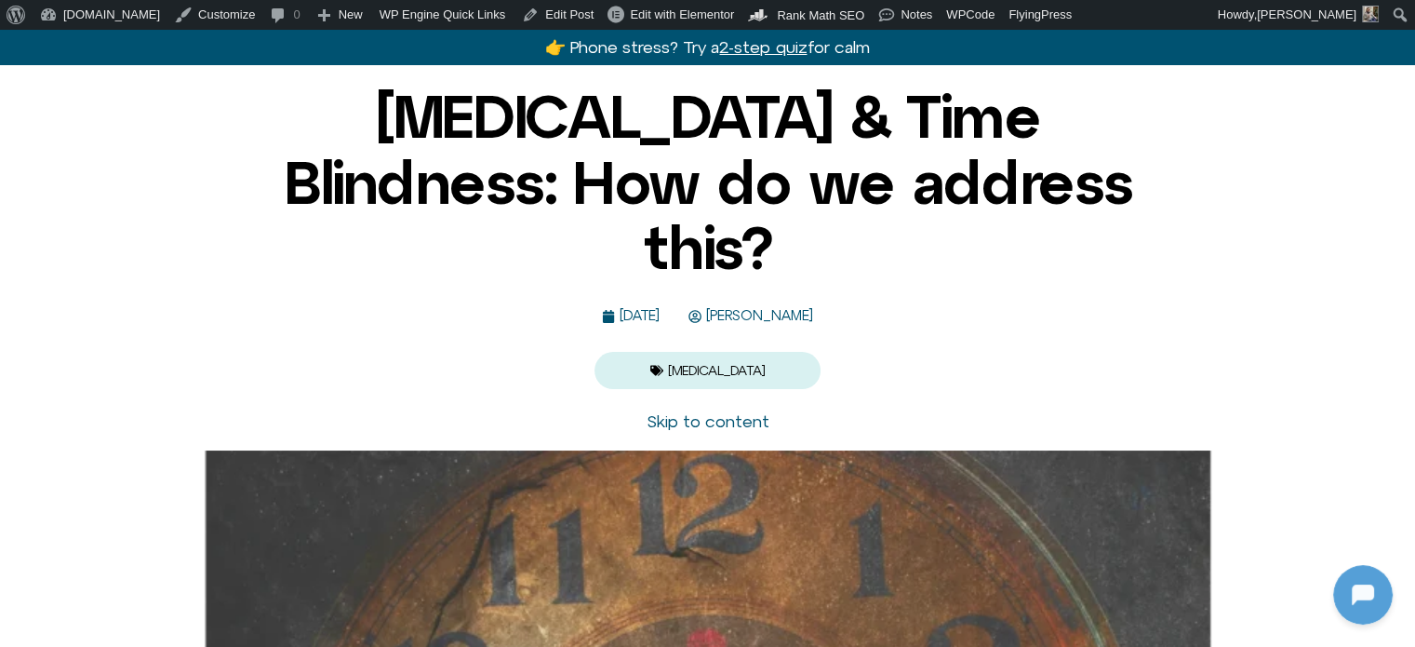
click at [789, 308] on span "[PERSON_NAME]" at bounding box center [758, 316] width 112 height 16
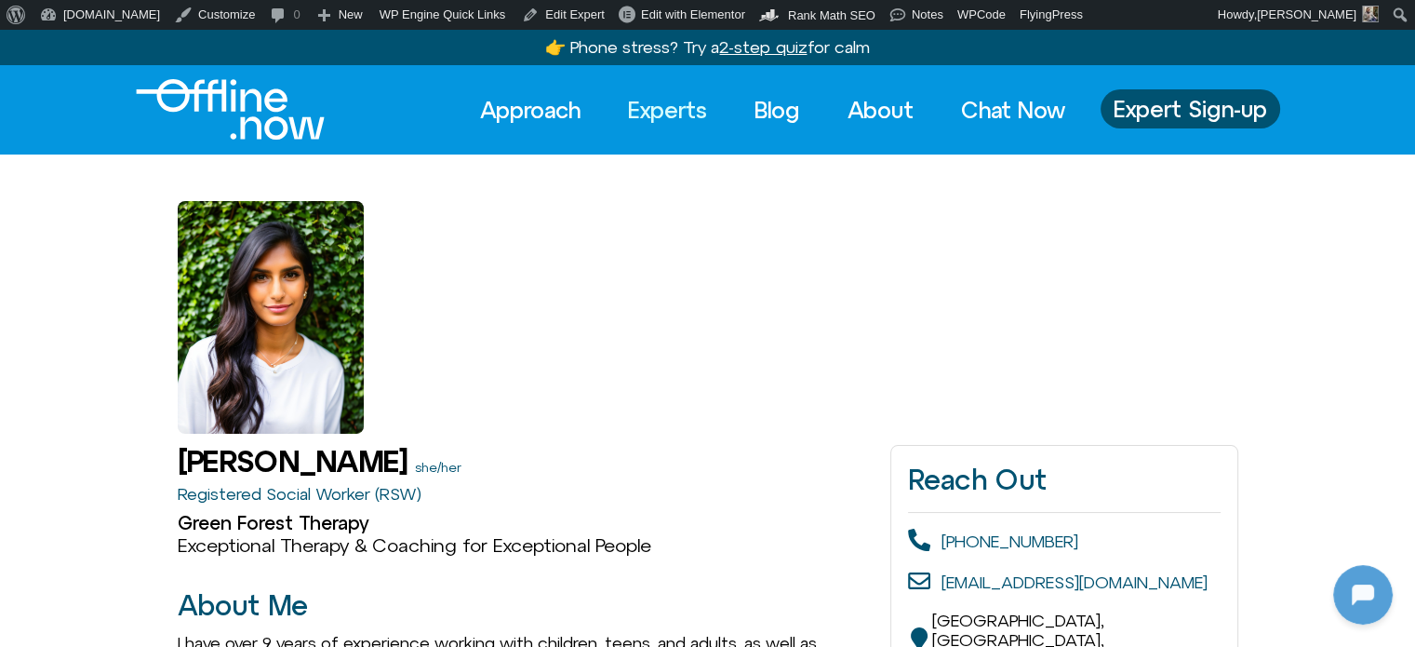
click at [672, 109] on link "Experts" at bounding box center [667, 109] width 113 height 41
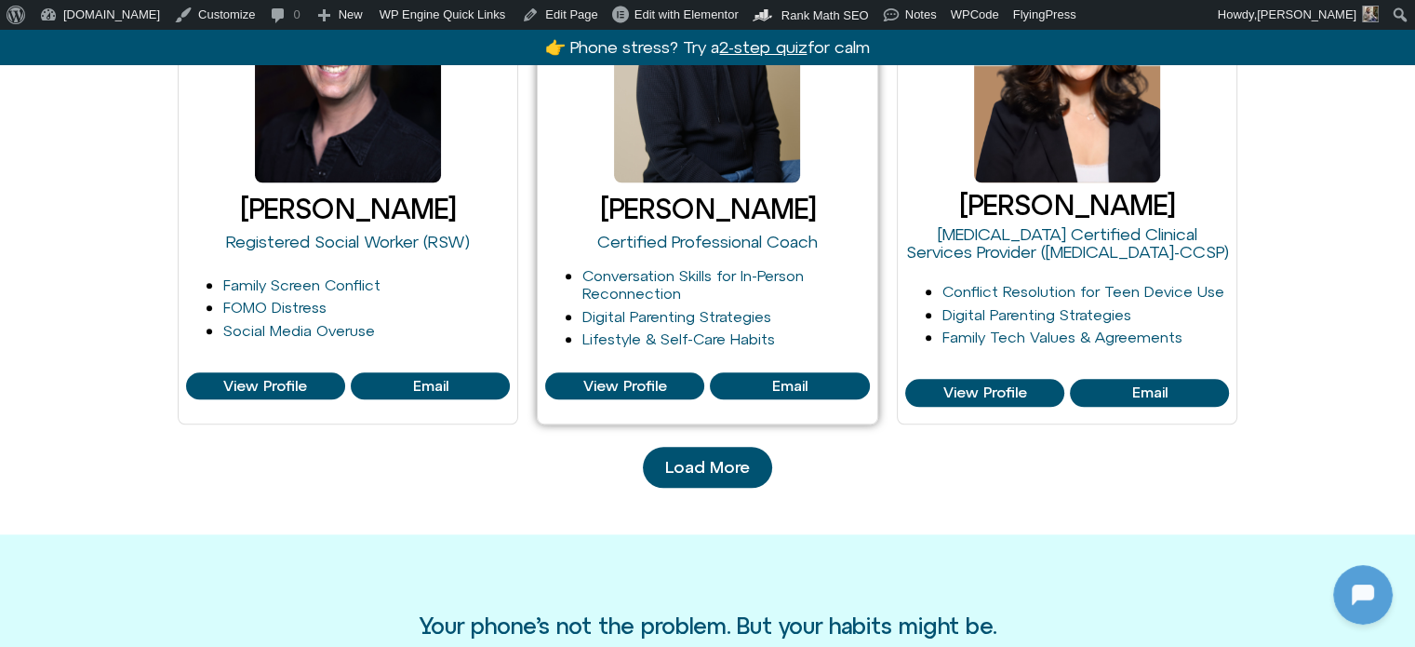
scroll to position [2326, 0]
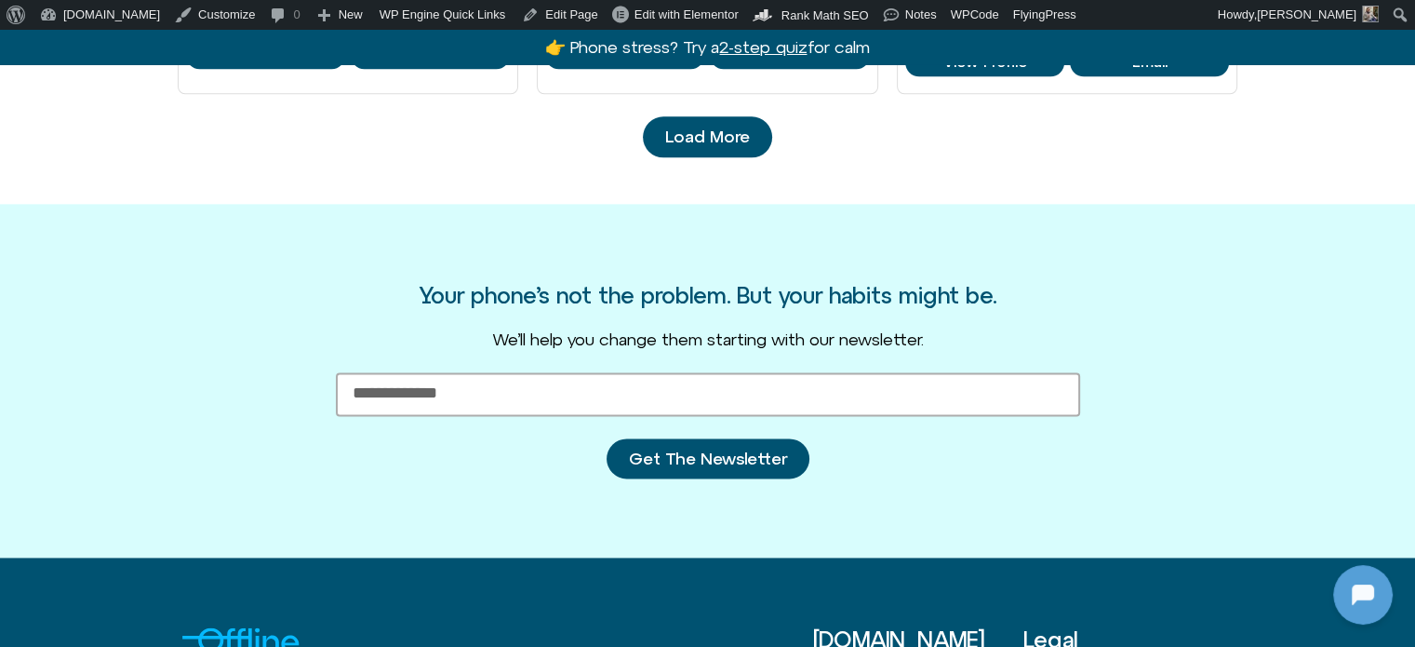
click at [702, 123] on link "Load More" at bounding box center [707, 136] width 129 height 41
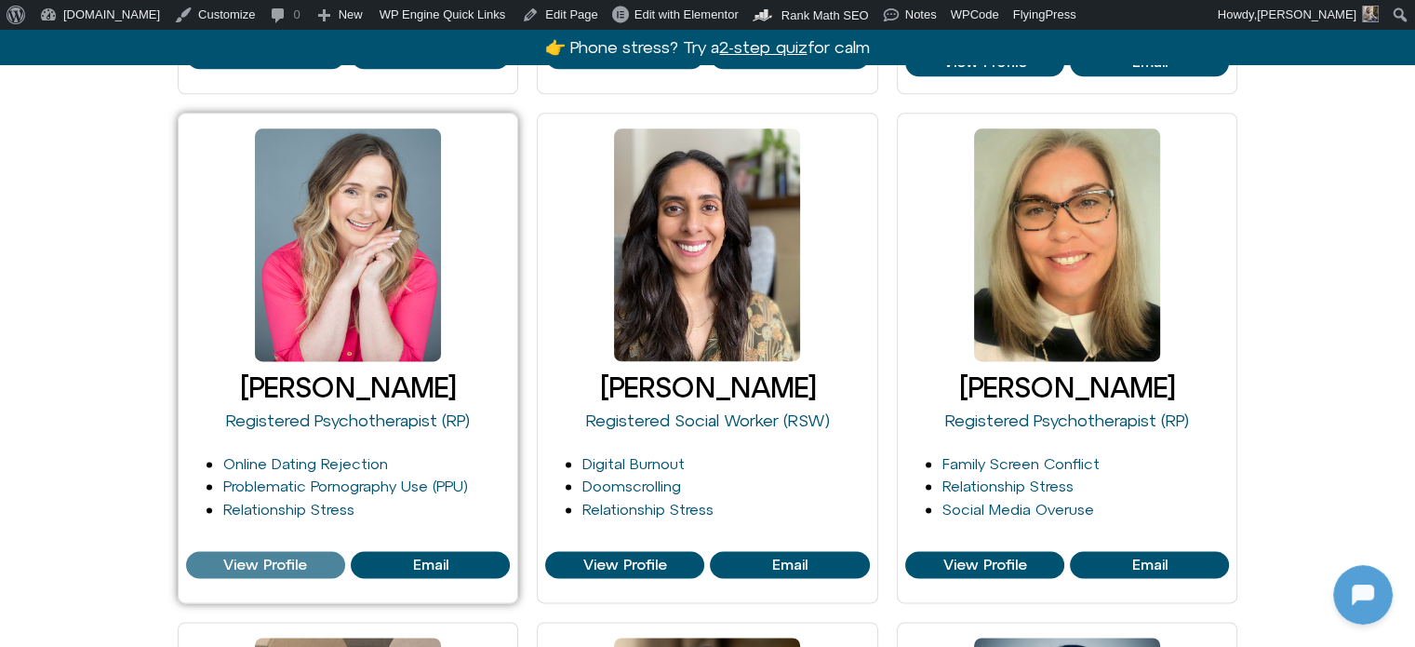
click at [254, 560] on span "View Profile" at bounding box center [265, 564] width 84 height 17
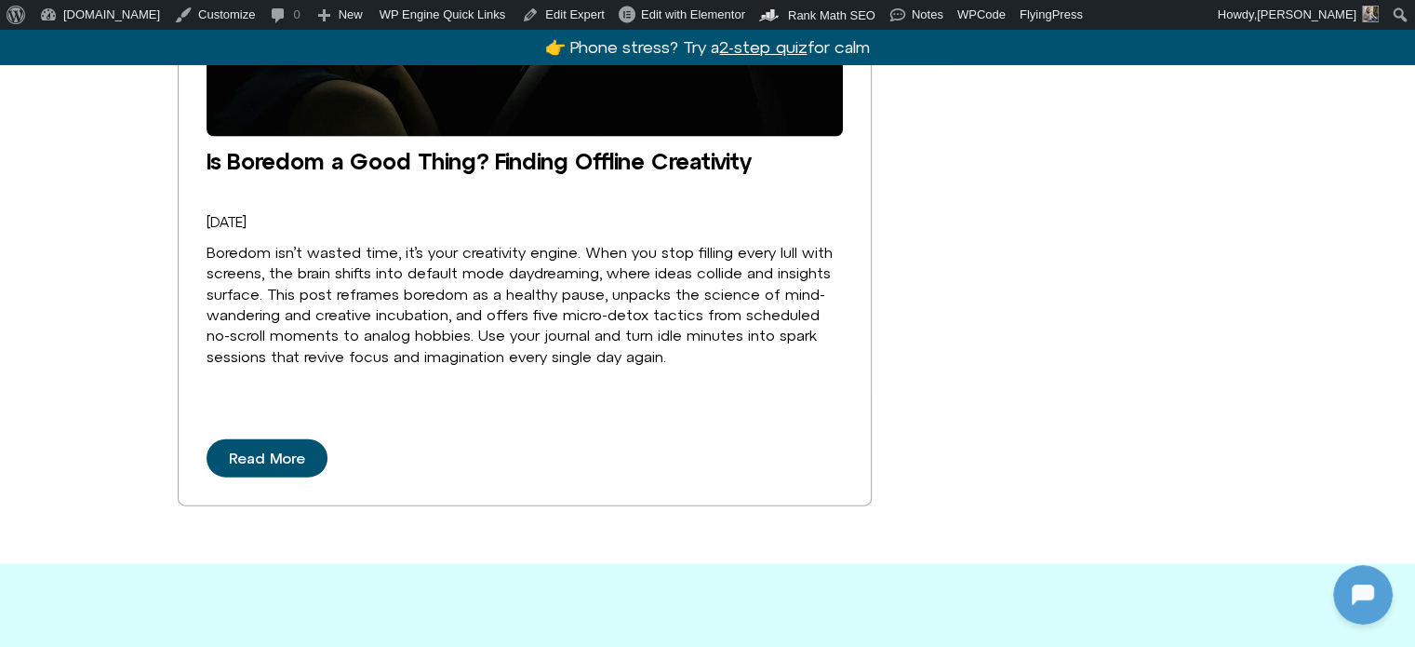
scroll to position [4187, 0]
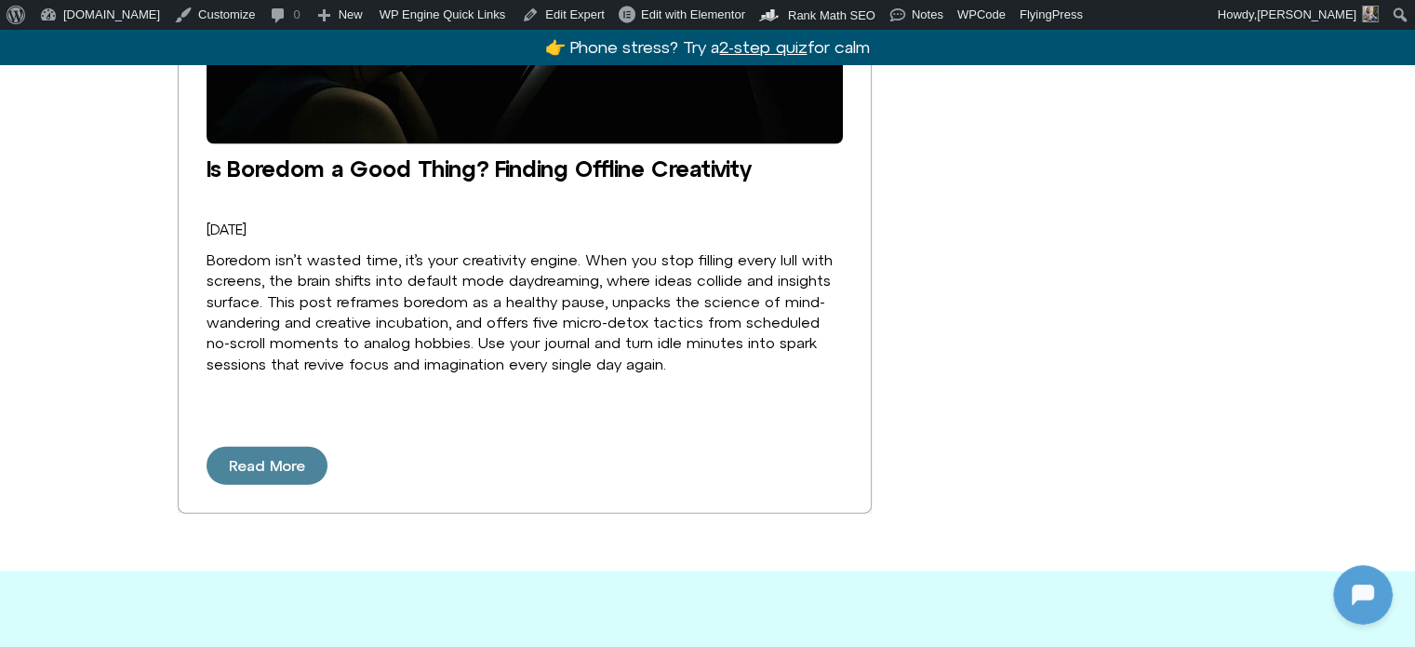
click at [272, 447] on link "Read More" at bounding box center [267, 466] width 121 height 39
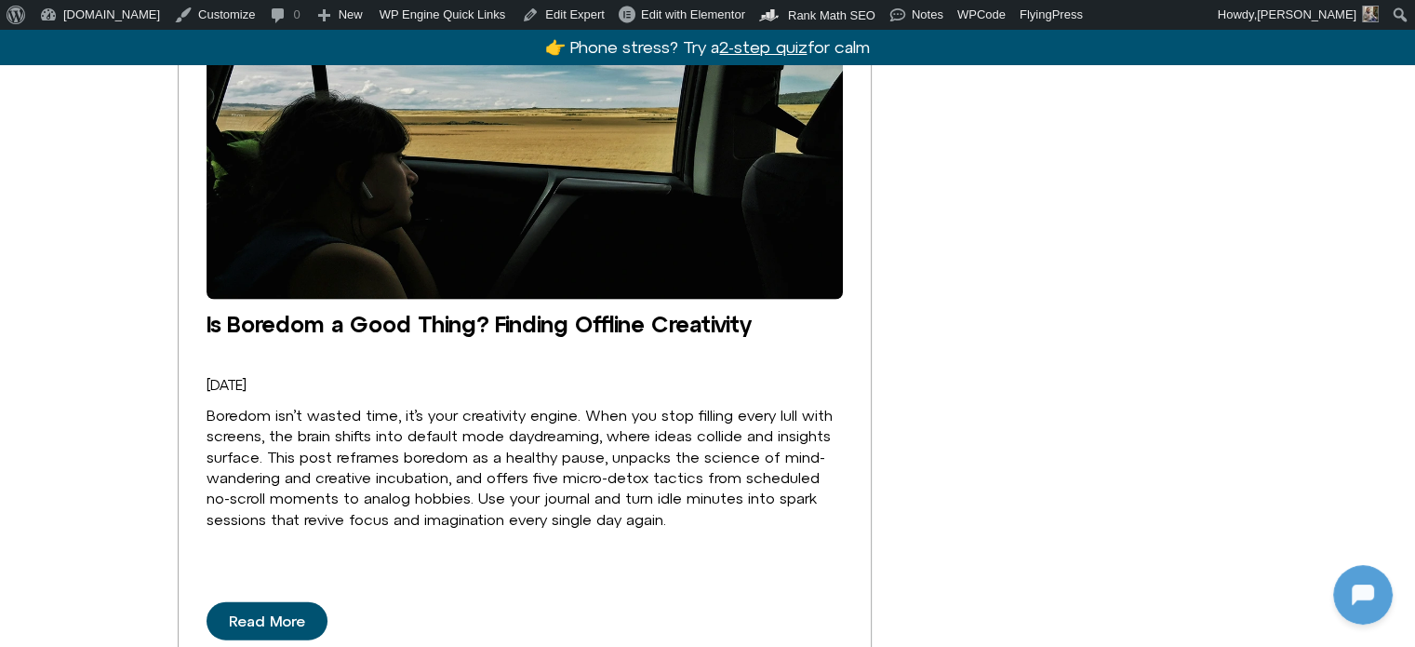
scroll to position [4001, 0]
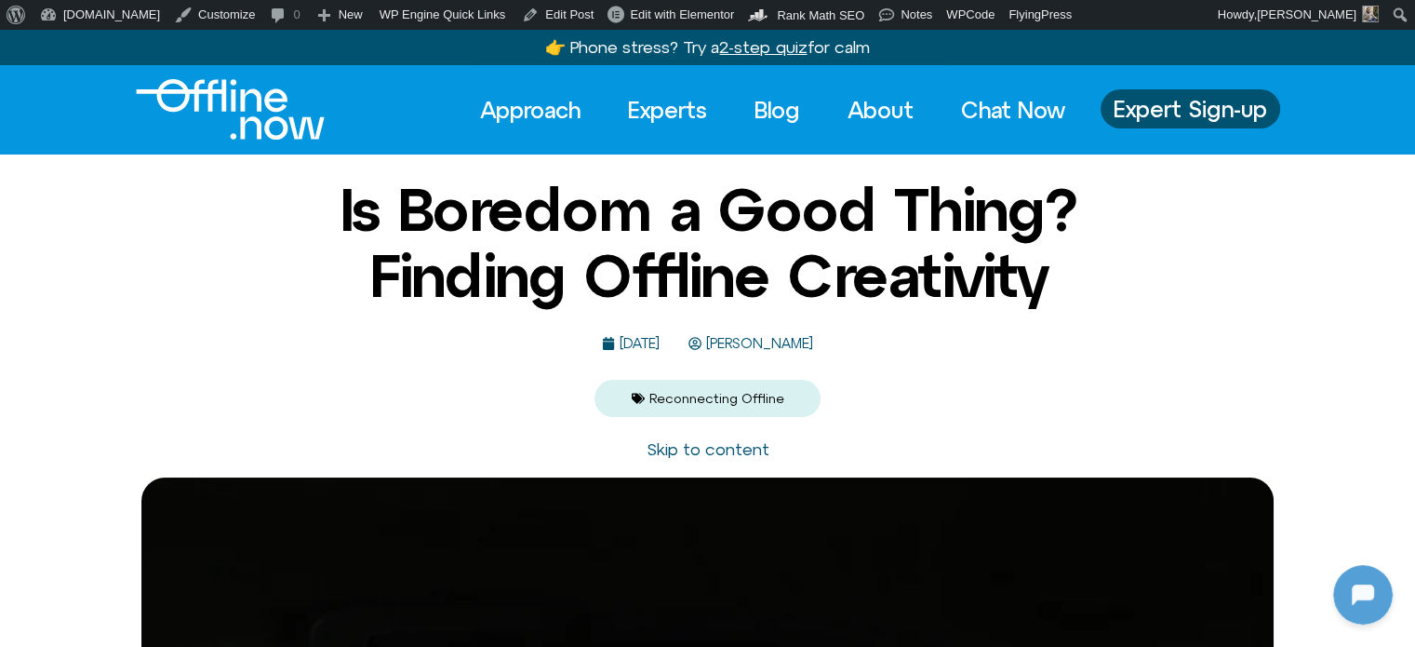
click at [756, 338] on span "Michelle Fischler" at bounding box center [758, 344] width 112 height 16
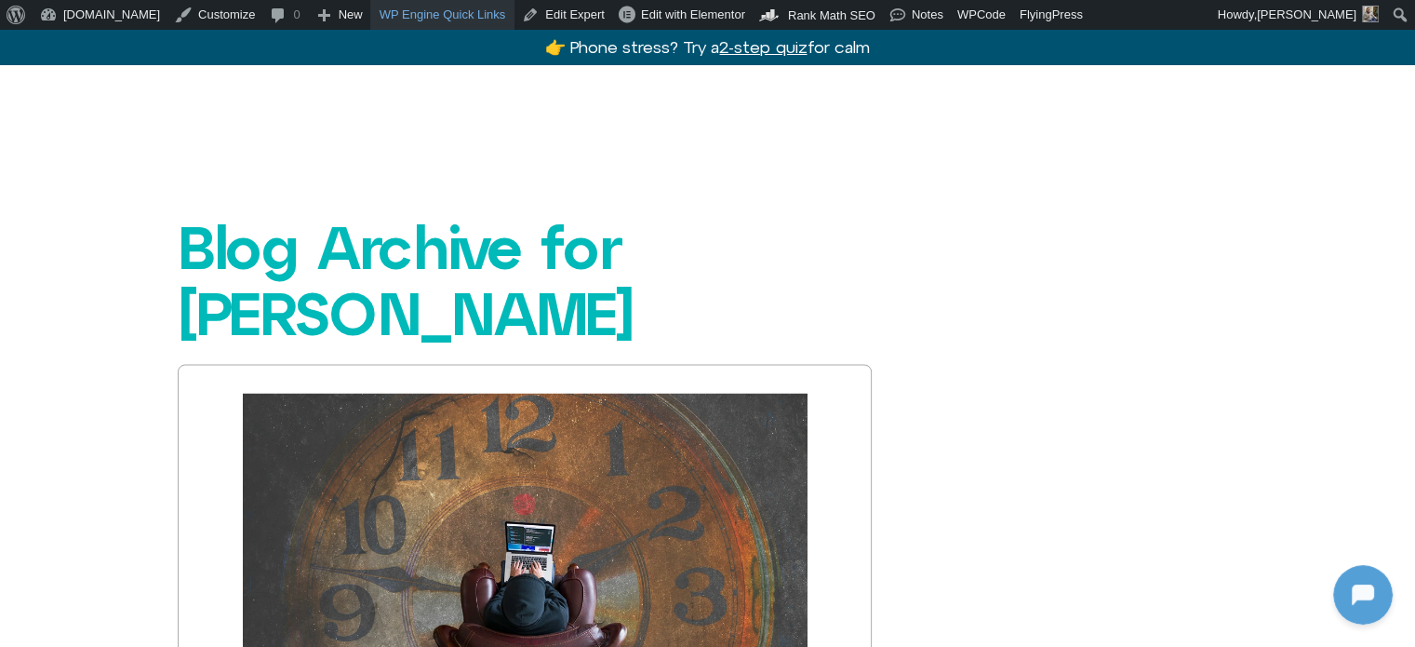
scroll to position [3443, 0]
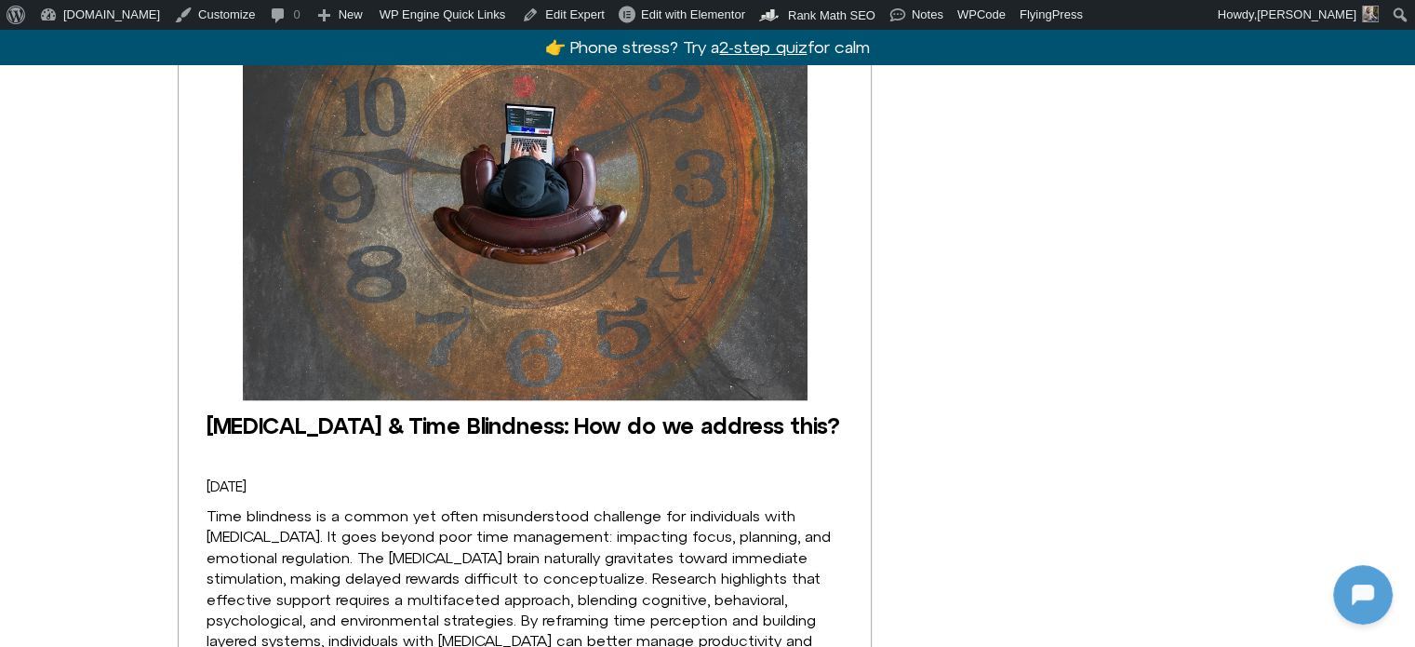
scroll to position [4001, 0]
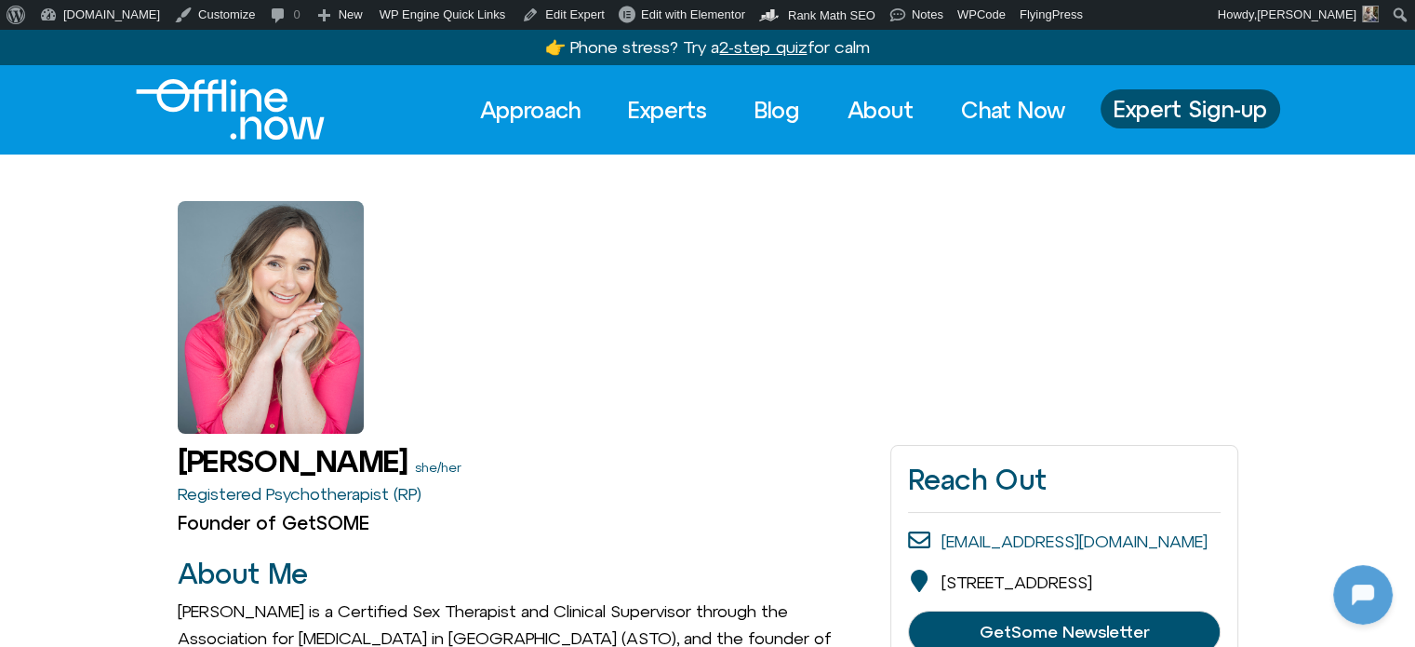
drag, startPoint x: 240, startPoint y: 90, endPoint x: 367, endPoint y: 39, distance: 136.5
click at [241, 89] on img "Logo" at bounding box center [230, 109] width 189 height 60
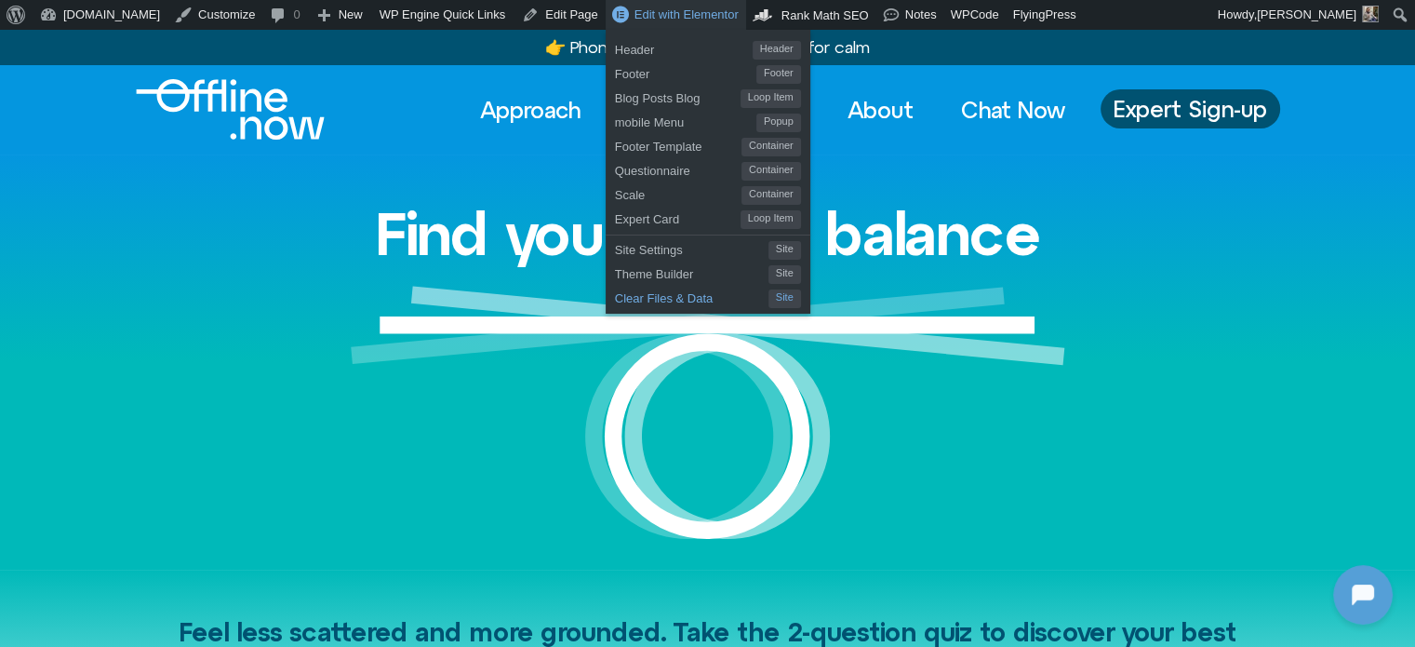
click at [615, 301] on span "Clear Files & Data" at bounding box center [692, 296] width 154 height 24
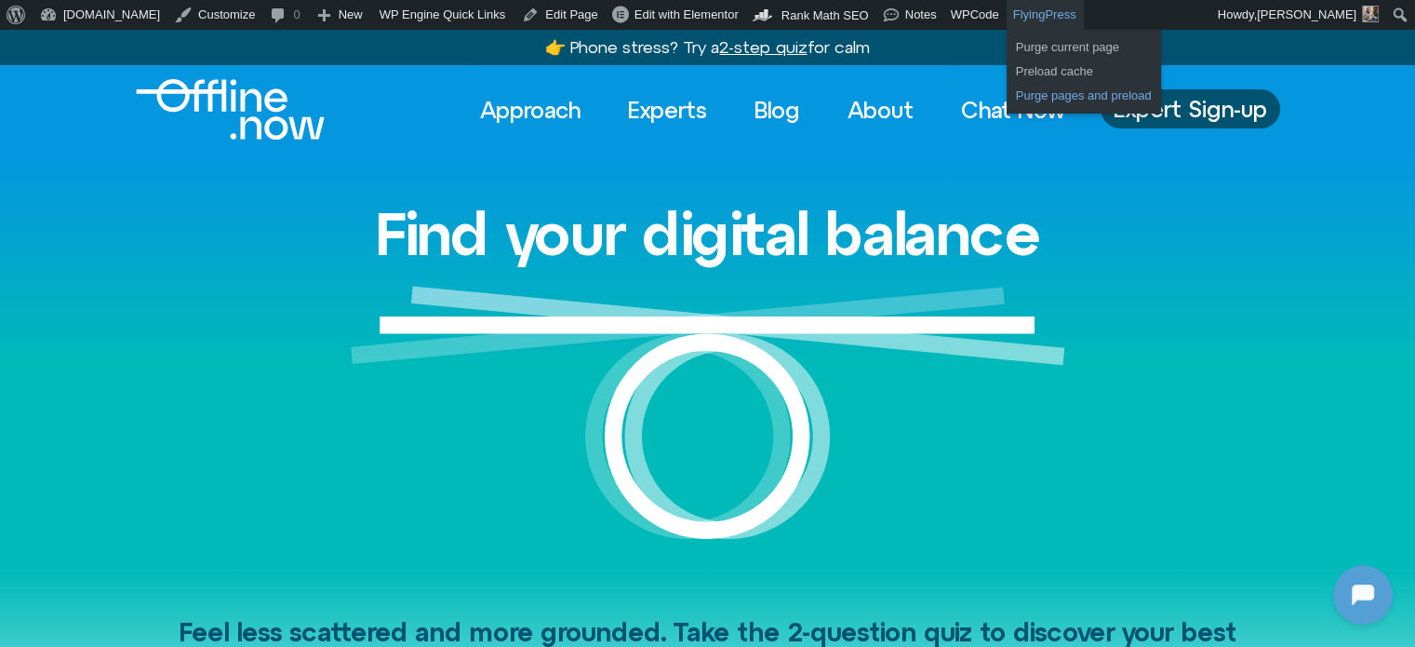
click at [1007, 92] on link "Purge pages and preload" at bounding box center [1084, 96] width 154 height 24
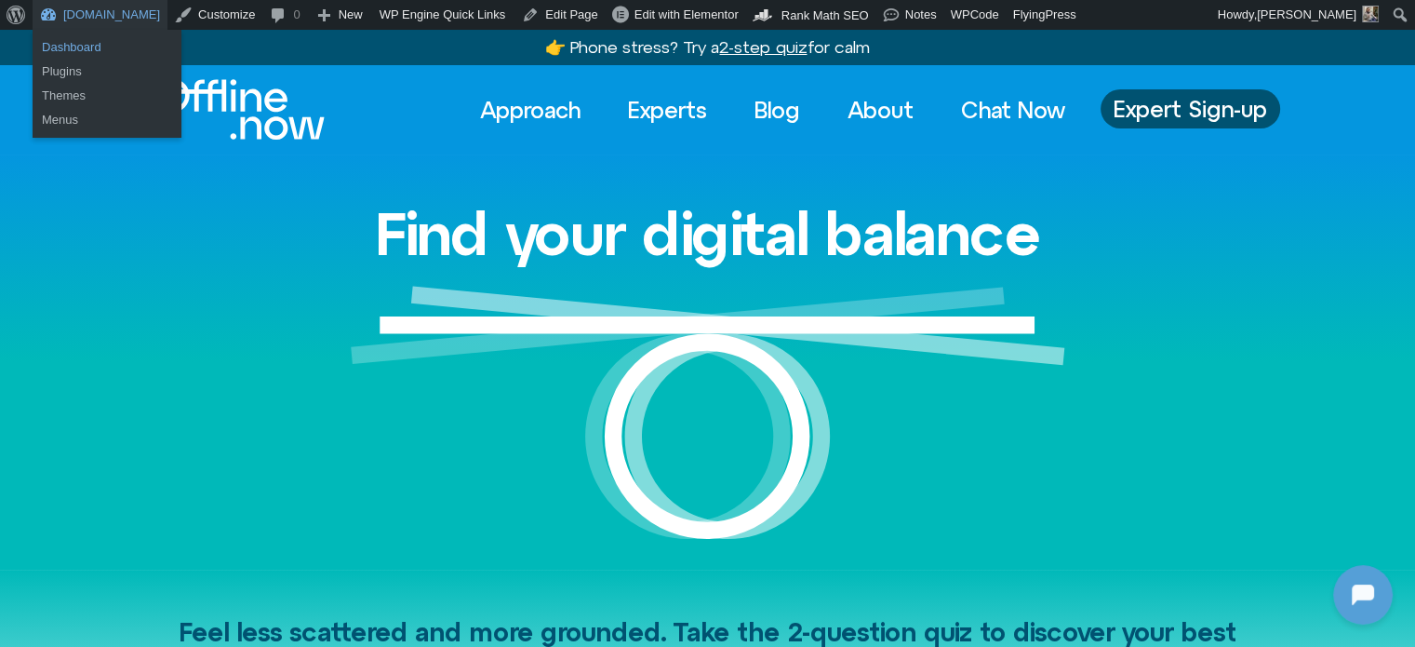
click at [62, 54] on link "Dashboard" at bounding box center [107, 47] width 149 height 24
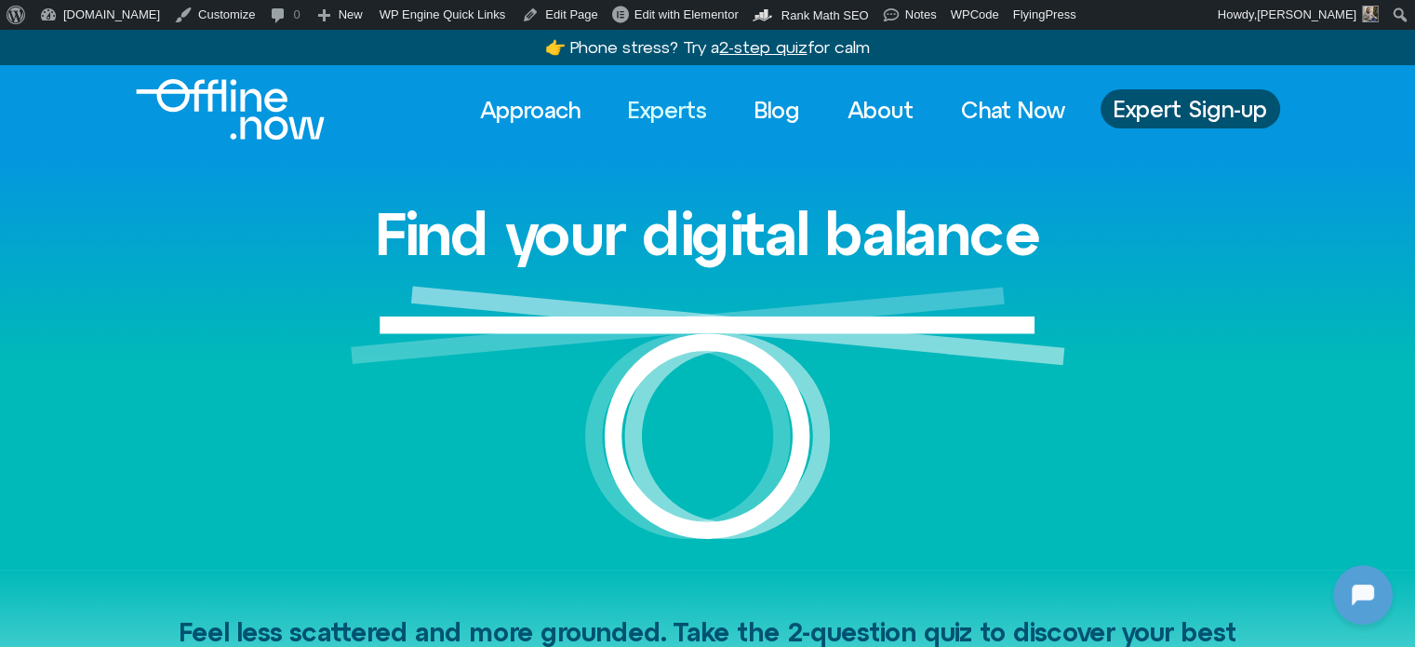
click at [675, 103] on link "Experts" at bounding box center [667, 109] width 113 height 41
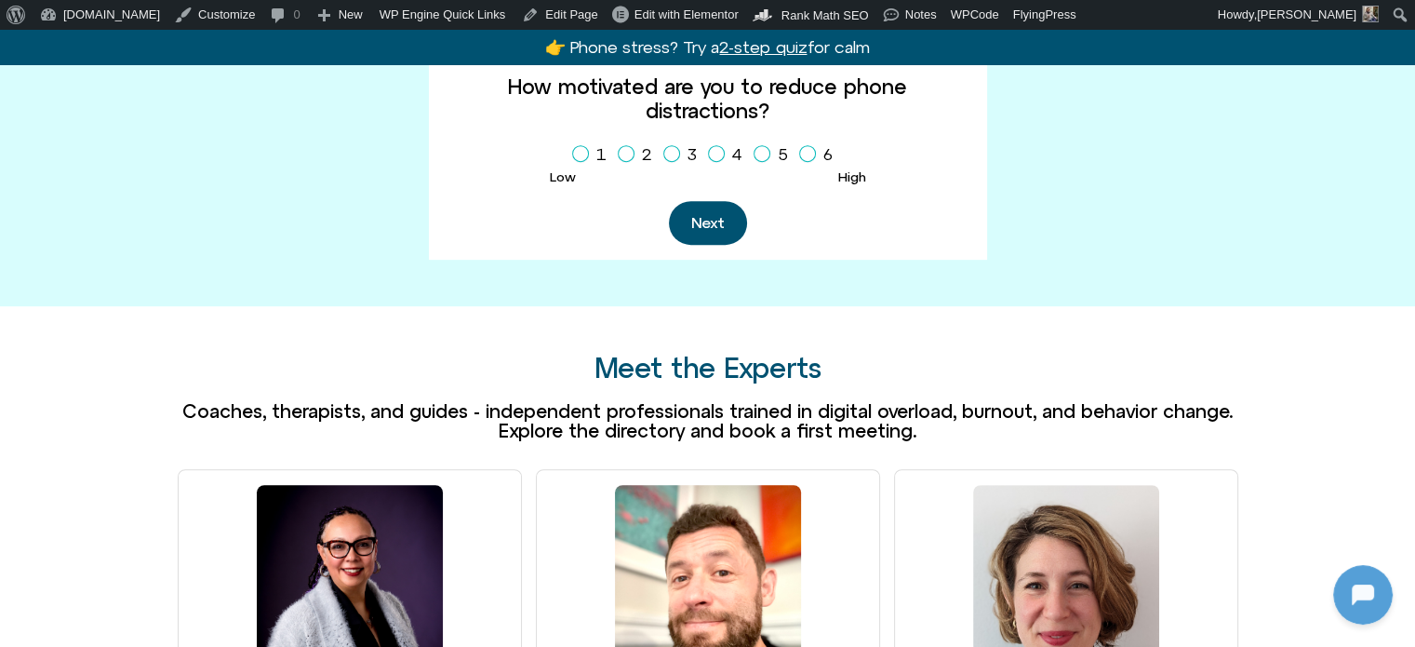
scroll to position [837, 0]
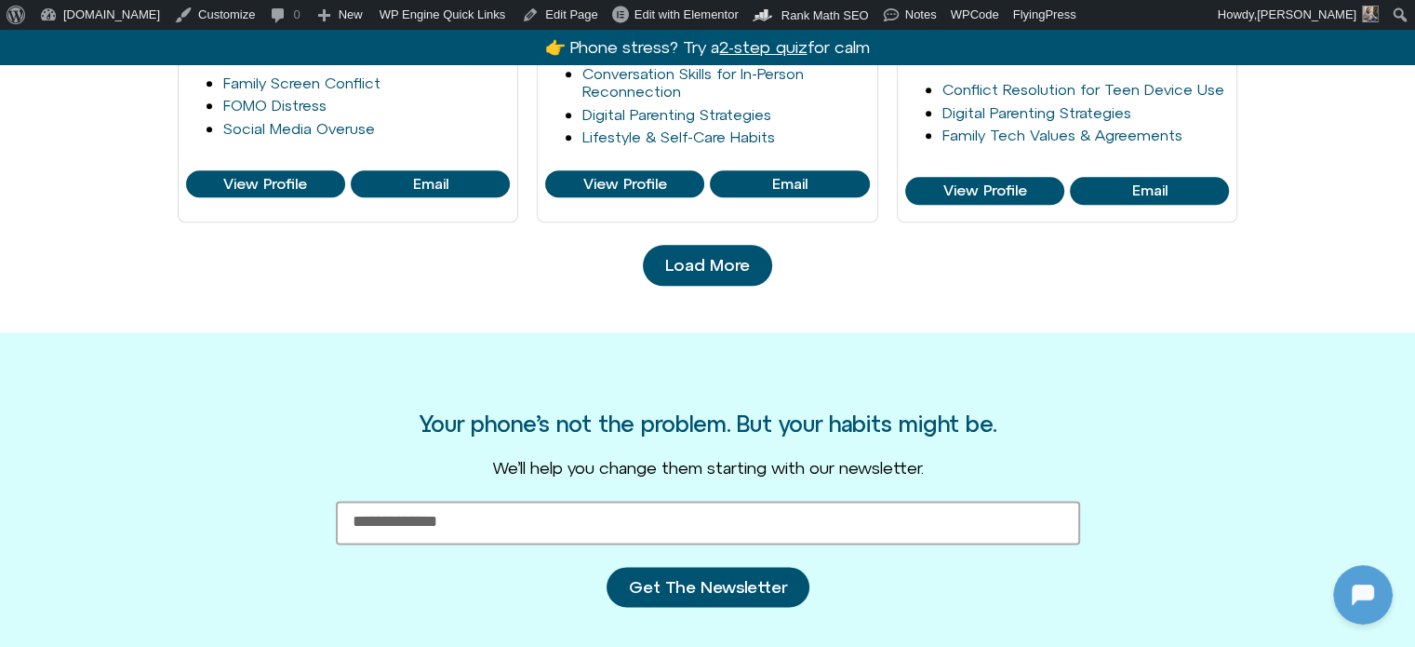
scroll to position [2233, 0]
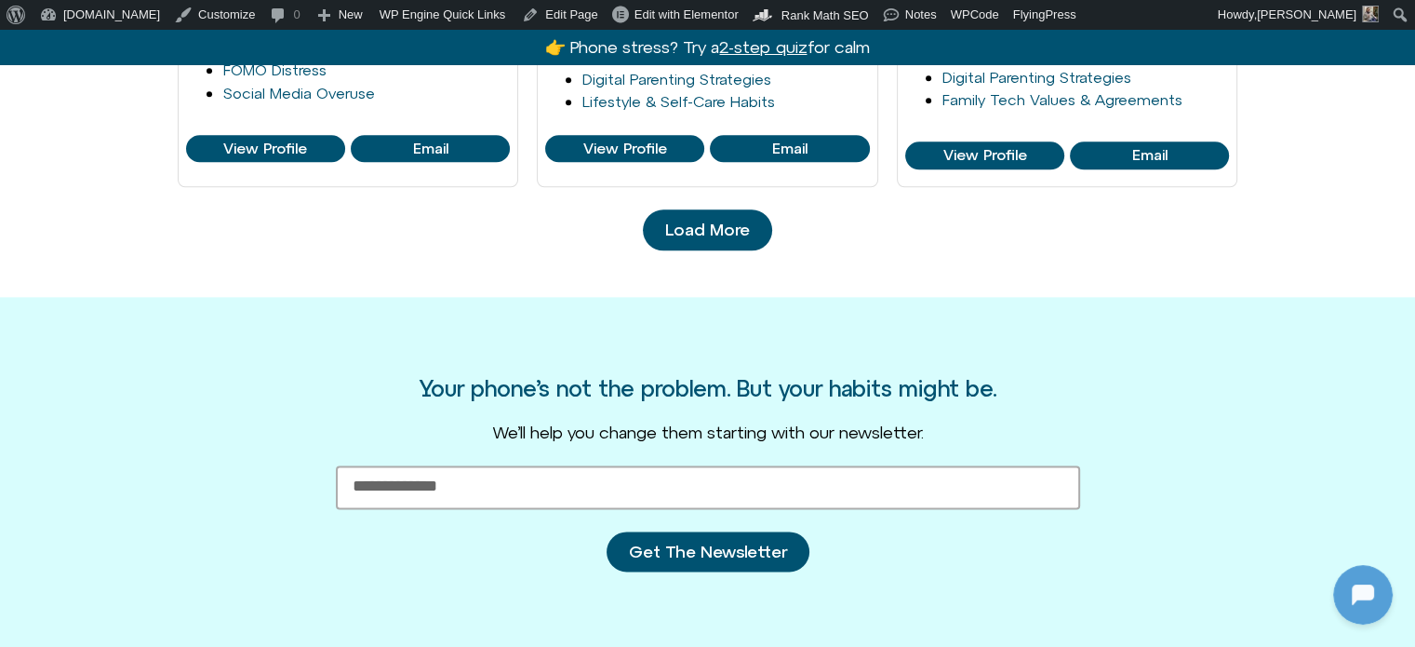
click at [715, 230] on span "Load More" at bounding box center [707, 230] width 85 height 19
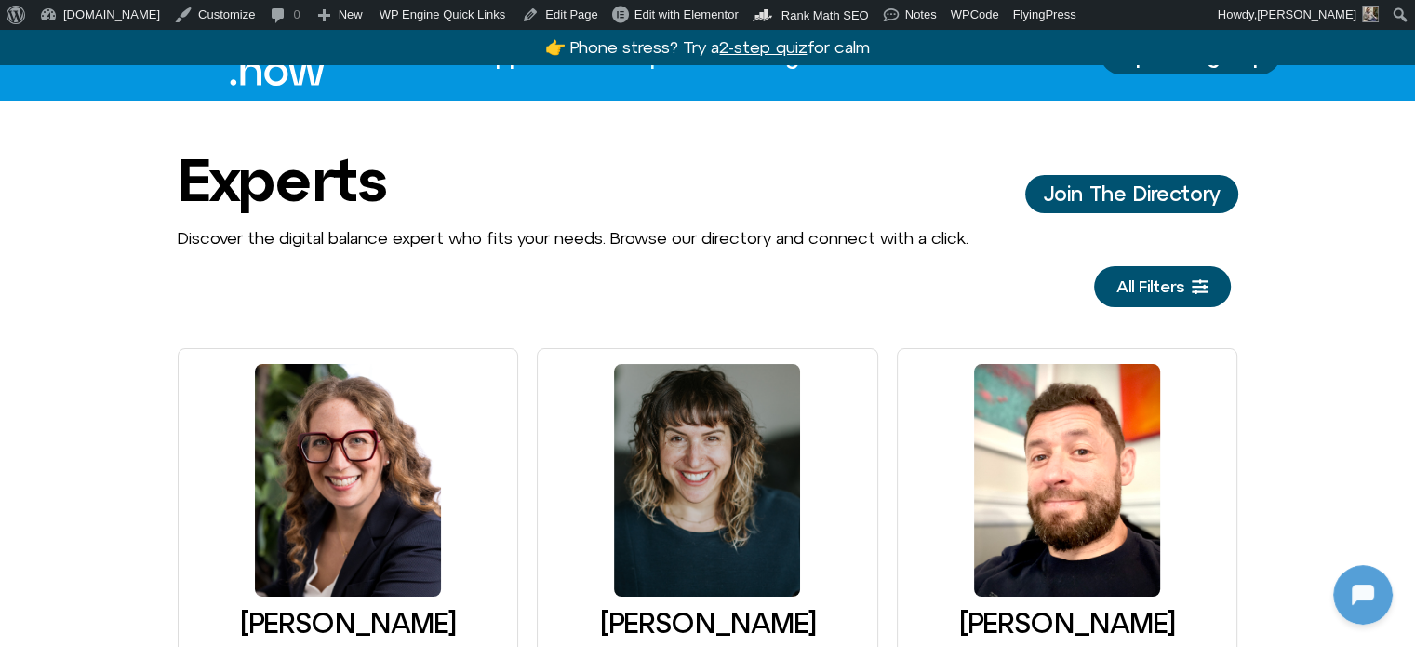
scroll to position [0, 0]
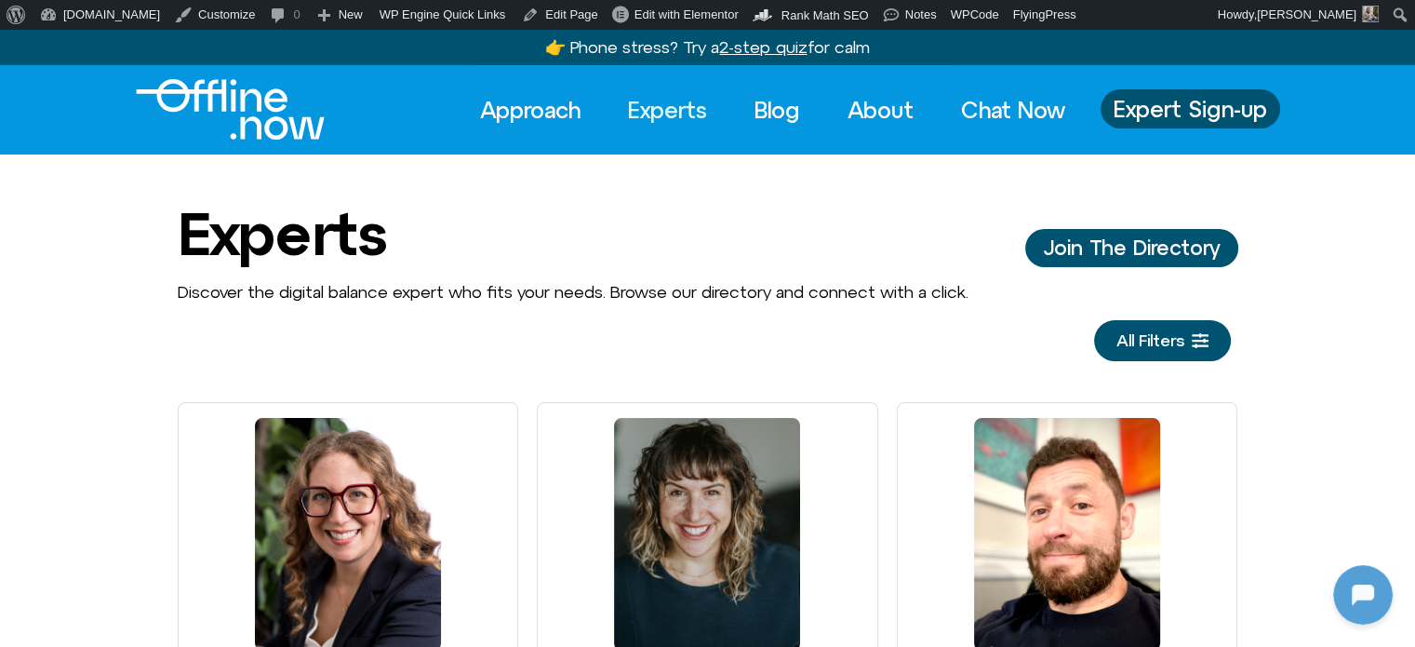
click at [207, 88] on img "Logo" at bounding box center [230, 109] width 189 height 60
